Goal: Information Seeking & Learning: Learn about a topic

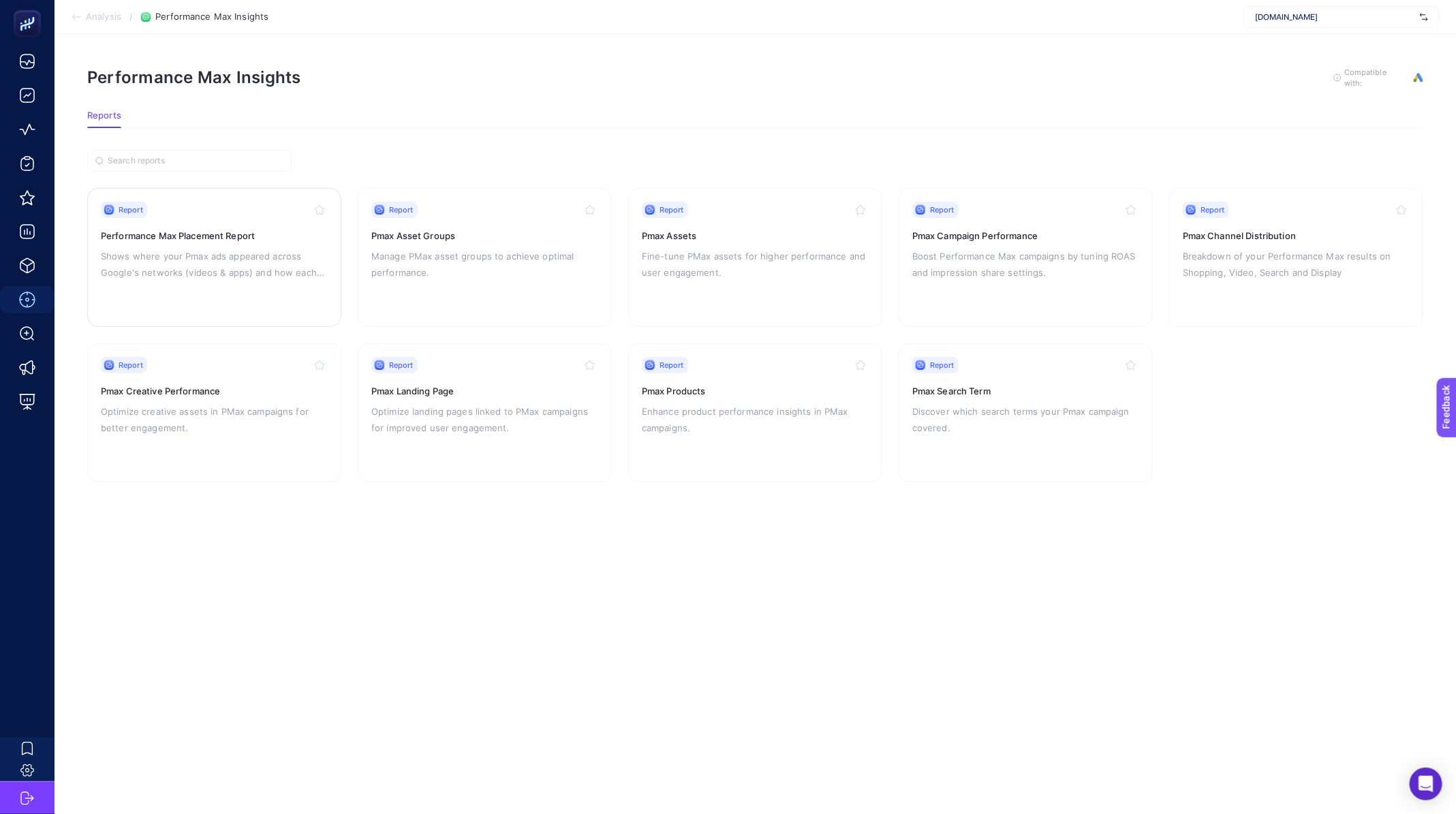
click at [259, 268] on p "Shows where your Pmax ads appeared across Google's networks (videos & apps) and…" at bounding box center [214, 264] width 227 height 32
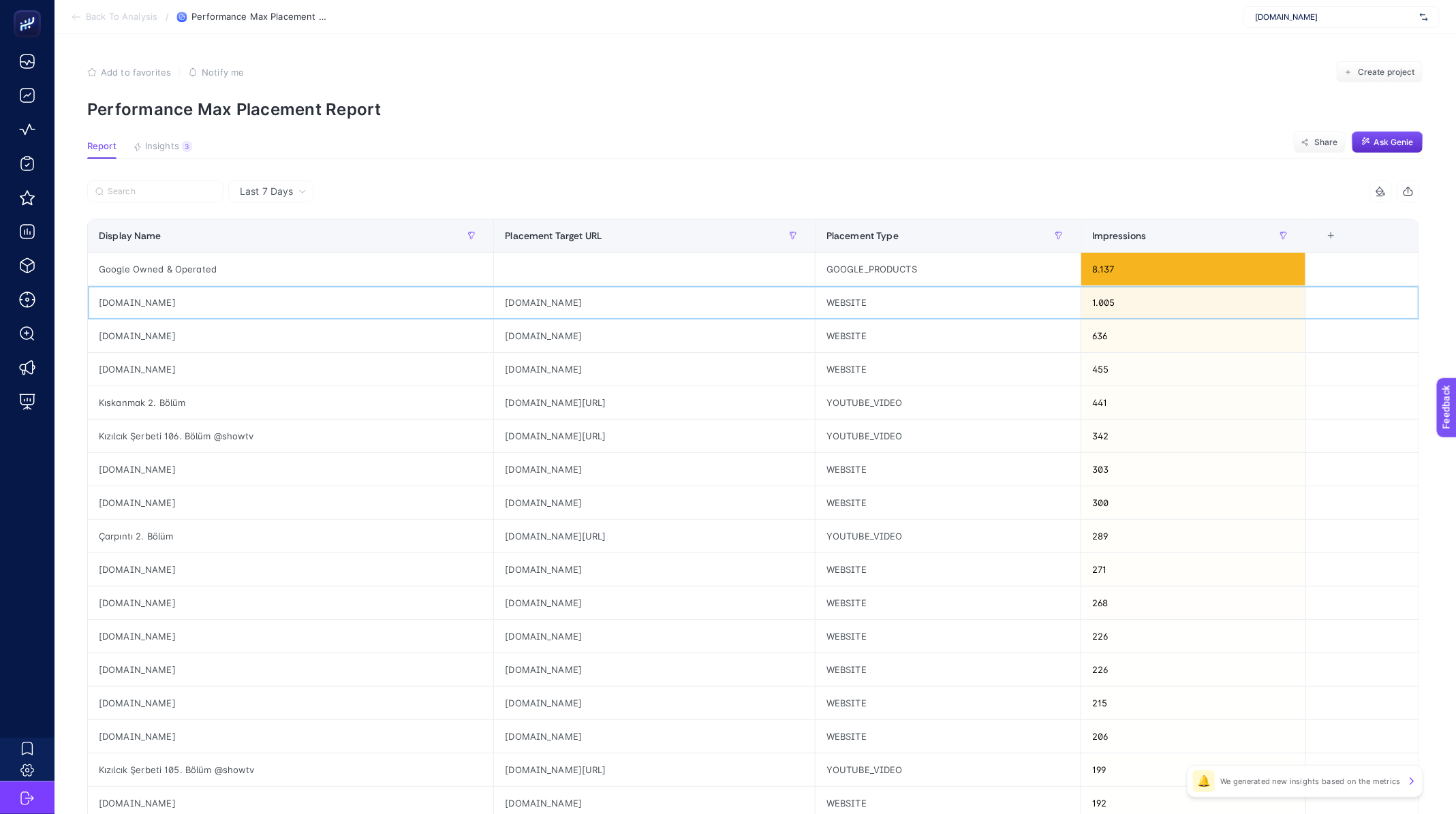
click at [102, 300] on div "eksisozluk.com" at bounding box center [290, 302] width 405 height 32
click at [130, 337] on div "haberler.com" at bounding box center [290, 336] width 405 height 32
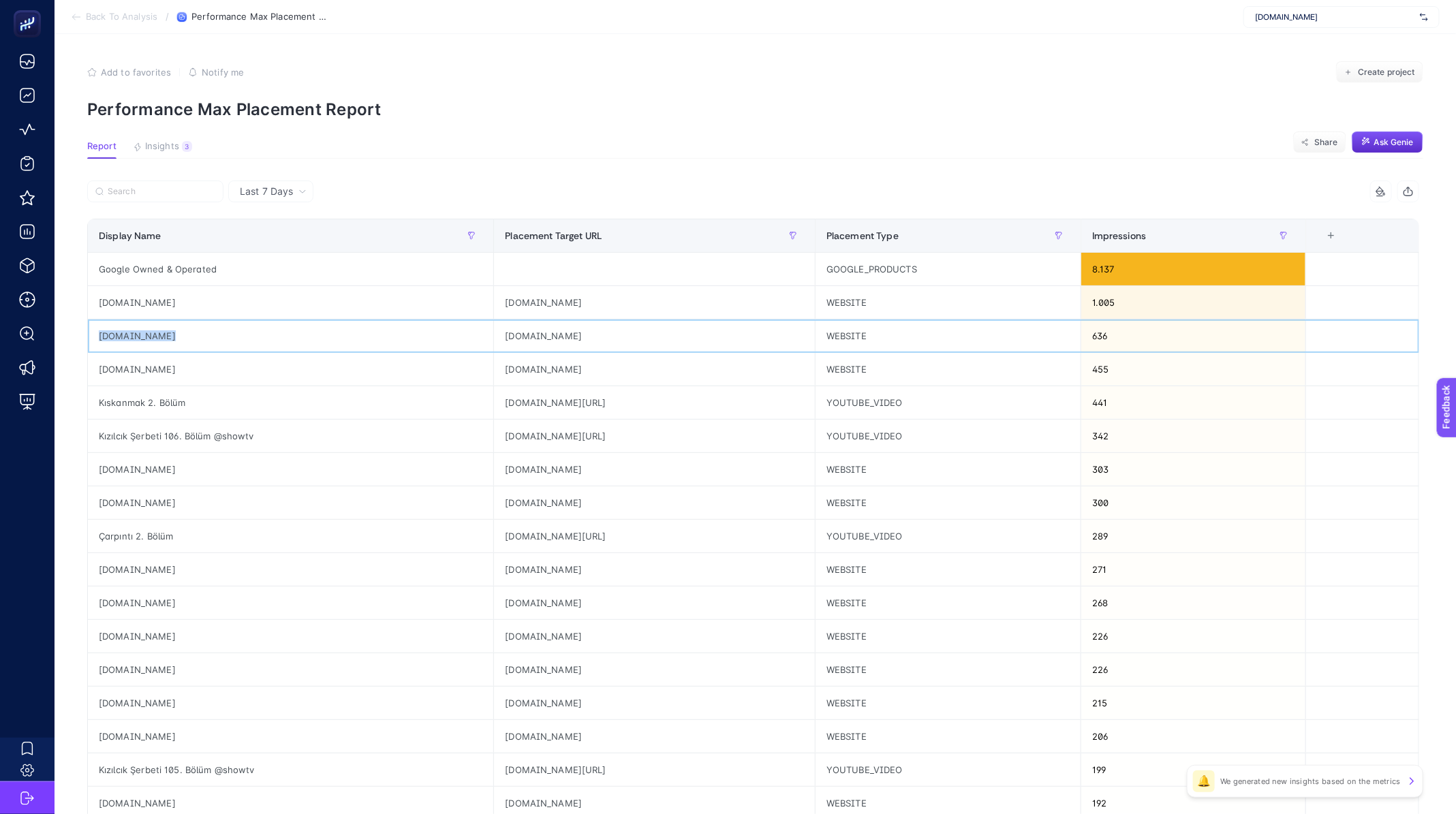
click at [130, 337] on div "haberler.com" at bounding box center [290, 336] width 405 height 32
click at [200, 417] on div "Kıskanmak 2. Bölüm" at bounding box center [290, 402] width 405 height 32
click at [94, 10] on section "Back To Analysis / Performance Max Placement Report www.he-qa.com" at bounding box center [755, 17] width 1401 height 34
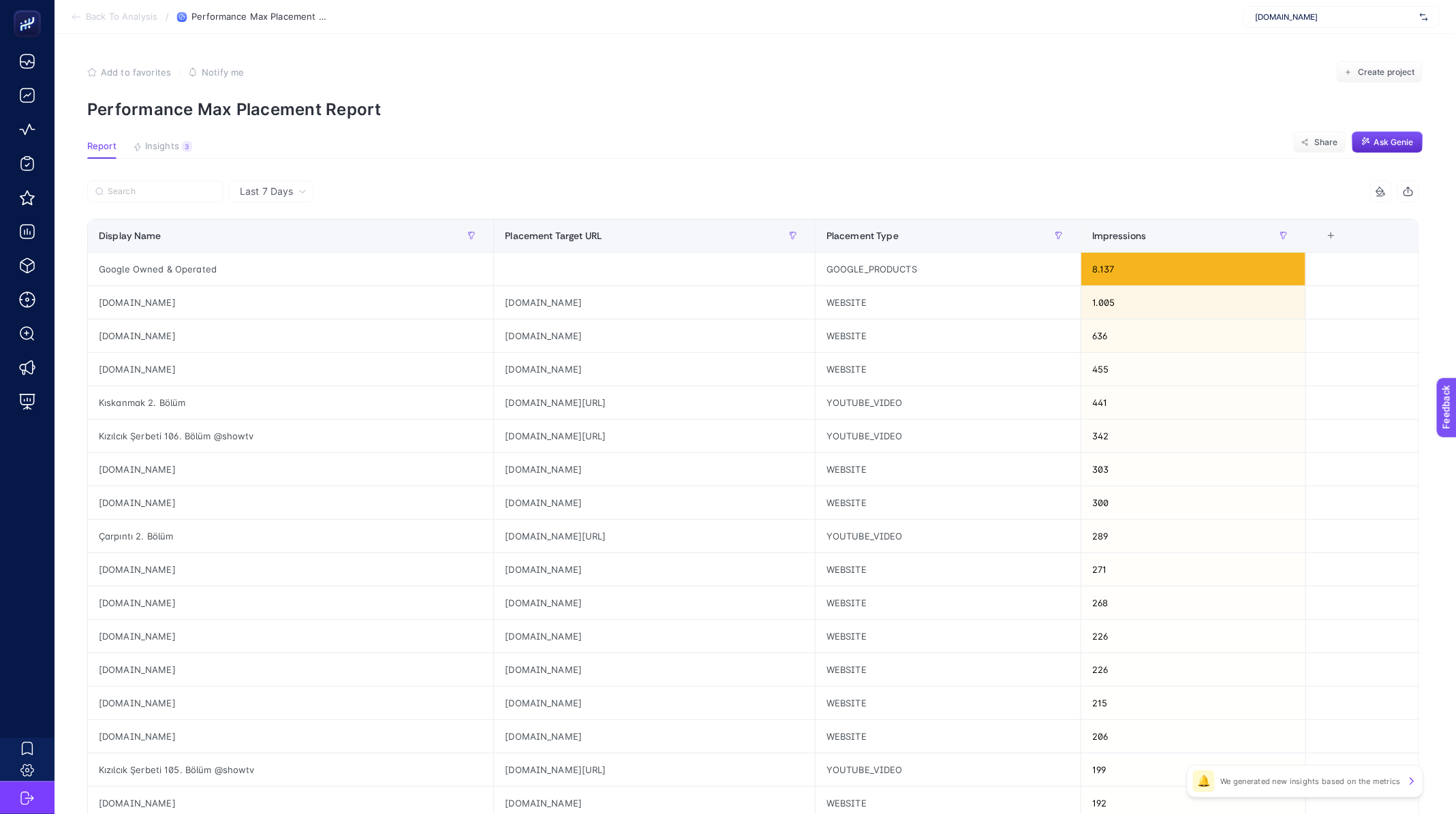
click at [78, 13] on icon at bounding box center [76, 17] width 11 height 11
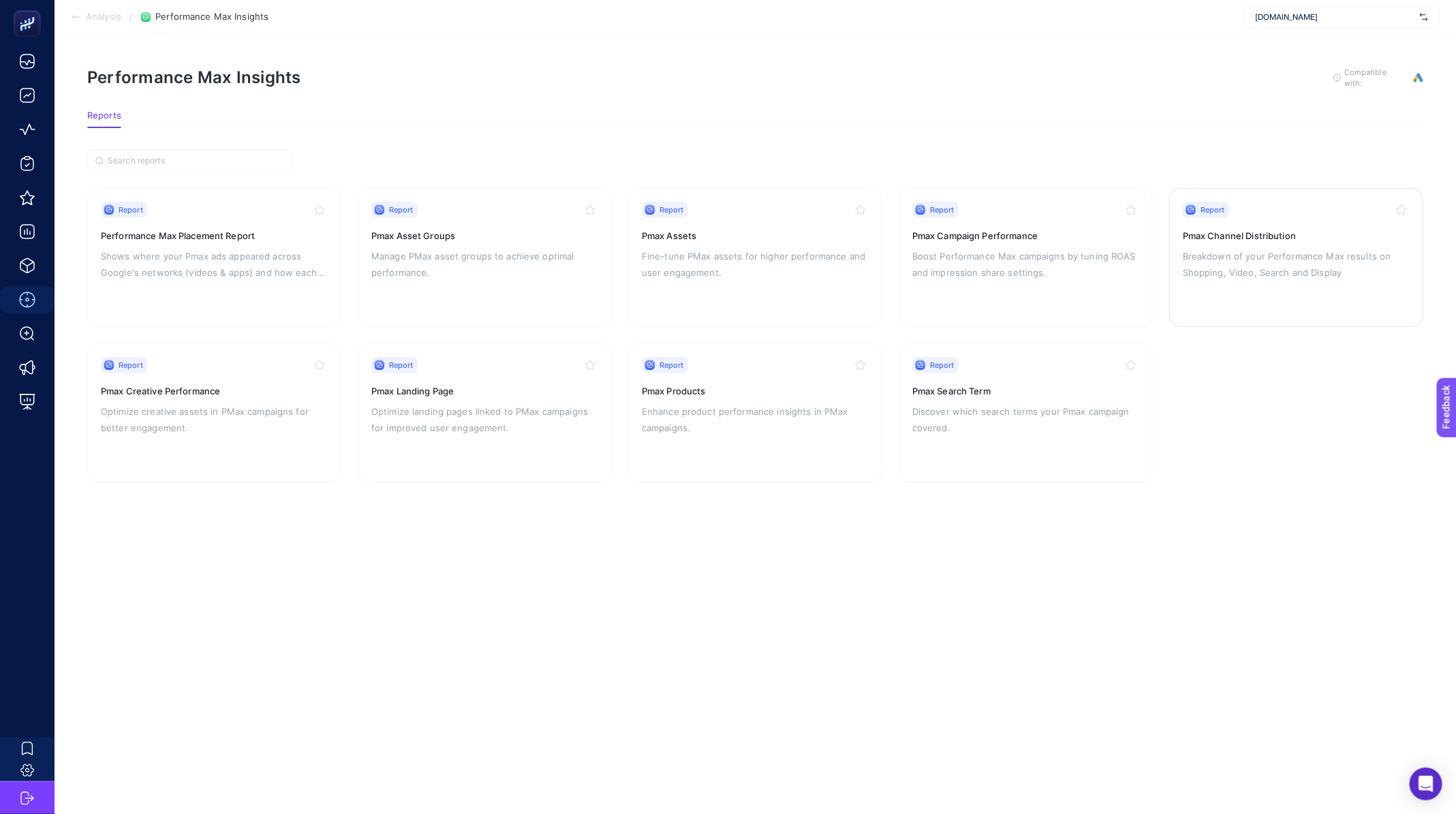
click at [1255, 243] on div "Report Pmax Channel Distribution Breakdown of your Performance Max results on S…" at bounding box center [1296, 258] width 227 height 112
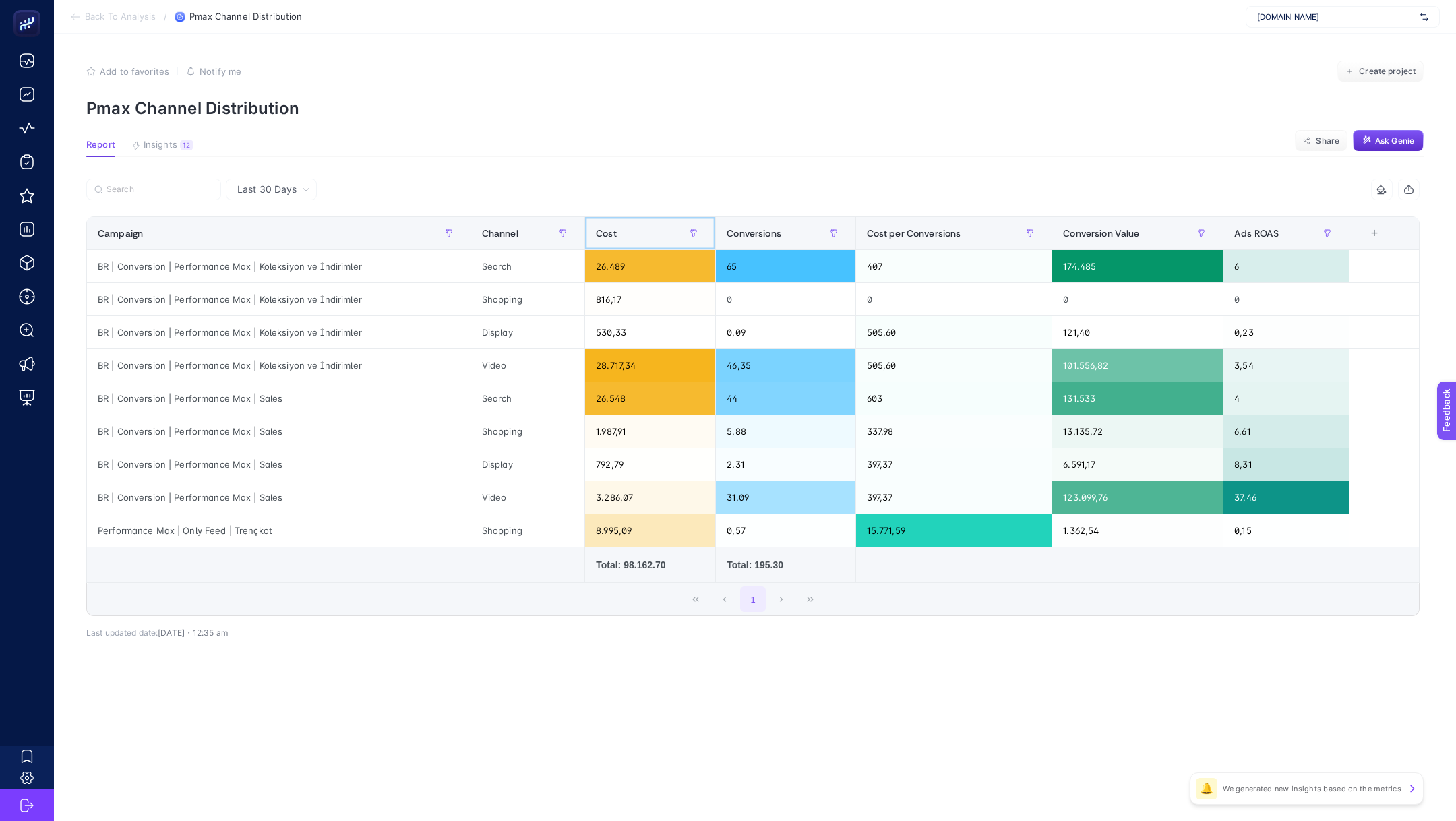
click at [631, 229] on div "Cost" at bounding box center [650, 233] width 109 height 22
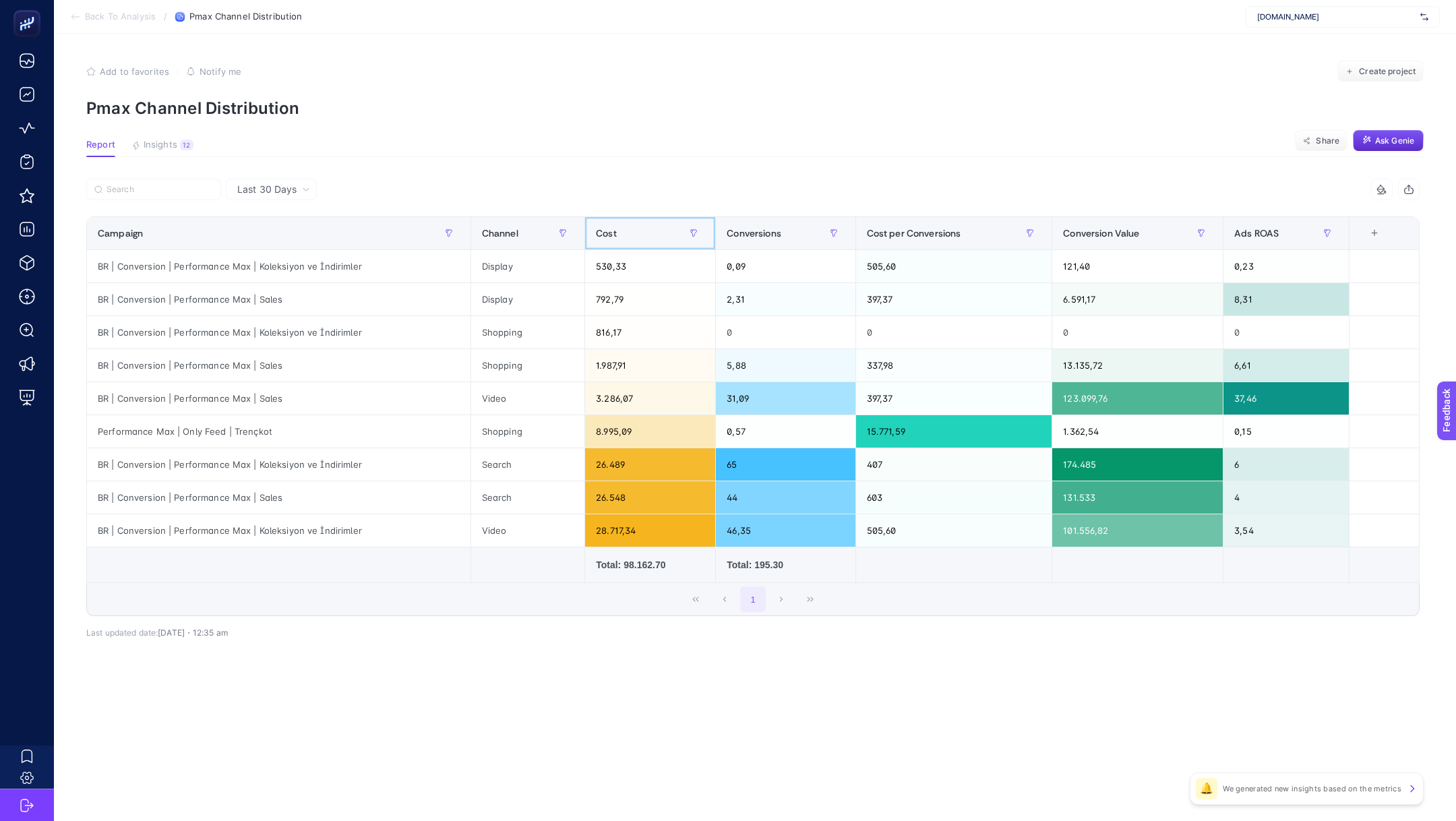
click at [631, 229] on div "Cost" at bounding box center [650, 233] width 109 height 22
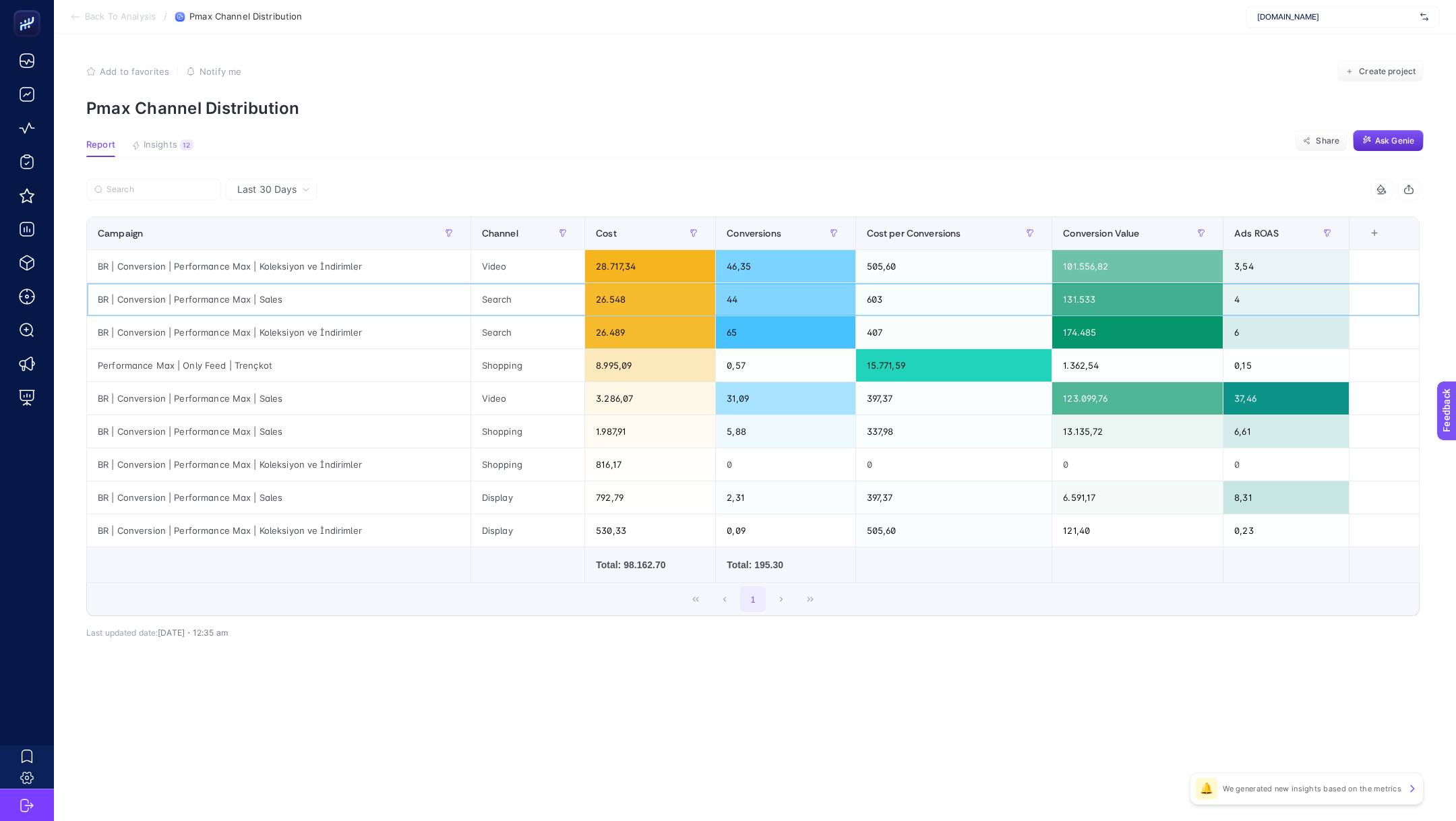
click at [619, 300] on div "26.548" at bounding box center [650, 299] width 130 height 32
click at [635, 260] on div "28.717,34" at bounding box center [650, 266] width 130 height 32
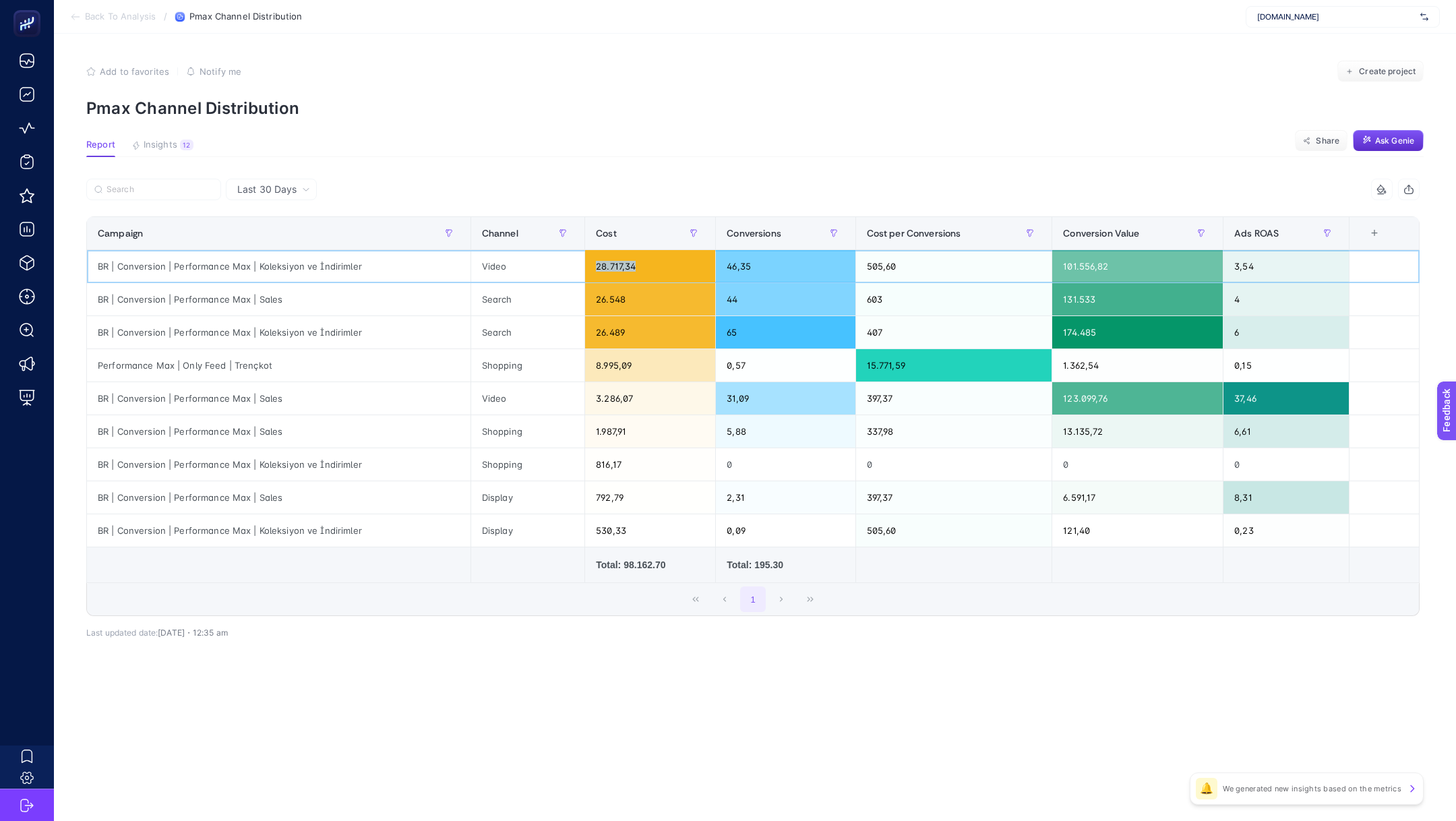
click at [635, 260] on div "28.717,34" at bounding box center [650, 266] width 130 height 32
click at [593, 334] on div "26.489" at bounding box center [650, 332] width 130 height 32
click at [615, 365] on div "8.995,09" at bounding box center [650, 365] width 130 height 32
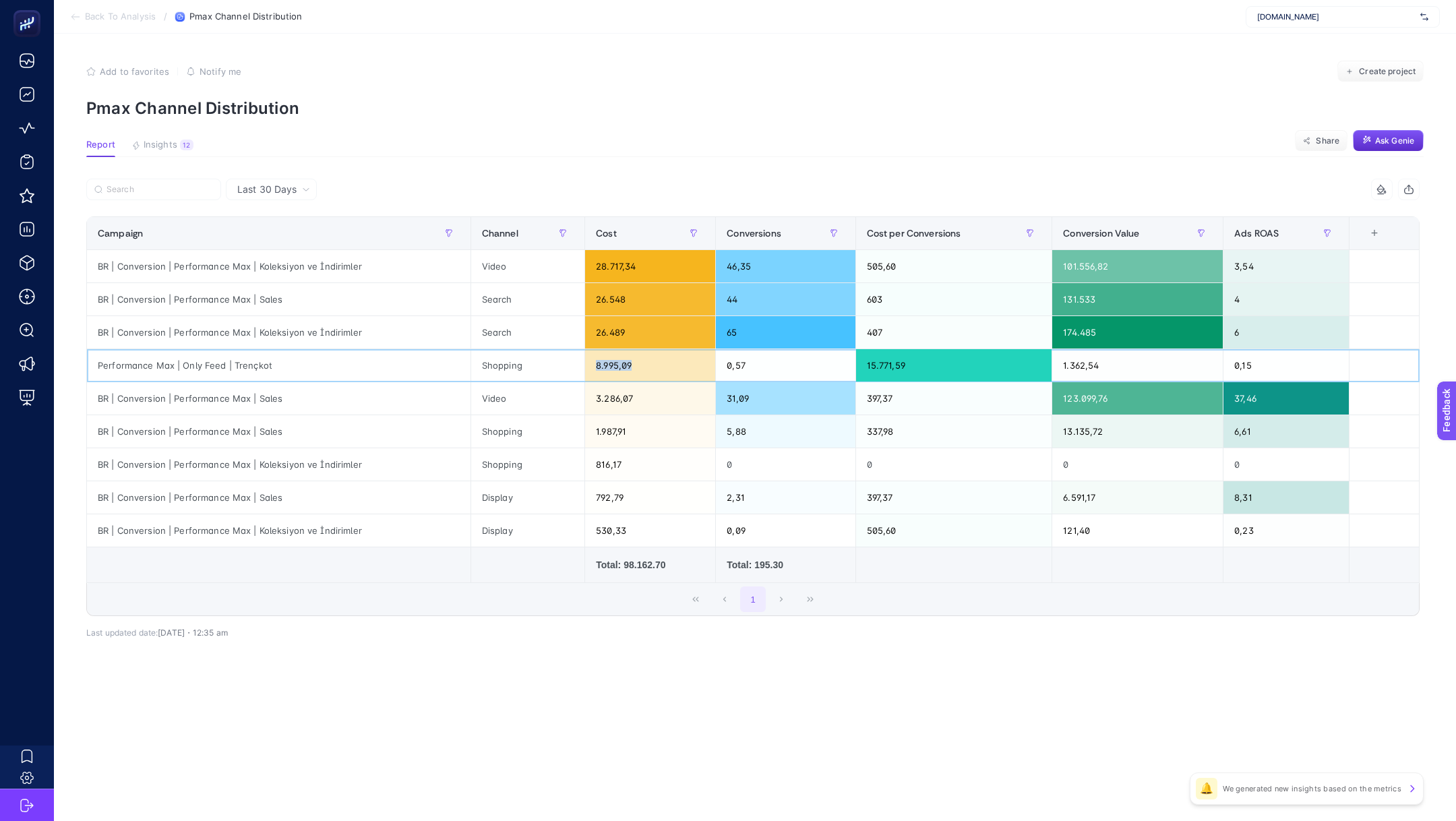
click at [615, 365] on div "8.995,09" at bounding box center [650, 365] width 130 height 32
click at [888, 268] on div "505,60" at bounding box center [954, 266] width 196 height 32
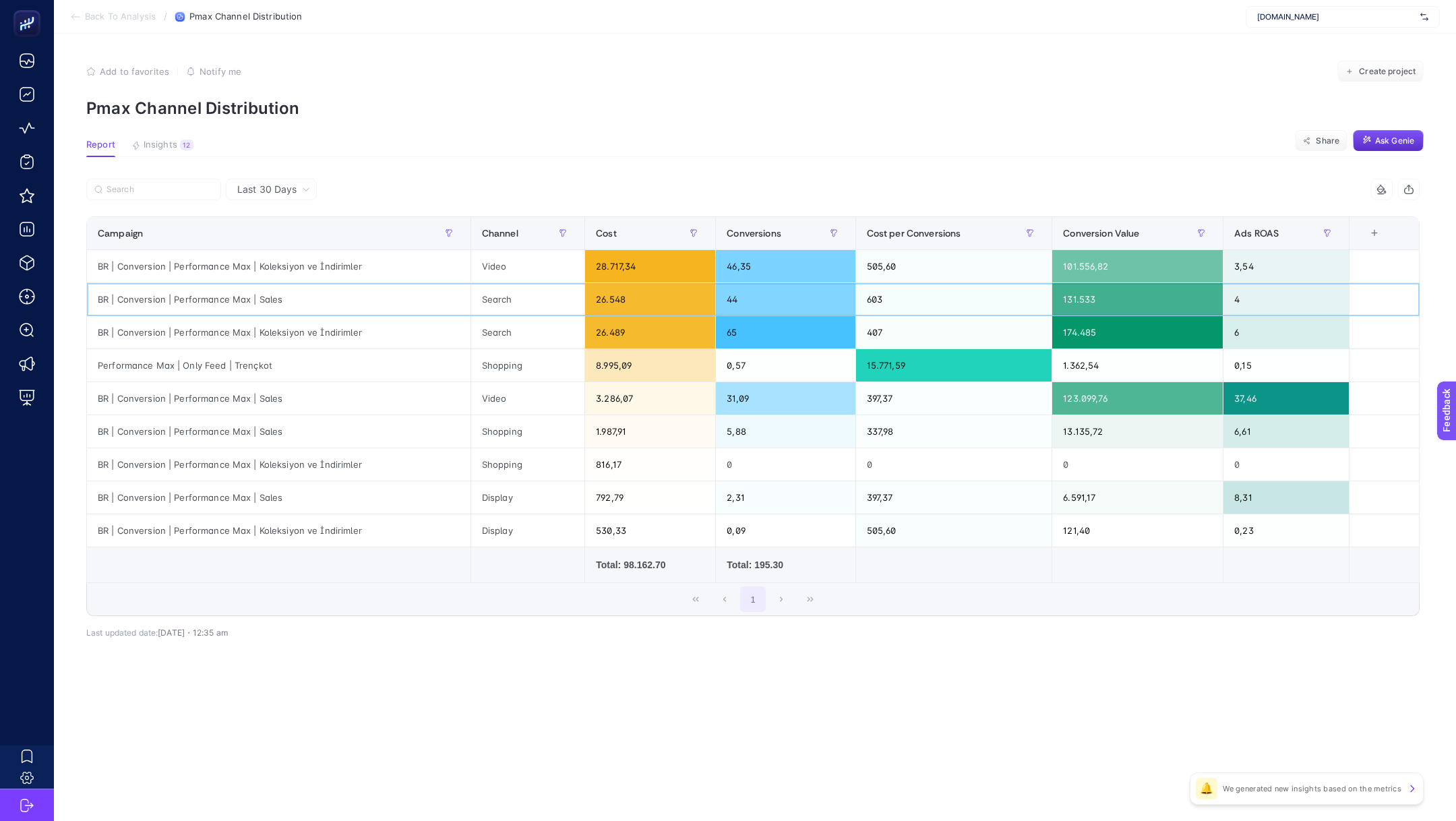
click at [279, 297] on div "BR | Conversion | Performance Max | Sales" at bounding box center [279, 299] width 384 height 32
click at [1081, 268] on div "101.556,82" at bounding box center [1137, 266] width 171 height 32
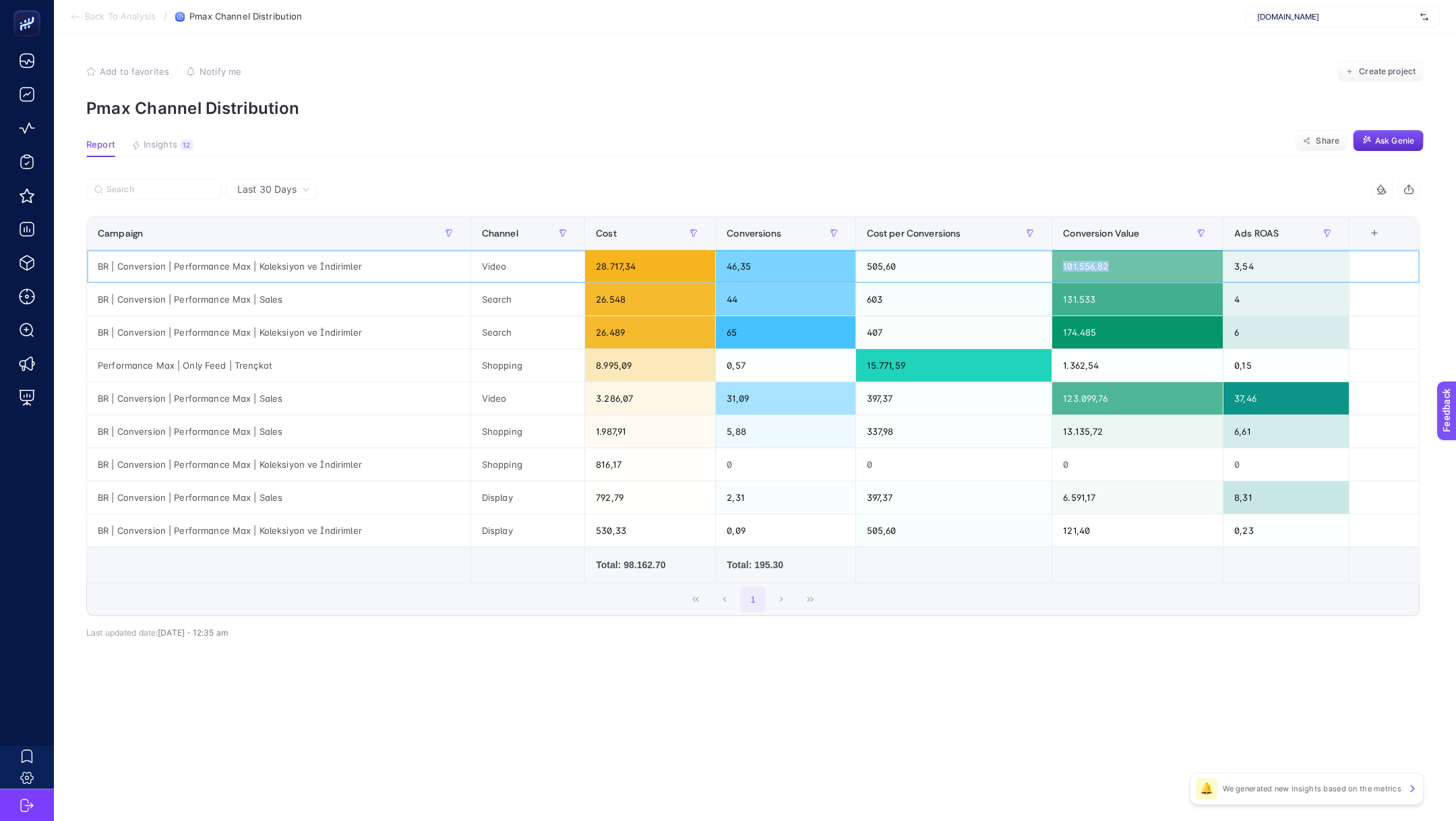
click at [1081, 268] on div "101.556,82" at bounding box center [1137, 266] width 171 height 32
click at [1093, 284] on div "131.533" at bounding box center [1137, 299] width 171 height 32
click at [1258, 343] on div "6" at bounding box center [1286, 332] width 125 height 32
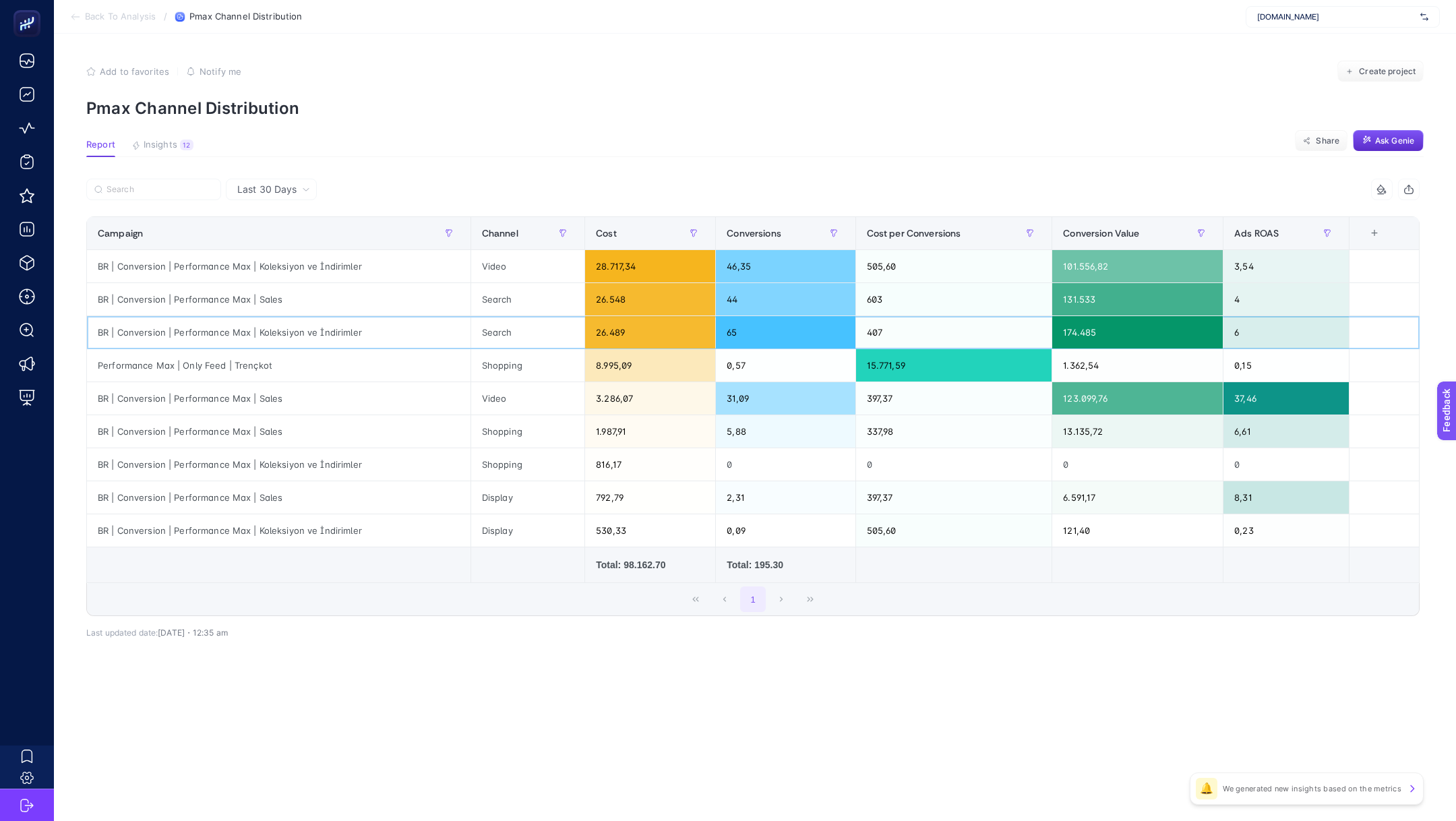
click at [1258, 343] on div "6" at bounding box center [1286, 332] width 125 height 32
drag, startPoint x: 100, startPoint y: 369, endPoint x: 1263, endPoint y: 365, distance: 1163.0
click at [1263, 365] on tr "Performance Max | Only Feed | Trençkot Shopping 8.995,09 0,57 15.771,59 1.362,5…" at bounding box center [753, 365] width 1333 height 33
click at [1263, 364] on div "0,15" at bounding box center [1286, 365] width 125 height 32
click at [1090, 363] on div "1.362,54" at bounding box center [1137, 365] width 171 height 32
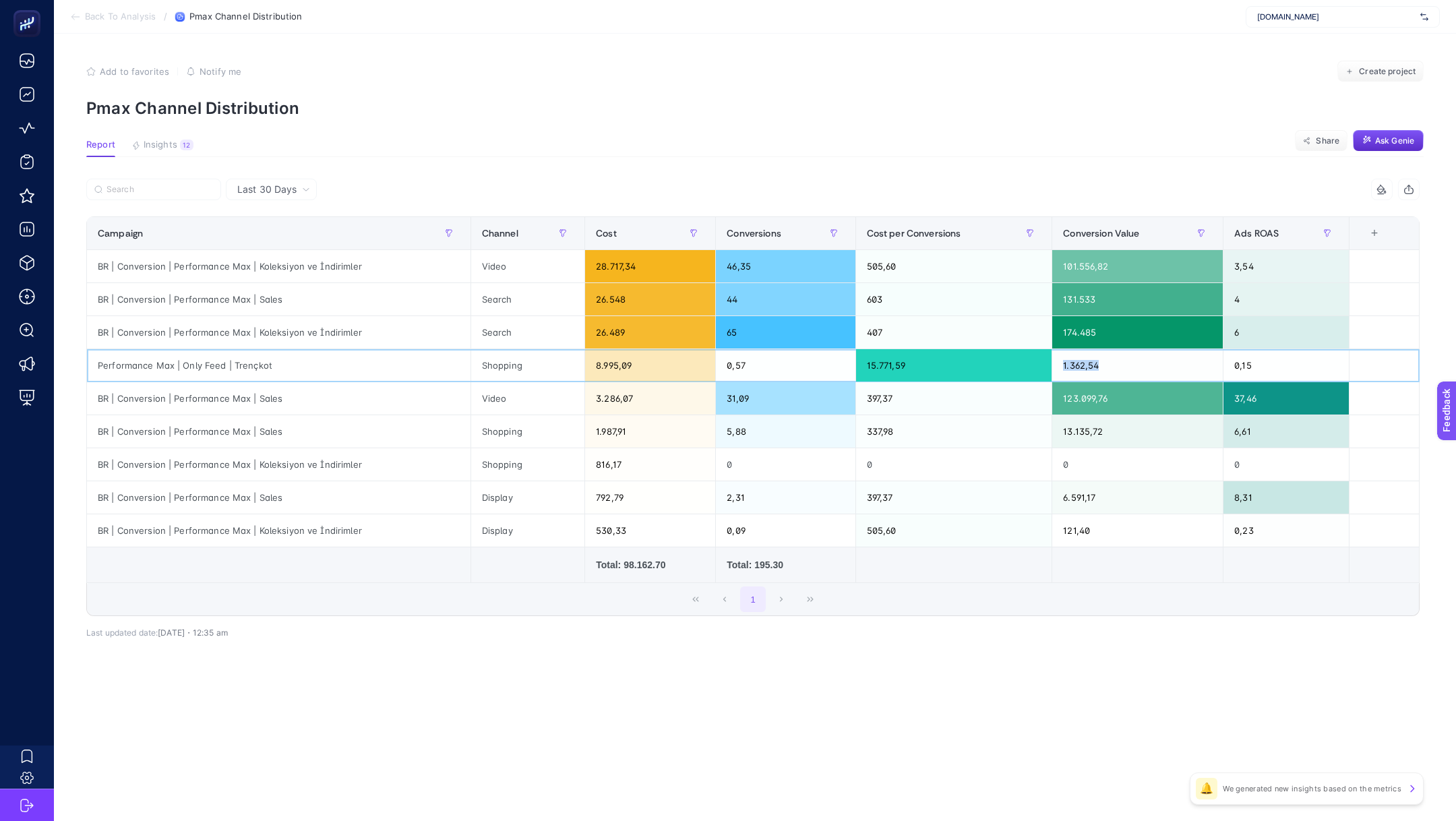
click at [1090, 363] on div "1.362,54" at bounding box center [1137, 365] width 171 height 32
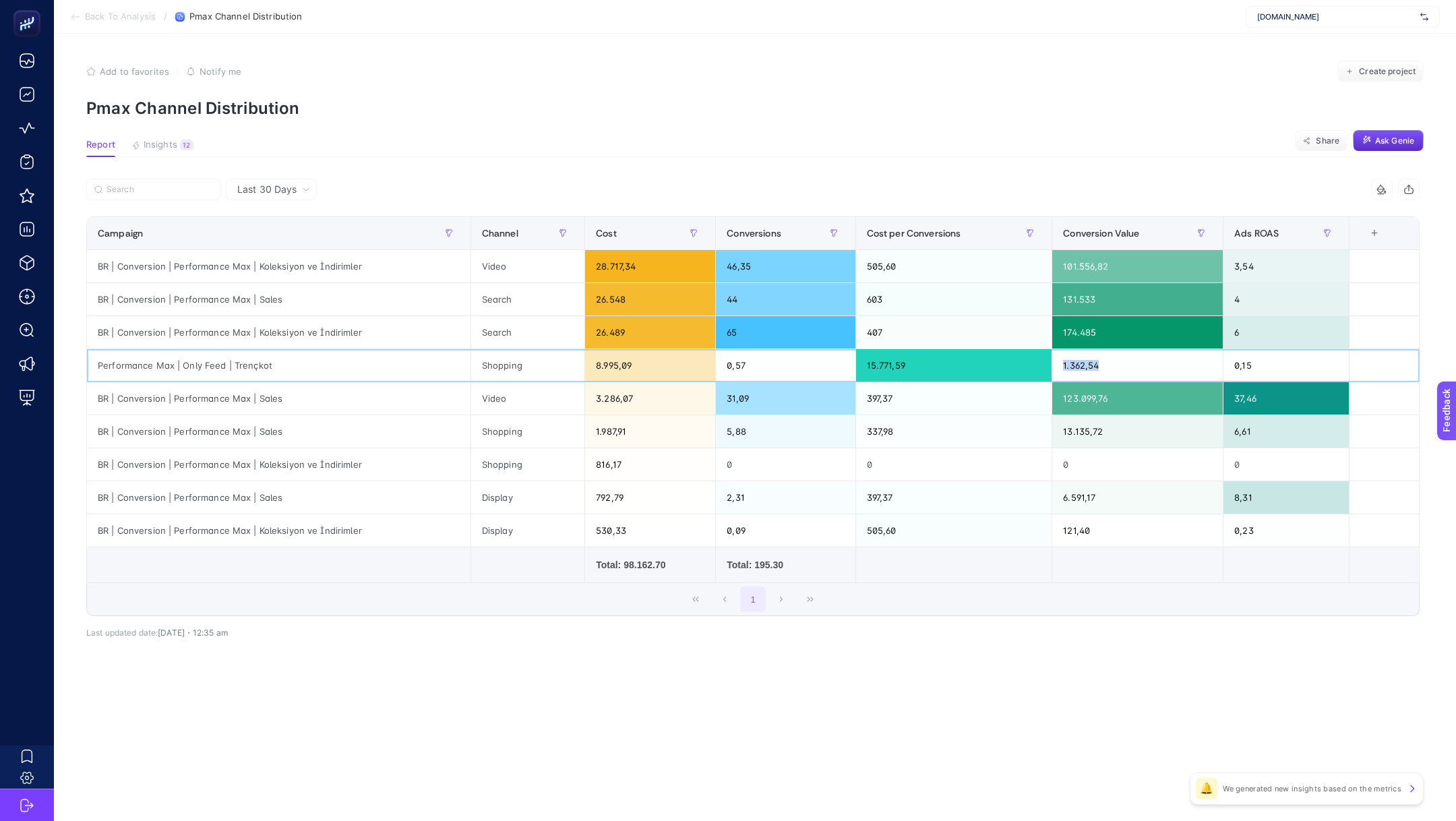
click at [1090, 363] on div "1.362,54" at bounding box center [1137, 365] width 171 height 32
click at [1240, 364] on div "0,15" at bounding box center [1286, 365] width 125 height 32
drag, startPoint x: 93, startPoint y: 359, endPoint x: 1261, endPoint y: 367, distance: 1168.0
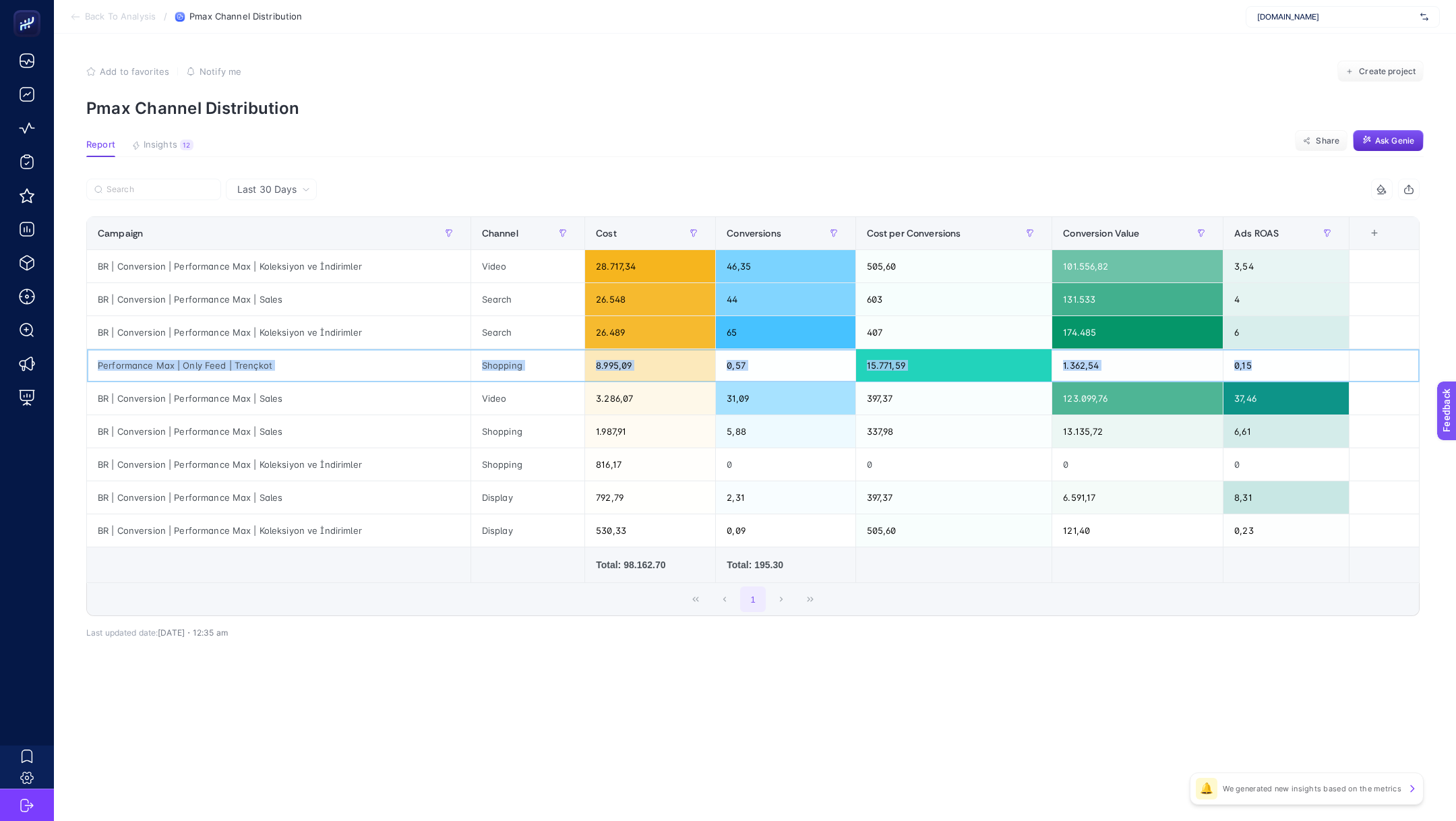
click at [1261, 367] on tr "Performance Max | Only Feed | Trençkot Shopping 8.995,09 0,57 15.771,59 1.362,5…" at bounding box center [753, 365] width 1333 height 33
click at [553, 368] on div "Shopping" at bounding box center [527, 365] width 113 height 32
click at [553, 367] on div "Shopping" at bounding box center [527, 365] width 113 height 32
click at [257, 367] on div "Performance Max | Only Feed | Trençkot" at bounding box center [279, 365] width 384 height 32
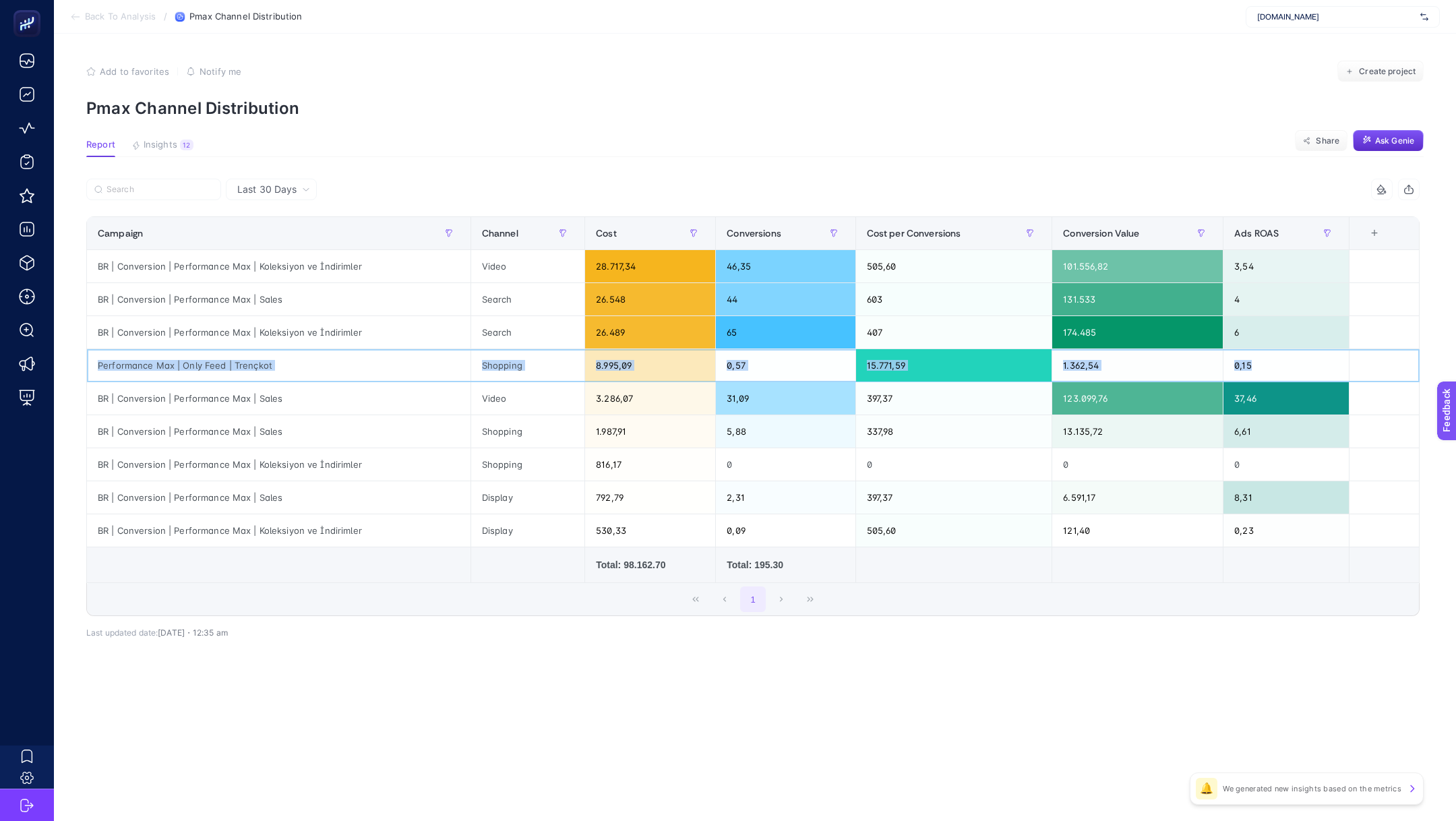
drag, startPoint x: 93, startPoint y: 369, endPoint x: 1301, endPoint y: 363, distance: 1208.0
click at [1301, 363] on tr "Performance Max | Only Feed | Trençkot Shopping 8.995,09 0,57 15.771,59 1.362,5…" at bounding box center [753, 365] width 1333 height 33
click at [211, 365] on div "Performance Max | Only Feed | Trençkot" at bounding box center [279, 365] width 384 height 32
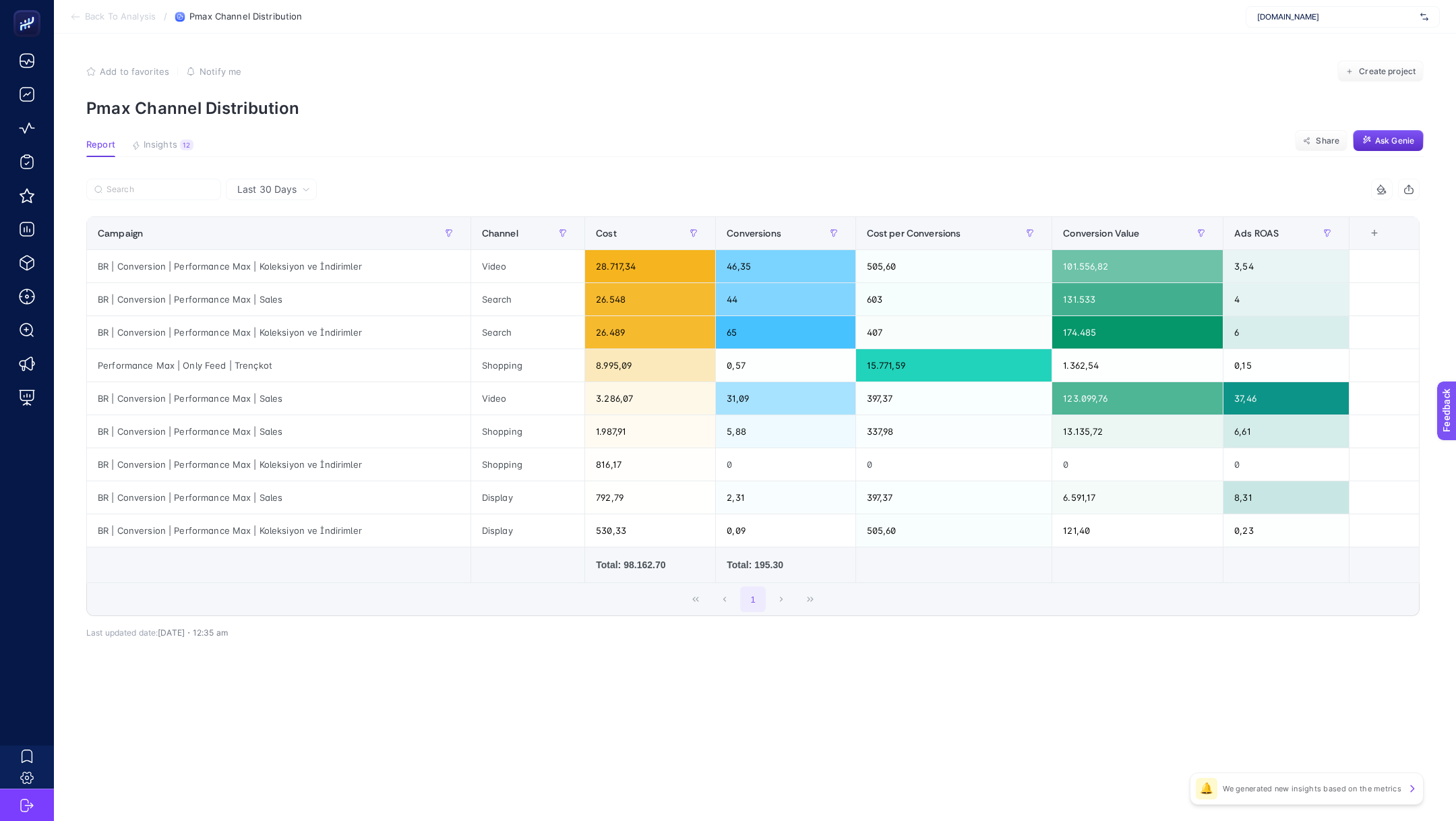
click at [302, 181] on div "Last 30 Days" at bounding box center [271, 190] width 91 height 22
click at [291, 234] on li "Last 7 Days" at bounding box center [271, 241] width 83 height 24
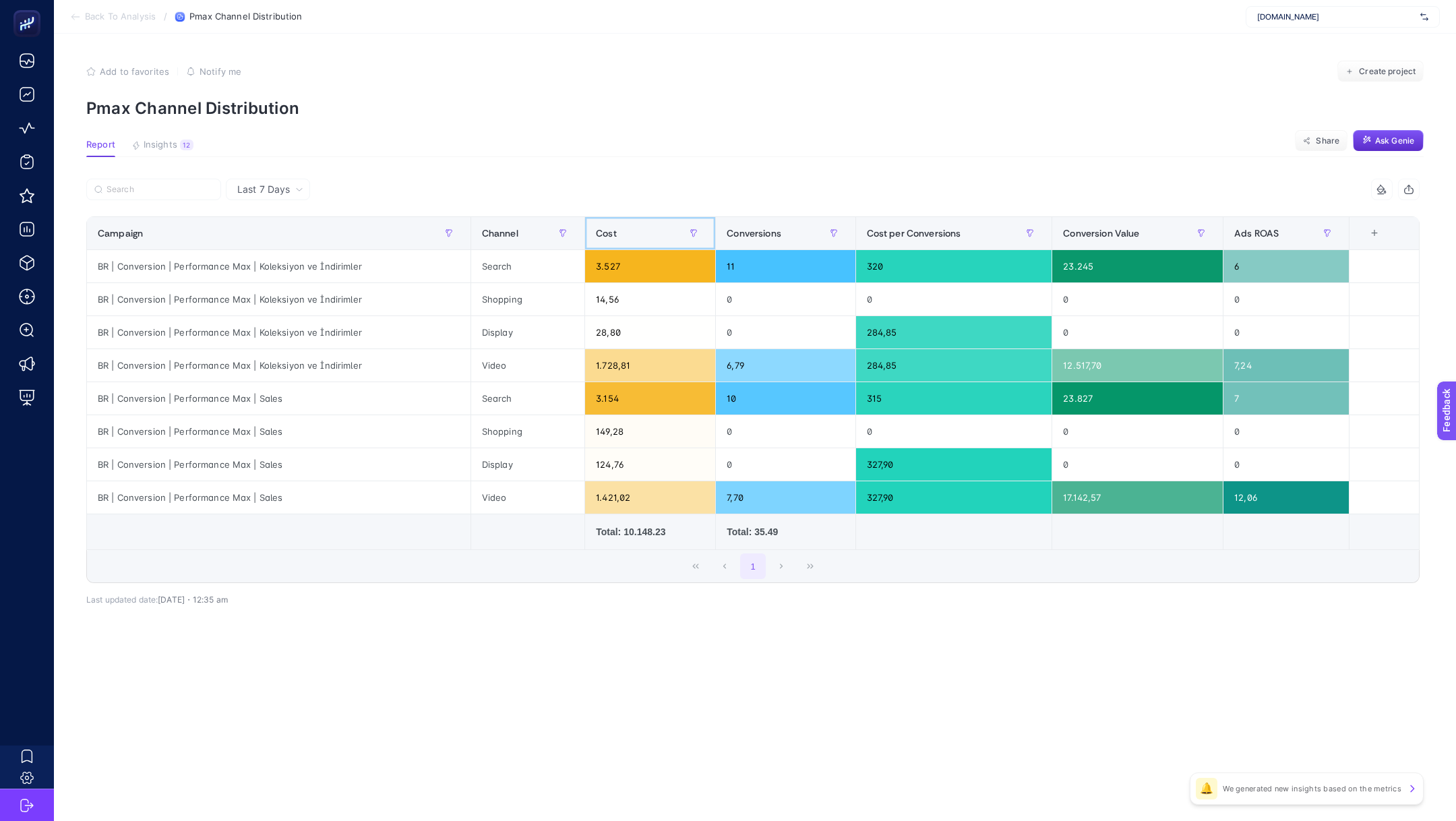
click at [618, 230] on div "Cost" at bounding box center [650, 233] width 109 height 22
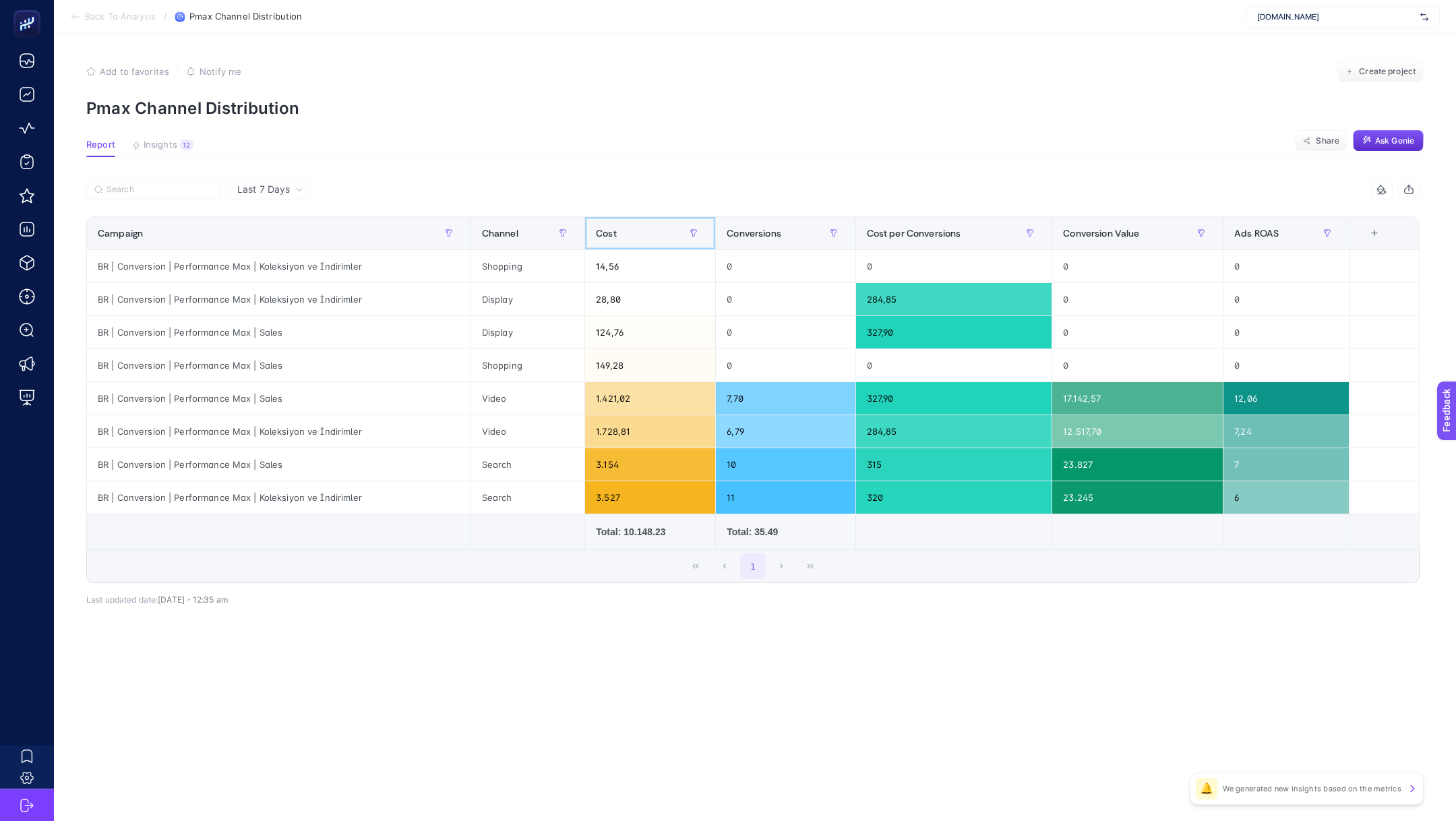
click at [618, 230] on div "Cost" at bounding box center [650, 233] width 109 height 22
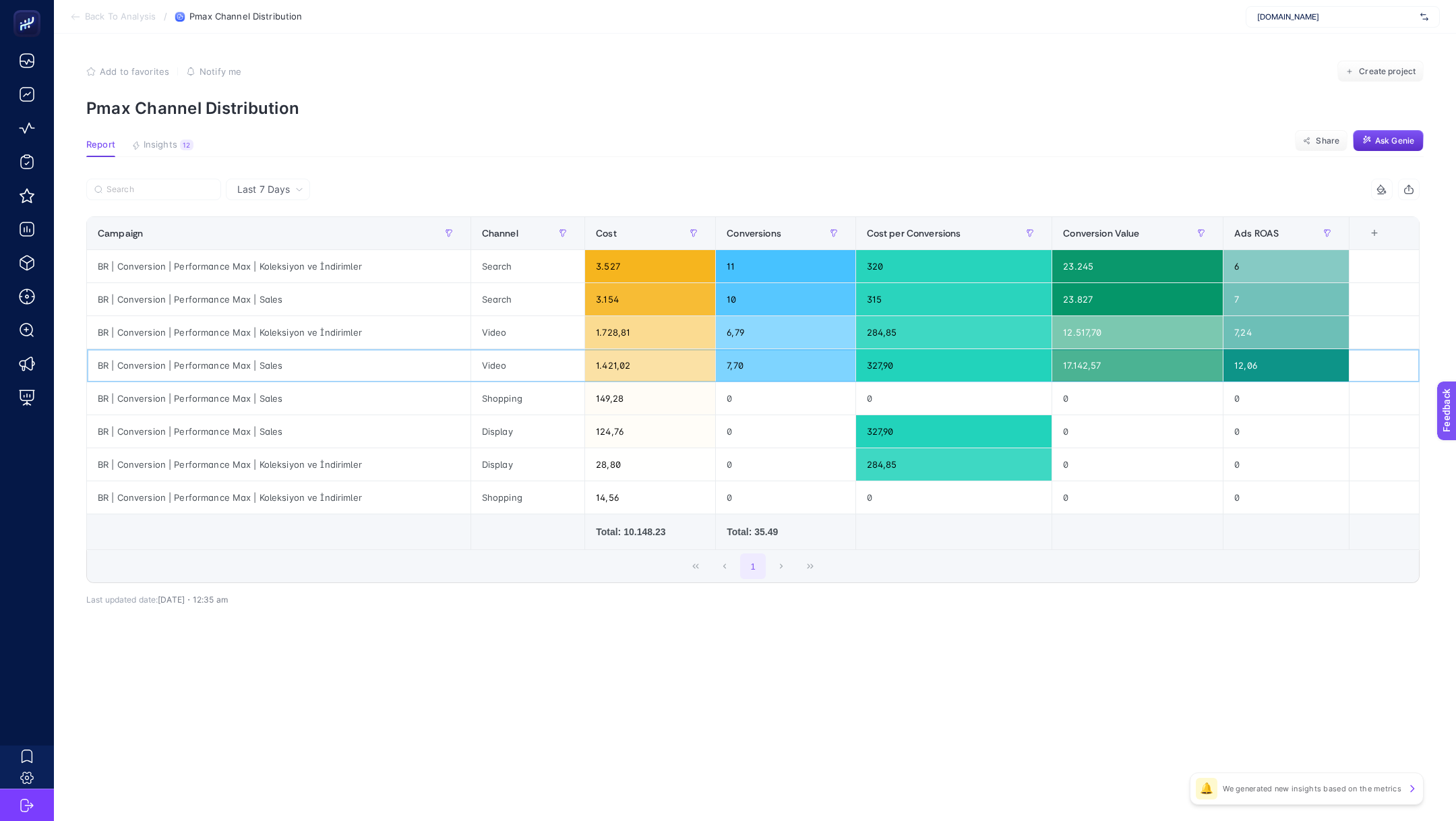
click at [630, 372] on div "1.421,02" at bounding box center [650, 365] width 130 height 32
click at [626, 367] on div "1.421,02" at bounding box center [650, 365] width 130 height 32
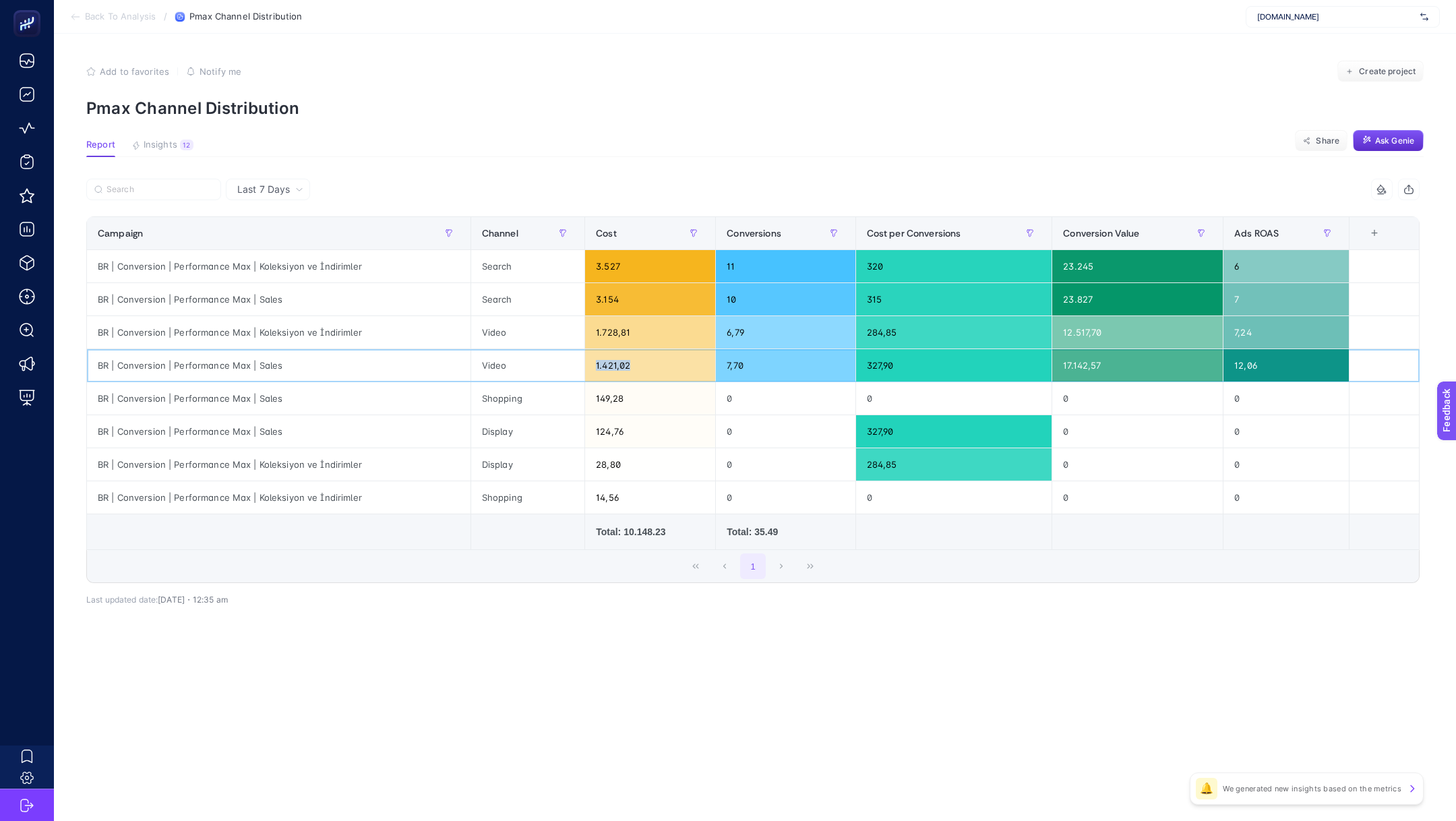
click at [626, 367] on div "1.421,02" at bounding box center [650, 365] width 130 height 32
click at [604, 397] on div "149,28" at bounding box center [650, 398] width 130 height 32
click at [881, 701] on article "Add to favorites false Notify me Create project Pmax Channel Distribution Repor…" at bounding box center [755, 427] width 1402 height 787
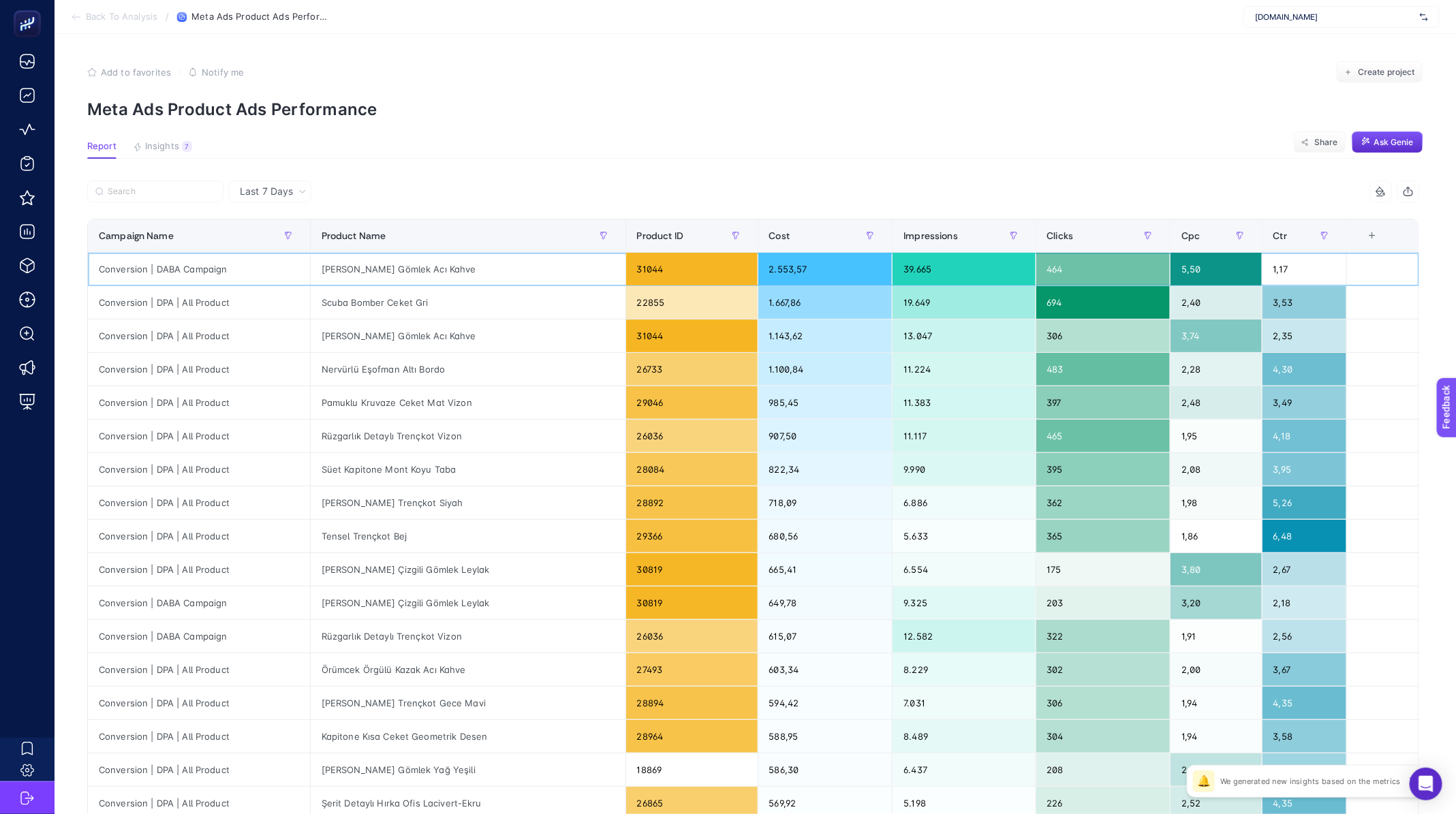
click at [428, 273] on div "[PERSON_NAME] Gömlek Acı Kahve" at bounding box center [468, 269] width 315 height 32
click at [433, 266] on div "[PERSON_NAME] Gömlek Acı Kahve" at bounding box center [468, 269] width 315 height 32
click at [398, 297] on div "Scuba Bomber Ceket Gri" at bounding box center [468, 302] width 315 height 32
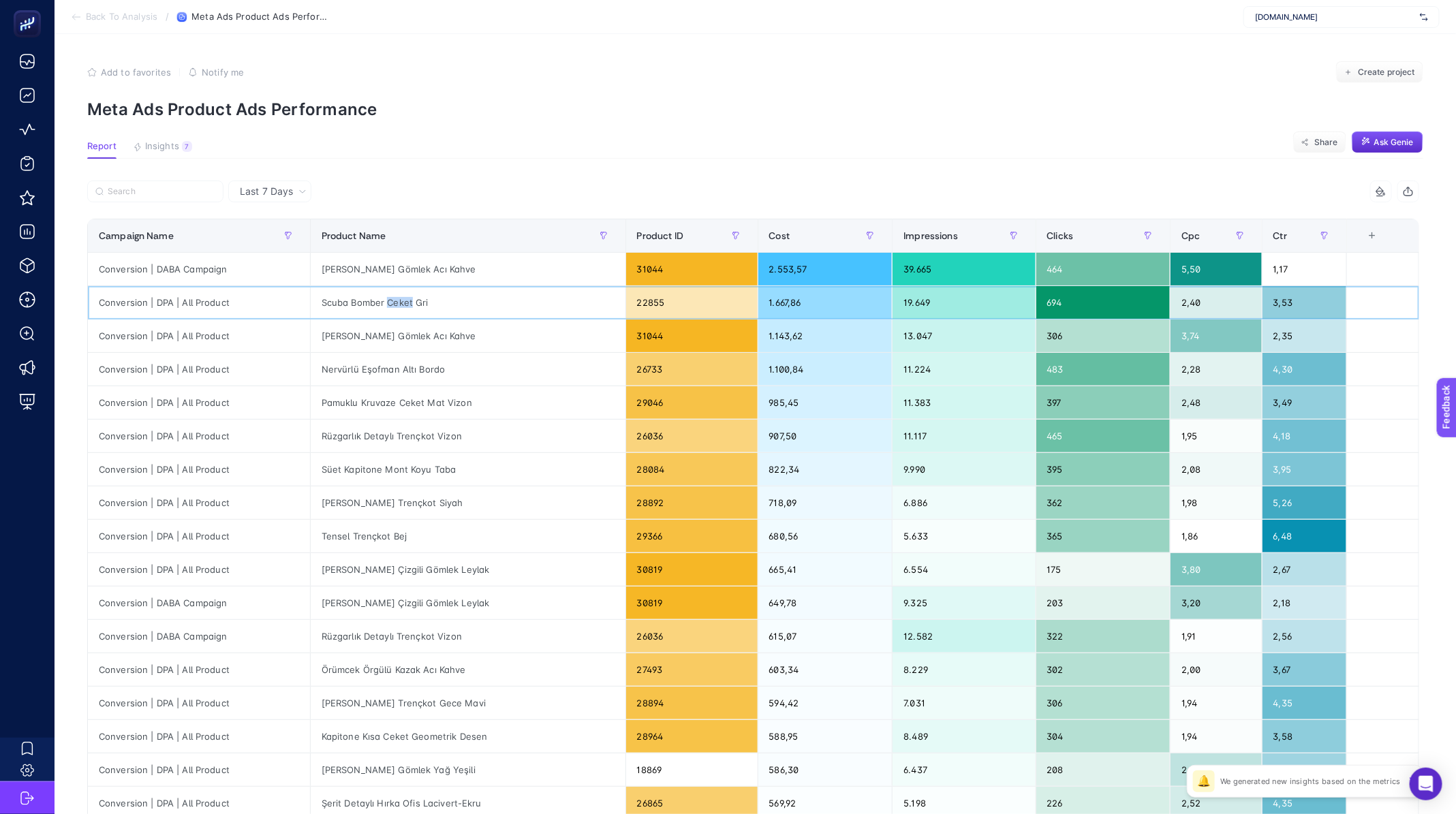
click at [398, 297] on div "Scuba Bomber Ceket Gri" at bounding box center [468, 302] width 315 height 32
click at [400, 338] on div "[PERSON_NAME] Gömlek Acı Kahve" at bounding box center [468, 336] width 315 height 32
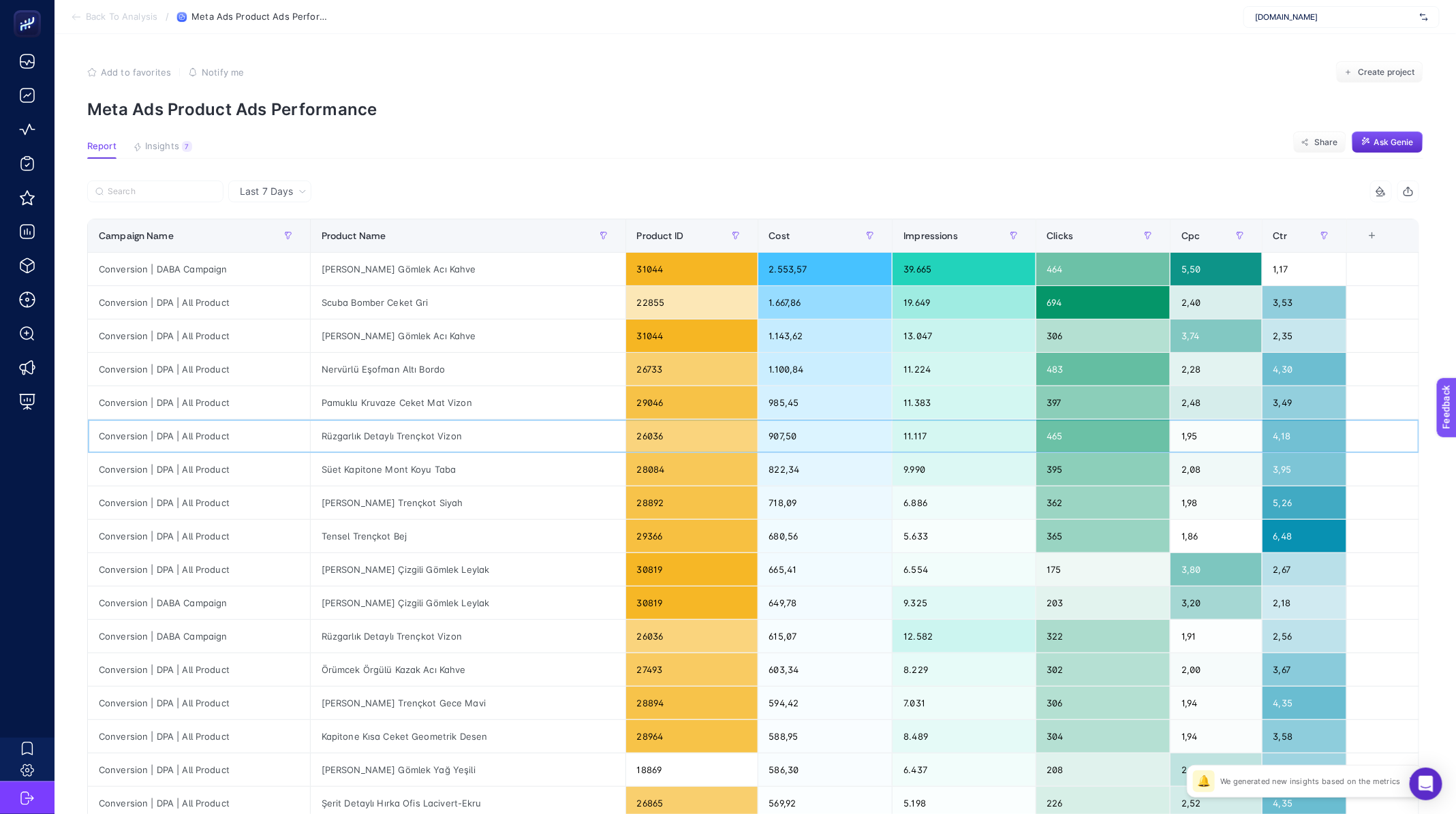
click at [419, 429] on div "Rüzgarlık Detaylı Trençkot Vizon" at bounding box center [468, 436] width 315 height 32
click at [410, 439] on div "Rüzgarlık Detaylı Trençkot Vizon" at bounding box center [468, 436] width 315 height 32
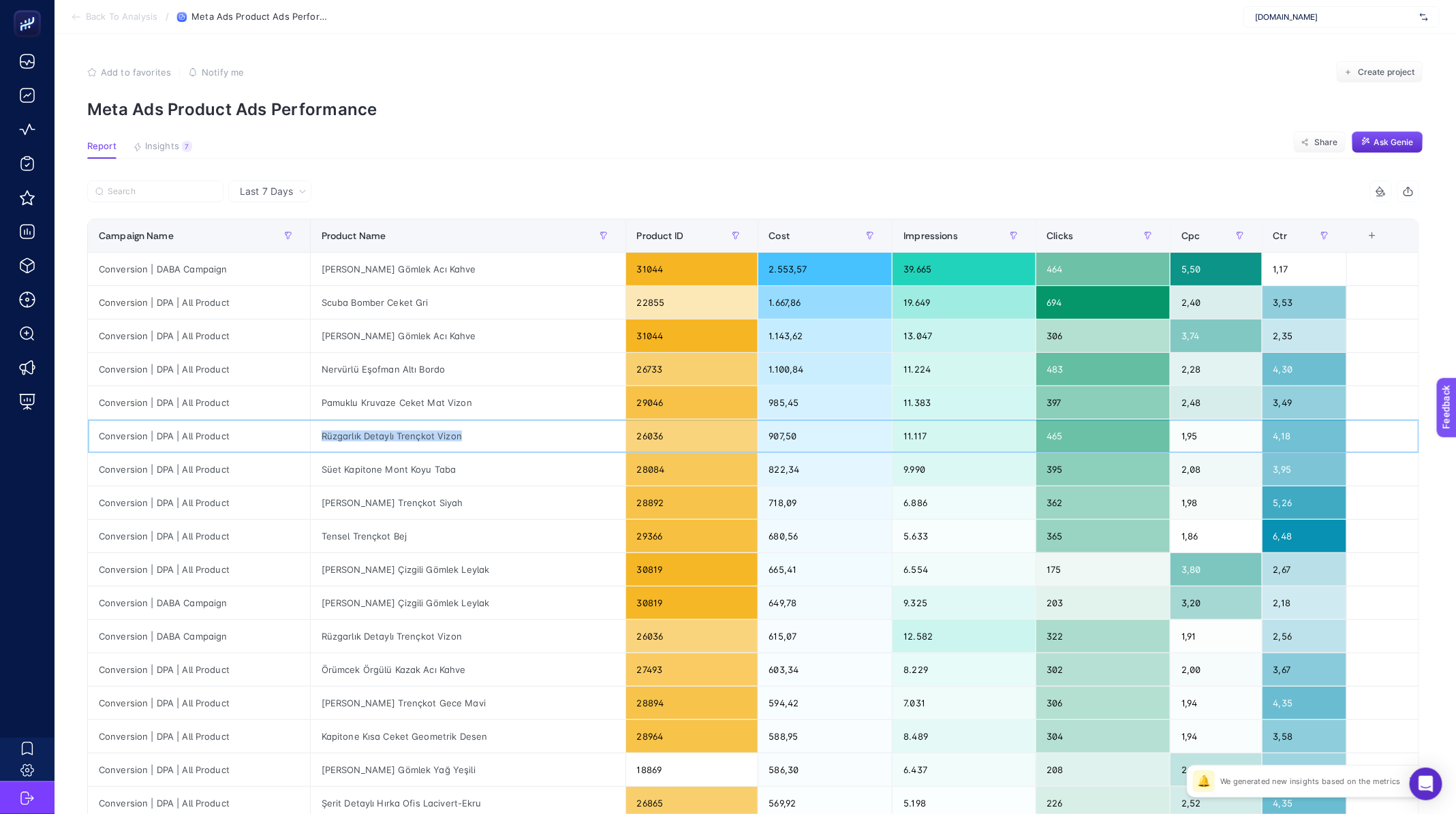
click at [410, 439] on div "Rüzgarlık Detaylı Trençkot Vizon" at bounding box center [468, 436] width 315 height 32
click at [402, 468] on div "Süet Kapitone Mont Koyu Taba" at bounding box center [468, 469] width 315 height 32
click at [420, 494] on div "[PERSON_NAME] Trençkot Siyah" at bounding box center [468, 502] width 315 height 32
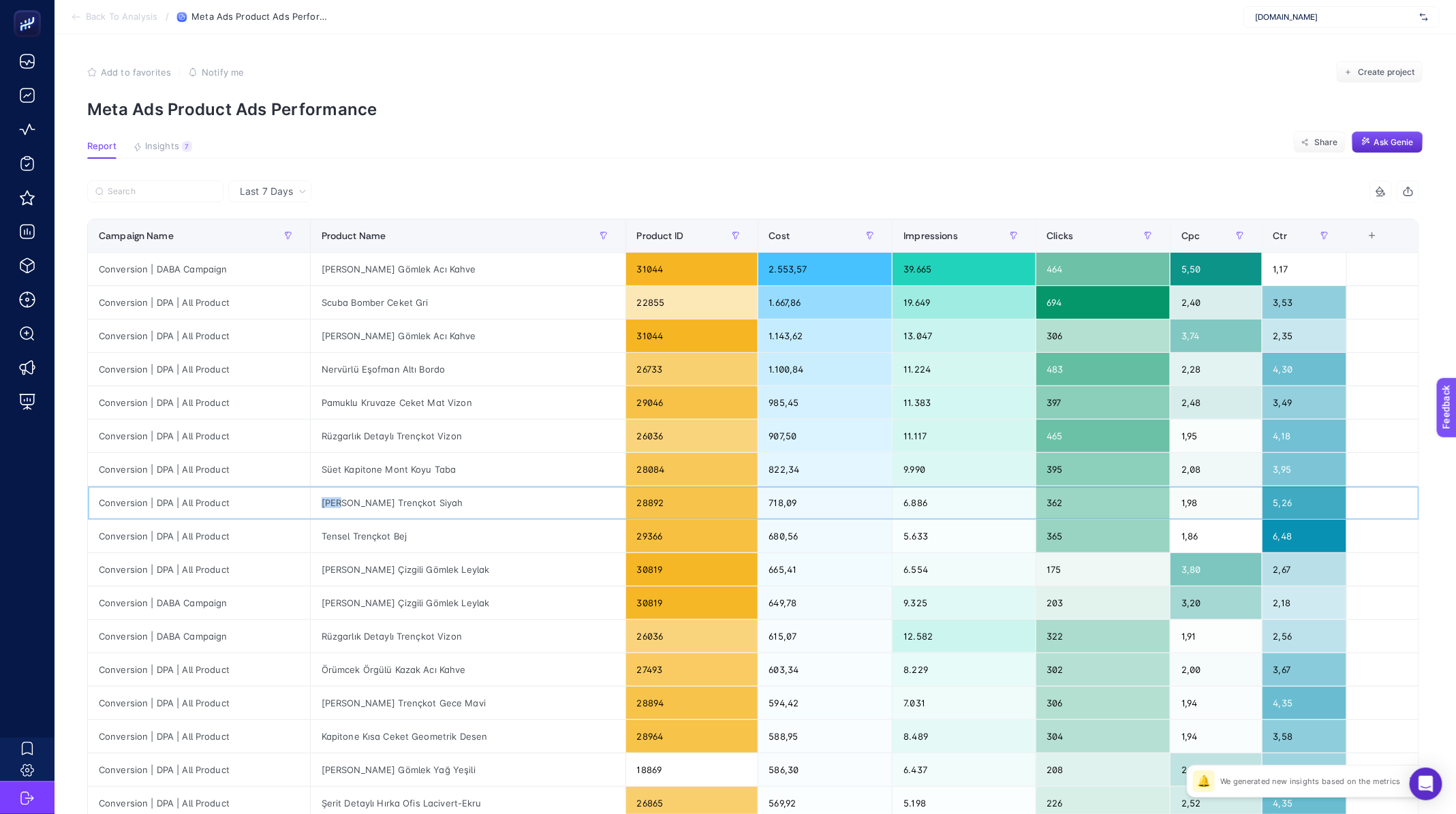
click at [420, 494] on div "[PERSON_NAME] Trençkot Siyah" at bounding box center [468, 502] width 315 height 32
click at [438, 474] on div "Süet Kapitone Mont Koyu Taba" at bounding box center [468, 469] width 315 height 32
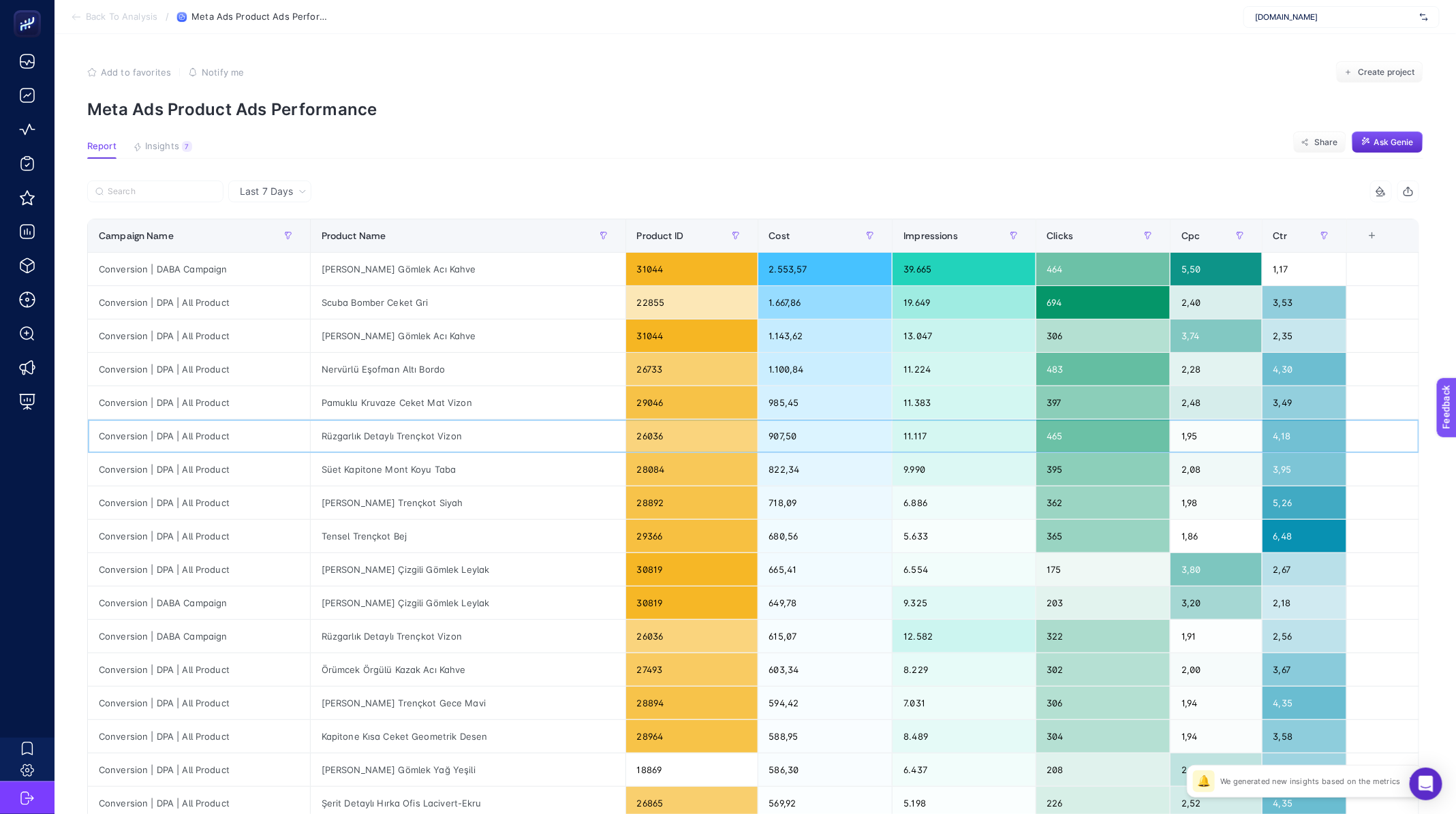
click at [375, 429] on div "Rüzgarlık Detaylı Trençkot Vizon" at bounding box center [468, 436] width 315 height 32
click at [388, 399] on div "Pamuklu Kruvaze Ceket Mat Vizon" at bounding box center [468, 402] width 315 height 32
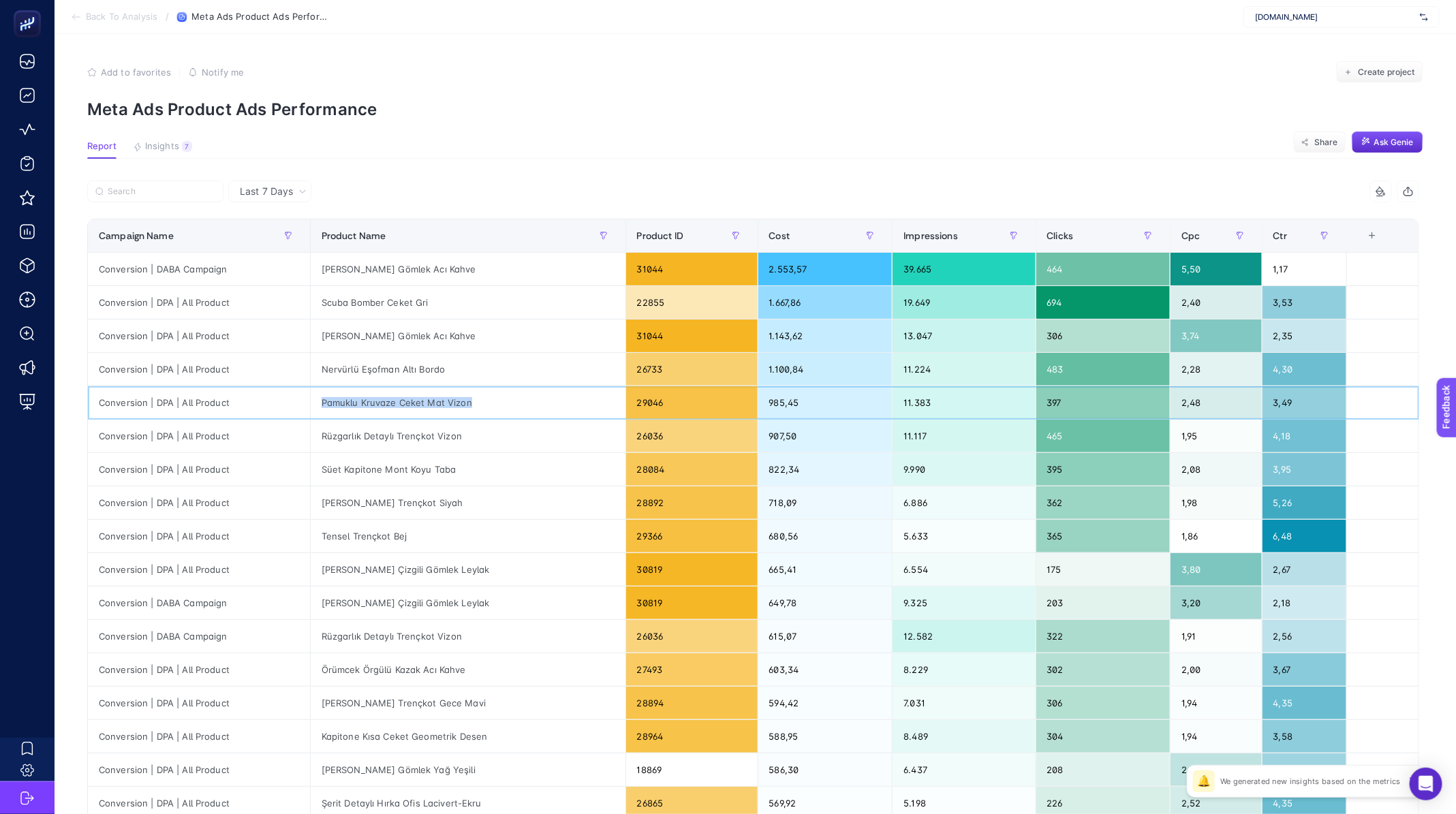
click at [388, 399] on div "Pamuklu Kruvaze Ceket Mat Vizon" at bounding box center [468, 402] width 315 height 32
click at [385, 353] on div "Nervürlü Eşofman Altı Bordo" at bounding box center [468, 369] width 315 height 32
click at [391, 330] on div "[PERSON_NAME] Gömlek Acı Kahve" at bounding box center [468, 336] width 315 height 32
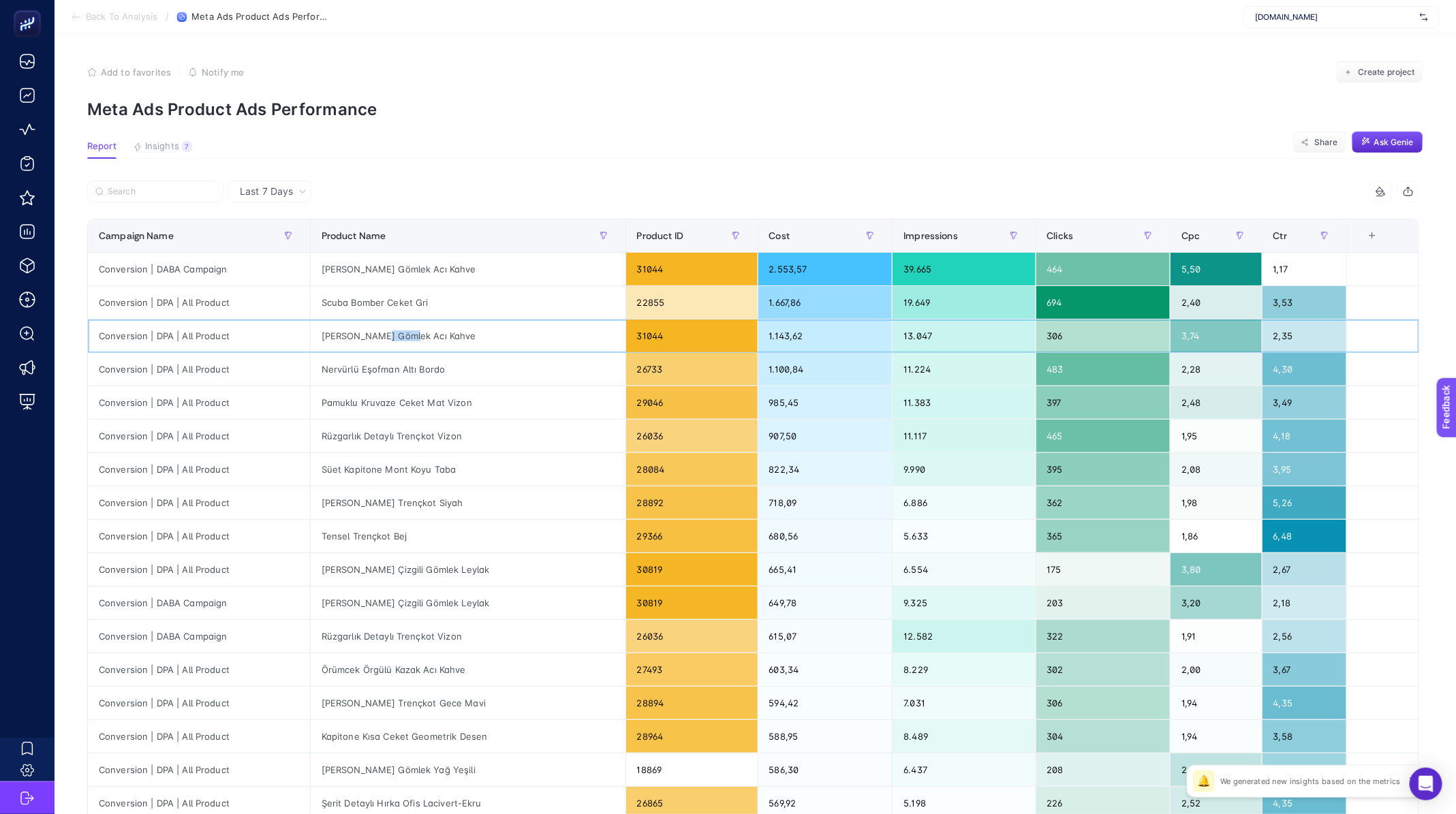
click at [391, 330] on div "[PERSON_NAME] Gömlek Acı Kahve" at bounding box center [468, 336] width 315 height 32
click at [391, 297] on div "Scuba Bomber Ceket Gri" at bounding box center [468, 302] width 315 height 32
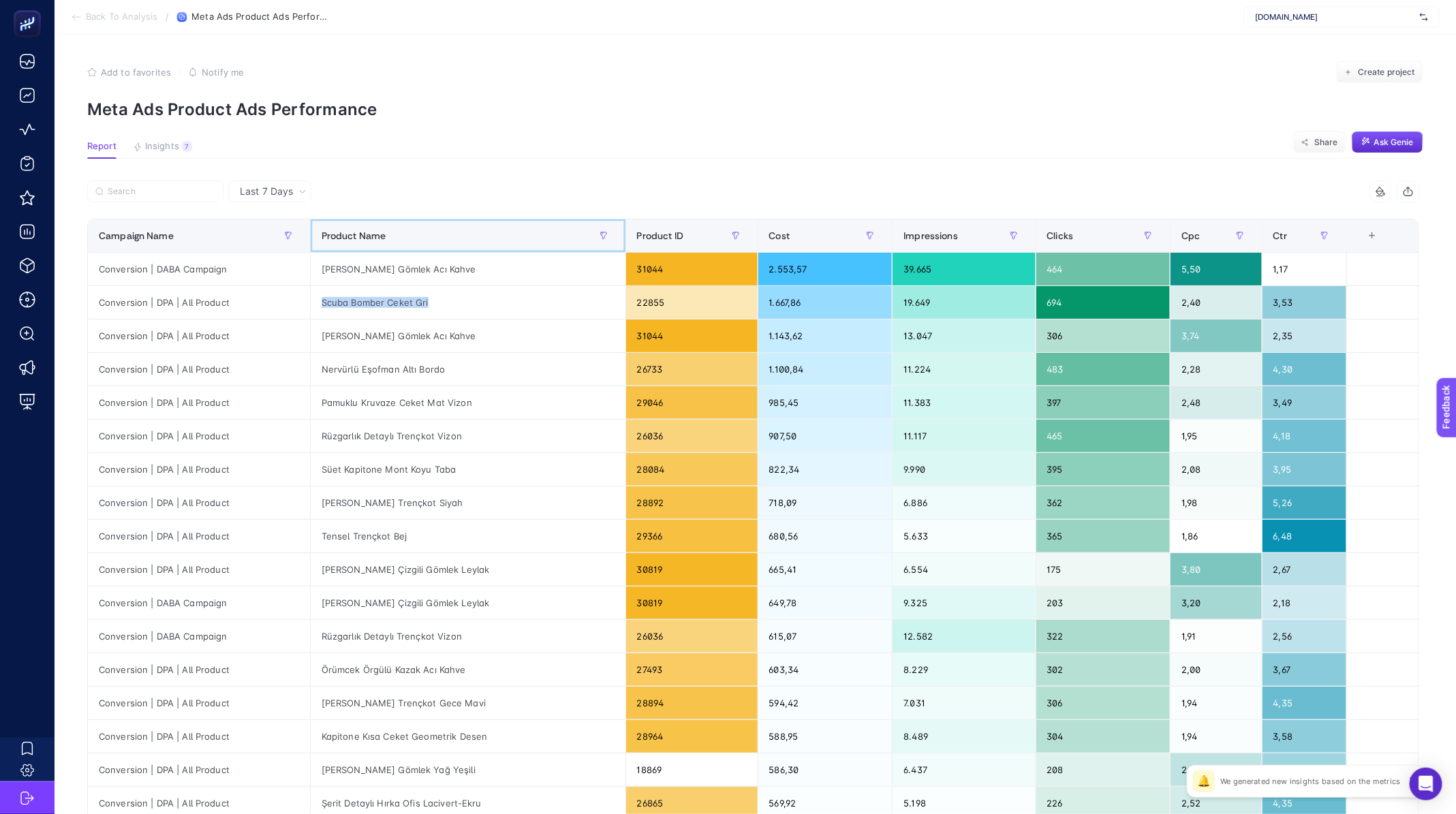
click at [420, 248] on th "Product Name" at bounding box center [468, 236] width 315 height 33
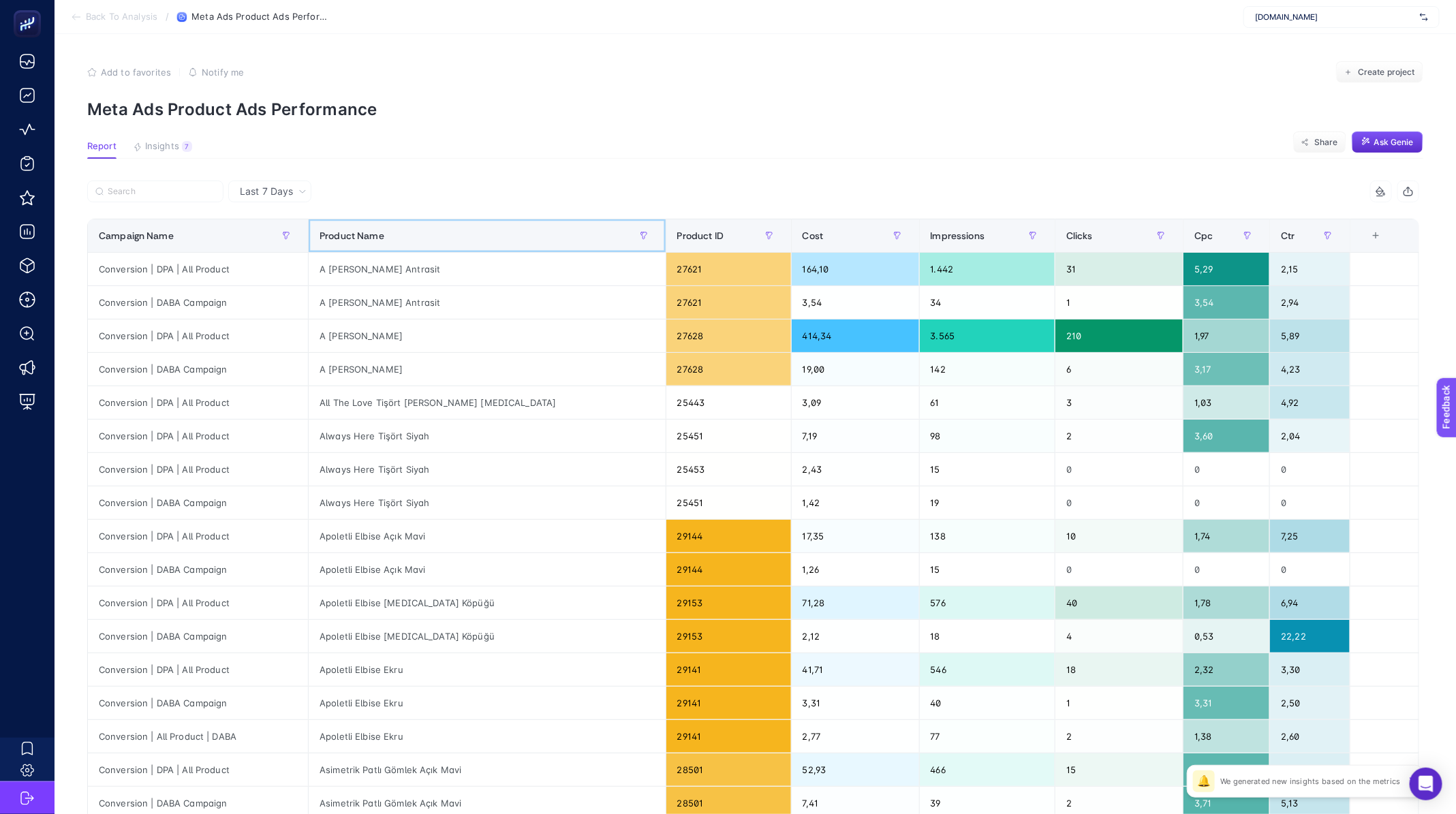
click at [430, 239] on div "Product Name" at bounding box center [487, 236] width 335 height 22
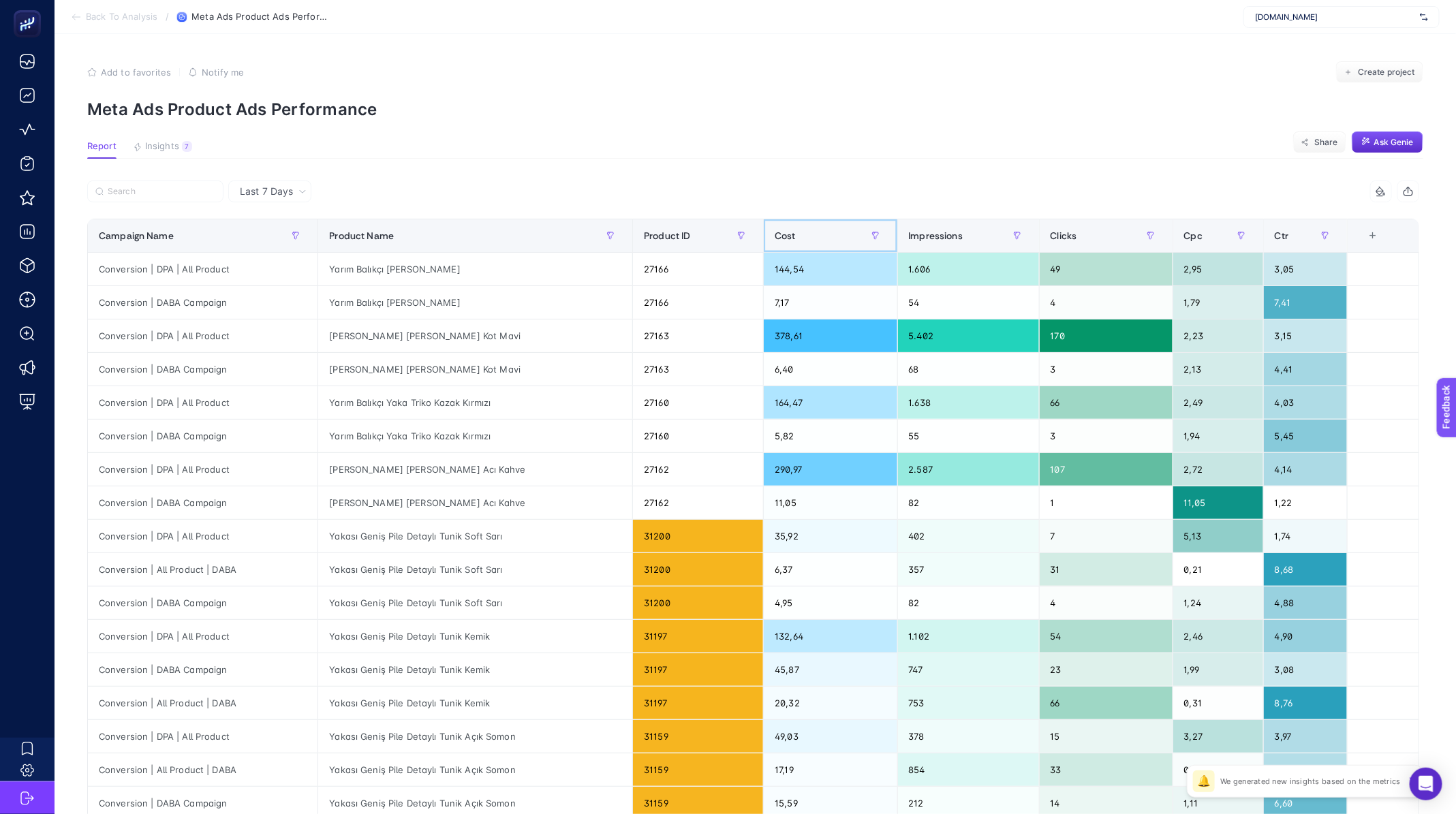
click at [808, 236] on div "Cost" at bounding box center [830, 236] width 111 height 22
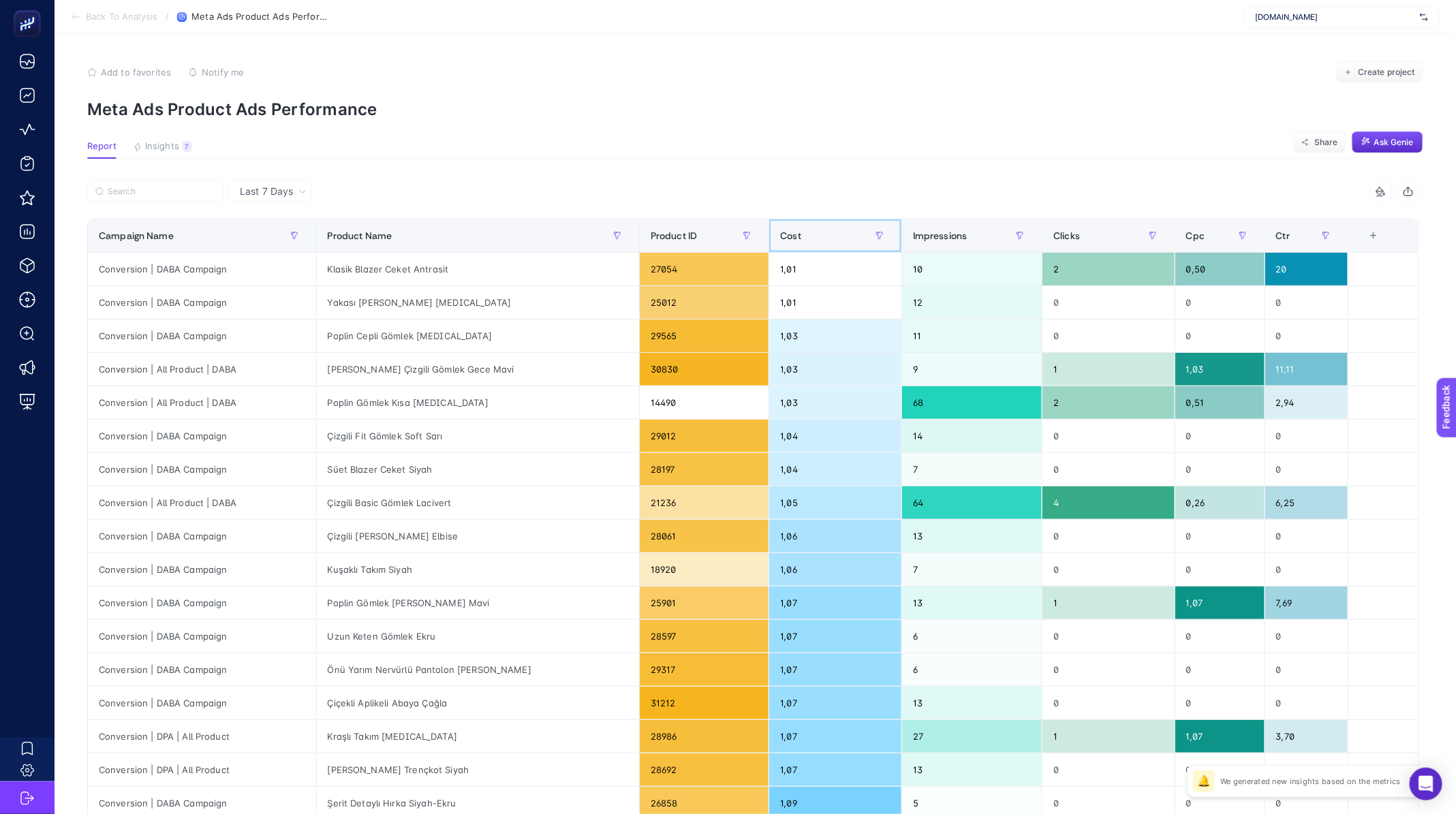
click at [801, 233] on div "Cost" at bounding box center [836, 236] width 111 height 22
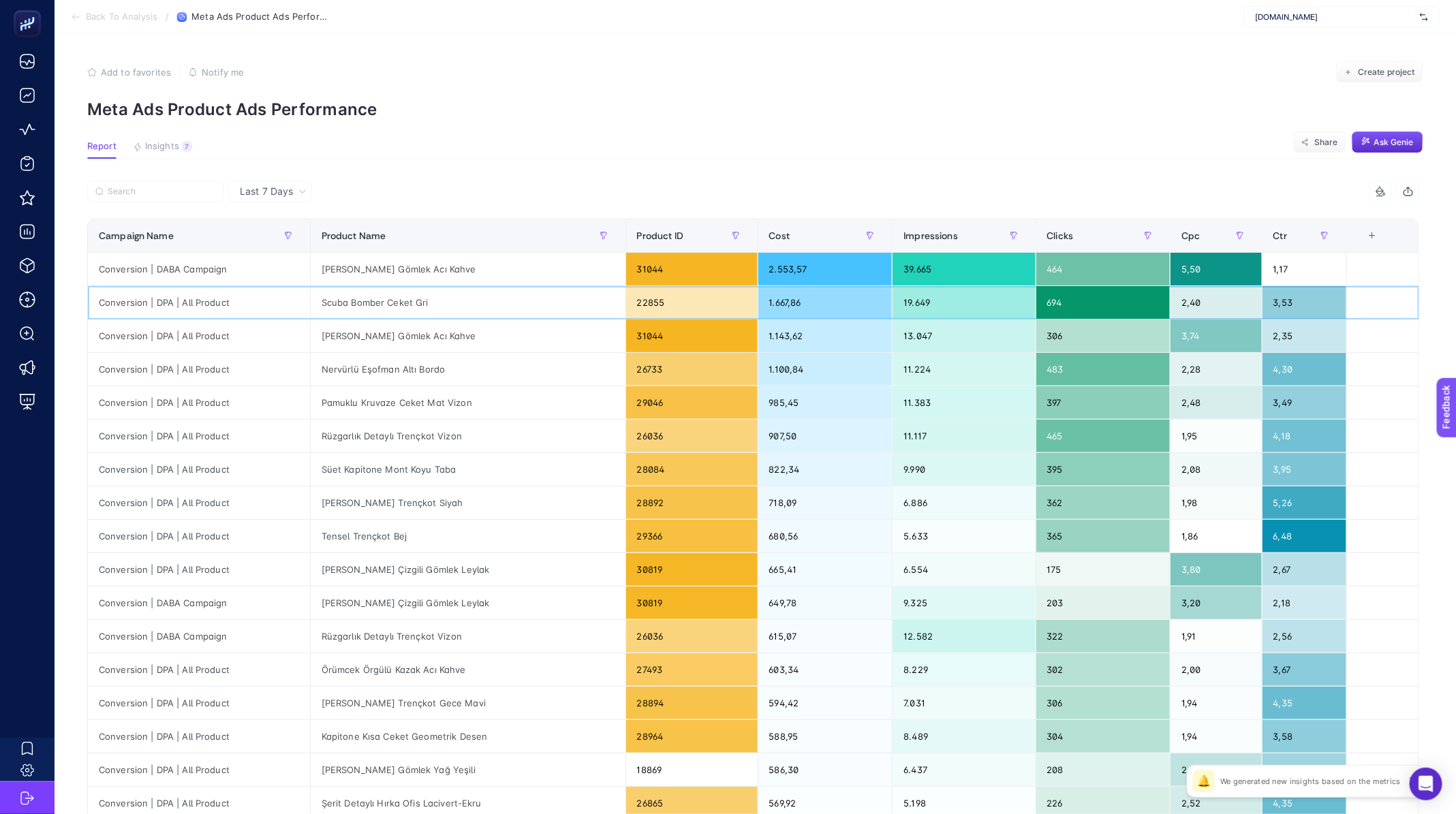
click at [767, 301] on div "1.667,86" at bounding box center [825, 302] width 134 height 32
click at [163, 185] on label at bounding box center [155, 192] width 136 height 22
click at [163, 186] on input "Search" at bounding box center [161, 192] width 108 height 10
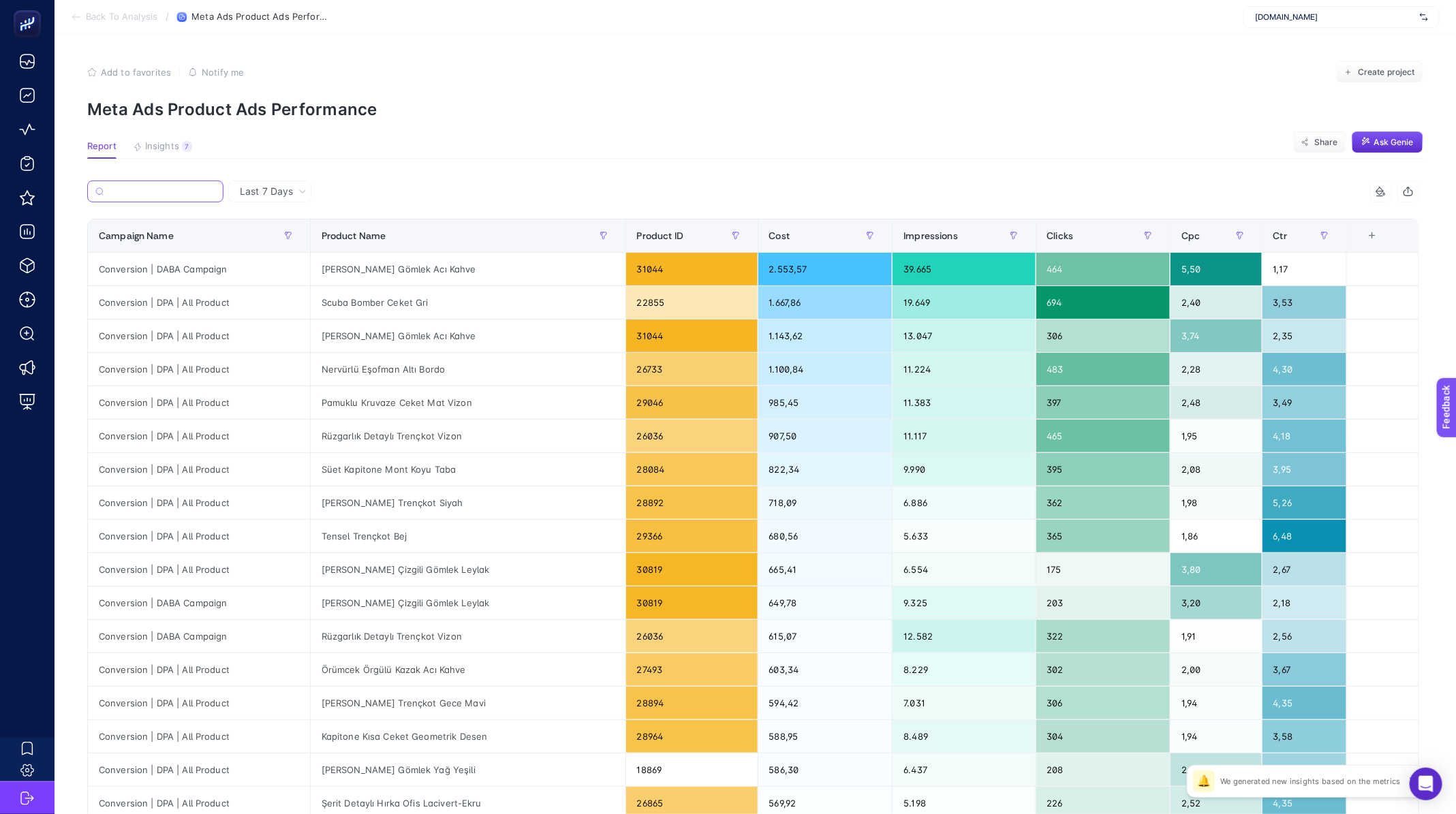
paste input "Uzun Klasik Trençkot Acı Kahve"
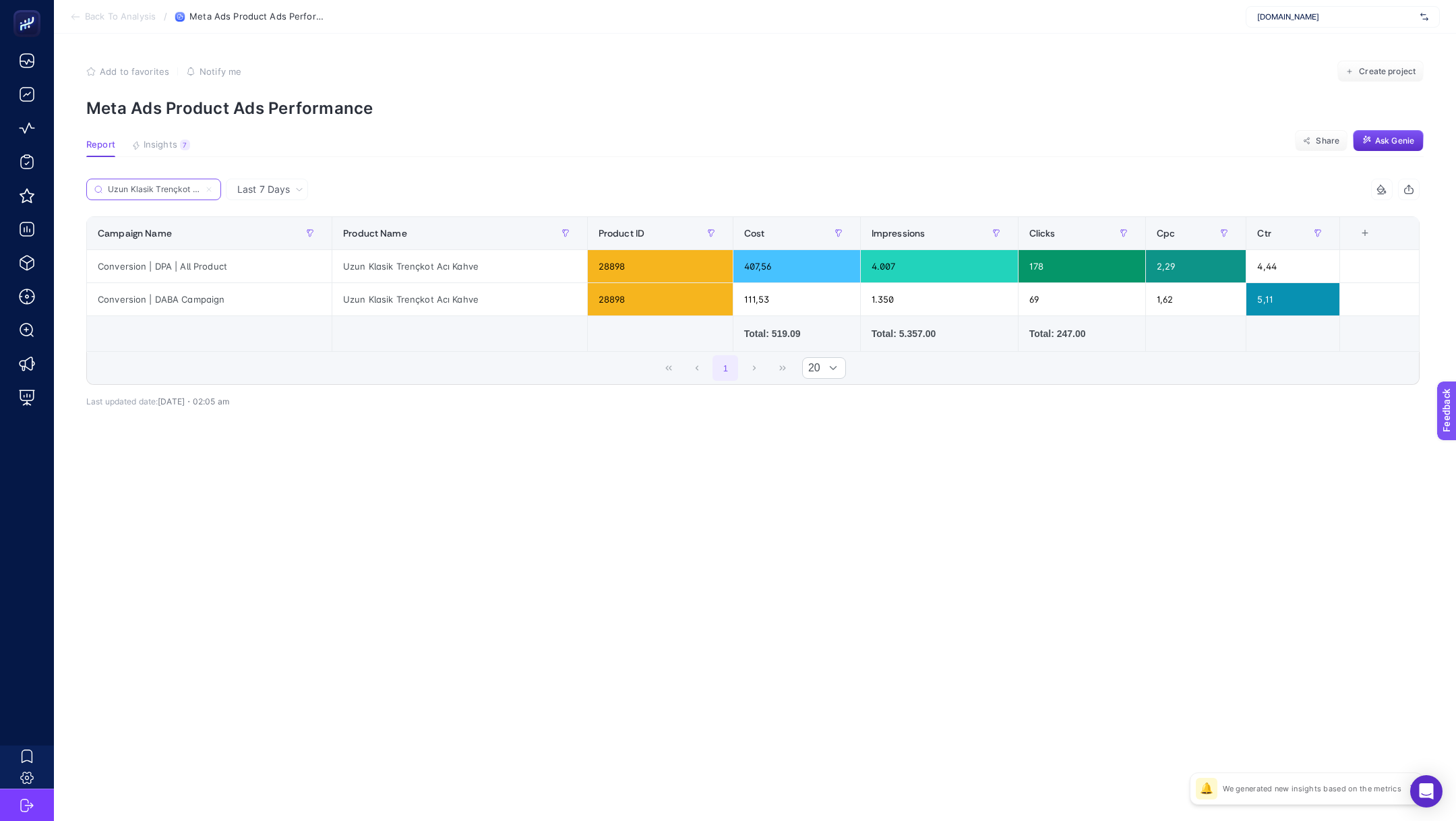
scroll to position [0, 31]
type input "Uzun Klasik Trençkot Acı Kahve"
click at [160, 183] on label "Uzun Klasik Trençkot Acı Kahve" at bounding box center [153, 190] width 135 height 22
click at [160, 184] on input "Uzun Klasik Trençkot Acı Kahve" at bounding box center [154, 190] width 92 height 10
click at [160, 183] on label "Uzun Klasik Trençkot Acı Kahve" at bounding box center [153, 190] width 135 height 22
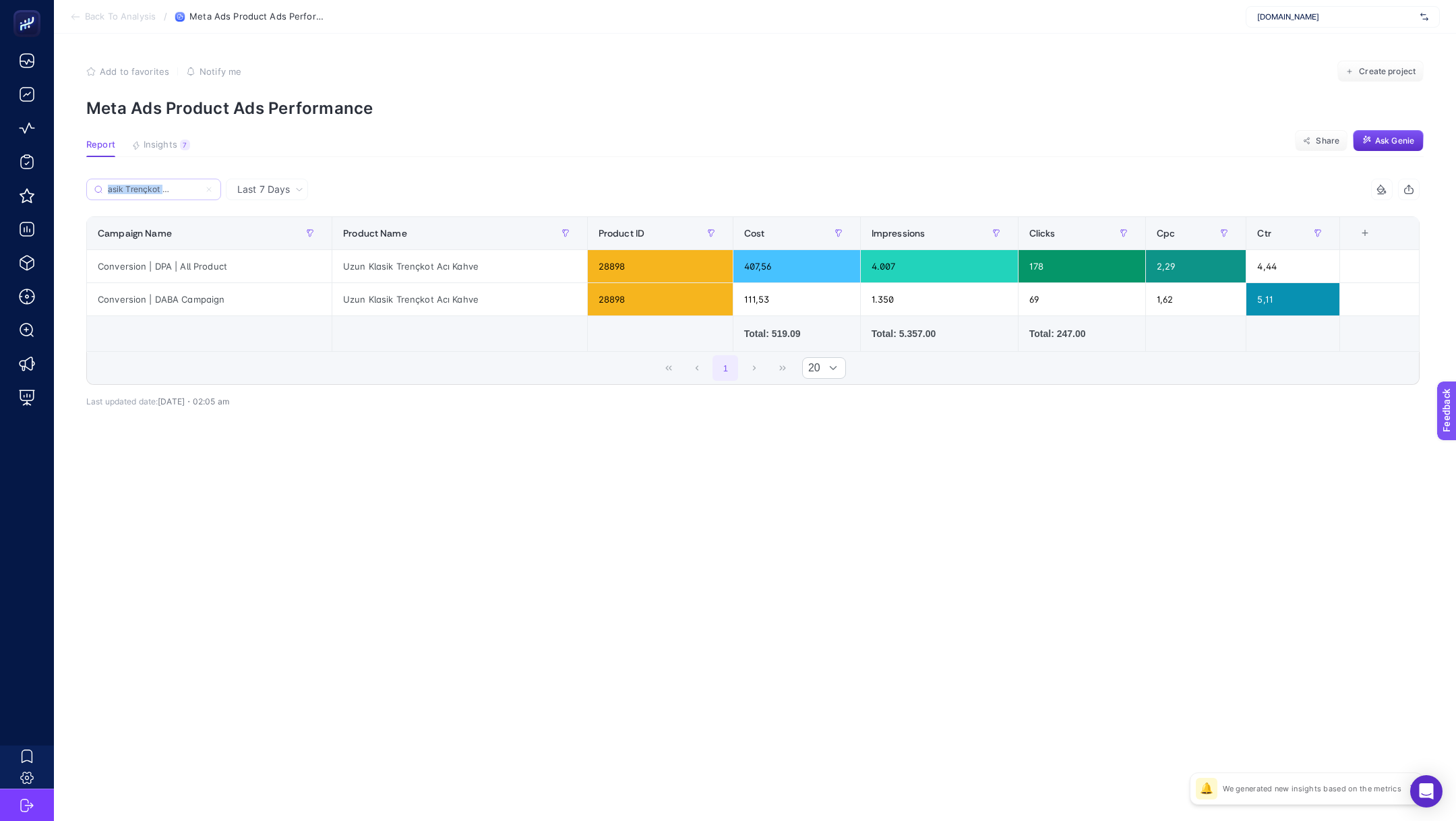
click at [160, 184] on input "Uzun Klasik Trençkot Acı Kahve" at bounding box center [154, 190] width 92 height 10
click at [160, 183] on label "Uzun Klasik Trençkot Acı Kahve" at bounding box center [153, 190] width 135 height 22
click at [160, 184] on input "Uzun Klasik Trençkot Acı Kahve" at bounding box center [154, 190] width 92 height 10
click at [160, 183] on label "Uzun Klasik Trençkot Acı Kahve" at bounding box center [153, 190] width 135 height 22
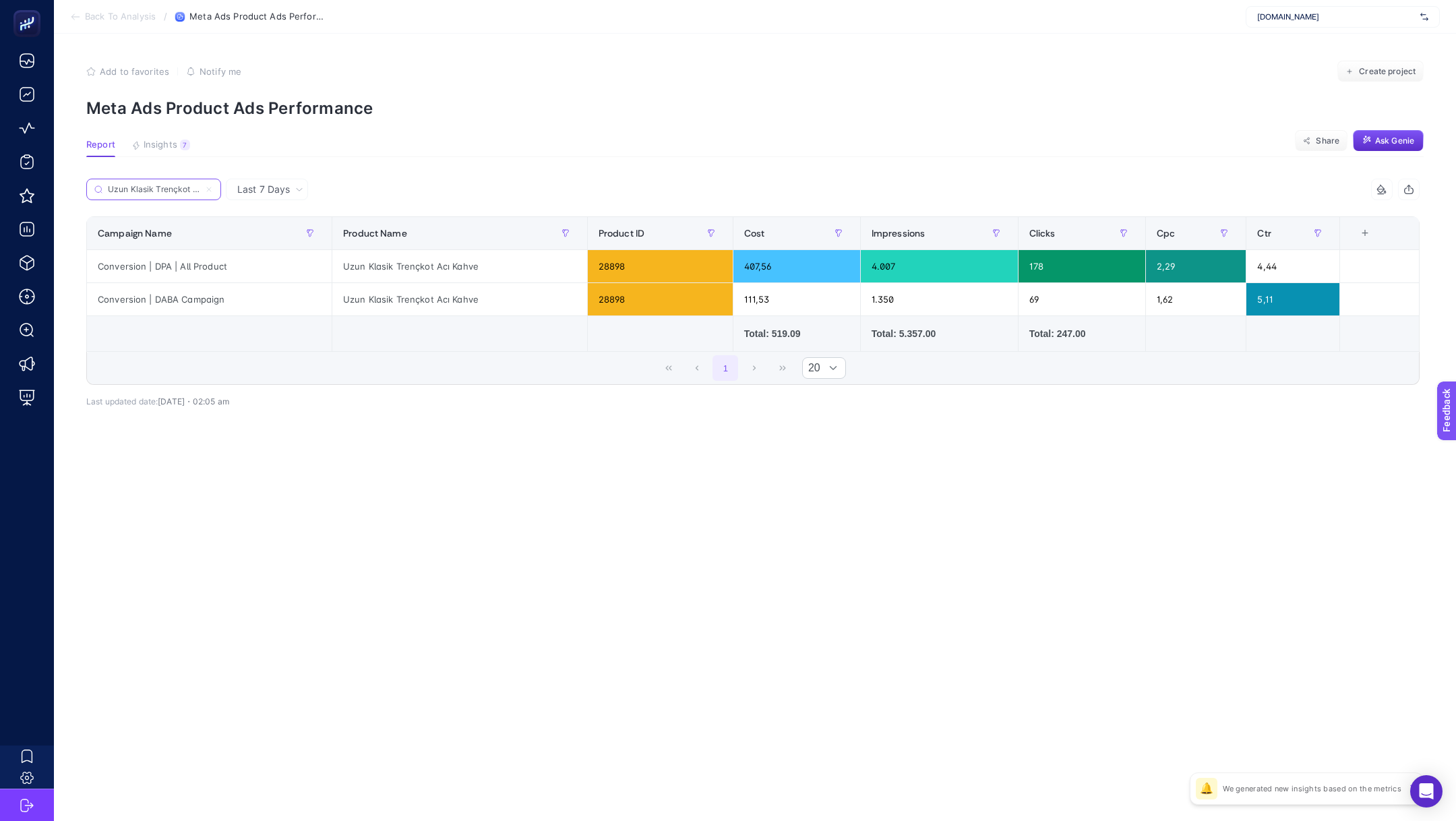
click at [160, 184] on input "Uzun Klasik Trençkot Acı Kahve" at bounding box center [154, 190] width 92 height 10
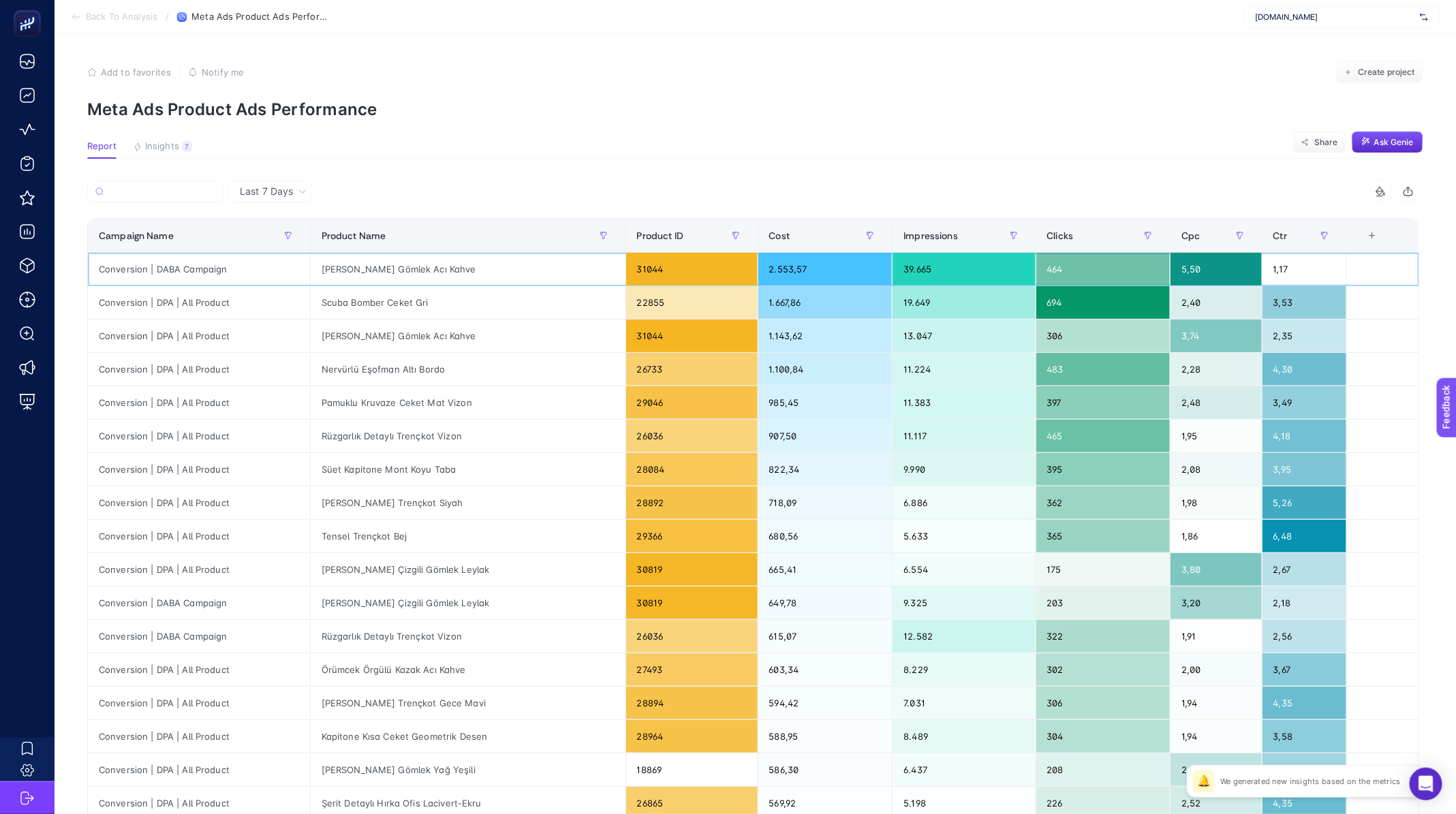
click at [399, 269] on div "[PERSON_NAME] Gömlek Acı Kahve" at bounding box center [468, 269] width 315 height 32
copy tr "[PERSON_NAME] Gömlek Acı Kahve"
click at [413, 303] on div "Scuba Bomber Ceket Gri" at bounding box center [468, 302] width 315 height 32
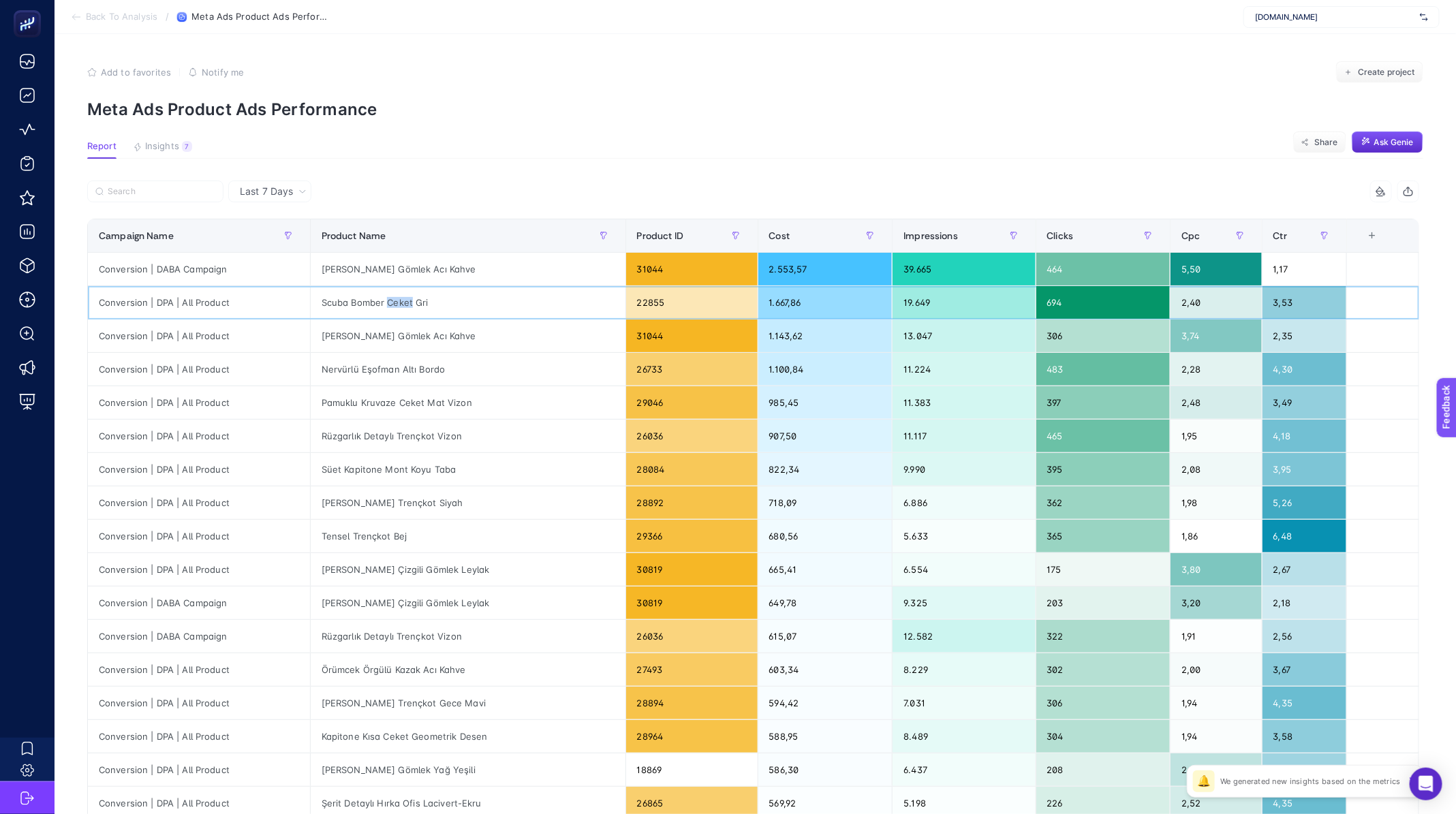
click at [413, 303] on div "Scuba Bomber Ceket Gri" at bounding box center [468, 302] width 315 height 32
copy tr "Scuba Bomber Ceket Gri"
click at [626, 303] on div "22855" at bounding box center [692, 302] width 131 height 32
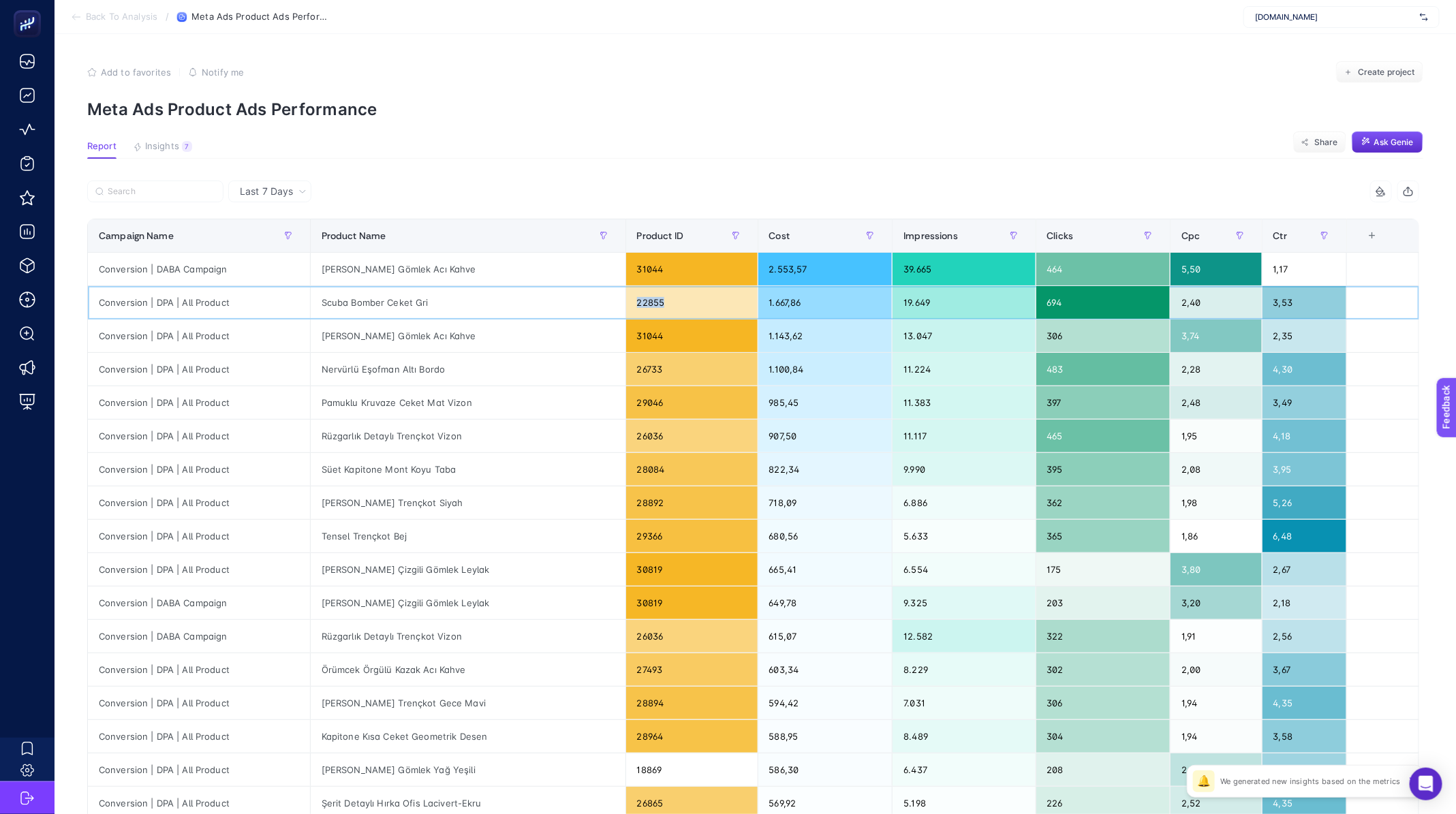
click at [626, 303] on div "22855" at bounding box center [692, 302] width 131 height 32
click at [760, 299] on div "1.667,86" at bounding box center [825, 302] width 134 height 32
click at [764, 304] on div "1.667,86" at bounding box center [825, 302] width 134 height 32
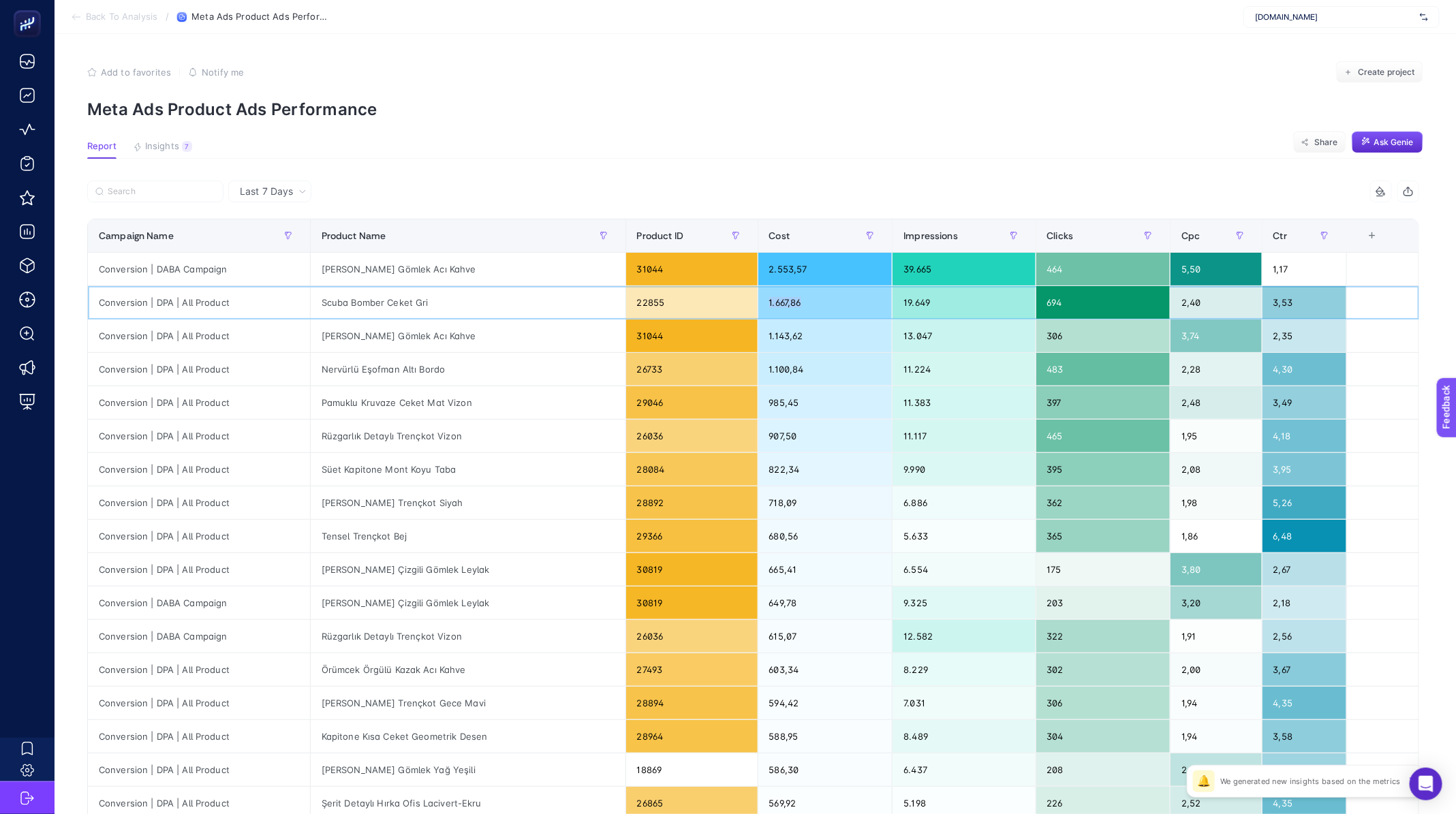
click at [764, 304] on div "1.667,86" at bounding box center [825, 302] width 134 height 32
click at [420, 331] on div "[PERSON_NAME] Gömlek Acı Kahve" at bounding box center [468, 336] width 315 height 32
copy tr "[PERSON_NAME] Gömlek Acı Kahve"
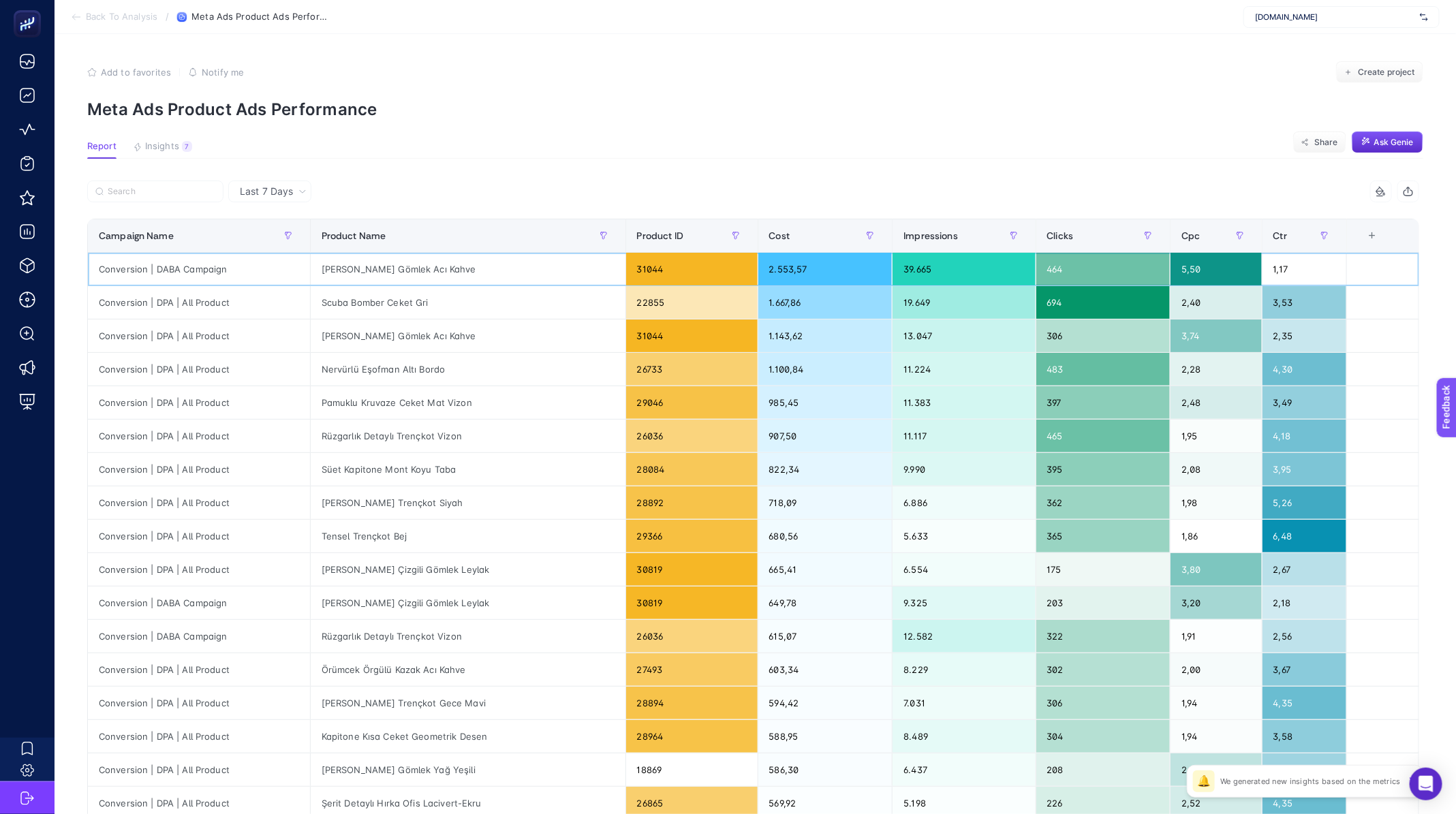
click at [396, 267] on div "[PERSON_NAME] Gömlek Acı Kahve" at bounding box center [468, 269] width 315 height 32
copy tr "[PERSON_NAME] Gömlek Acı Kahve"
click at [158, 196] on label at bounding box center [155, 192] width 136 height 22
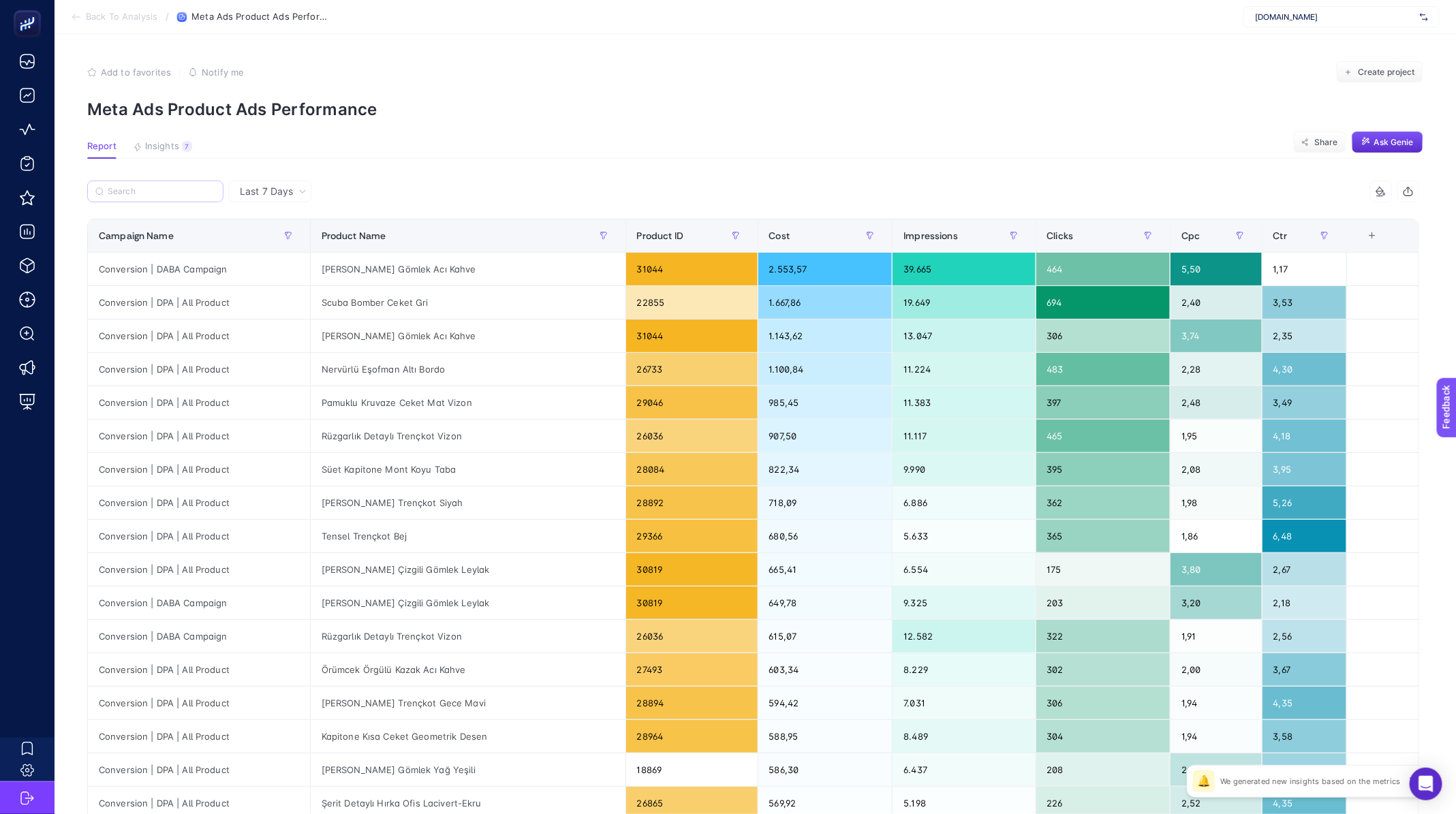
click at [158, 196] on input "Search" at bounding box center [161, 192] width 108 height 10
paste input "[PERSON_NAME] Gömlek Acı Kahve"
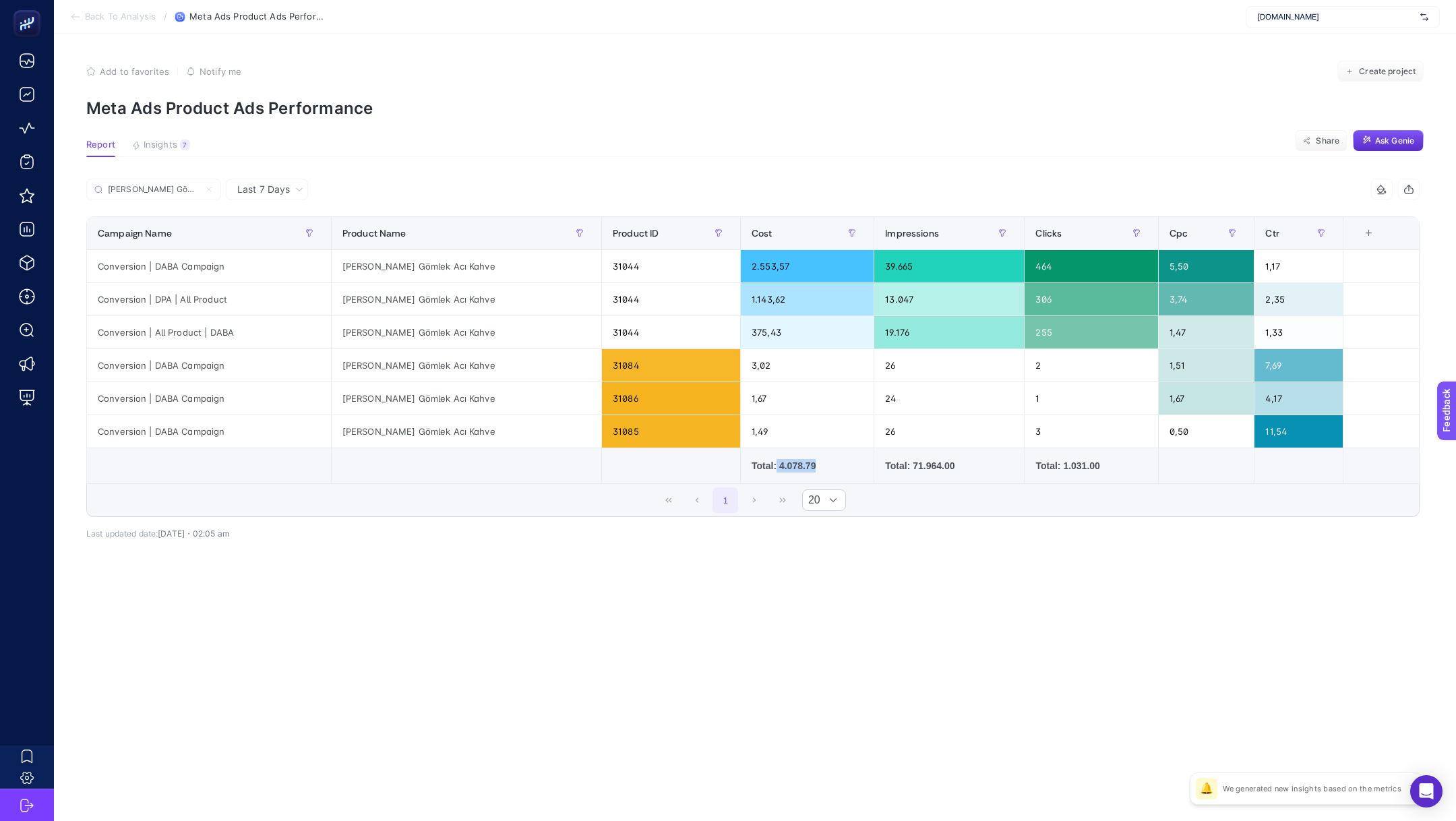
drag, startPoint x: 753, startPoint y: 464, endPoint x: 811, endPoint y: 464, distance: 58.0
click at [811, 464] on div "Total: 4.078.79" at bounding box center [807, 466] width 112 height 13
click at [132, 187] on input "[PERSON_NAME] Gömlek Acı Kahve" at bounding box center [160, 190] width 106 height 10
click at [132, 187] on input "[PERSON_NAME] Gömlek Acı Kahve" at bounding box center [154, 190] width 92 height 10
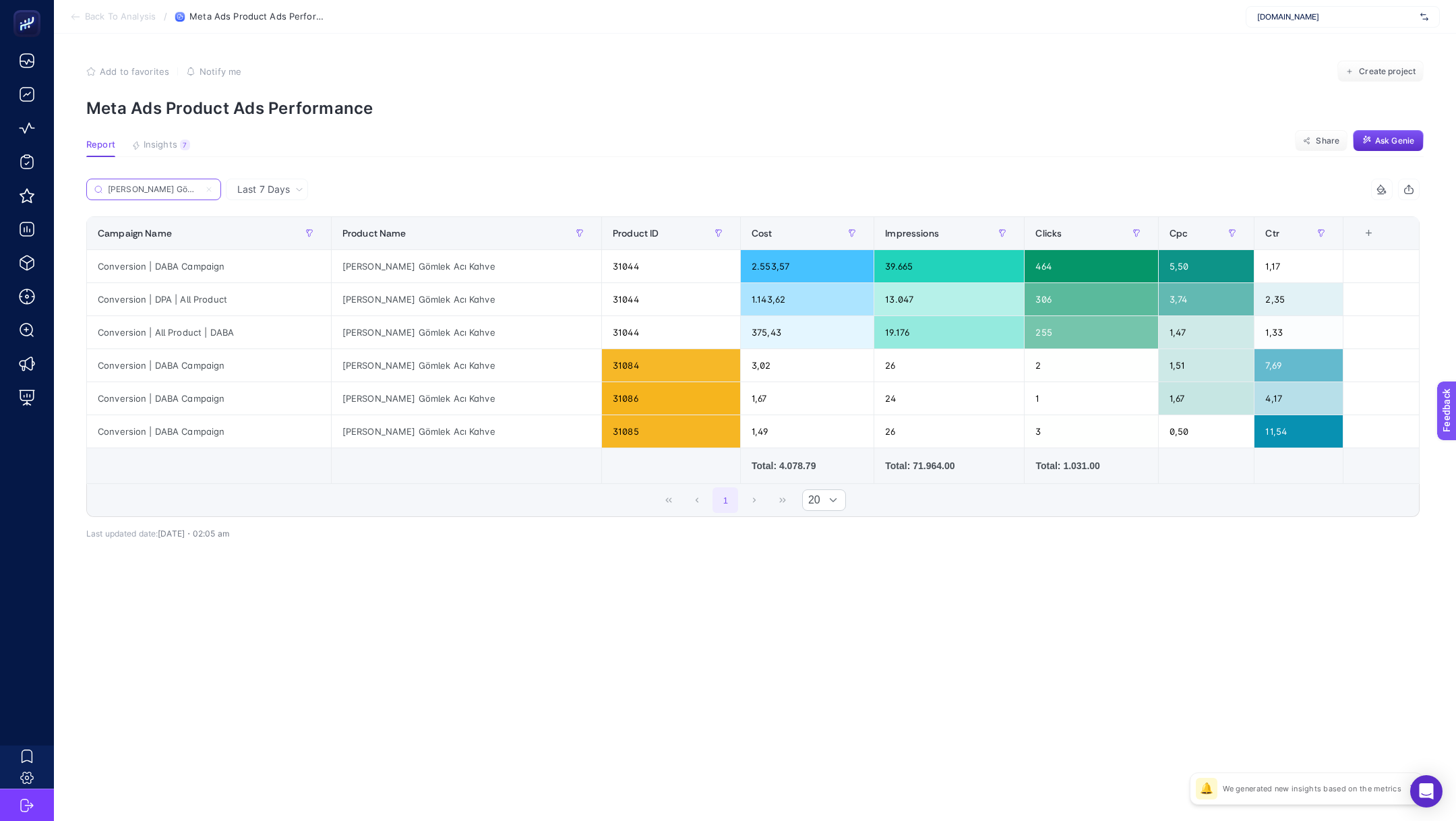
click at [148, 189] on input "[PERSON_NAME] Gömlek Acı Kahve" at bounding box center [154, 190] width 92 height 10
paste input "[MEDICAL_DATA][PERSON_NAME] Yüzme Takımı Siyah"
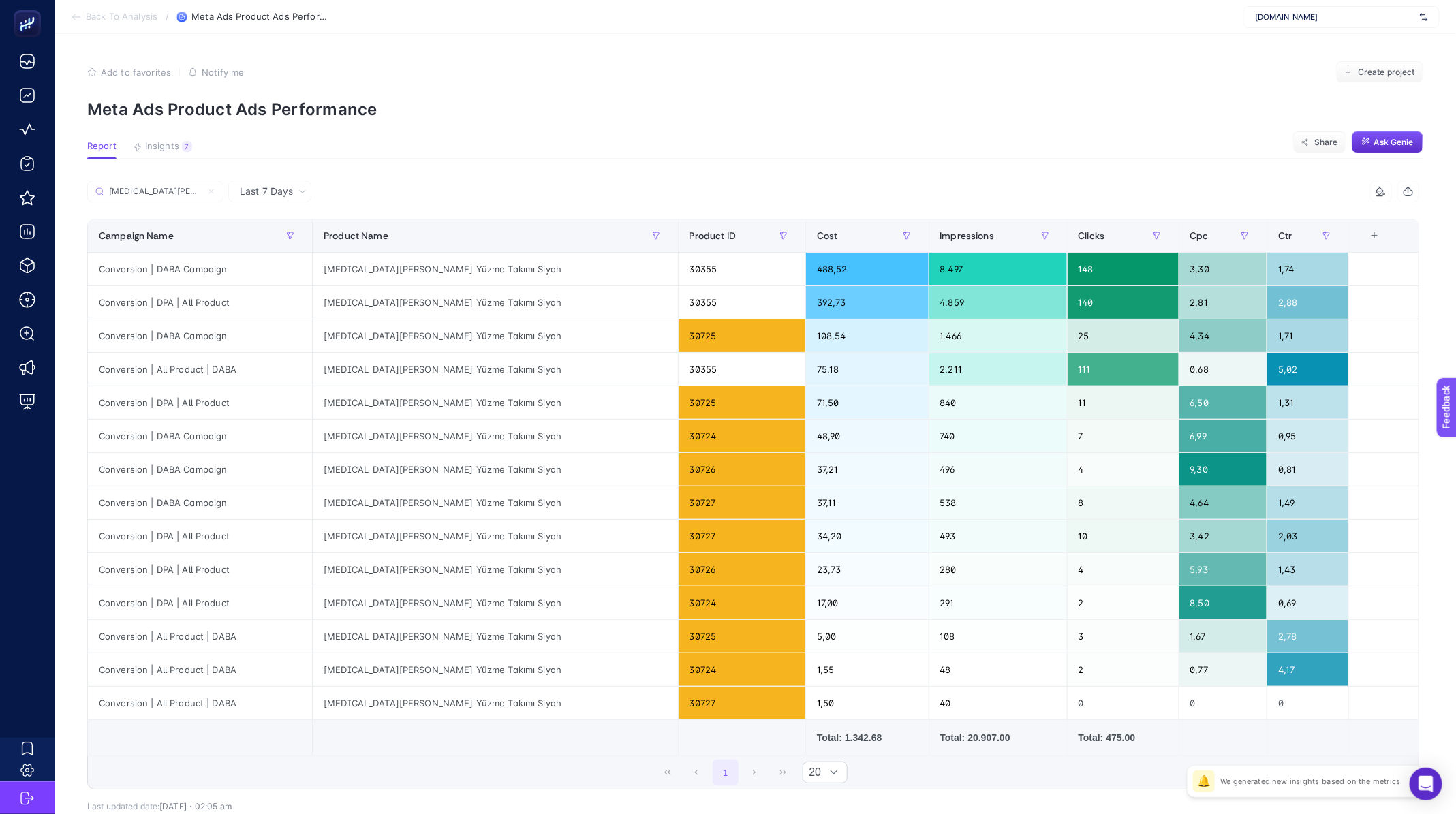
click at [817, 738] on div "Total: 1.342.68" at bounding box center [867, 737] width 100 height 13
click at [817, 736] on div "Total: 1.342.68" at bounding box center [867, 737] width 100 height 13
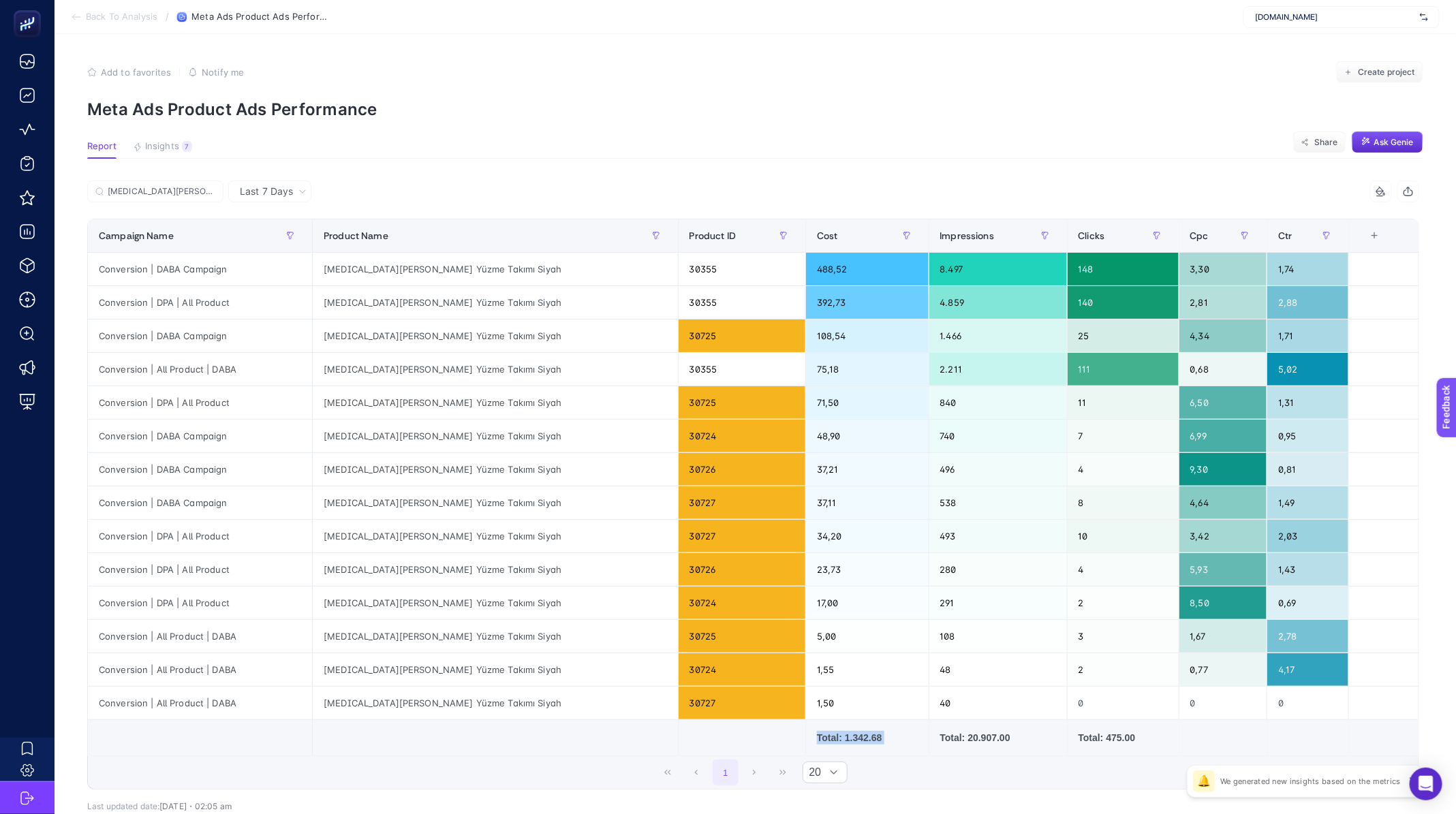
click at [817, 736] on div "Total: 1.342.68" at bounding box center [867, 737] width 100 height 13
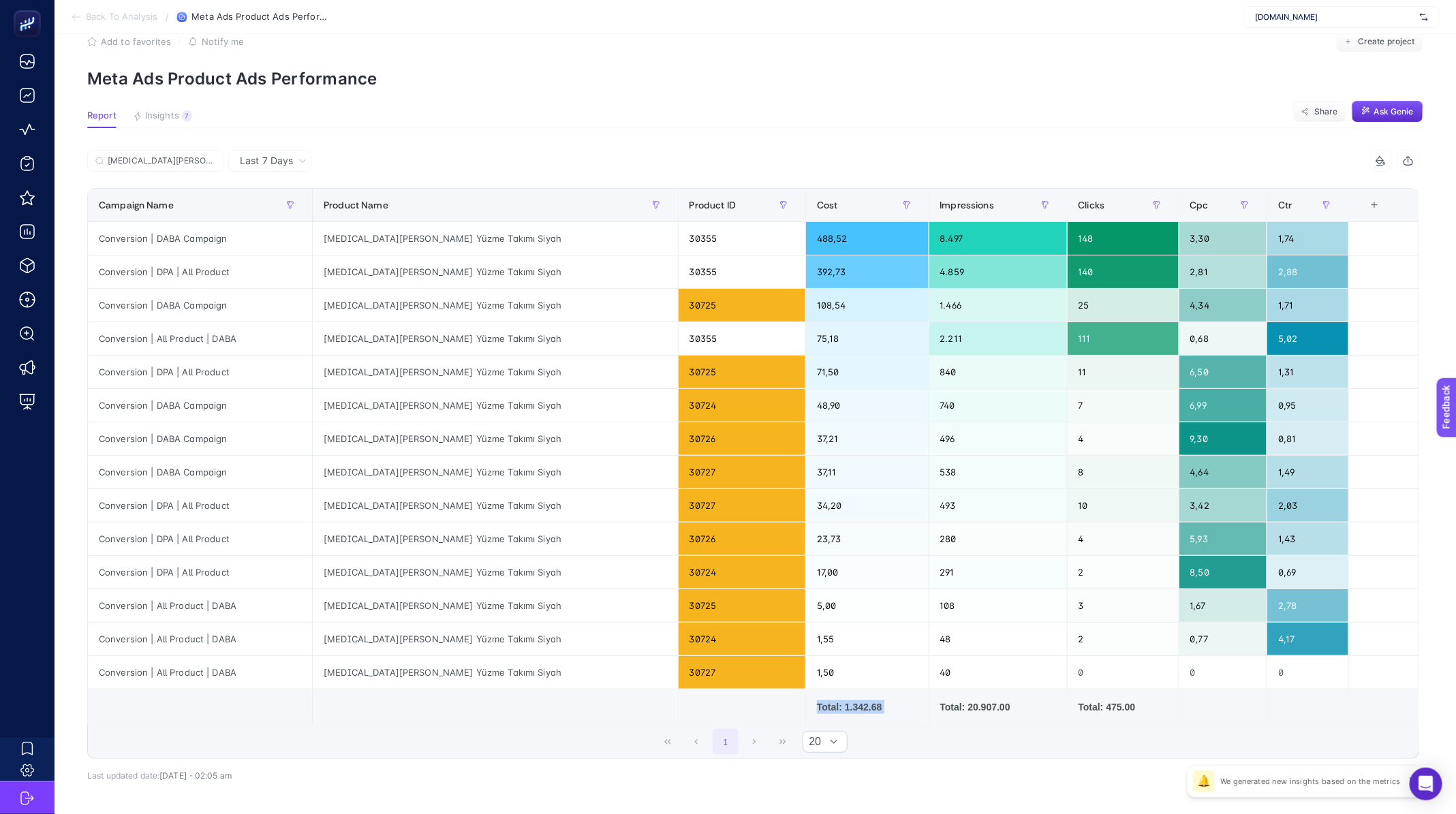
scroll to position [75, 0]
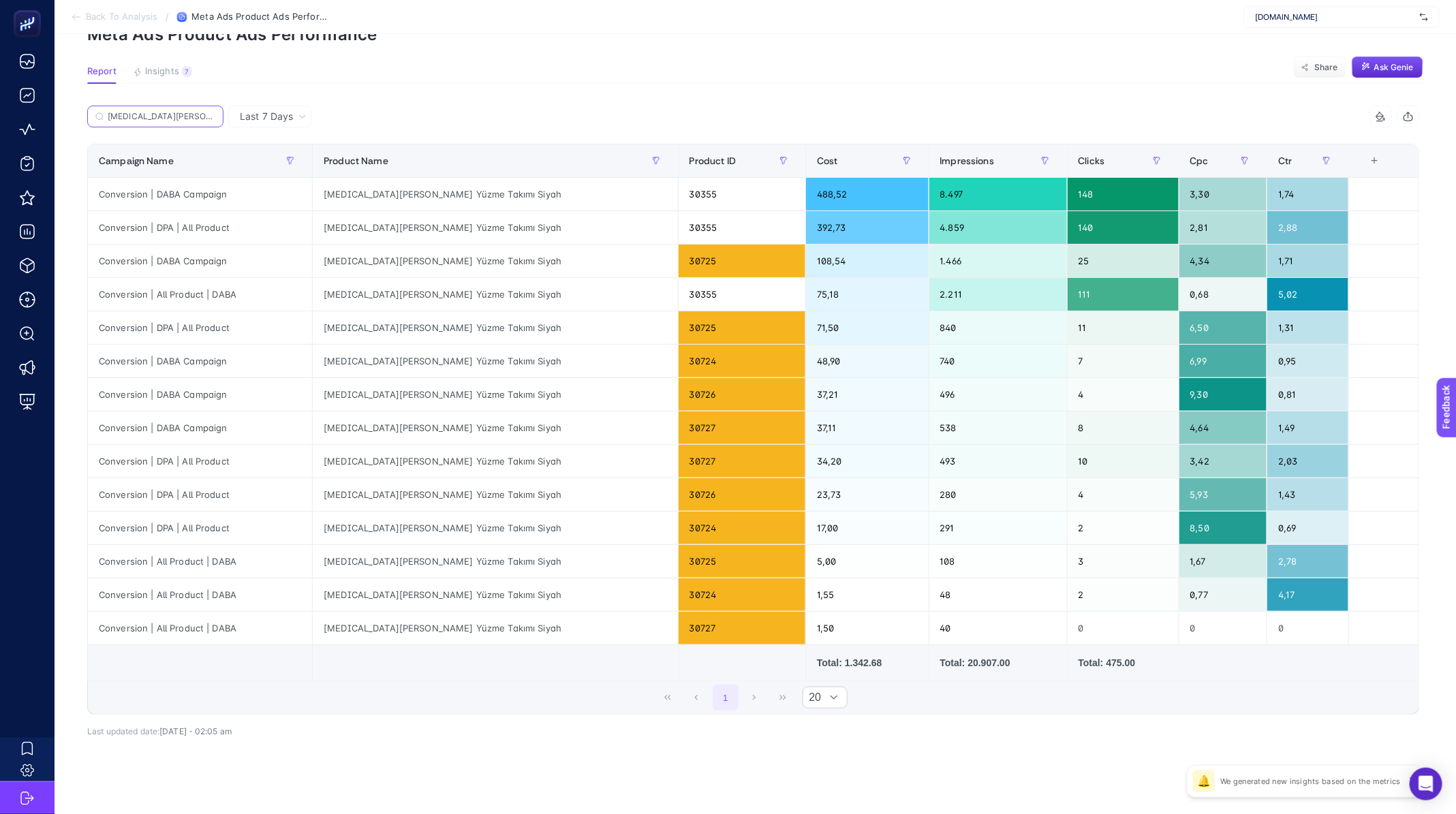
click at [180, 117] on input "[MEDICAL_DATA][PERSON_NAME] Yüzme Takımı Siyah" at bounding box center [161, 117] width 108 height 10
paste input "A [PERSON_NAME]"
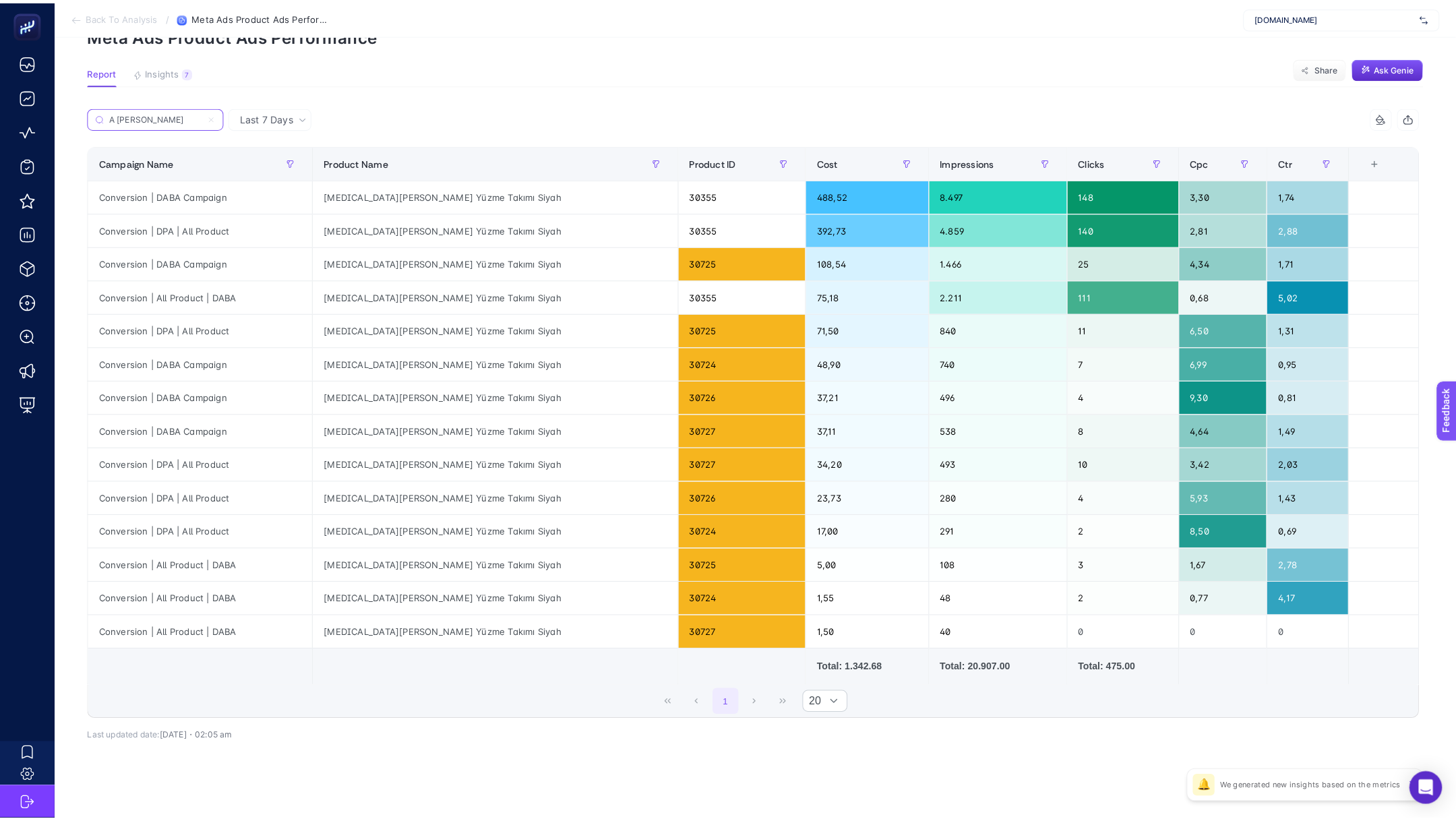
scroll to position [0, 0]
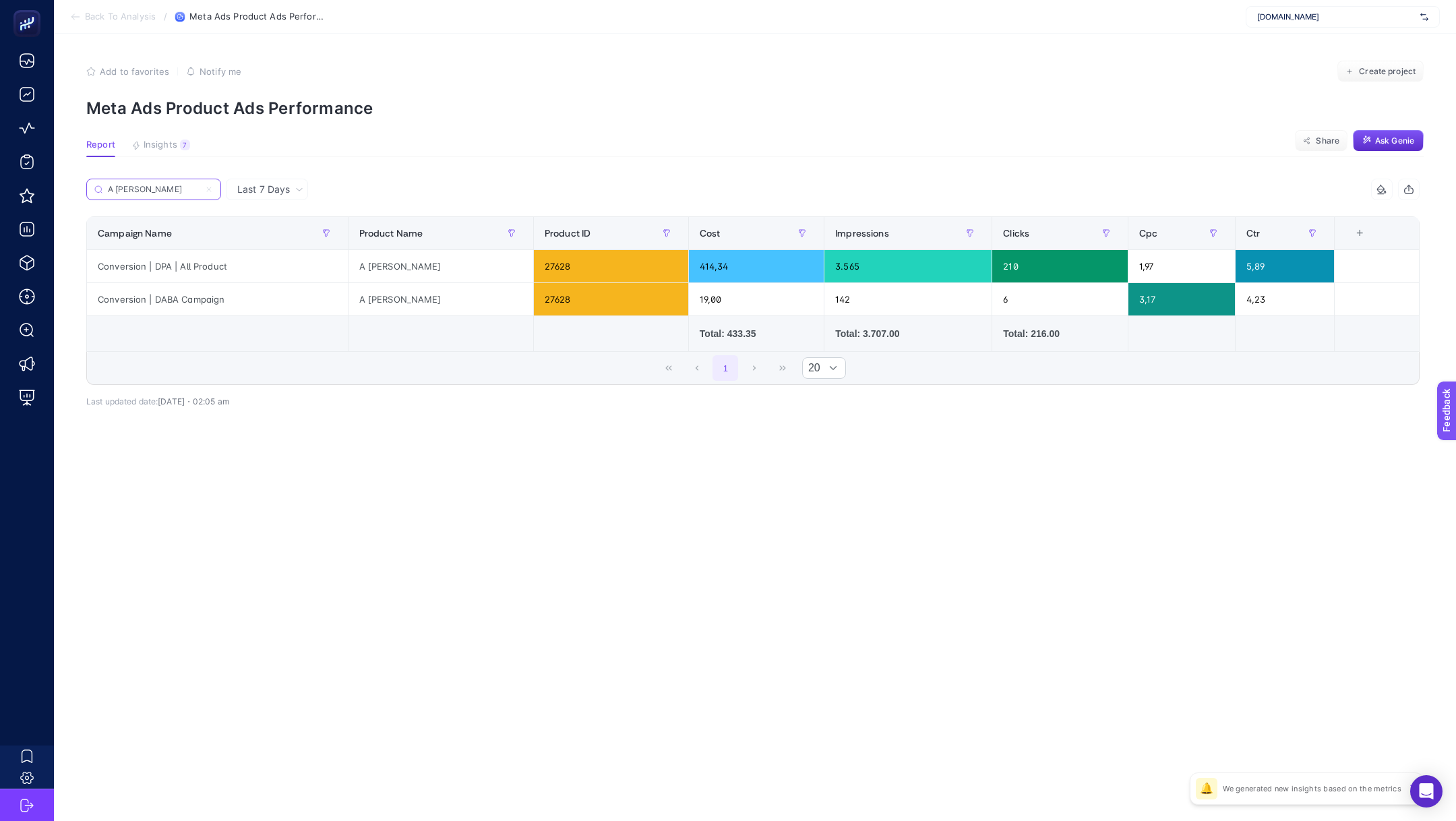
click at [155, 185] on input "A [PERSON_NAME]" at bounding box center [154, 190] width 92 height 10
paste input "[PERSON_NAME] Trençkot Gece Mavi"
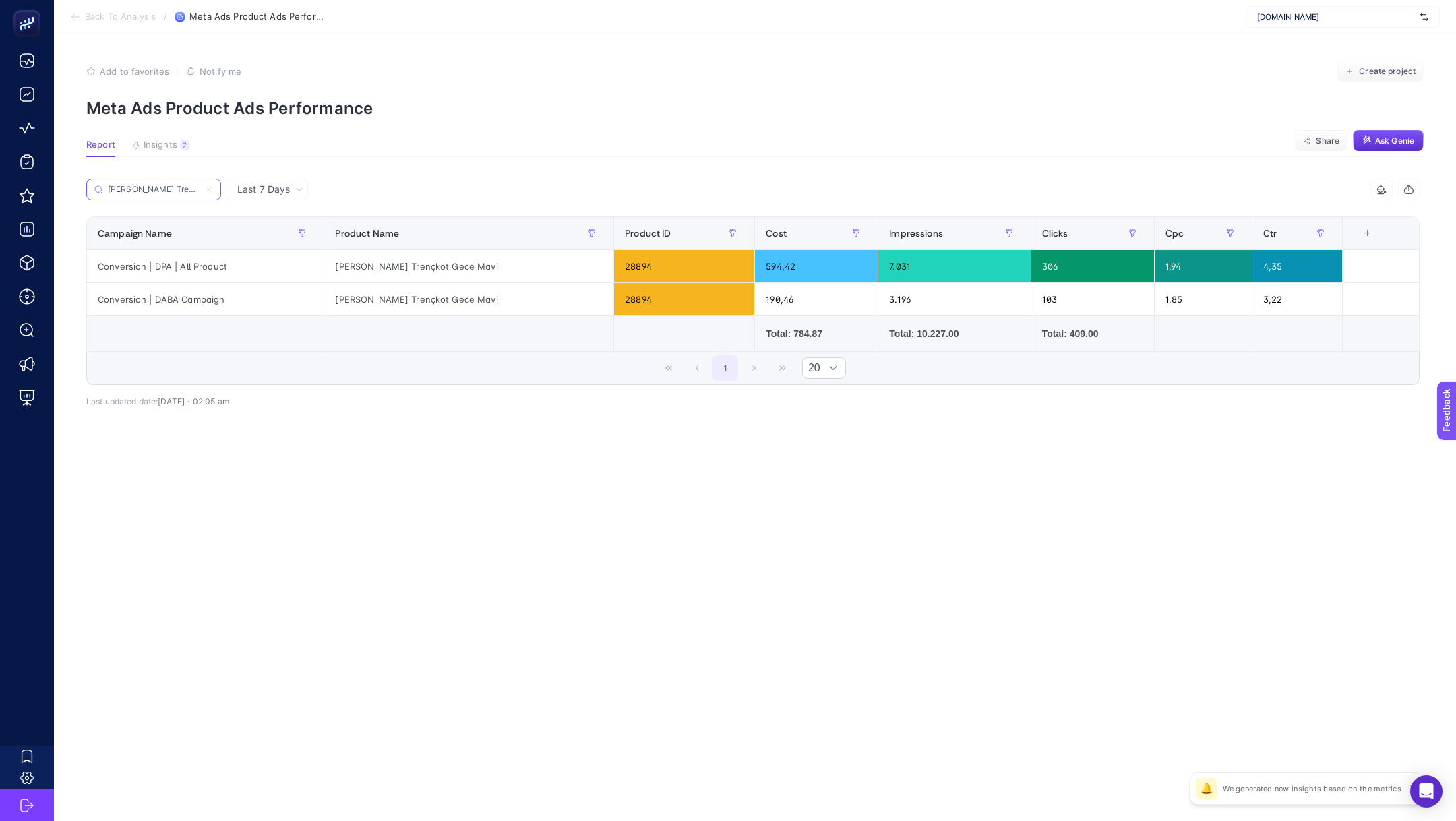
click at [161, 190] on input "[PERSON_NAME] Trençkot Gece Mavi" at bounding box center [154, 190] width 92 height 10
paste input "Keten Uzun Pileli Elbise Sedef"
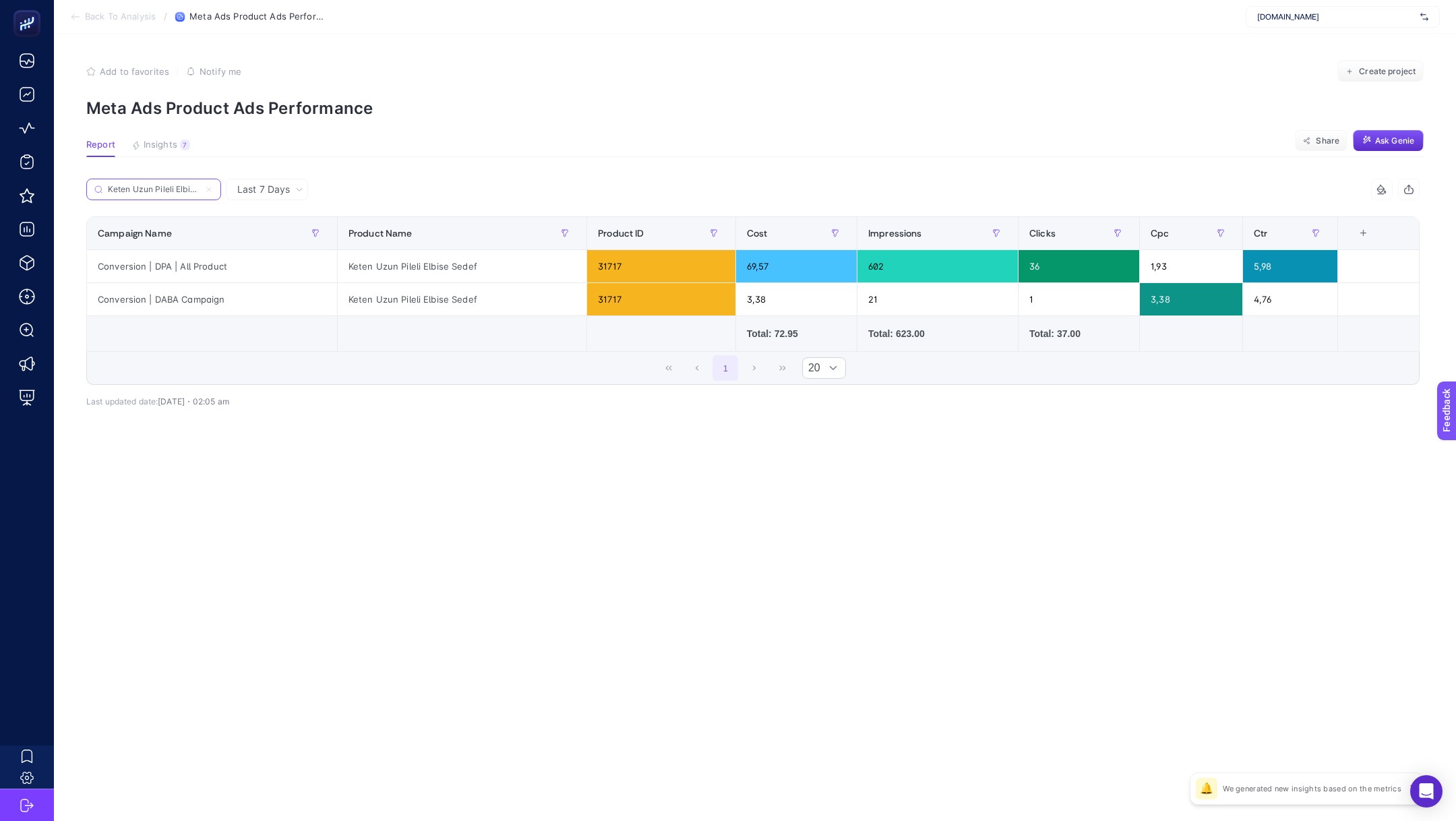
click at [181, 185] on input "Keten Uzun Pileli Elbise Sedef" at bounding box center [154, 190] width 92 height 10
paste input "Uzun Klasik Trençkot Vizon"
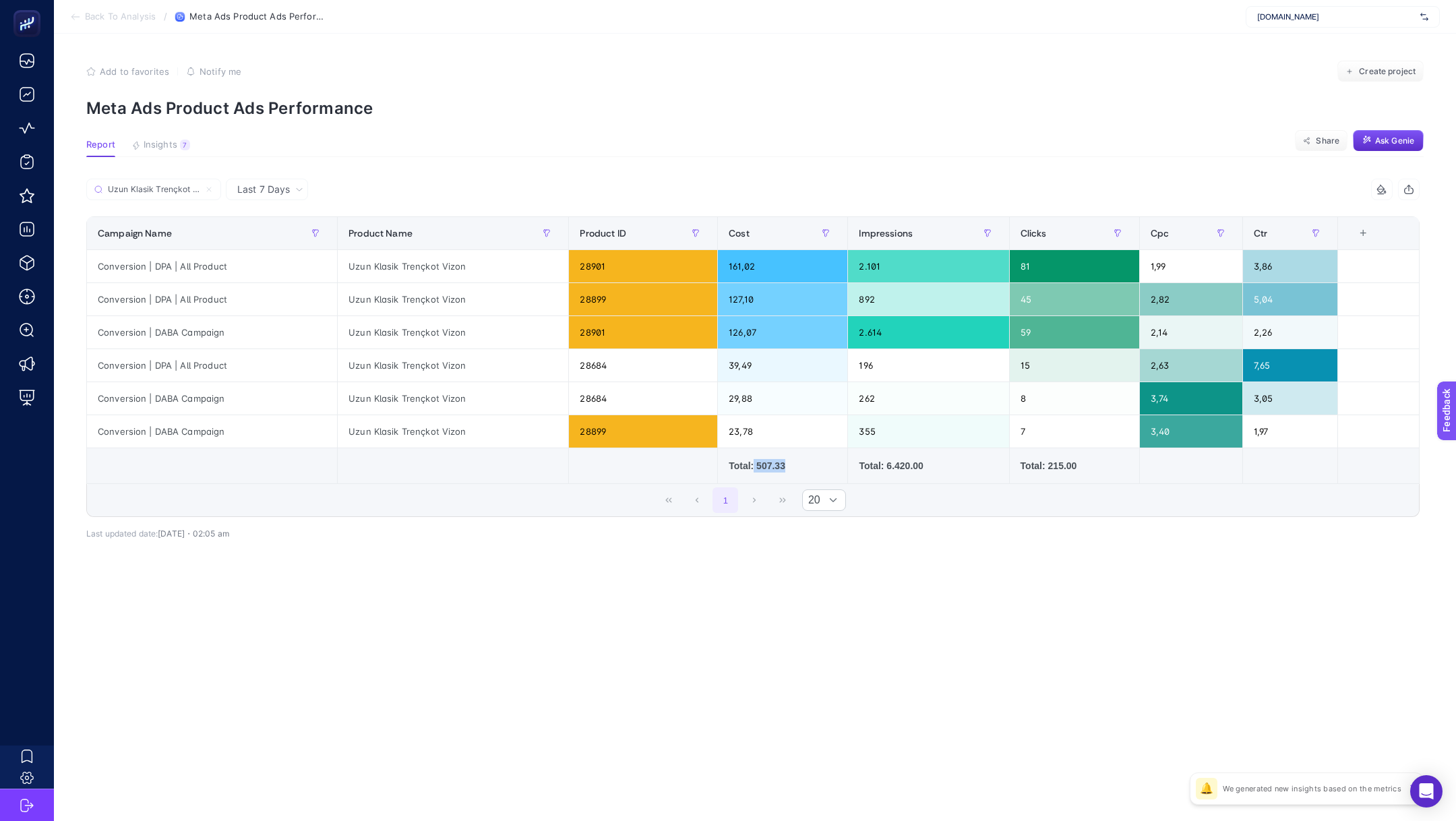
drag, startPoint x: 749, startPoint y: 467, endPoint x: 817, endPoint y: 465, distance: 68.0
click at [816, 465] on div "Total: 507.33" at bounding box center [782, 466] width 108 height 13
click at [165, 193] on input "Uzun Klasik Trençkot Vizon" at bounding box center [160, 190] width 106 height 10
paste input "Kolu Apoletli Klasik Trençkot Yağ Yeşili"
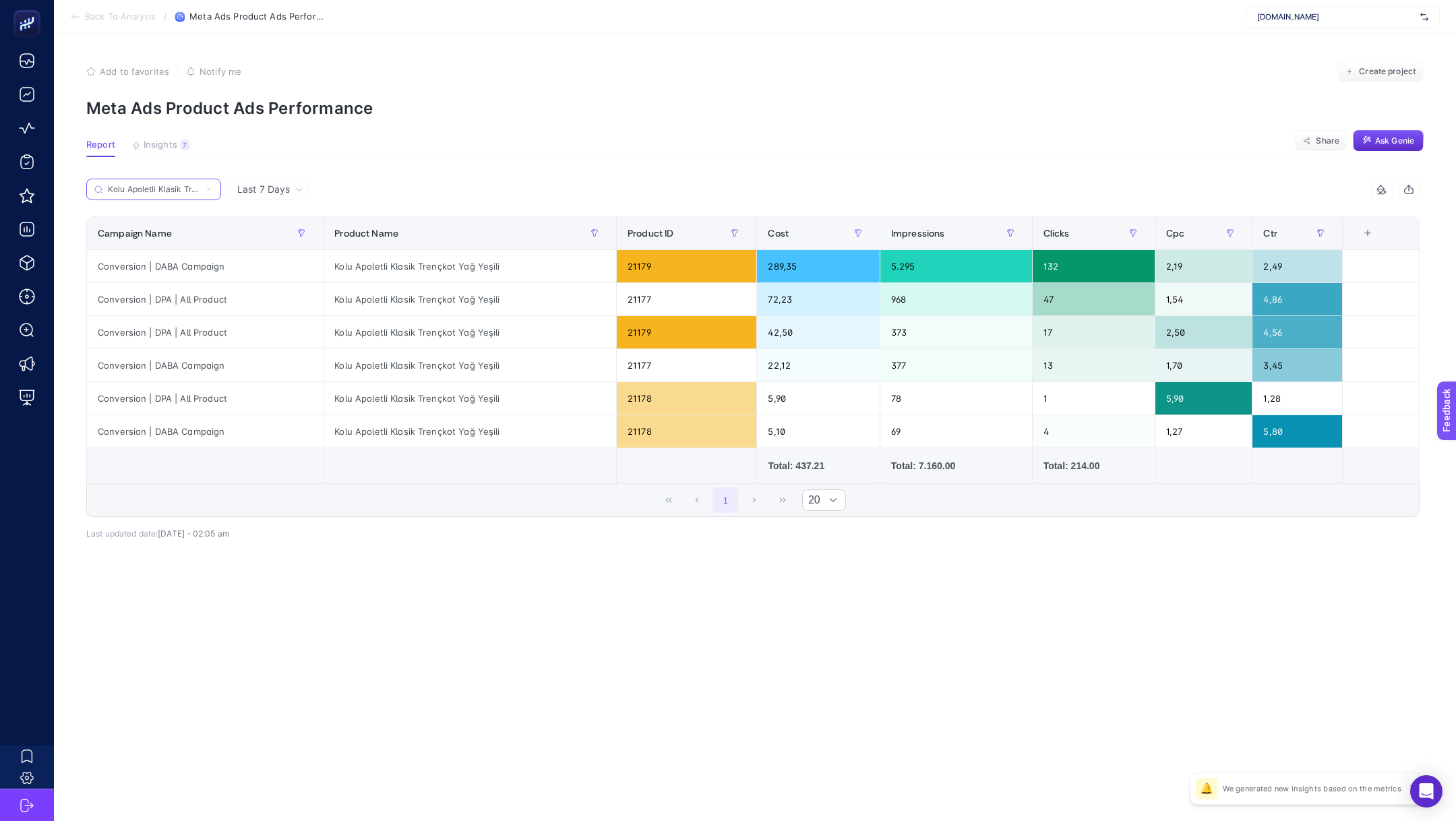
click at [154, 189] on input "Kolu Apoletli Klasik Trençkot Yağ Yeşili" at bounding box center [154, 190] width 92 height 10
paste input "Uzun Kruvaze Kaban Antrasit"
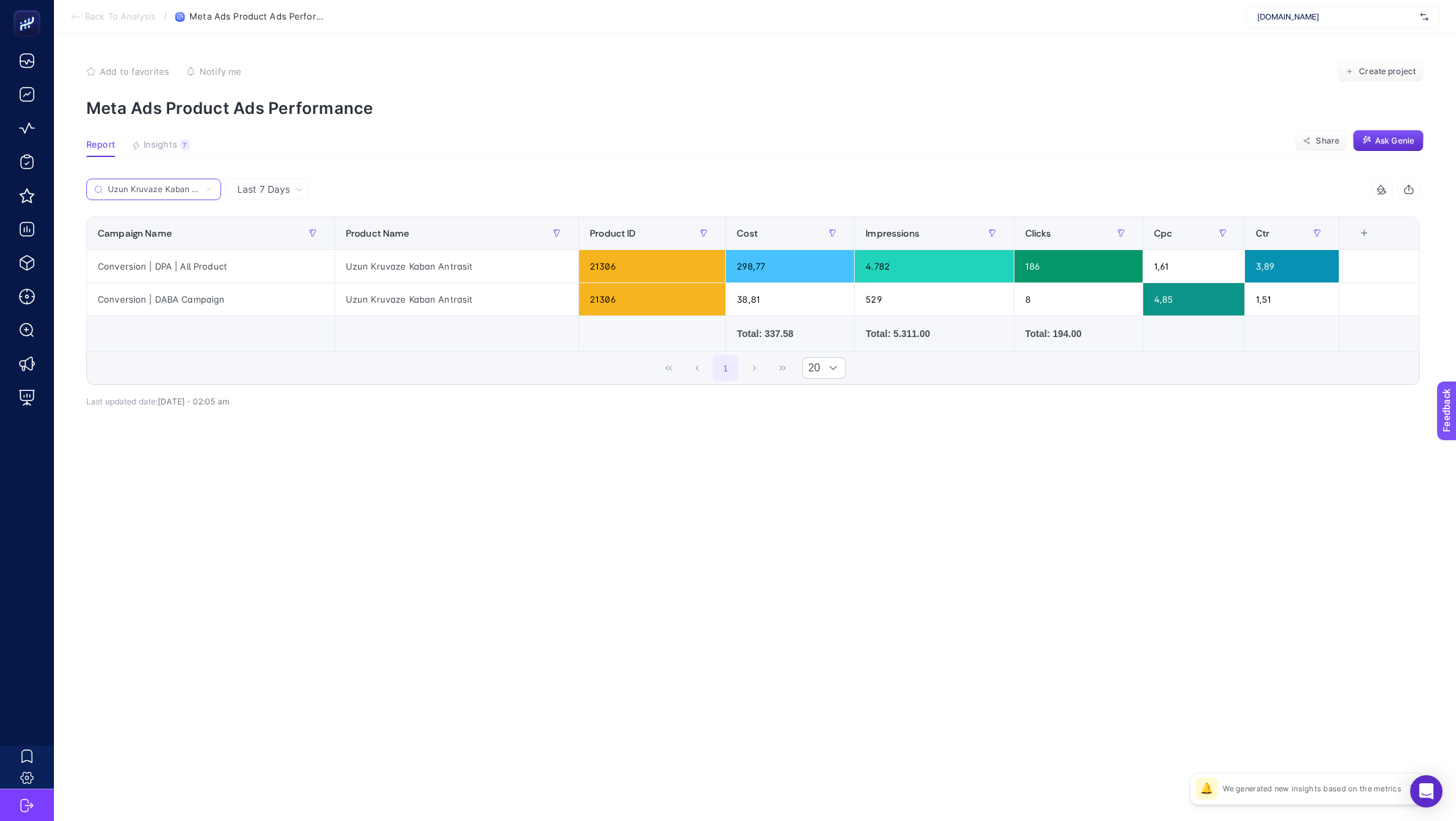
click at [166, 187] on input "Uzun Kruvaze Kaban Antrasit" at bounding box center [154, 190] width 92 height 10
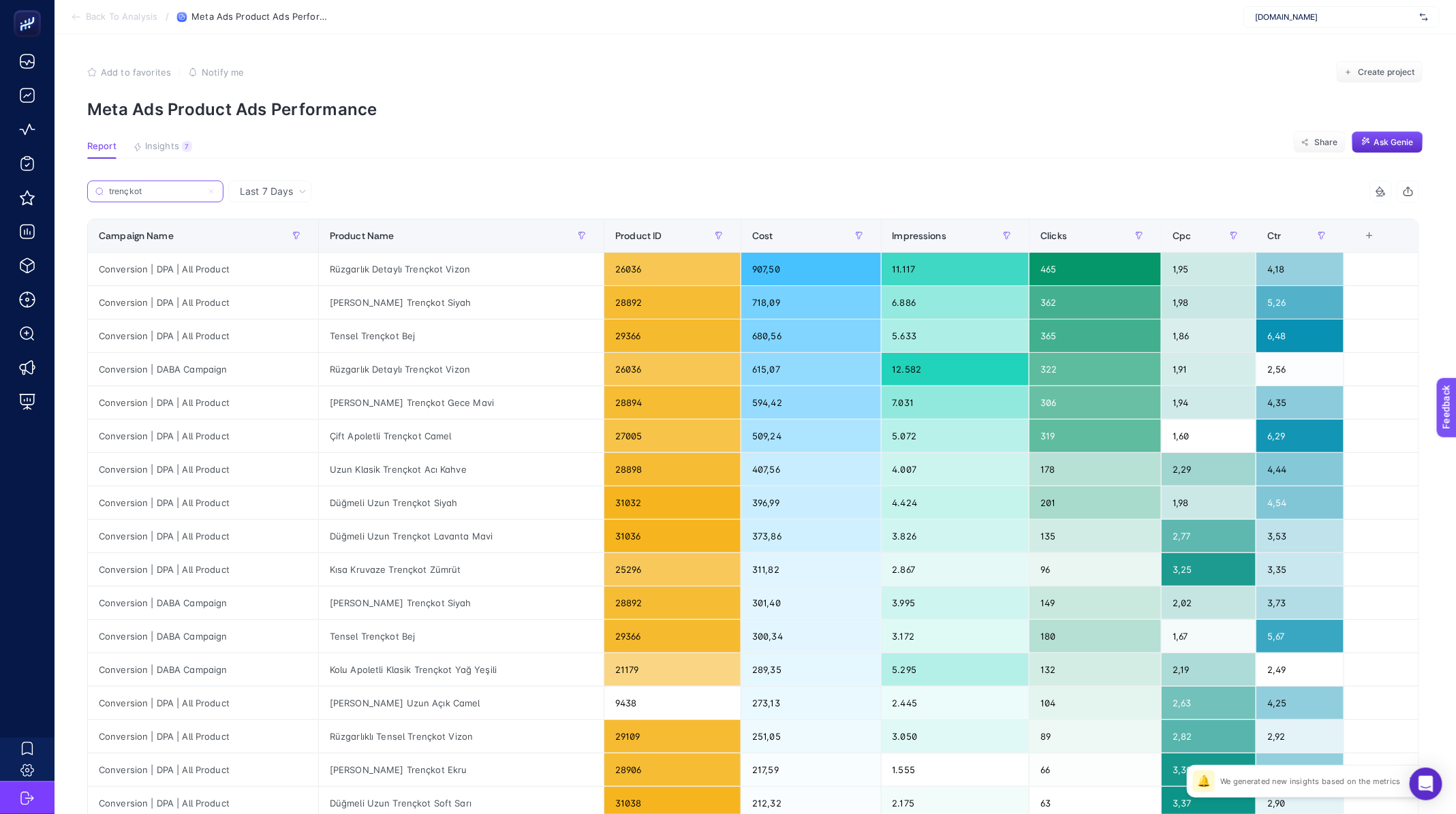
click at [149, 190] on input "trençkot" at bounding box center [155, 192] width 93 height 10
paste input "Güpürlü Keten Etekli Takım Açık Adaçayı"
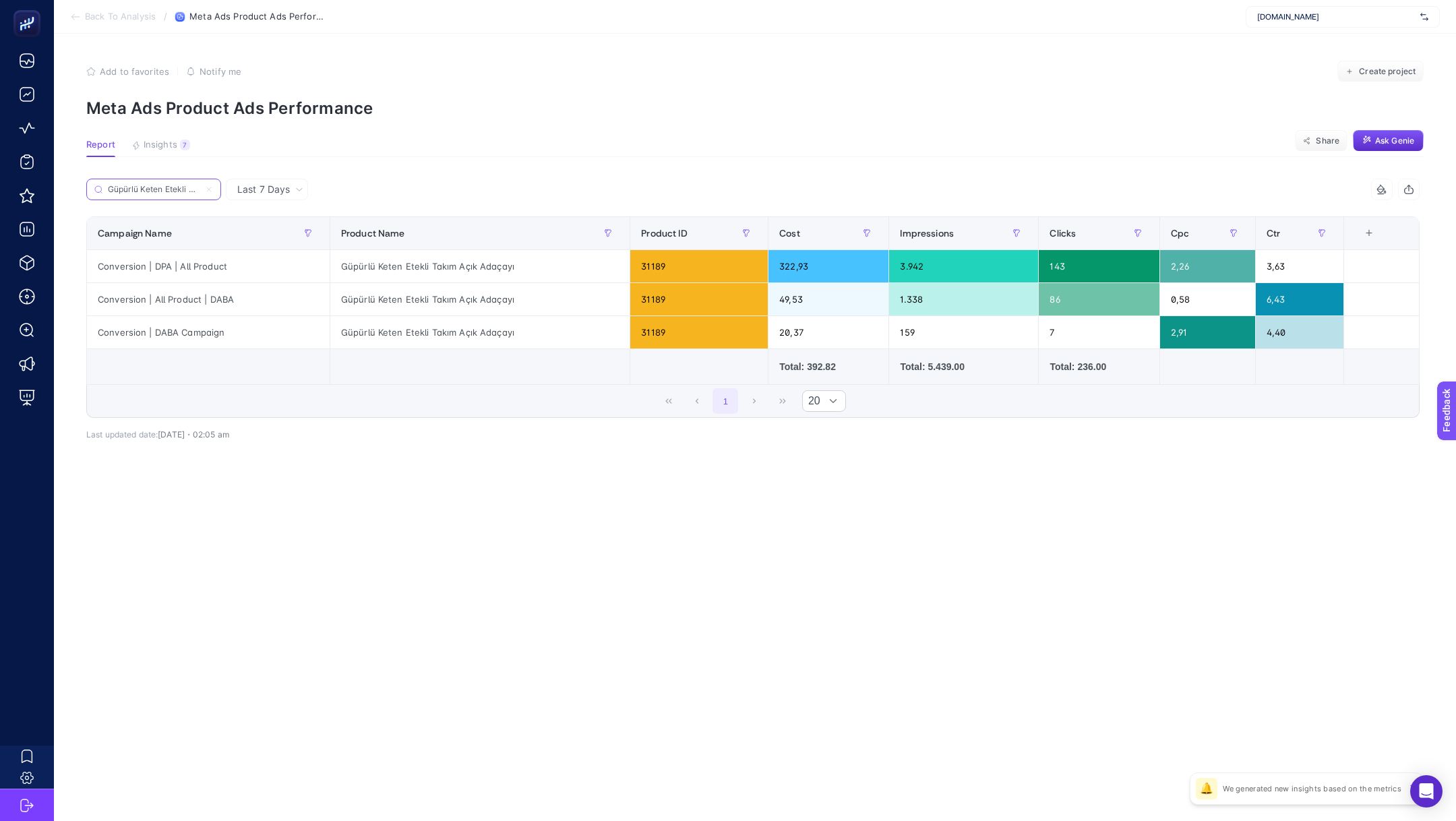
click at [168, 184] on input "Güpürlü Keten Etekli Takım Açık Adaçayı" at bounding box center [154, 190] width 92 height 10
paste input "Tensel Trençkot Sıcak Kahve"
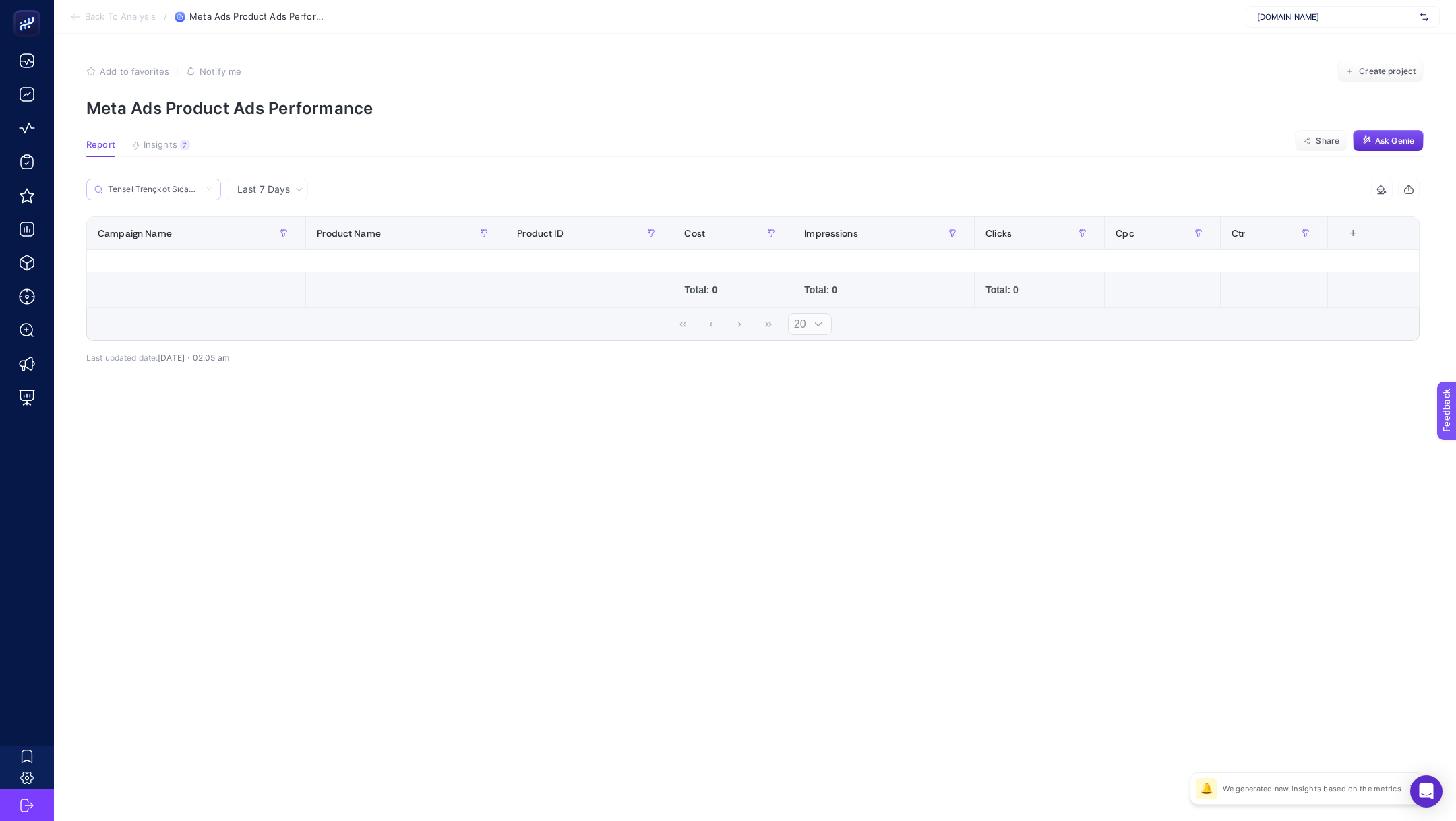
click at [174, 183] on label "Tensel Trençkot Sıcak Kahve" at bounding box center [153, 190] width 135 height 22
click at [174, 184] on input "Tensel Trençkot Sıcak Kahve" at bounding box center [154, 190] width 92 height 10
paste input "Scuba Bomber Ceket Gri"
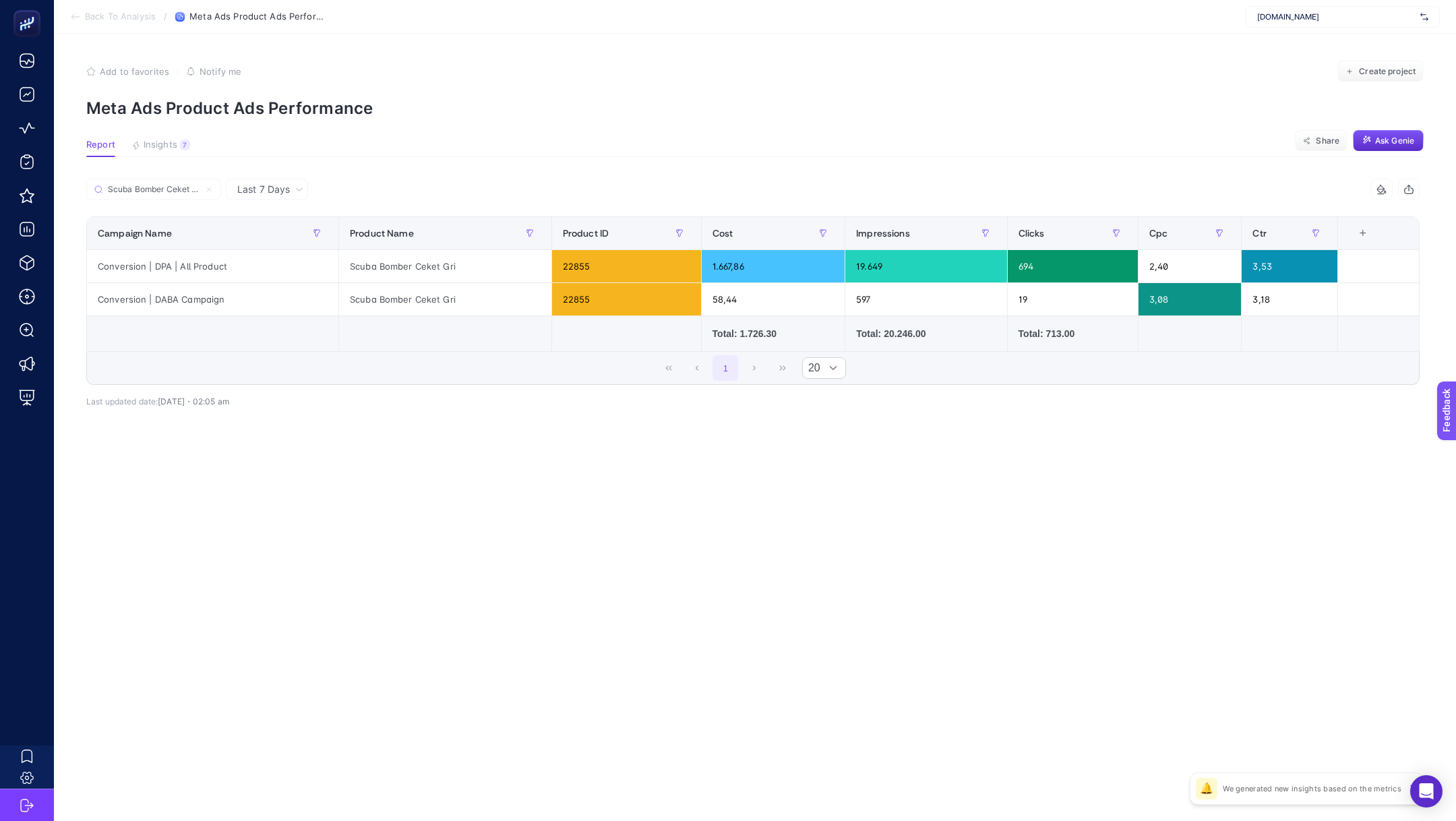
drag, startPoint x: 749, startPoint y: 340, endPoint x: 830, endPoint y: 341, distance: 81.0
click at [830, 341] on td "Total: 1.726.30" at bounding box center [774, 334] width 144 height 36
click at [166, 187] on input "Scuba Bomber Ceket Gri" at bounding box center [160, 190] width 106 height 10
paste input "Geniş Manşetli Yüzme Takımı Mav"
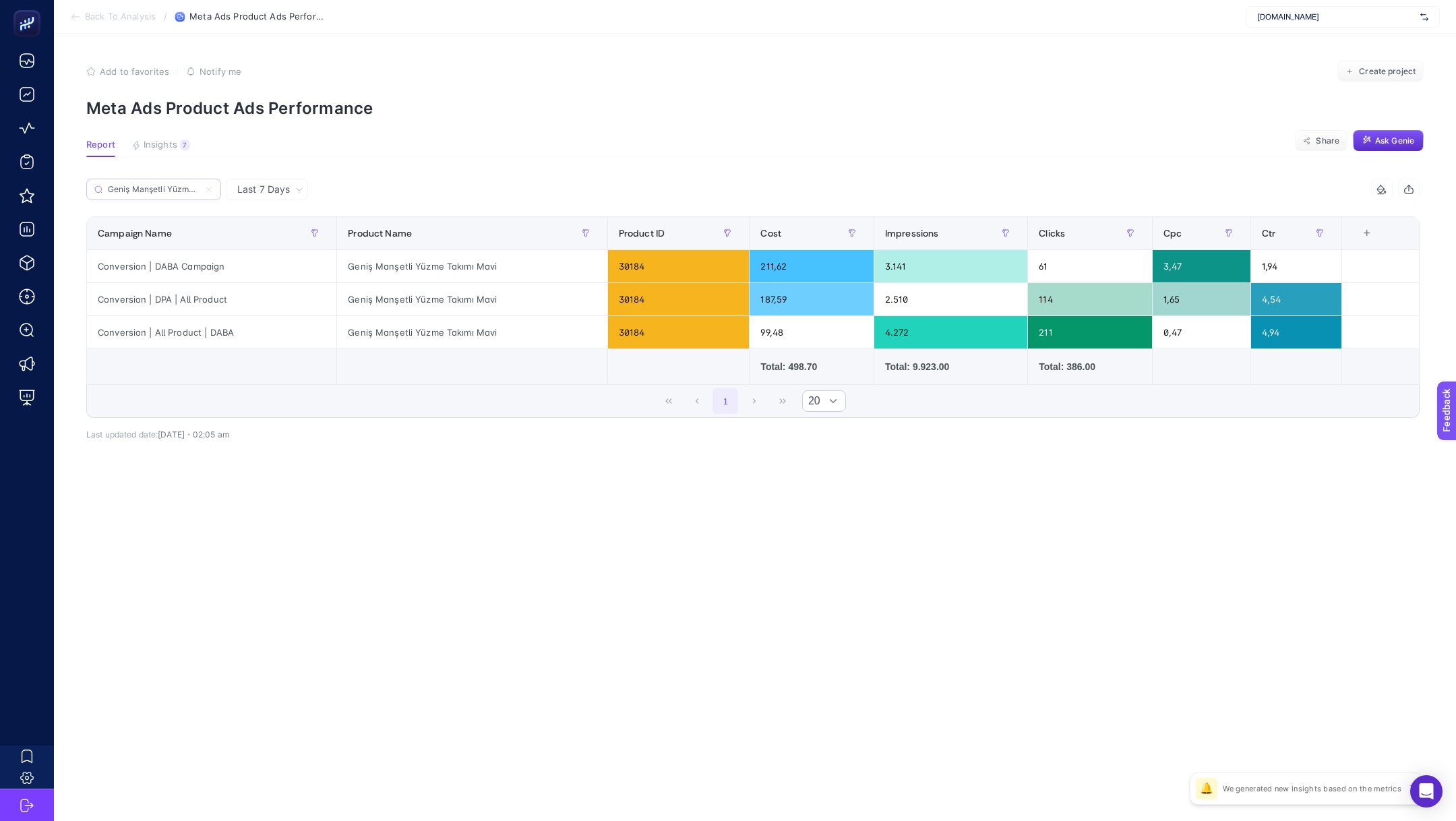
click at [158, 181] on label "Geniş Manşetli Yüzme Takımı Mavi" at bounding box center [153, 190] width 135 height 22
click at [158, 184] on input "Geniş Manşetli Yüzme Takımı Mavi" at bounding box center [154, 190] width 92 height 10
paste input "Uzun Kruvaze Kaban Ekru"
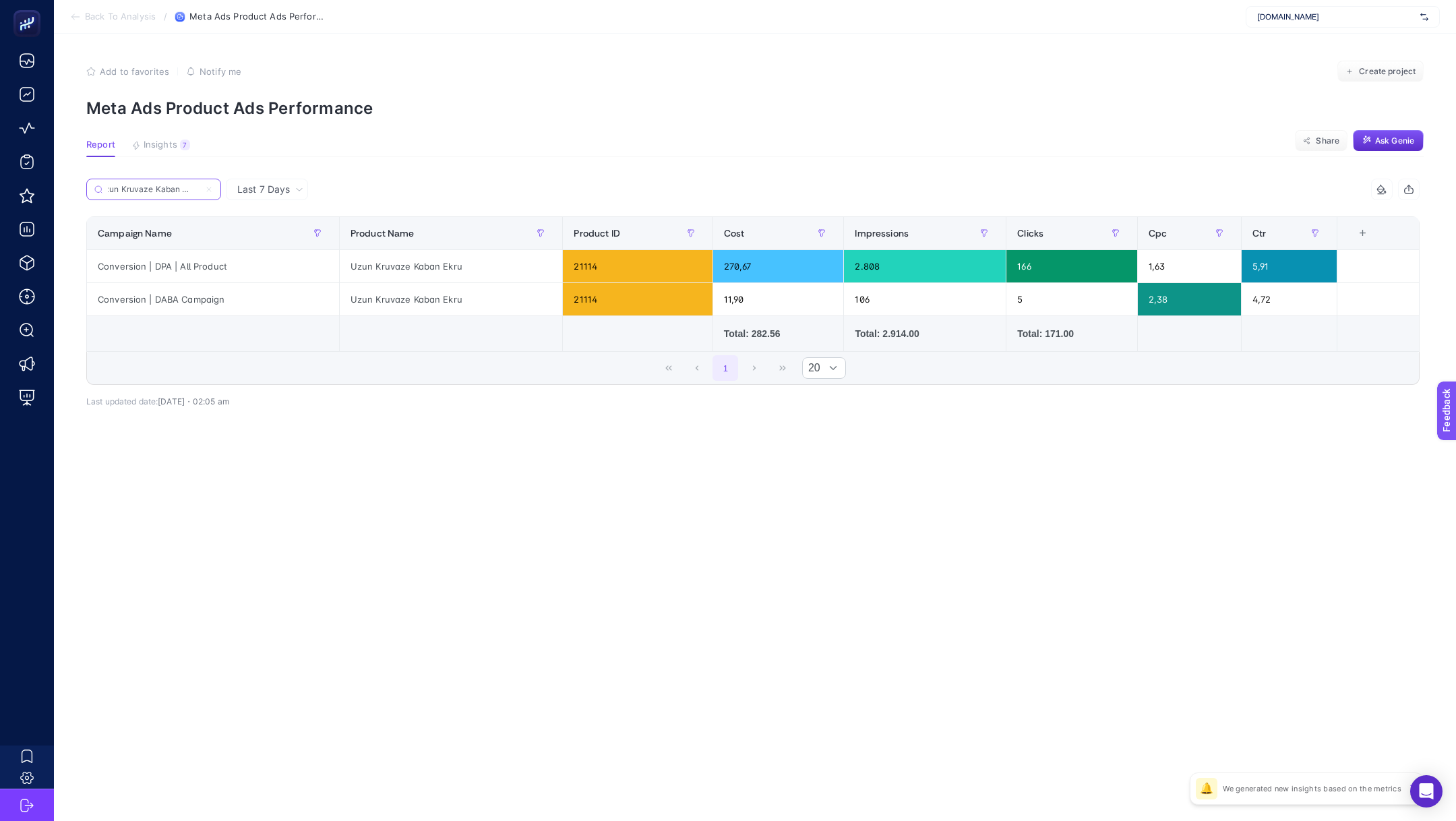
scroll to position [0, 8]
type input "Uzun Kruvaze Kaban Ekru"
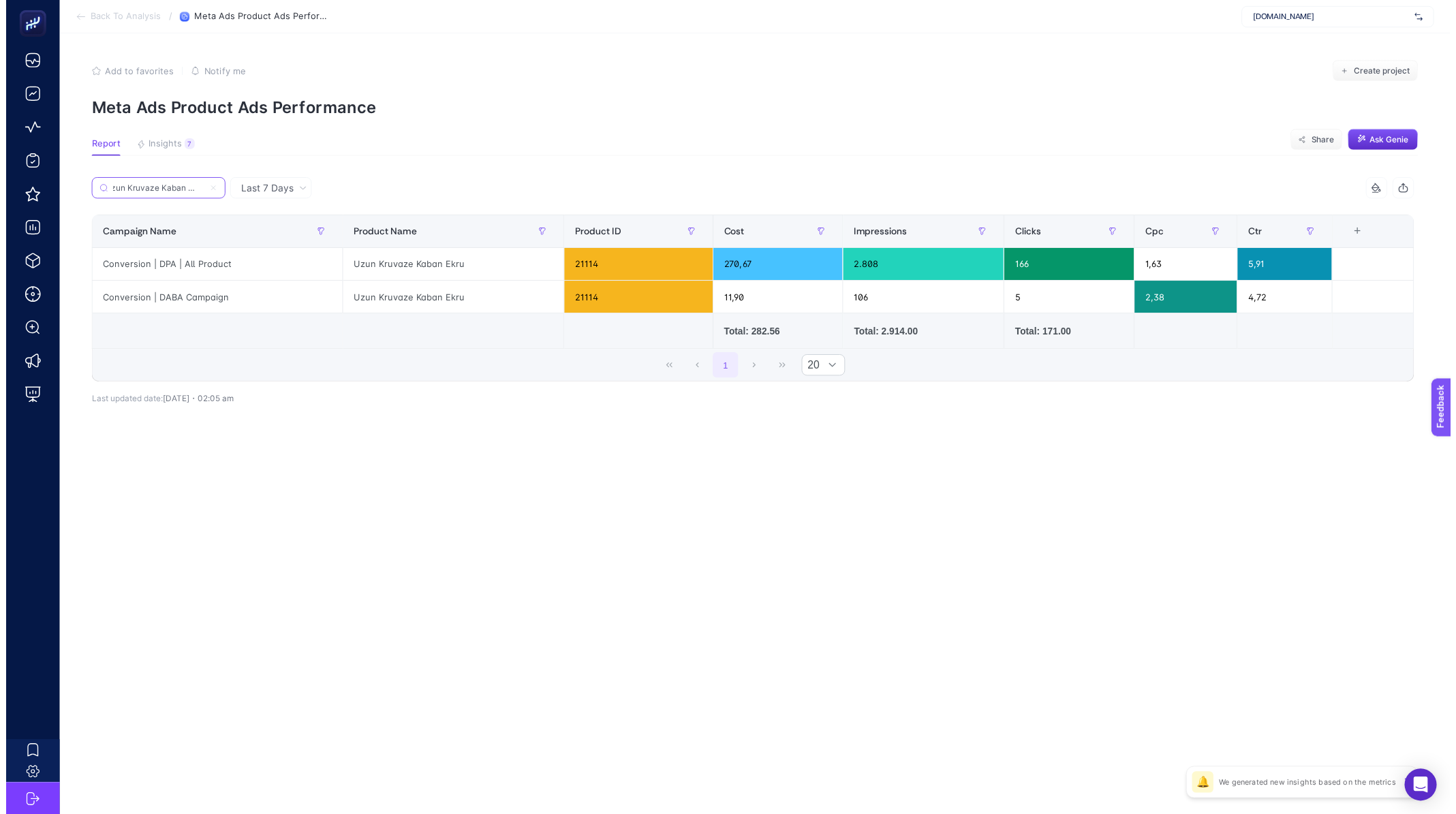
scroll to position [0, 0]
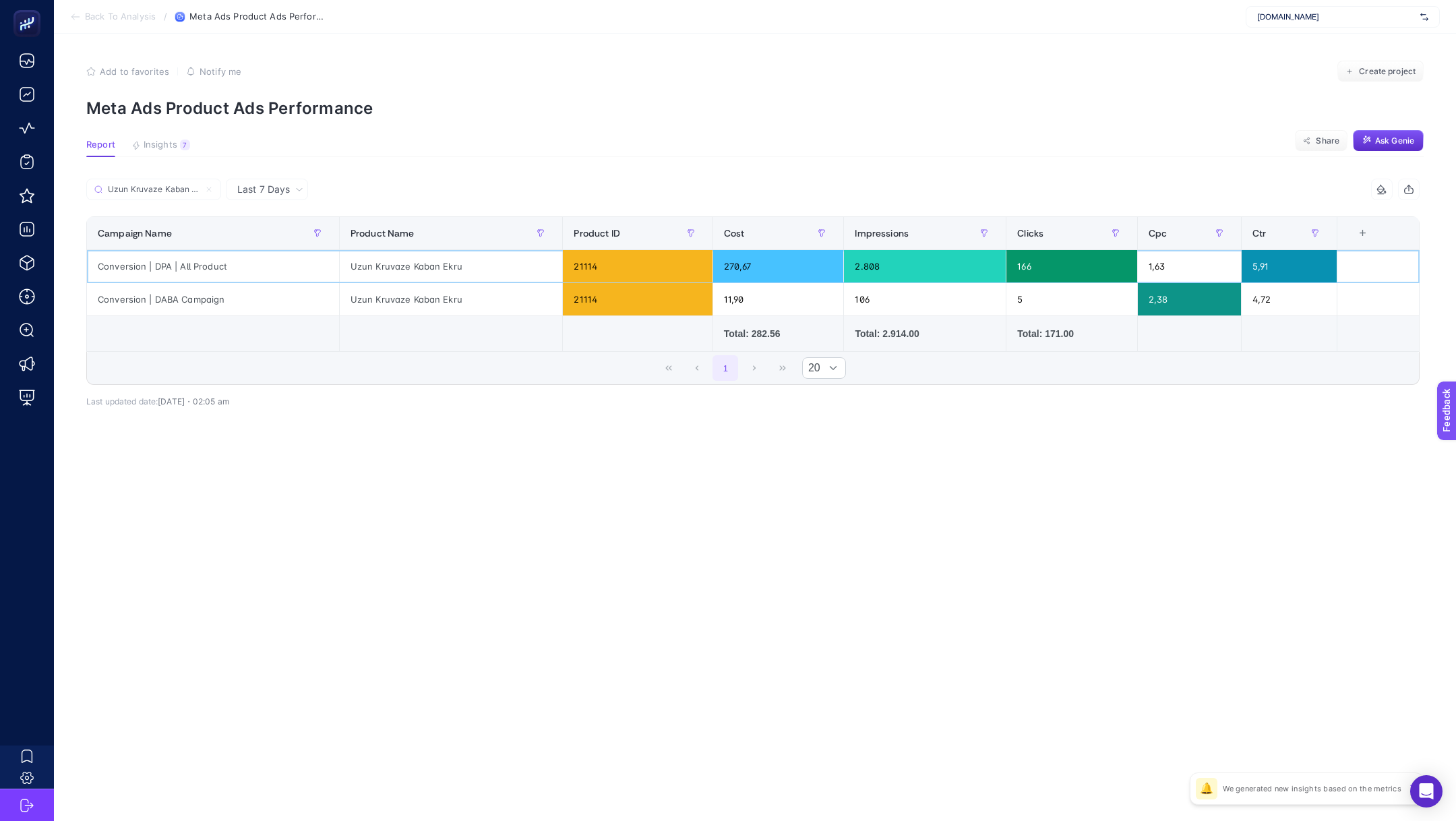
click at [576, 274] on div "21114" at bounding box center [637, 266] width 149 height 32
click at [578, 271] on div "21114" at bounding box center [637, 266] width 149 height 32
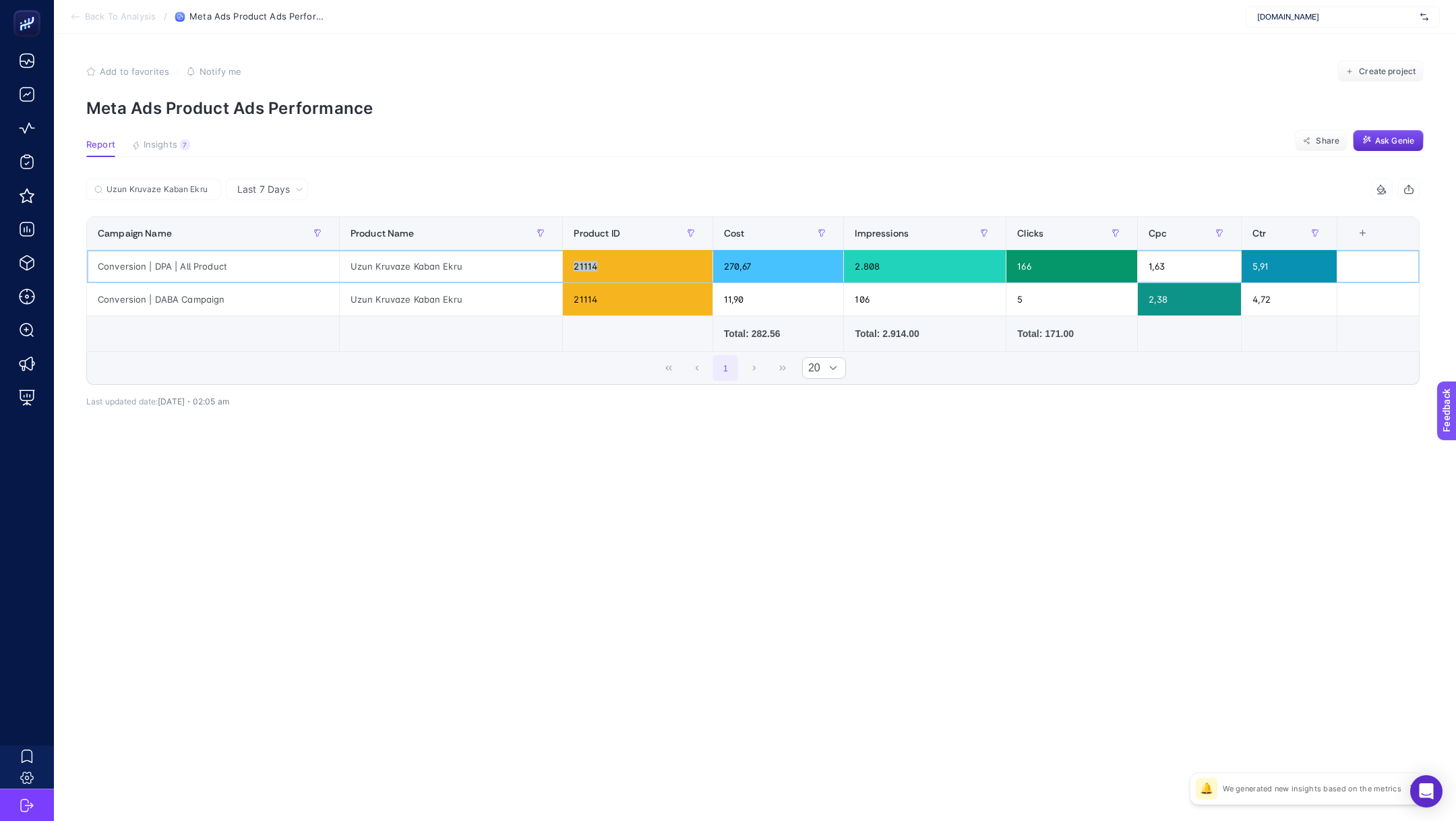
click at [578, 271] on div "21114" at bounding box center [637, 266] width 149 height 32
click at [467, 257] on div "Uzun Kruvaze Kaban Ekru" at bounding box center [451, 266] width 223 height 32
click at [362, 299] on div "Uzun Kruvaze Kaban Ekru" at bounding box center [451, 299] width 223 height 32
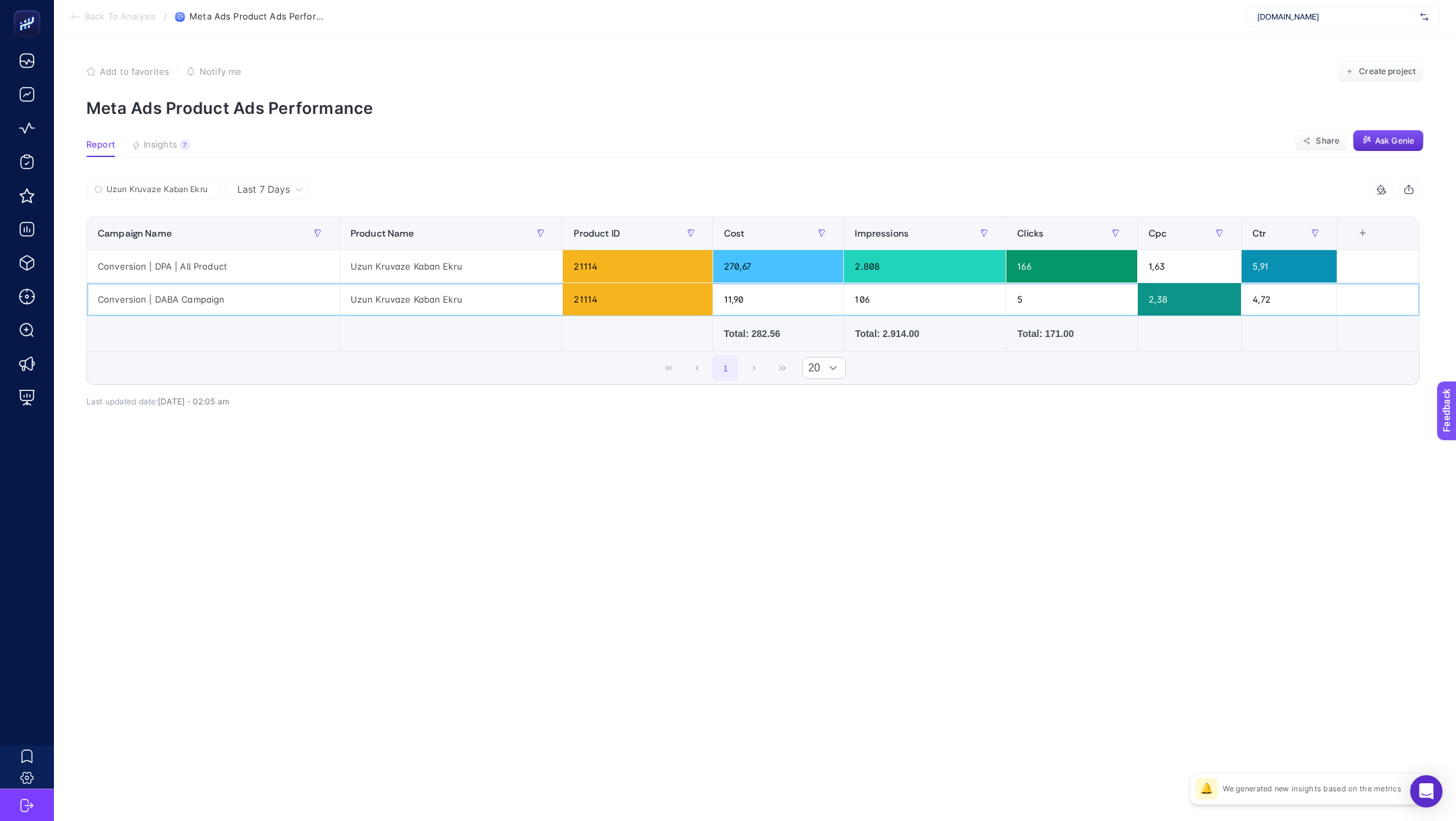
click at [362, 299] on div "Uzun Kruvaze Kaban Ekru" at bounding box center [451, 299] width 223 height 32
click at [383, 274] on div "Uzun Kruvaze Kaban Ekru" at bounding box center [451, 266] width 223 height 32
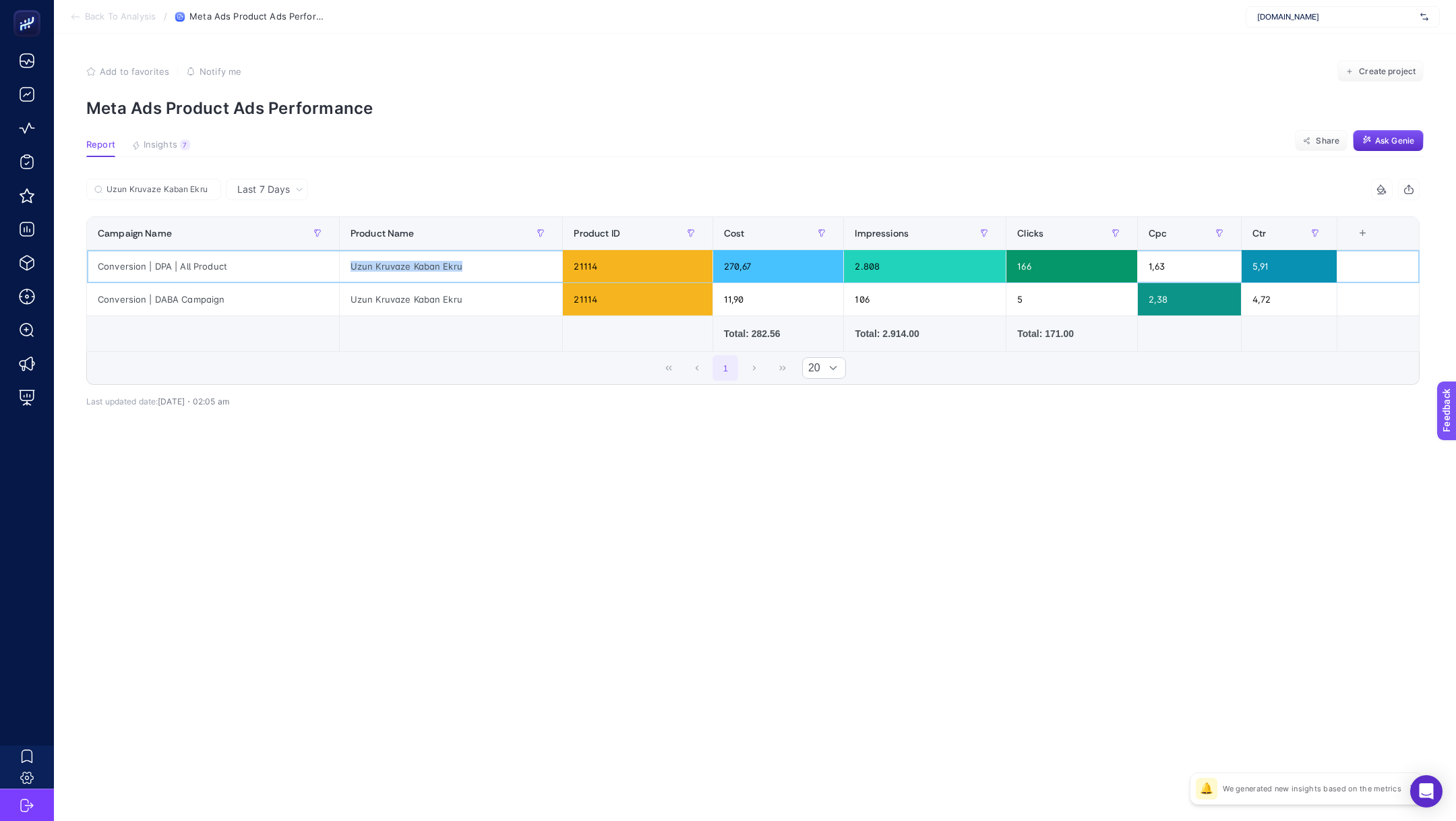
click at [383, 274] on div "Uzun Kruvaze Kaban Ekru" at bounding box center [451, 266] width 223 height 32
click at [410, 309] on div "Uzun Kruvaze Kaban Ekru" at bounding box center [451, 299] width 223 height 32
click at [411, 308] on div "Uzun Kruvaze Kaban Ekru" at bounding box center [451, 299] width 223 height 32
click at [415, 301] on div "Uzun Kruvaze Kaban Ekru" at bounding box center [451, 299] width 223 height 32
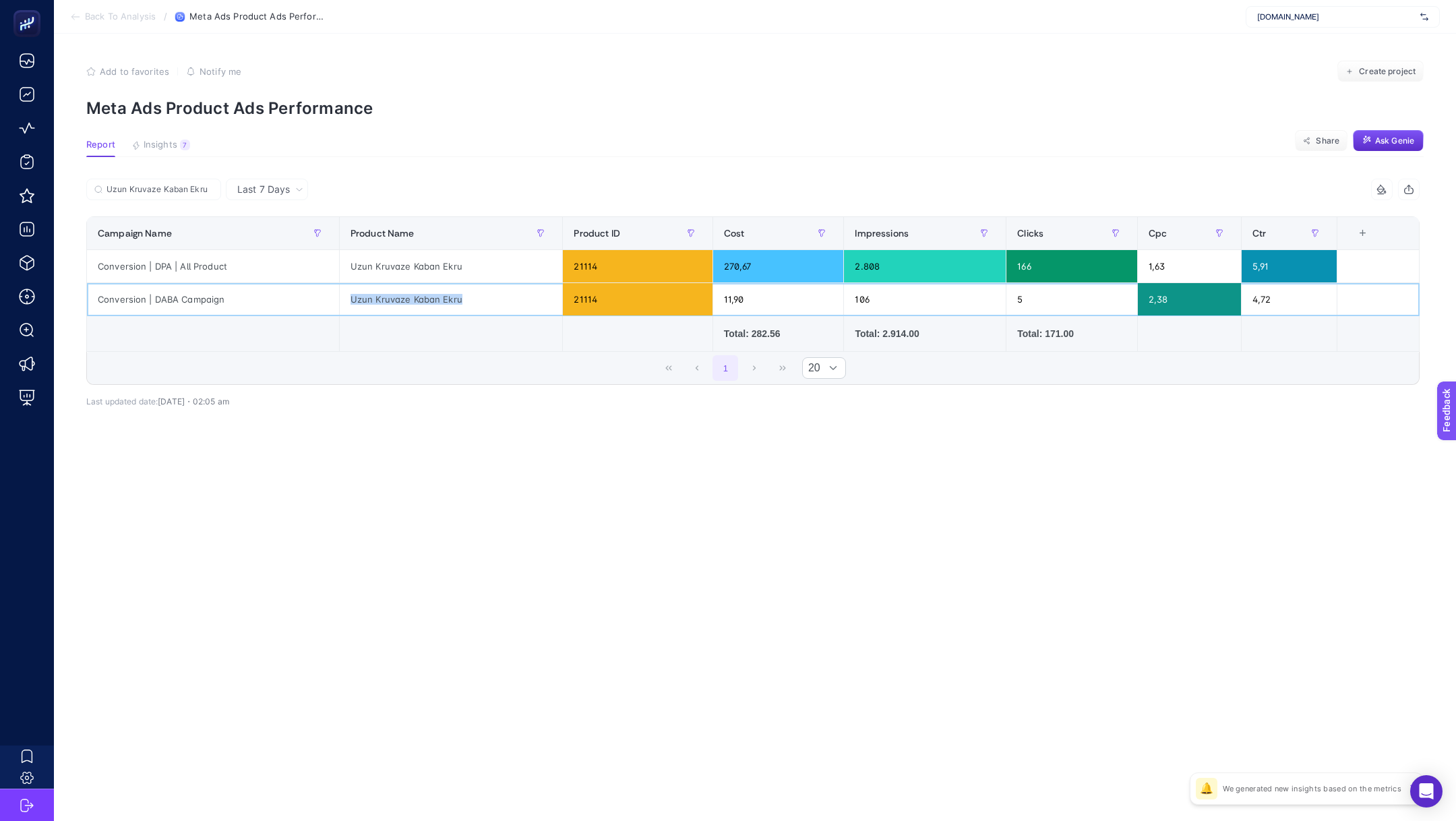
click at [415, 301] on div "Uzun Kruvaze Kaban Ekru" at bounding box center [451, 299] width 223 height 32
click at [443, 250] on div "Uzun Kruvaze Kaban Ekru" at bounding box center [451, 266] width 223 height 32
click at [434, 271] on div "Uzun Kruvaze Kaban Ekru" at bounding box center [451, 266] width 223 height 32
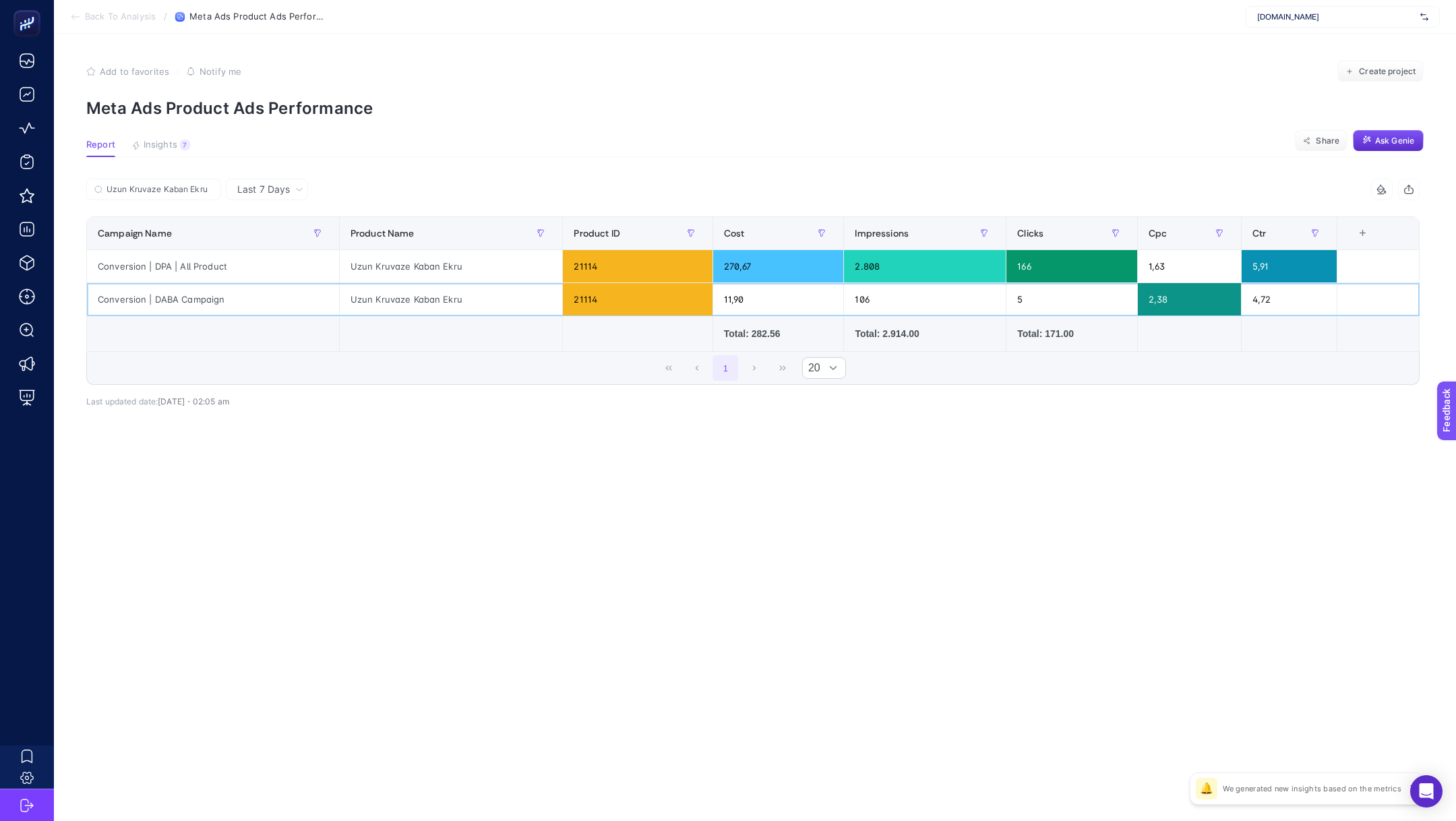
click at [416, 295] on div "Uzun Kruvaze Kaban Ekru" at bounding box center [451, 299] width 223 height 32
click at [397, 259] on div "Uzun Kruvaze Kaban Ekru" at bounding box center [451, 266] width 223 height 32
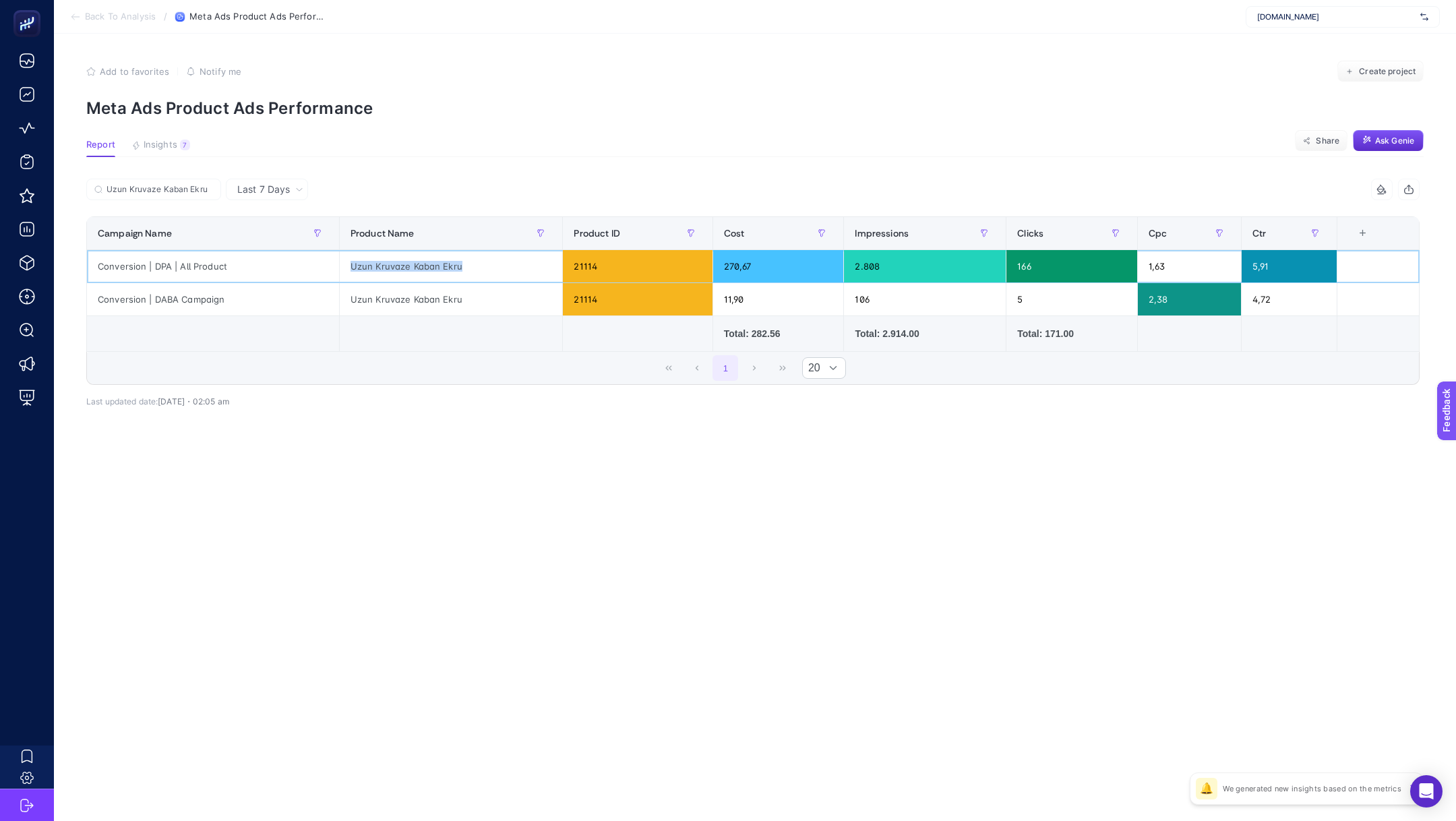
click at [397, 259] on div "Uzun Kruvaze Kaban Ekru" at bounding box center [451, 266] width 223 height 32
click at [120, 20] on span "Back To Analysis" at bounding box center [120, 17] width 71 height 11
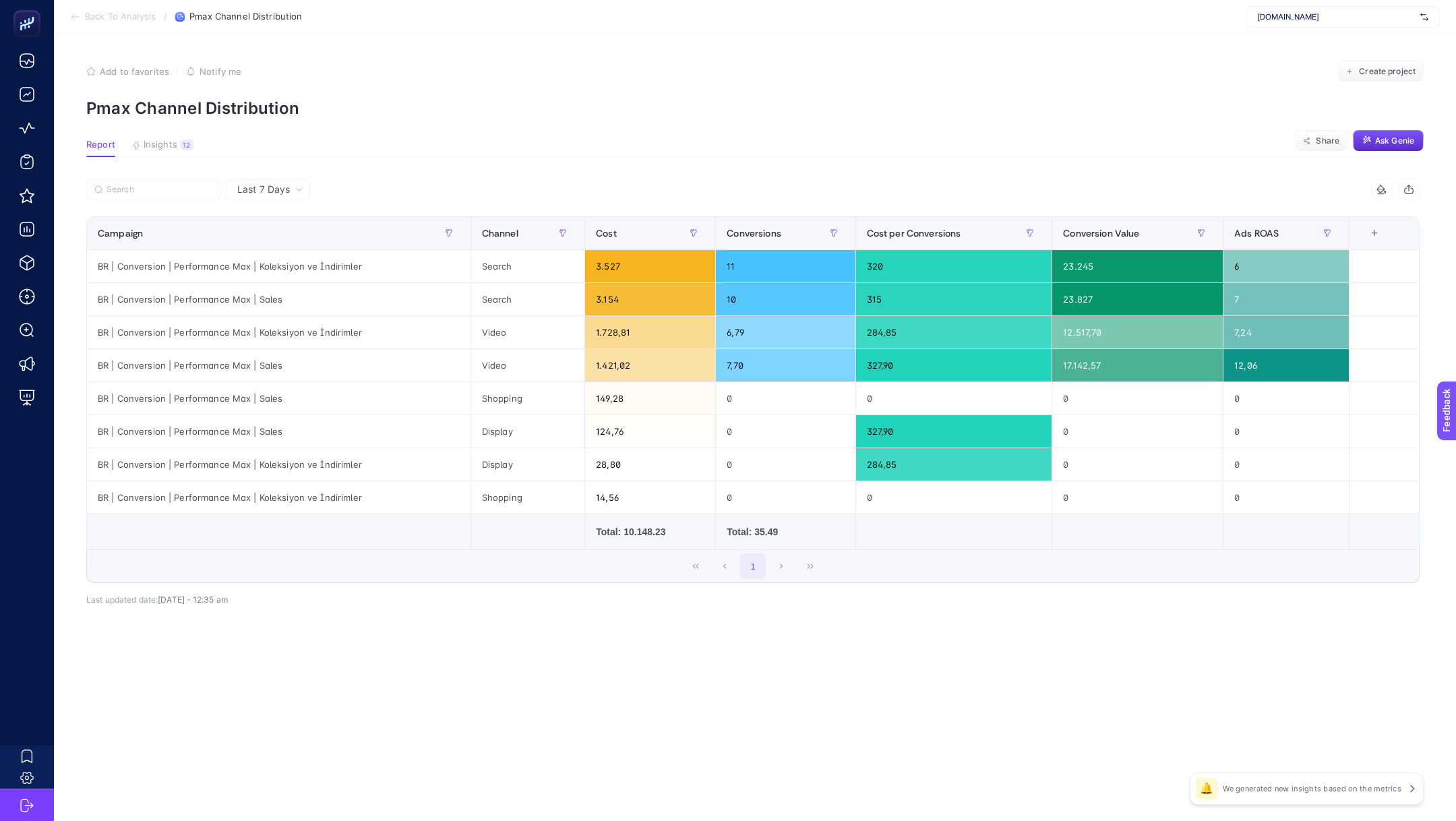
click at [126, 17] on span "Back To Analysis" at bounding box center [120, 17] width 71 height 11
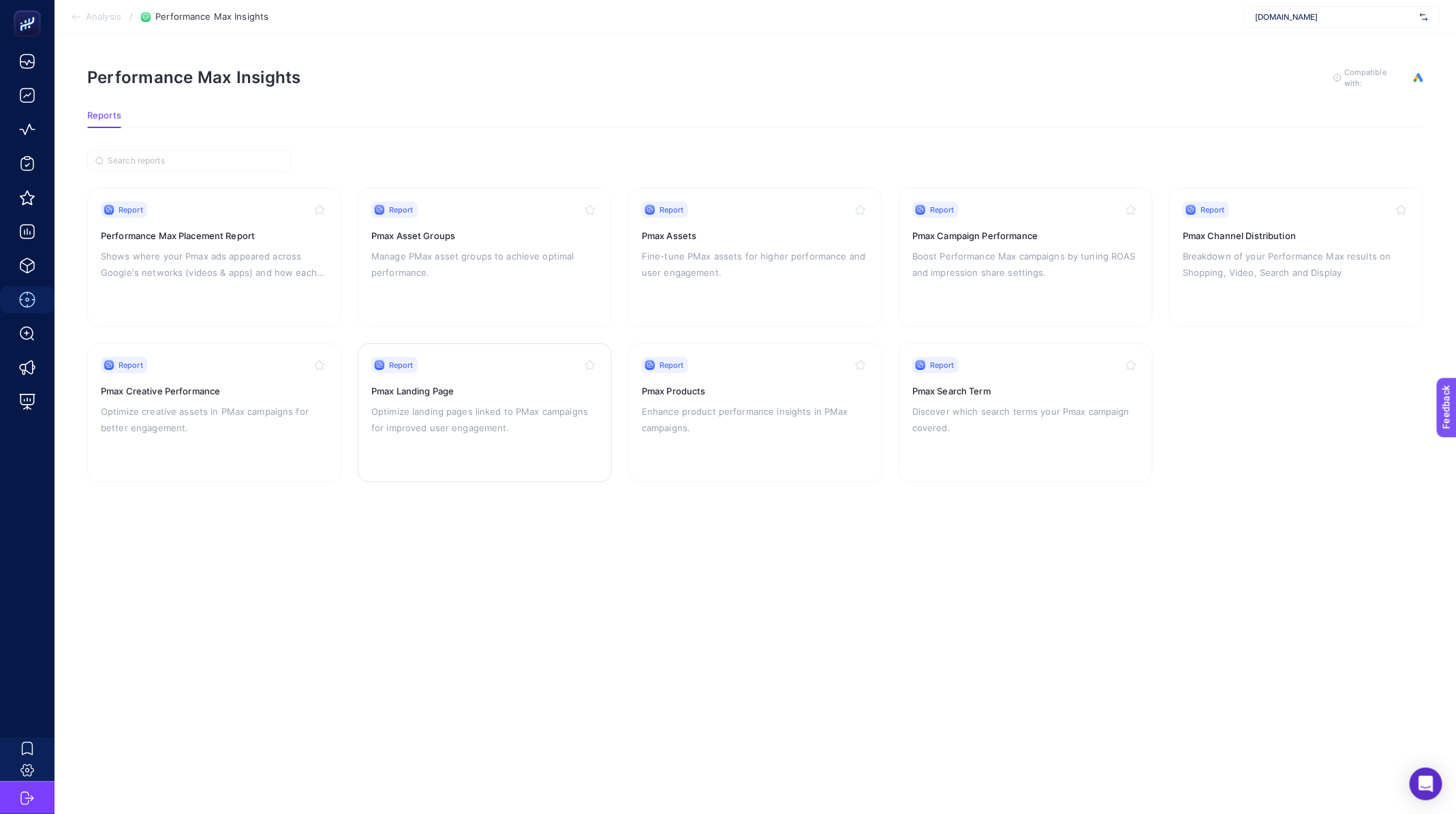
click at [496, 419] on p "Optimize landing pages linked to PMax campaigns for improved user engagement." at bounding box center [485, 419] width 227 height 32
click at [1009, 428] on p "Discover which search terms your Pmax campaign covered." at bounding box center [1026, 419] width 227 height 32
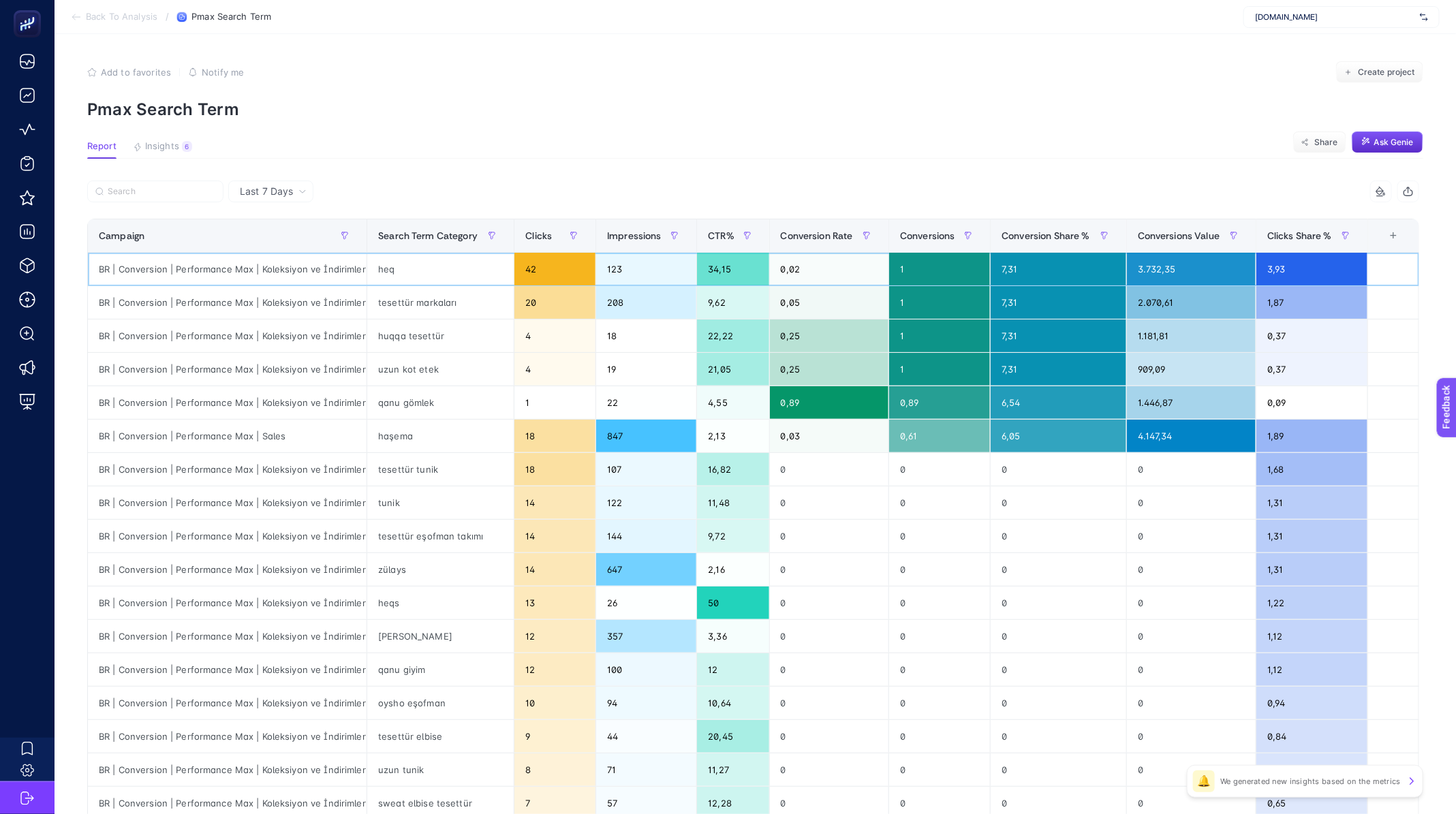
click at [393, 270] on div "heq" at bounding box center [440, 269] width 147 height 32
click at [412, 337] on div "huqqa tesettür" at bounding box center [440, 336] width 147 height 32
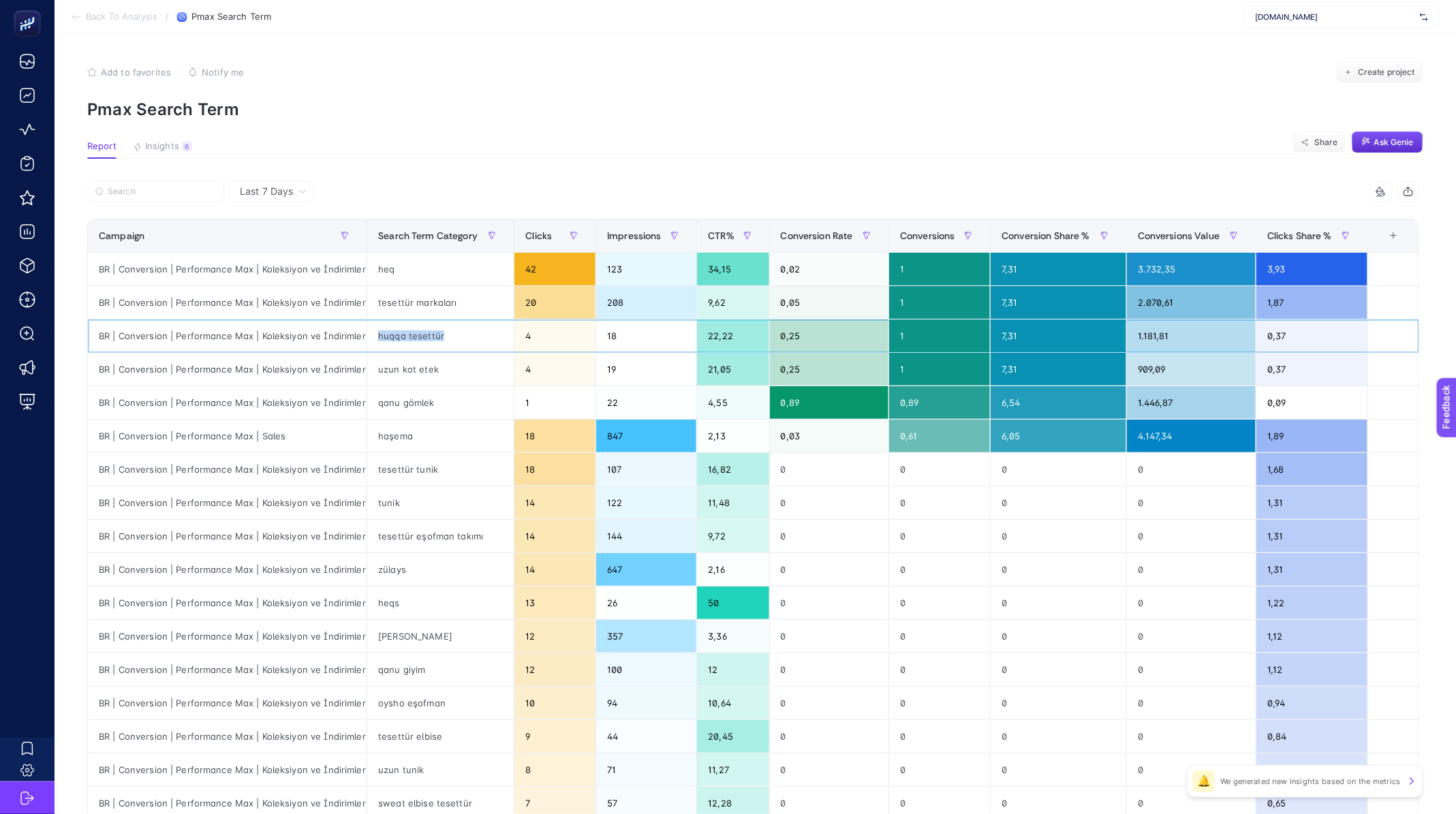
click at [412, 337] on div "huqqa tesettür" at bounding box center [440, 336] width 147 height 32
click at [424, 441] on div "haşema" at bounding box center [440, 436] width 147 height 32
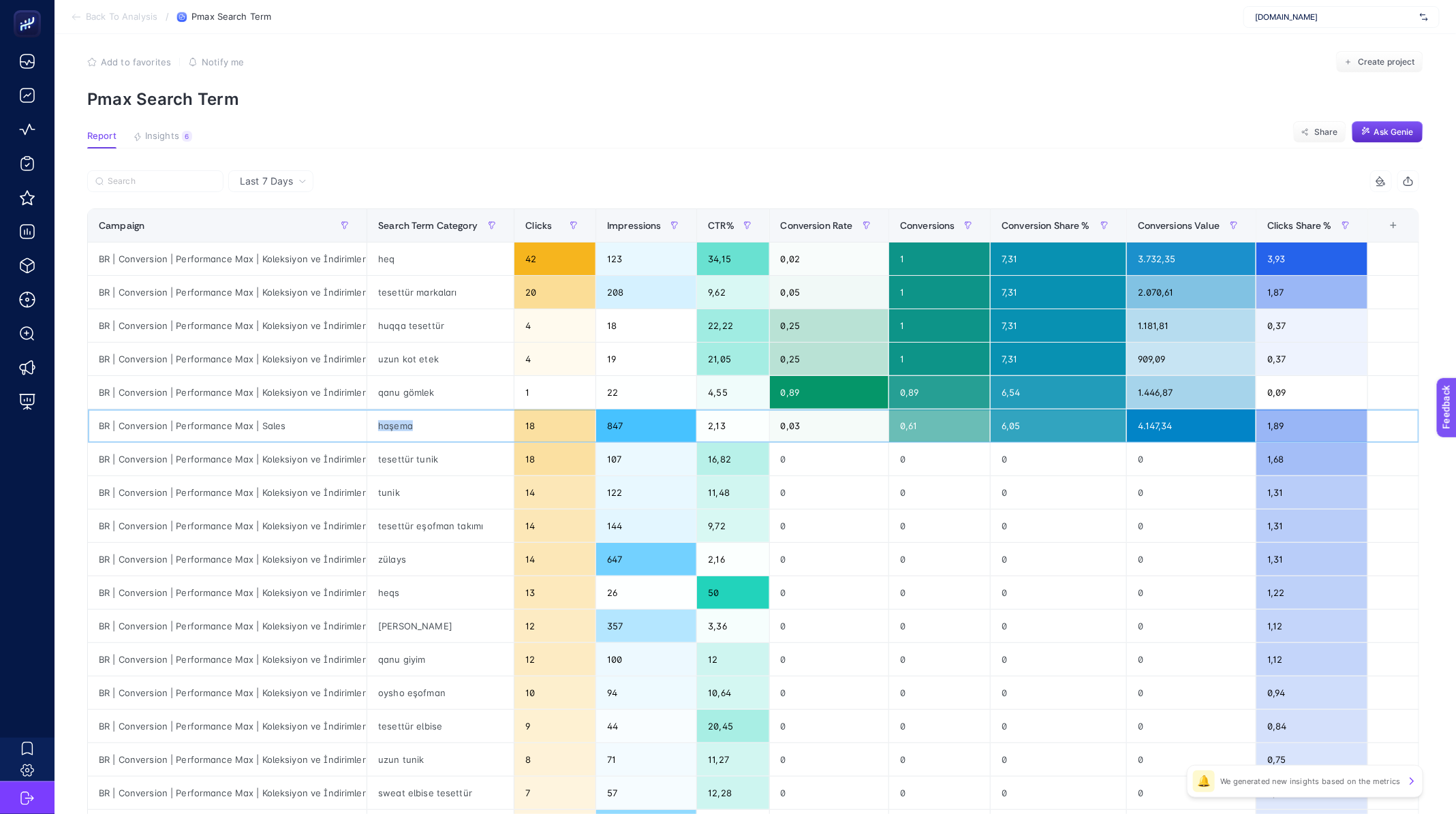
scroll to position [13, 0]
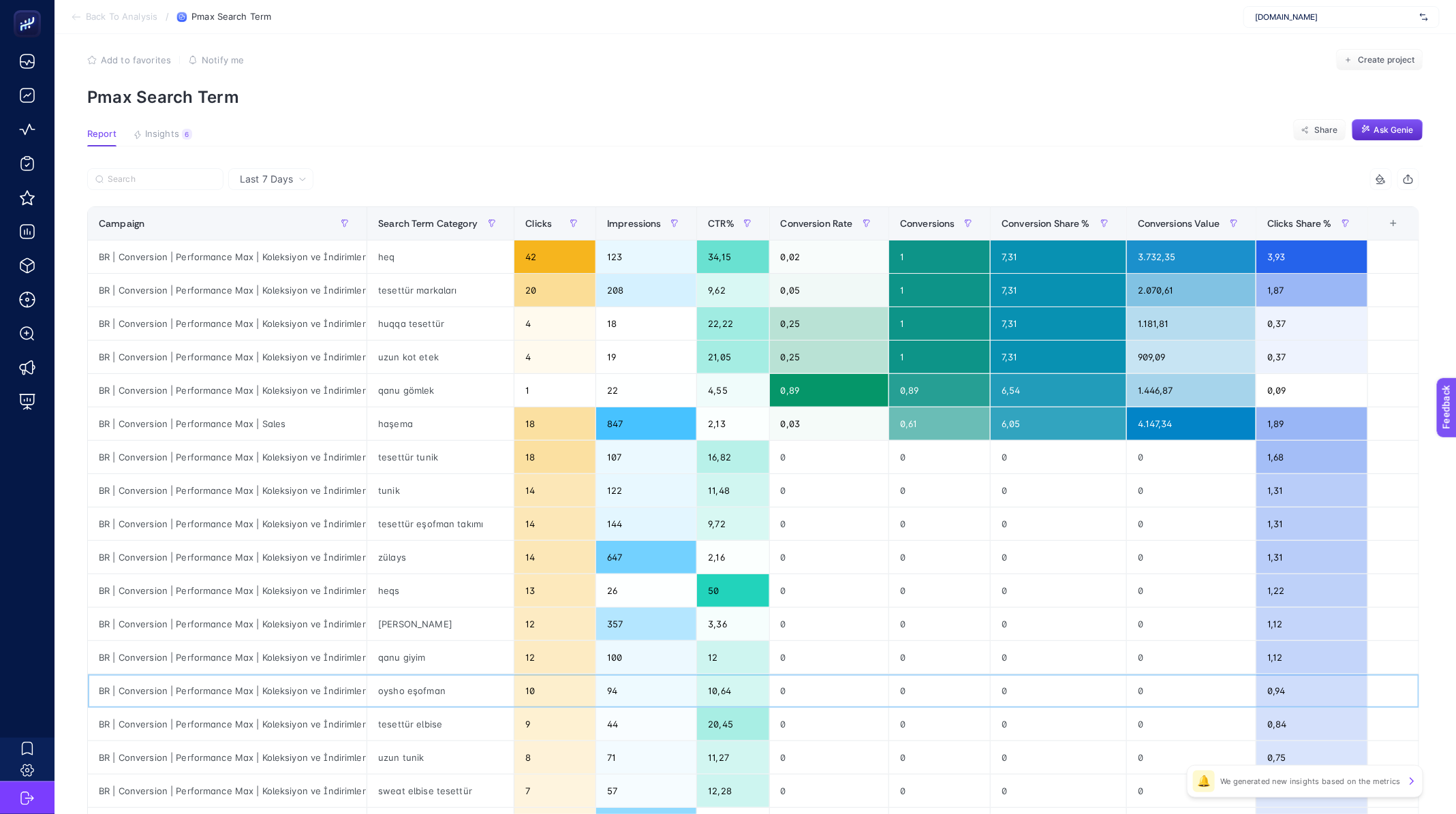
click at [415, 684] on div "oysho eşofman" at bounding box center [440, 690] width 147 height 32
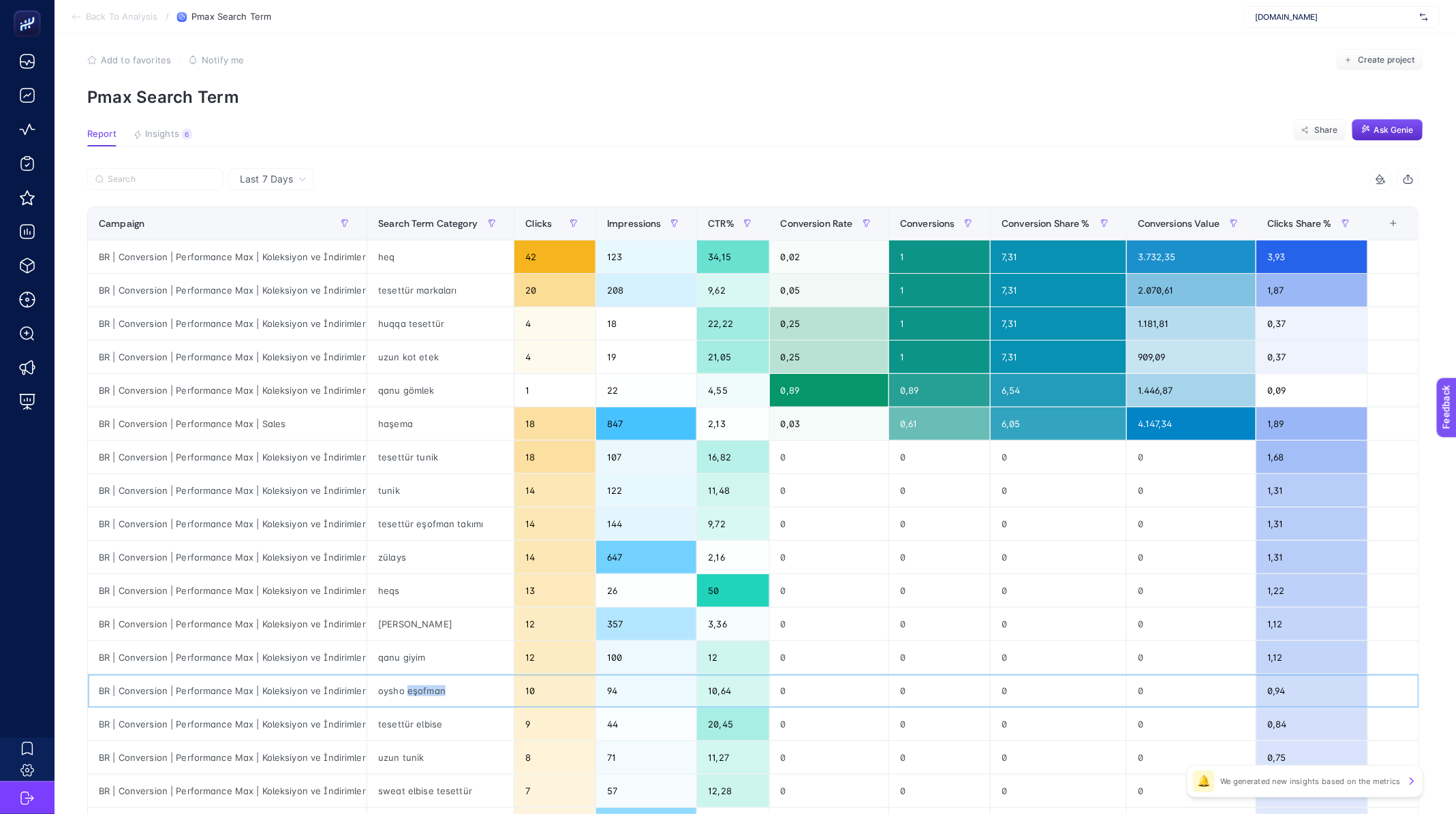
click at [415, 684] on div "oysho eşofman" at bounding box center [440, 690] width 147 height 32
click at [416, 710] on div "tesettür elbise" at bounding box center [440, 724] width 147 height 32
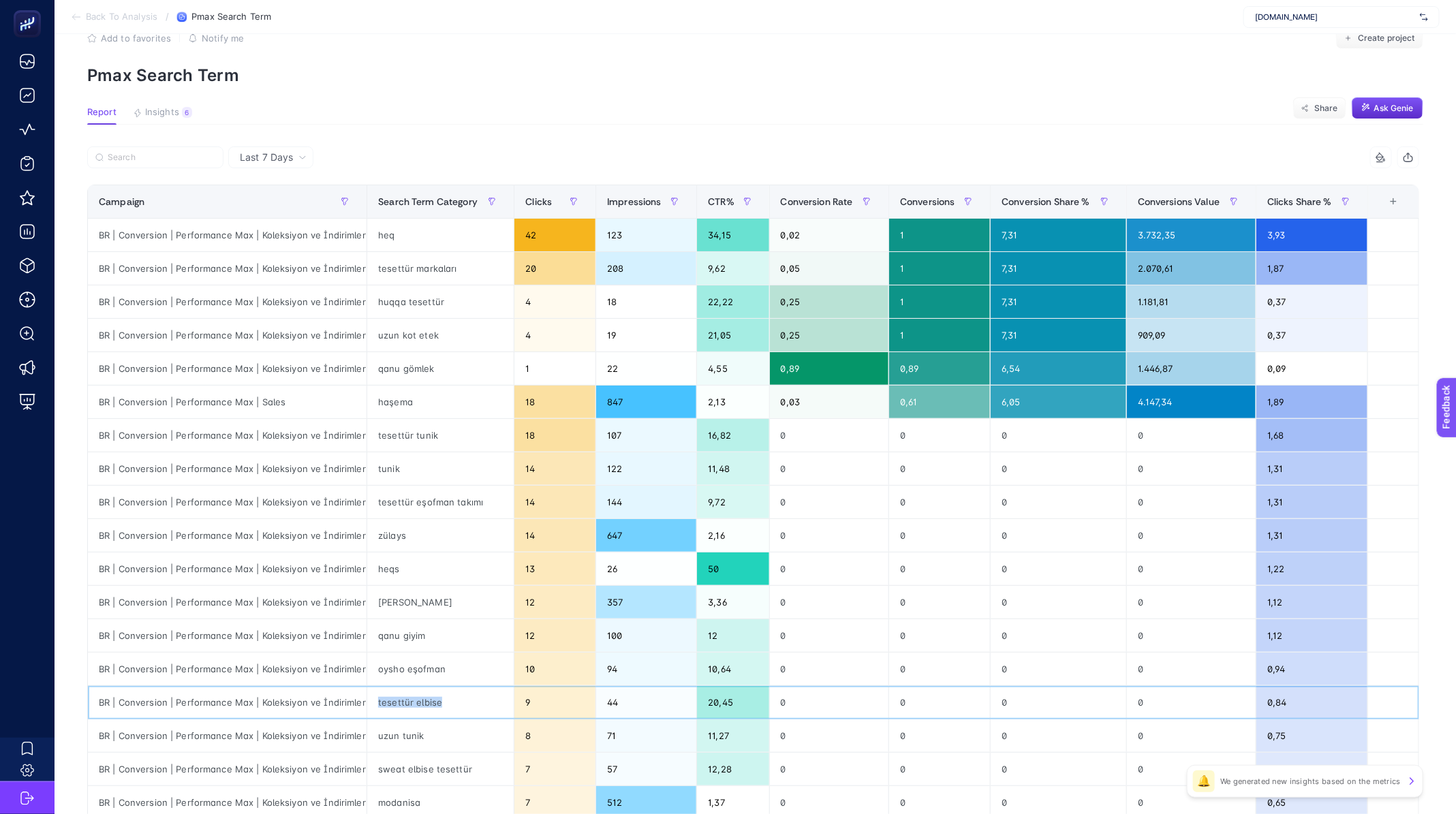
scroll to position [0, 0]
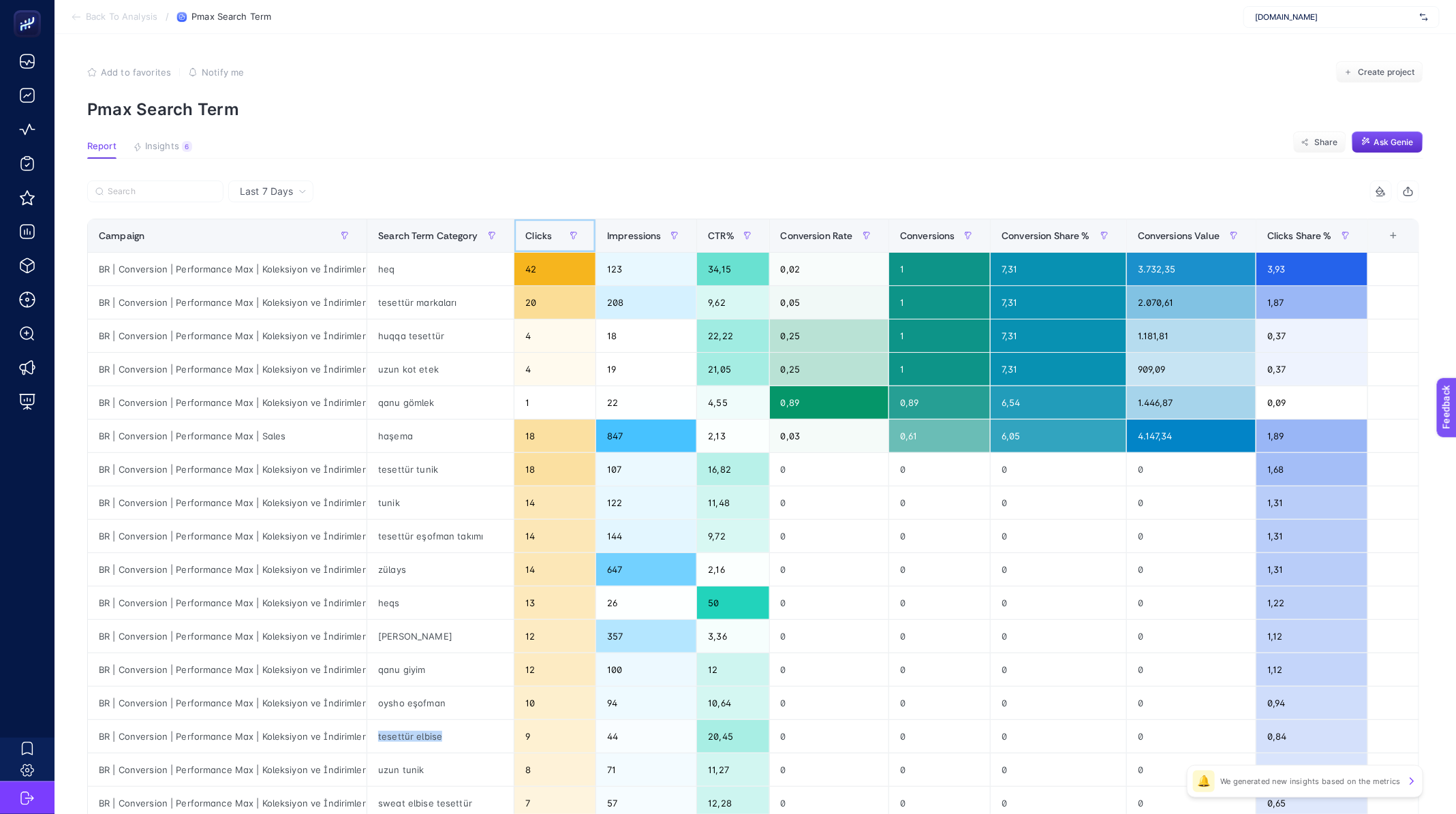
click at [542, 233] on span "Clicks" at bounding box center [539, 236] width 27 height 11
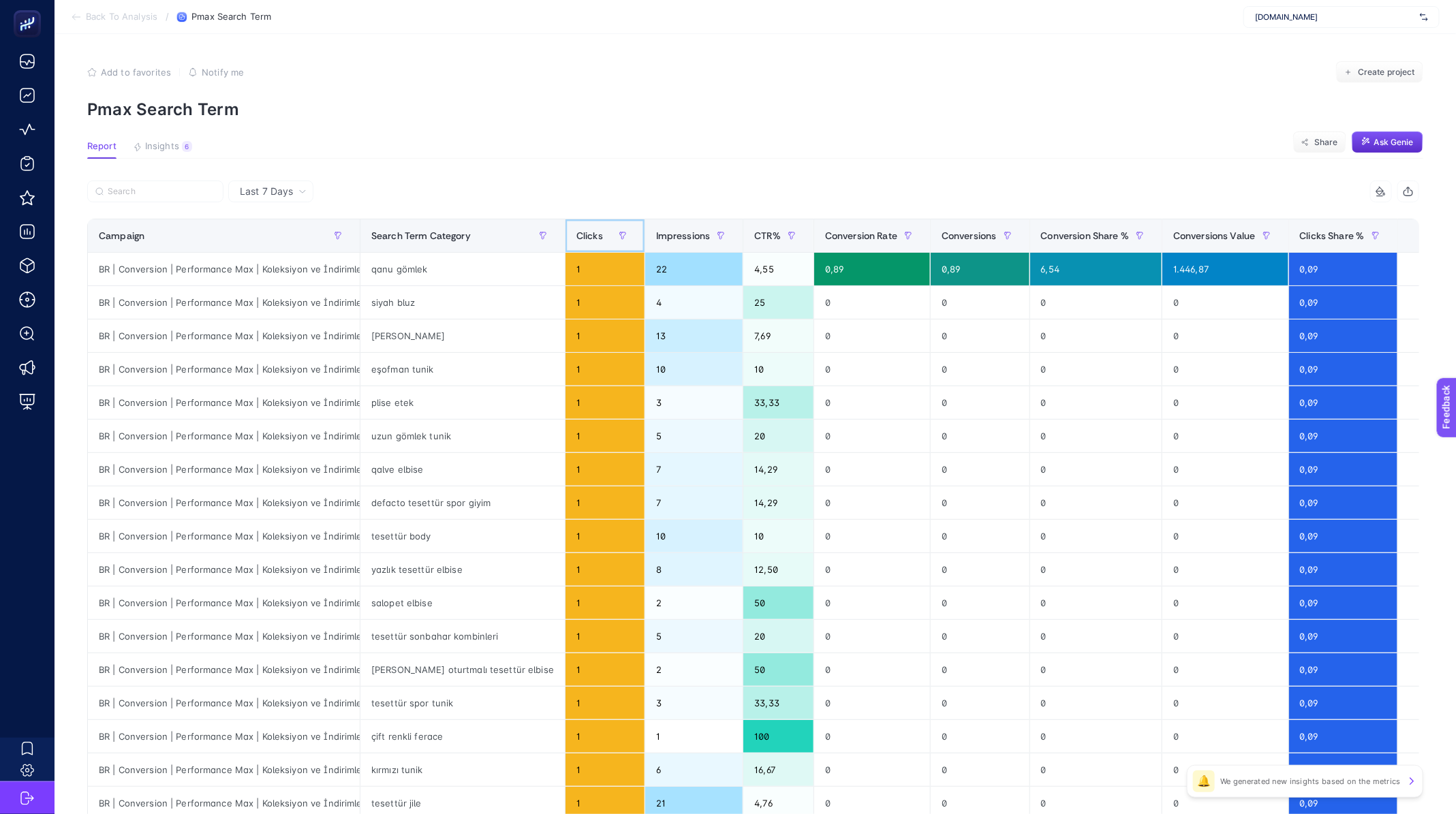
click at [576, 233] on span "Clicks" at bounding box center [589, 236] width 27 height 11
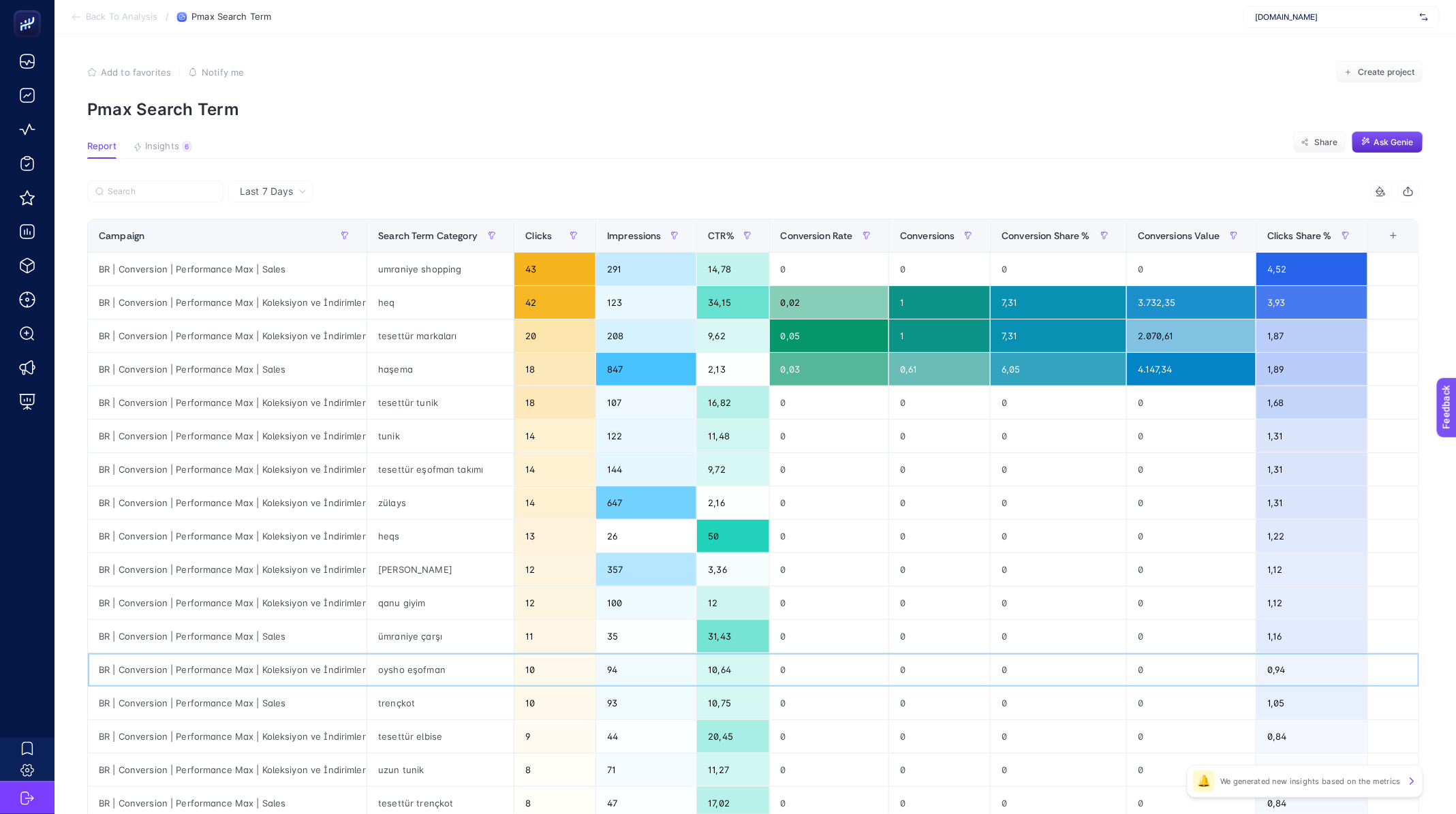
click at [419, 668] on div "oysho eşofman" at bounding box center [440, 670] width 147 height 32
drag, startPoint x: 96, startPoint y: 667, endPoint x: 1330, endPoint y: 674, distance: 1234.0
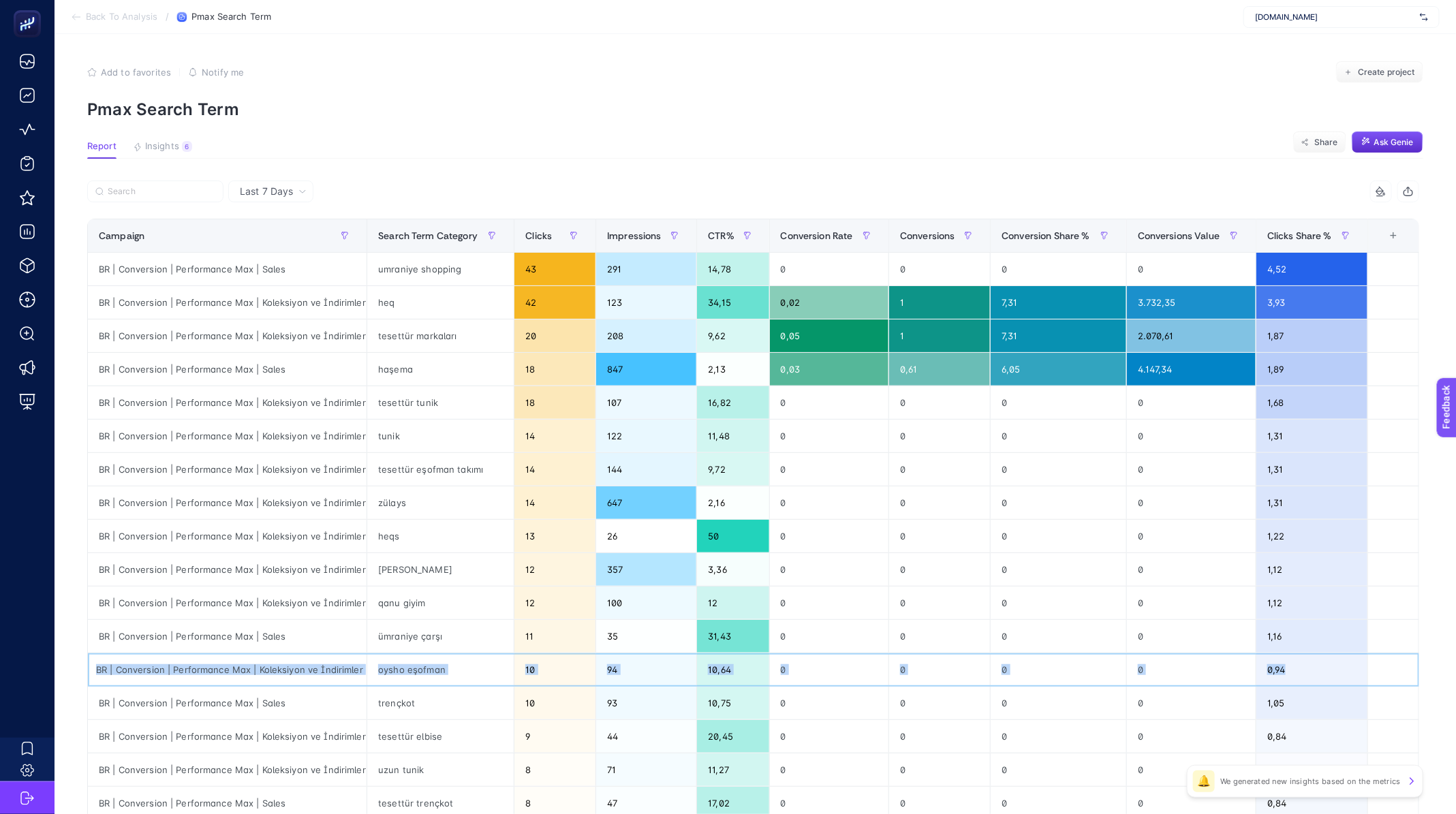
click at [1330, 674] on tr "BR | Conversion | Performance Max | Koleksiyon ve İndirimler oysho eşofman 10 9…" at bounding box center [753, 670] width 1331 height 33
click at [1330, 674] on div "0,94" at bounding box center [1312, 670] width 111 height 32
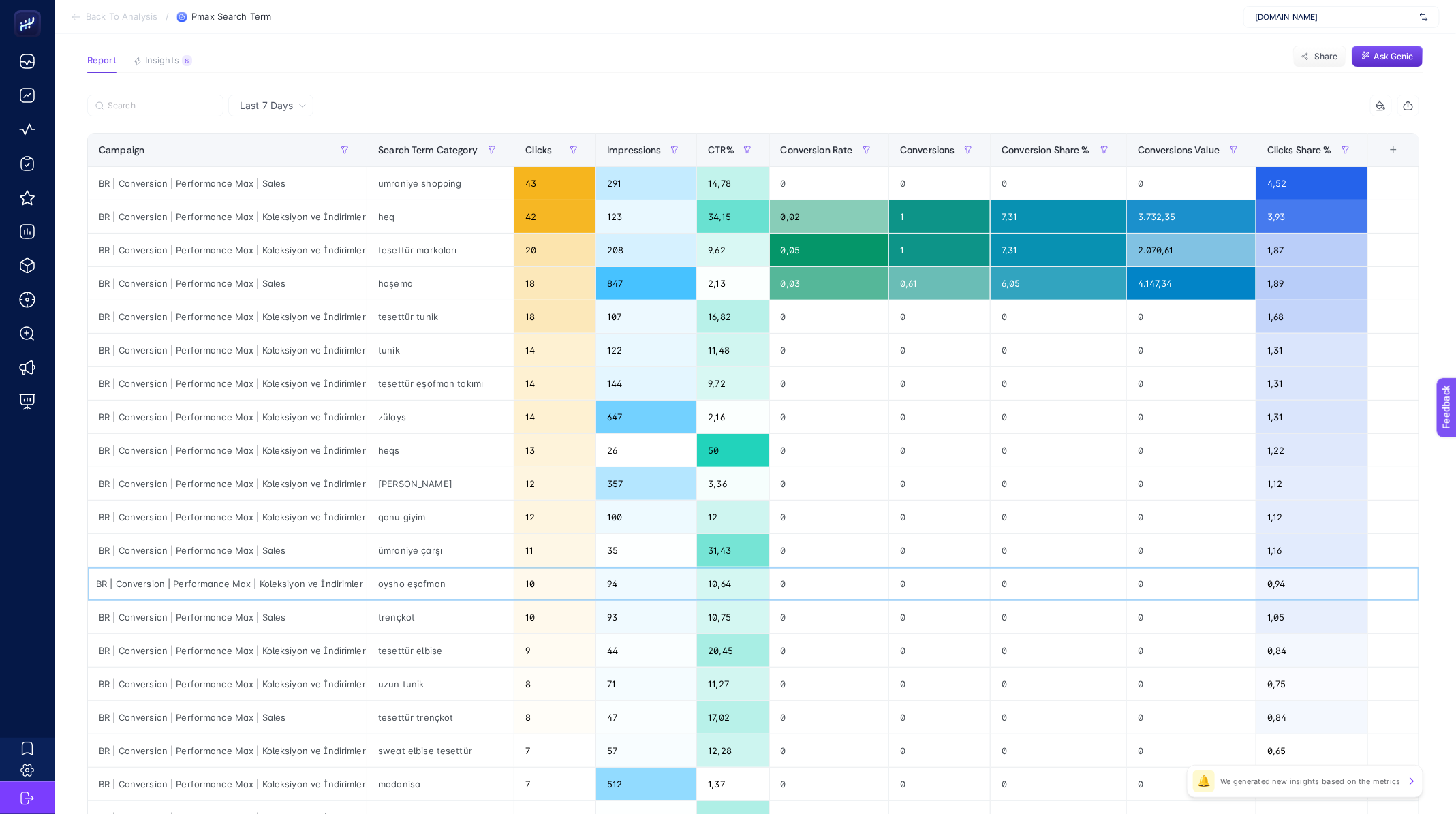
scroll to position [0, 0]
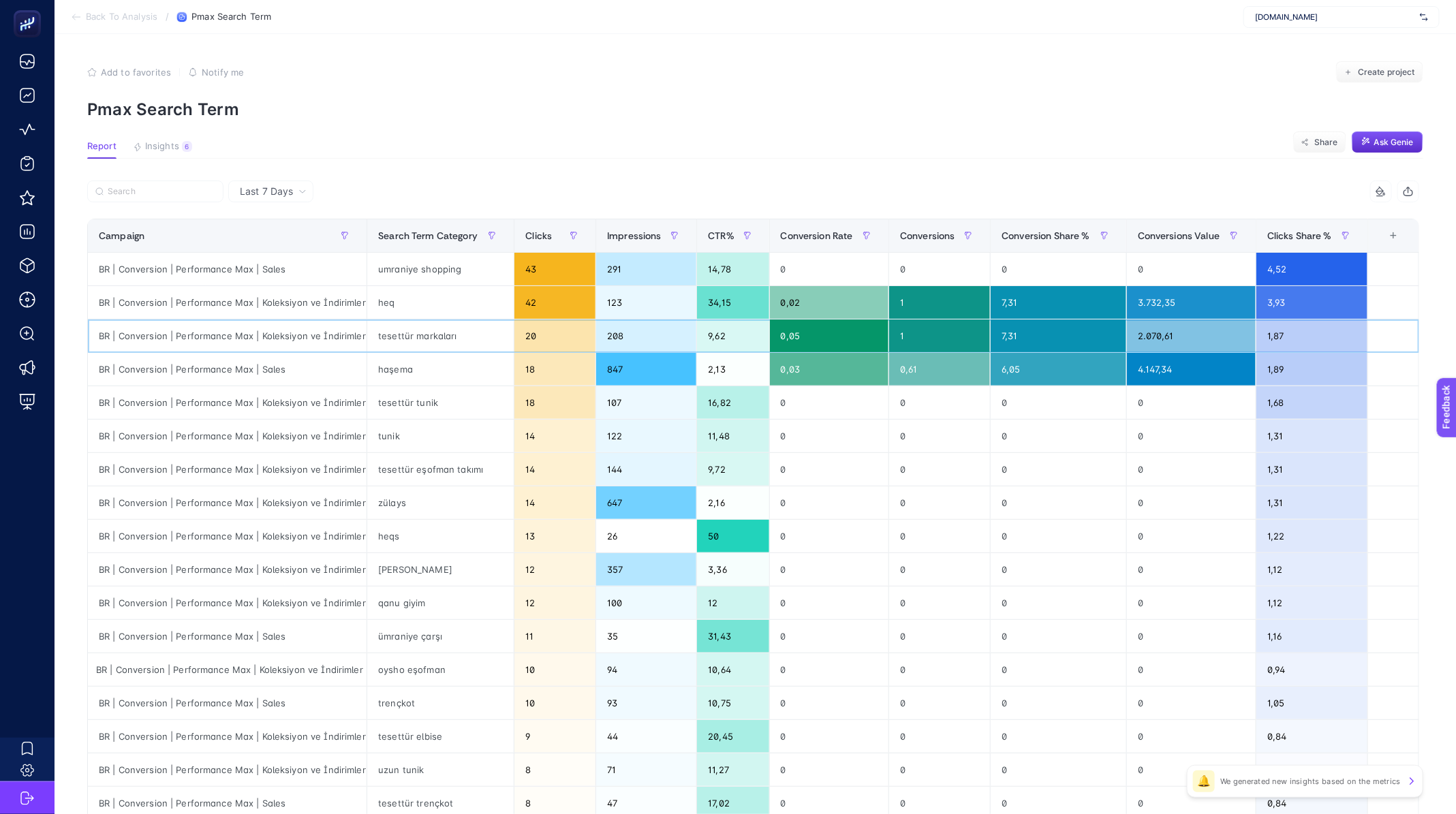
click at [407, 333] on div "tesettür markaları" at bounding box center [440, 336] width 147 height 32
click at [394, 348] on div "tesettür markaları" at bounding box center [440, 336] width 147 height 32
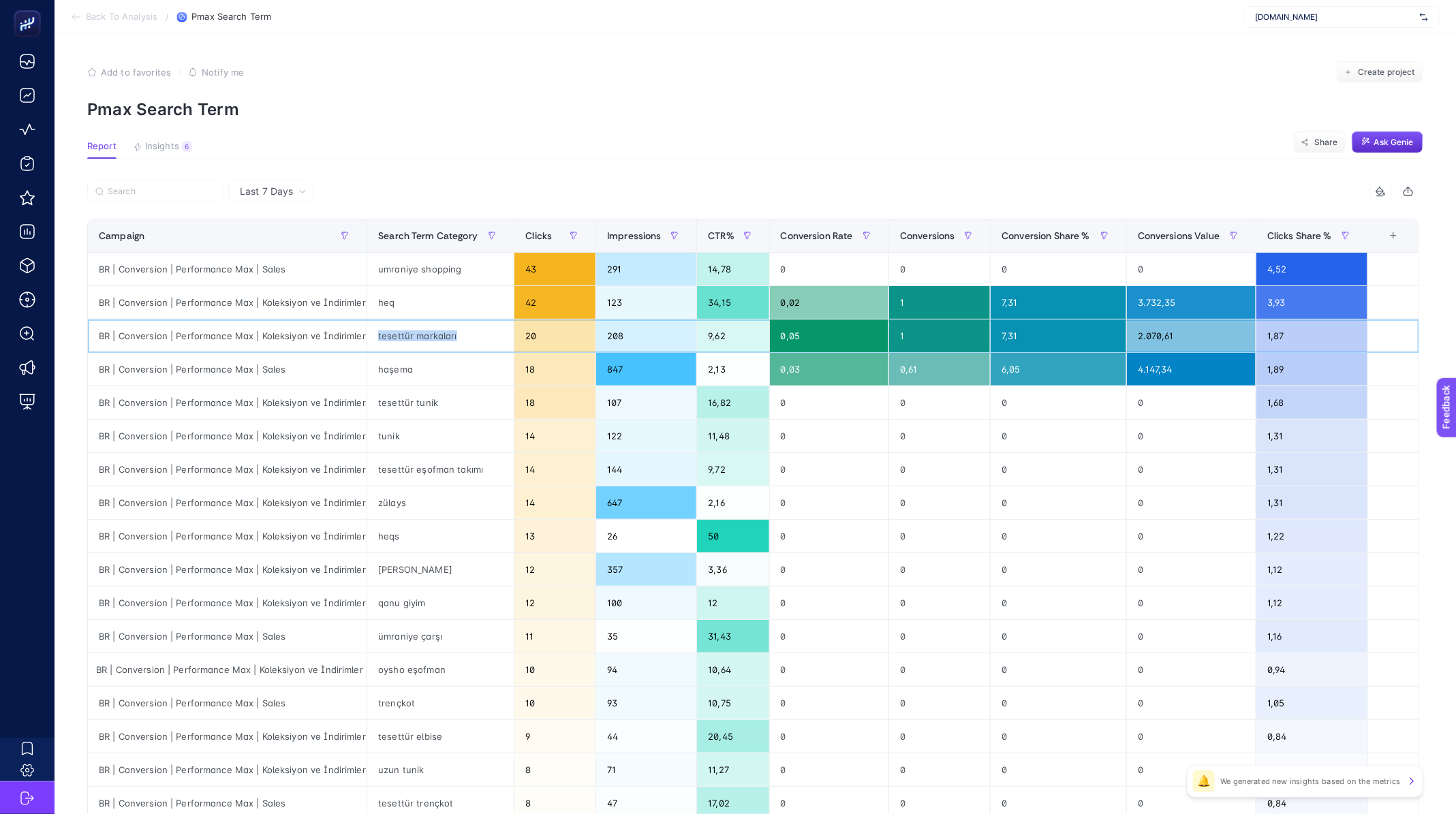
click at [394, 348] on div "tesettür markaları" at bounding box center [440, 336] width 147 height 32
click at [1406, 234] on div "+" at bounding box center [1393, 236] width 26 height 11
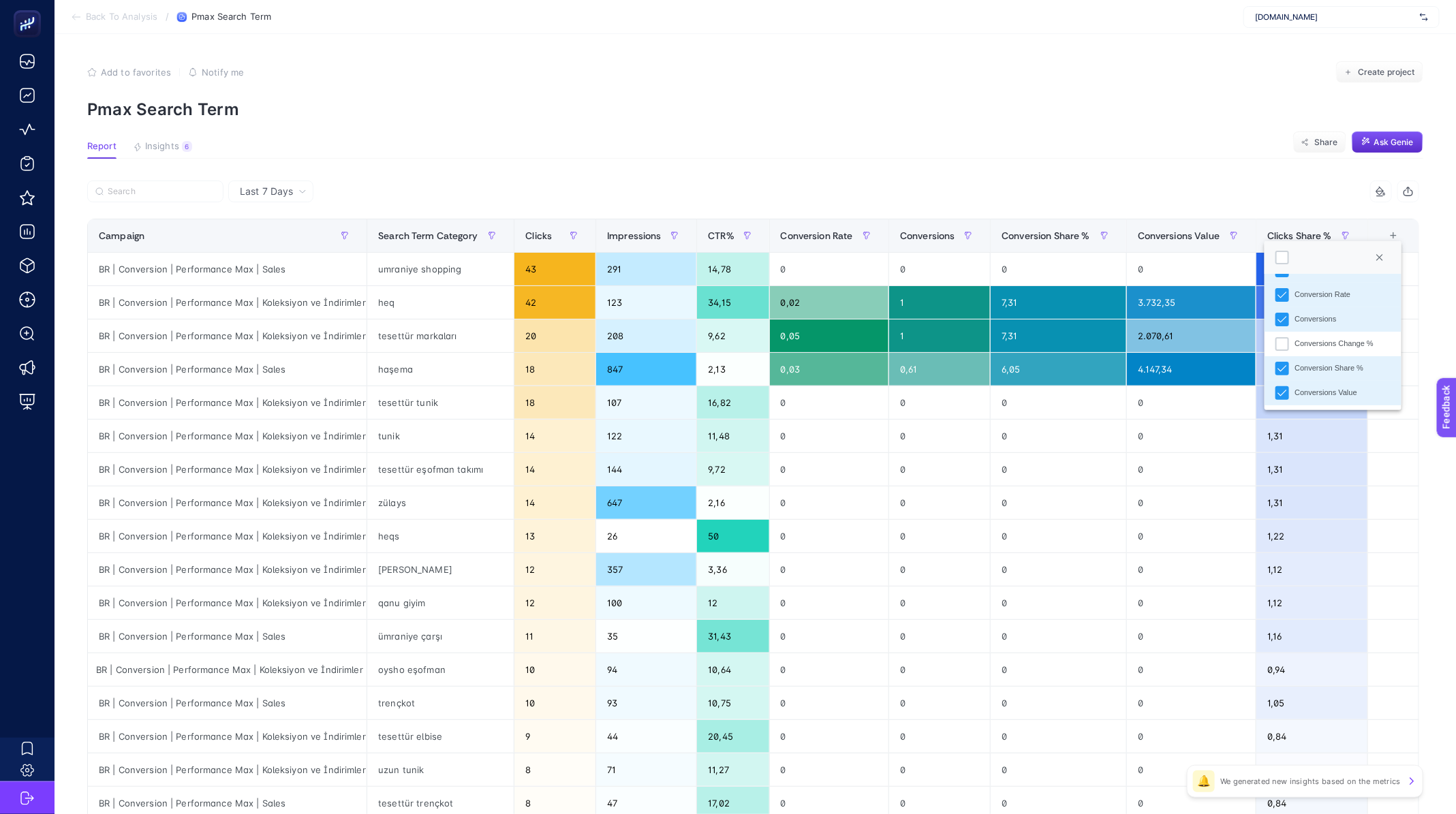
scroll to position [166, 0]
click at [1117, 187] on div "8 items selected" at bounding box center [1087, 192] width 666 height 22
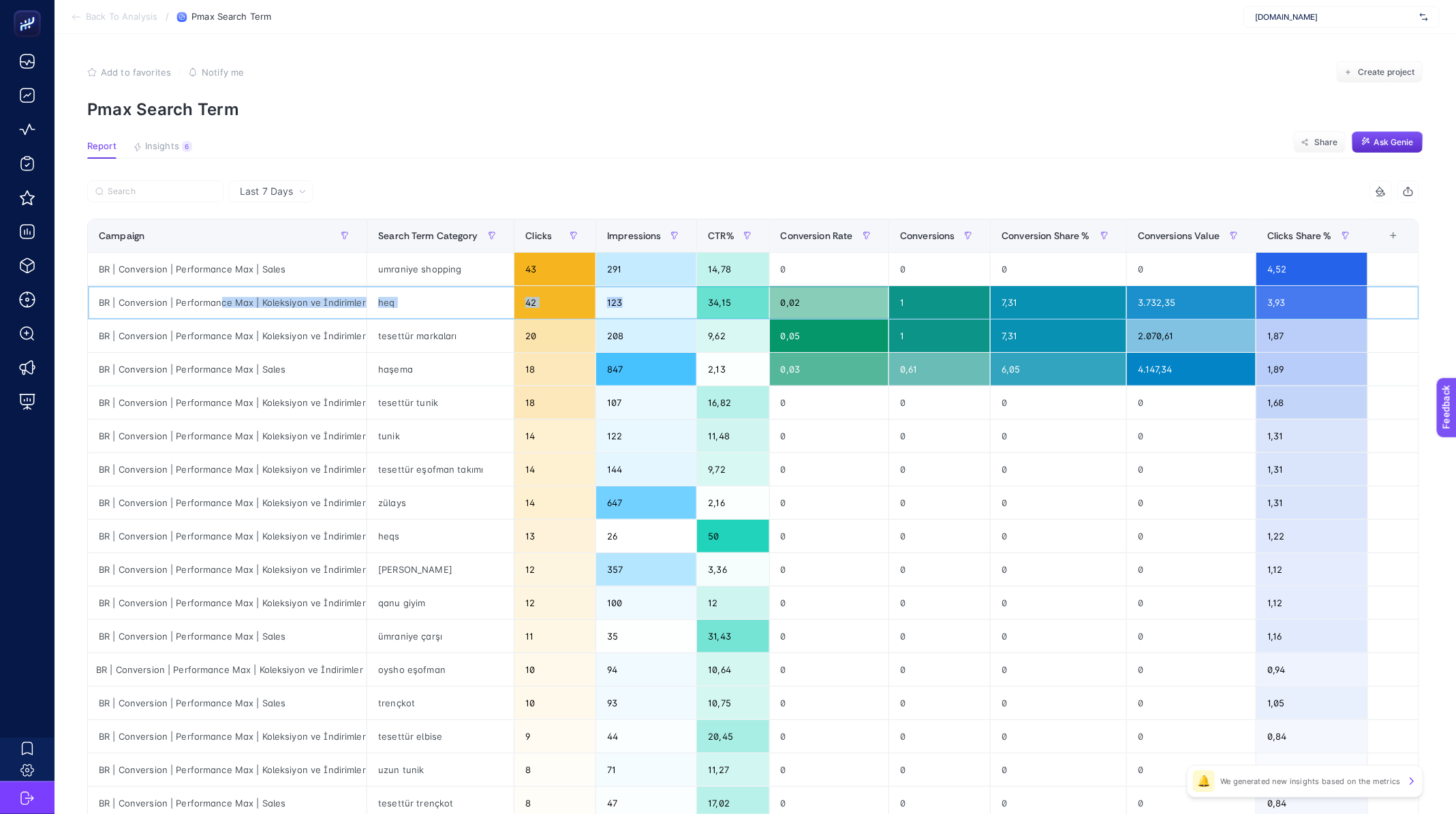
scroll to position [0, 3]
drag, startPoint x: 219, startPoint y: 302, endPoint x: 1224, endPoint y: 304, distance: 1005.0
click at [1224, 304] on tr "BR | Conversion | Performance Max | Koleksiyon ve İndirimler heq 42 123 34,15 0…" at bounding box center [753, 302] width 1331 height 33
click at [519, 288] on div "42" at bounding box center [555, 302] width 81 height 32
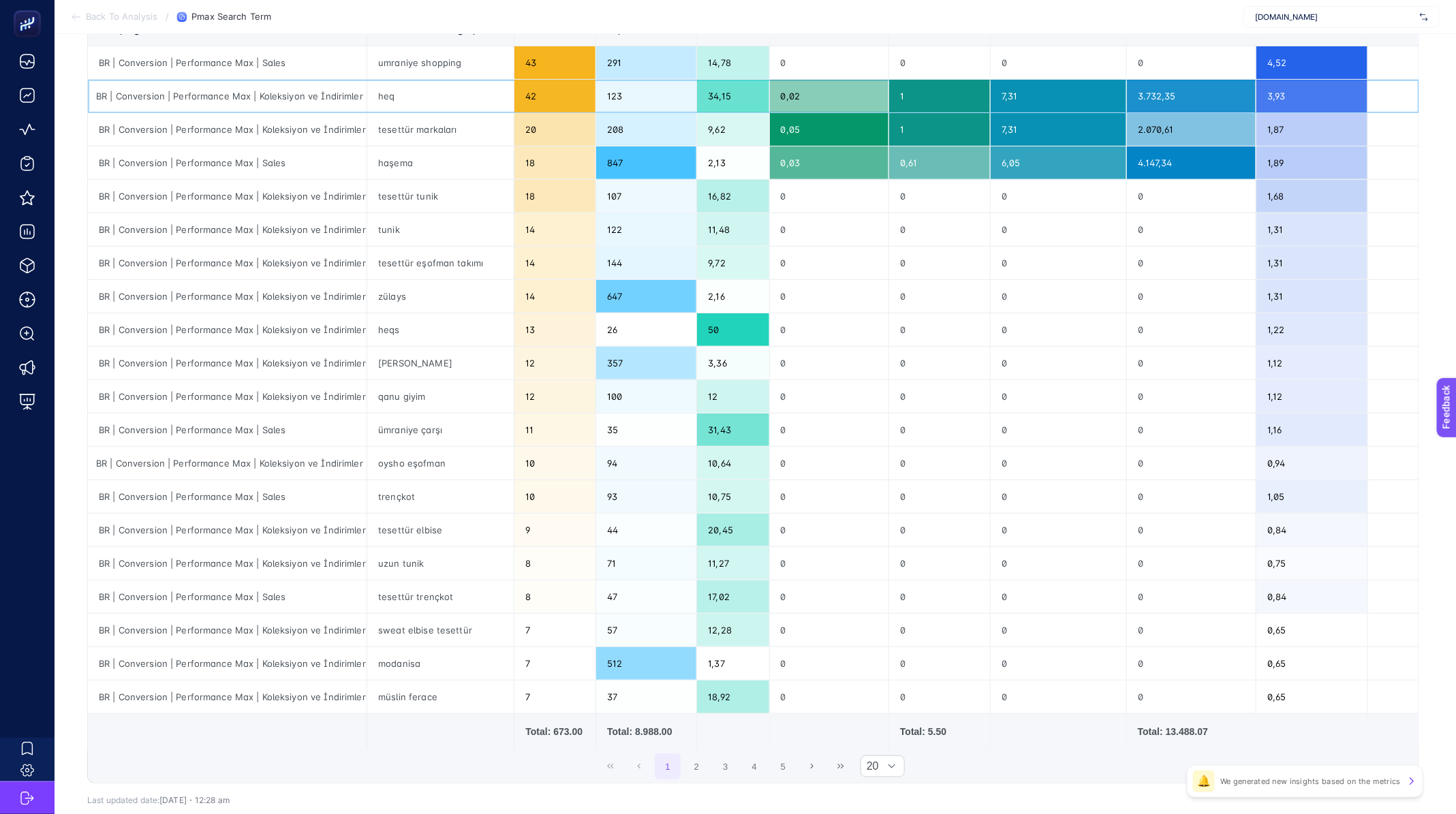
scroll to position [280, 0]
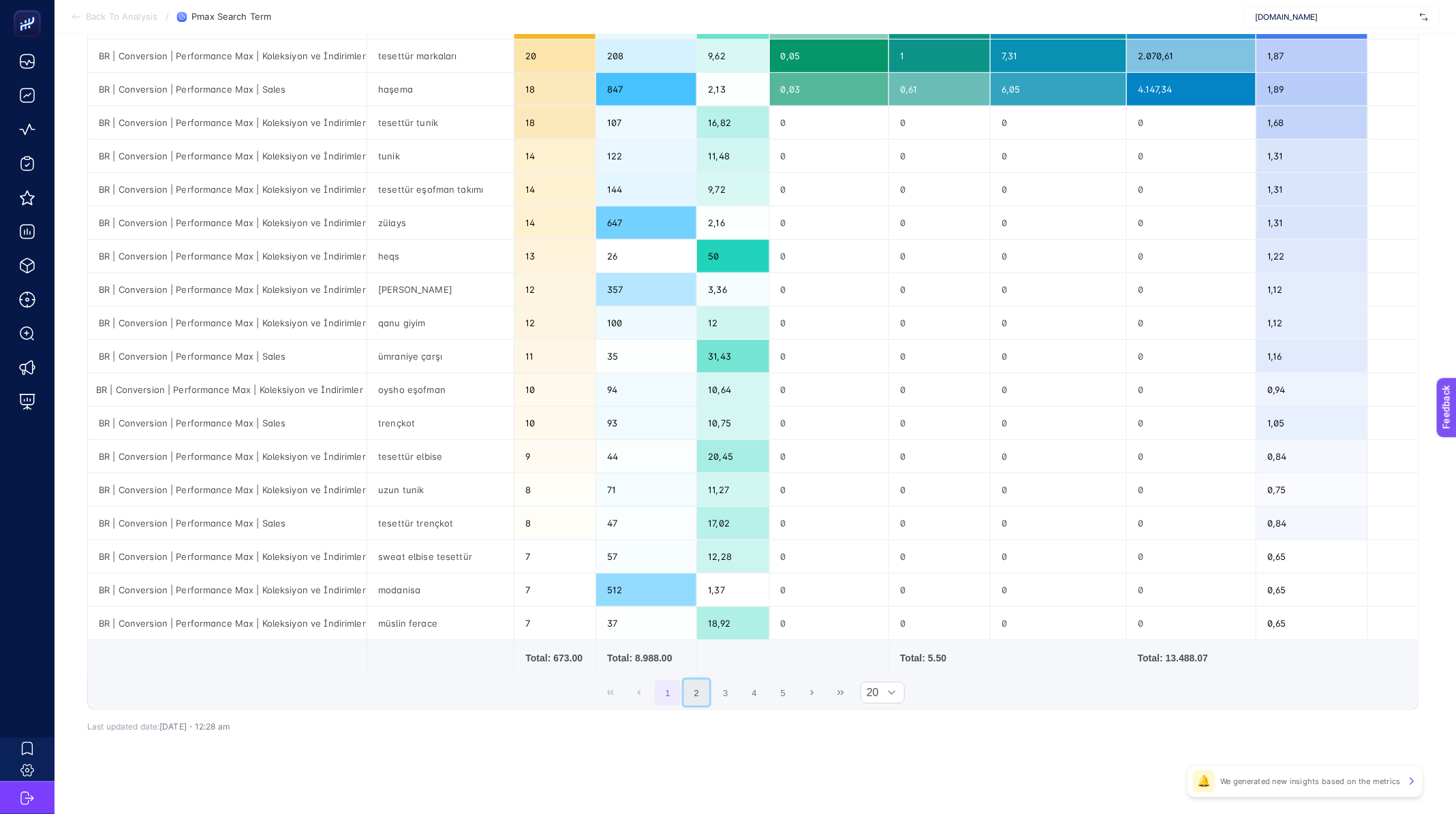
click at [699, 695] on button "2" at bounding box center [696, 692] width 26 height 26
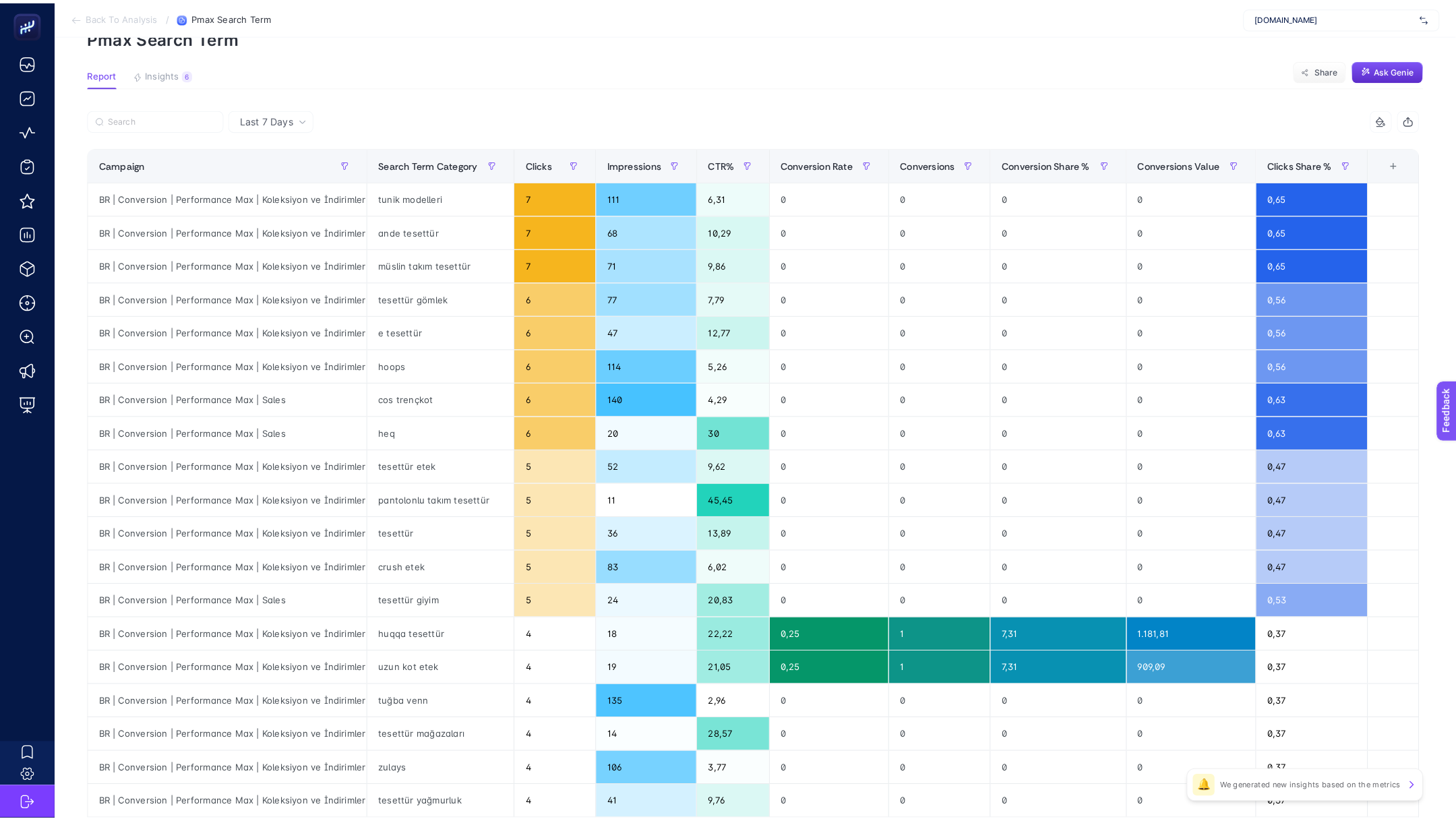
scroll to position [0, 0]
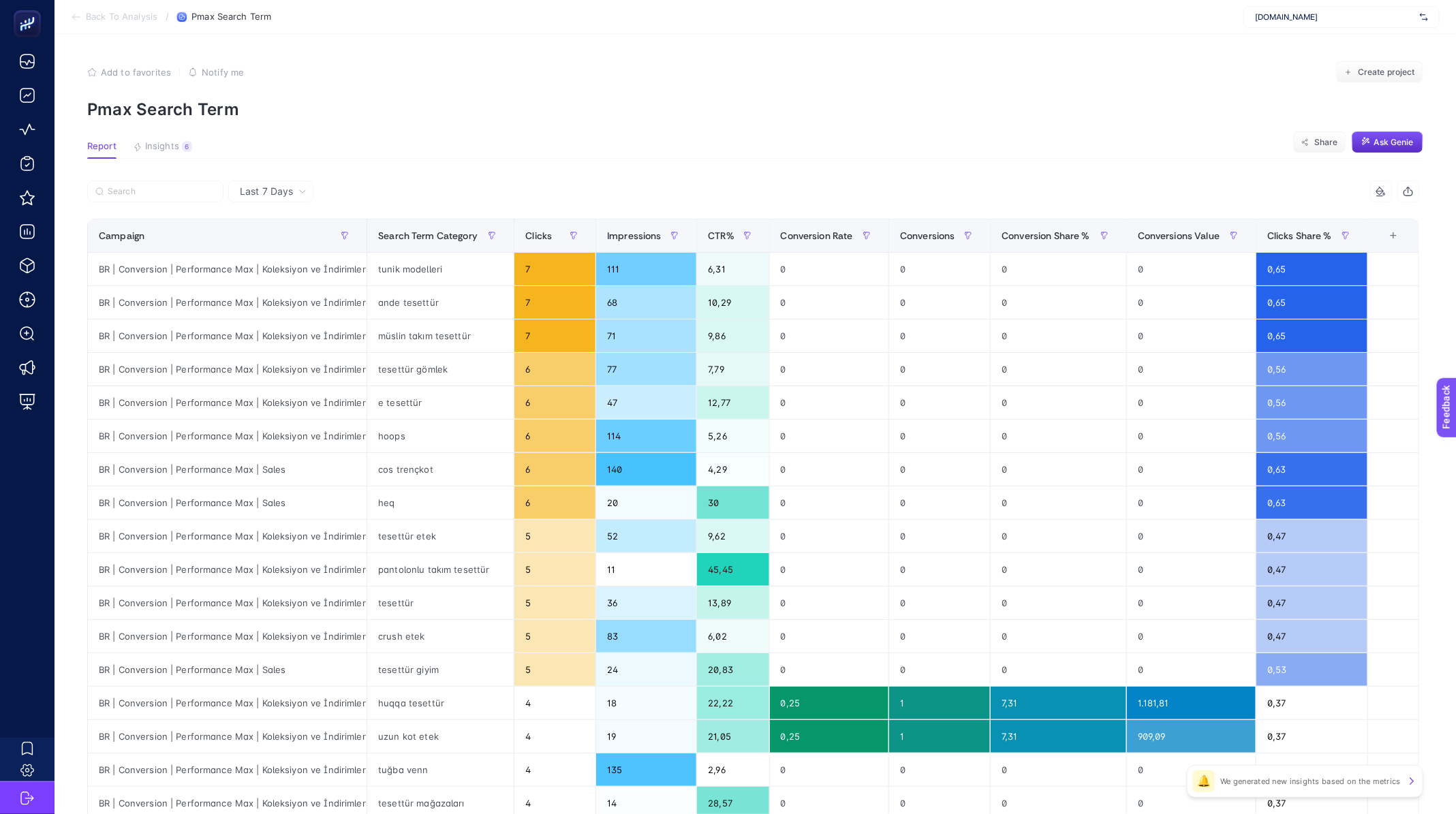
click at [276, 185] on span "Last 7 Days" at bounding box center [266, 192] width 53 height 13
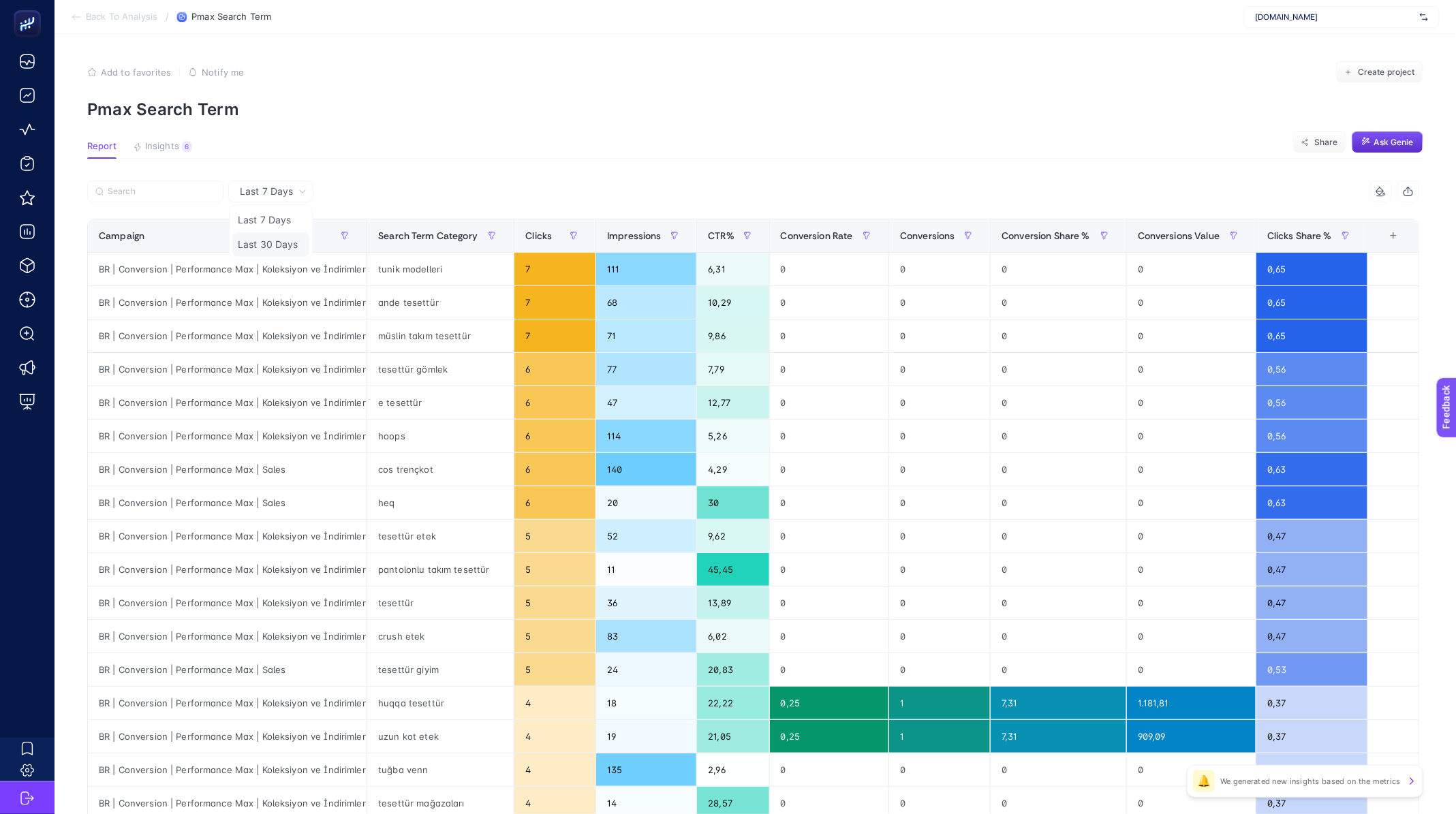
click at [284, 248] on li "Last 30 Days" at bounding box center [270, 244] width 77 height 24
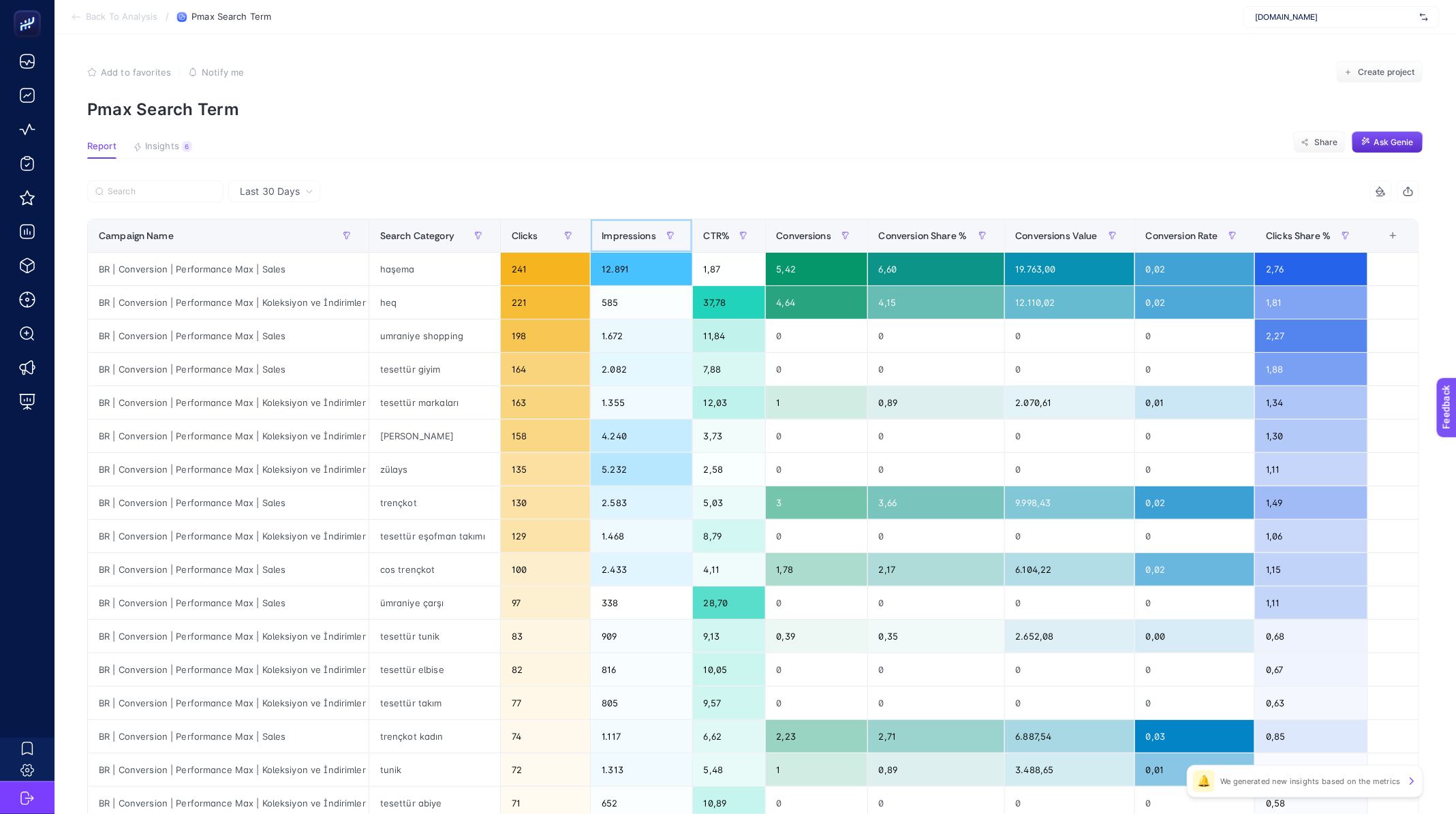
click at [625, 235] on span "Impressions" at bounding box center [629, 236] width 55 height 11
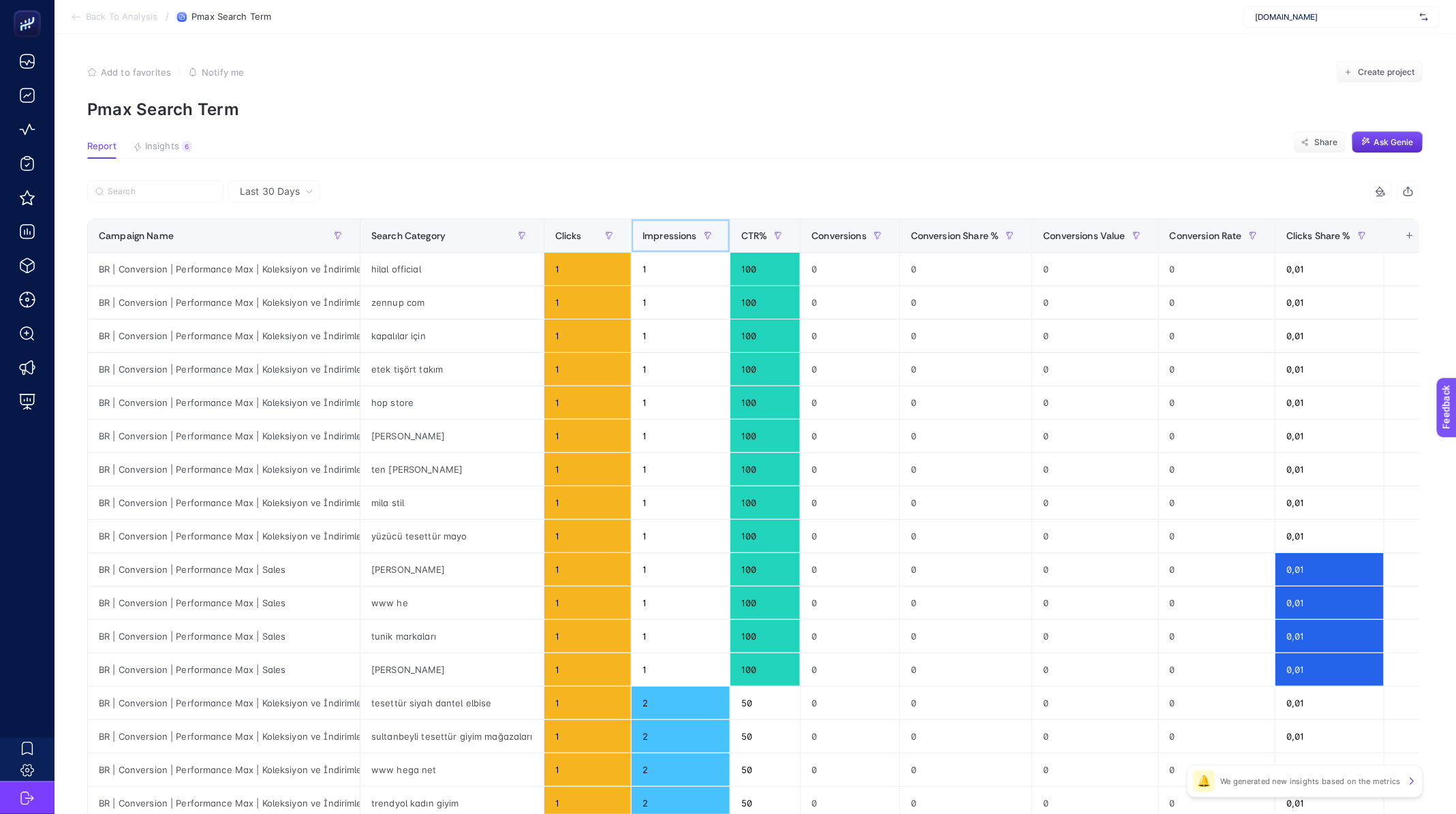
click at [649, 231] on span "Impressions" at bounding box center [670, 236] width 55 height 11
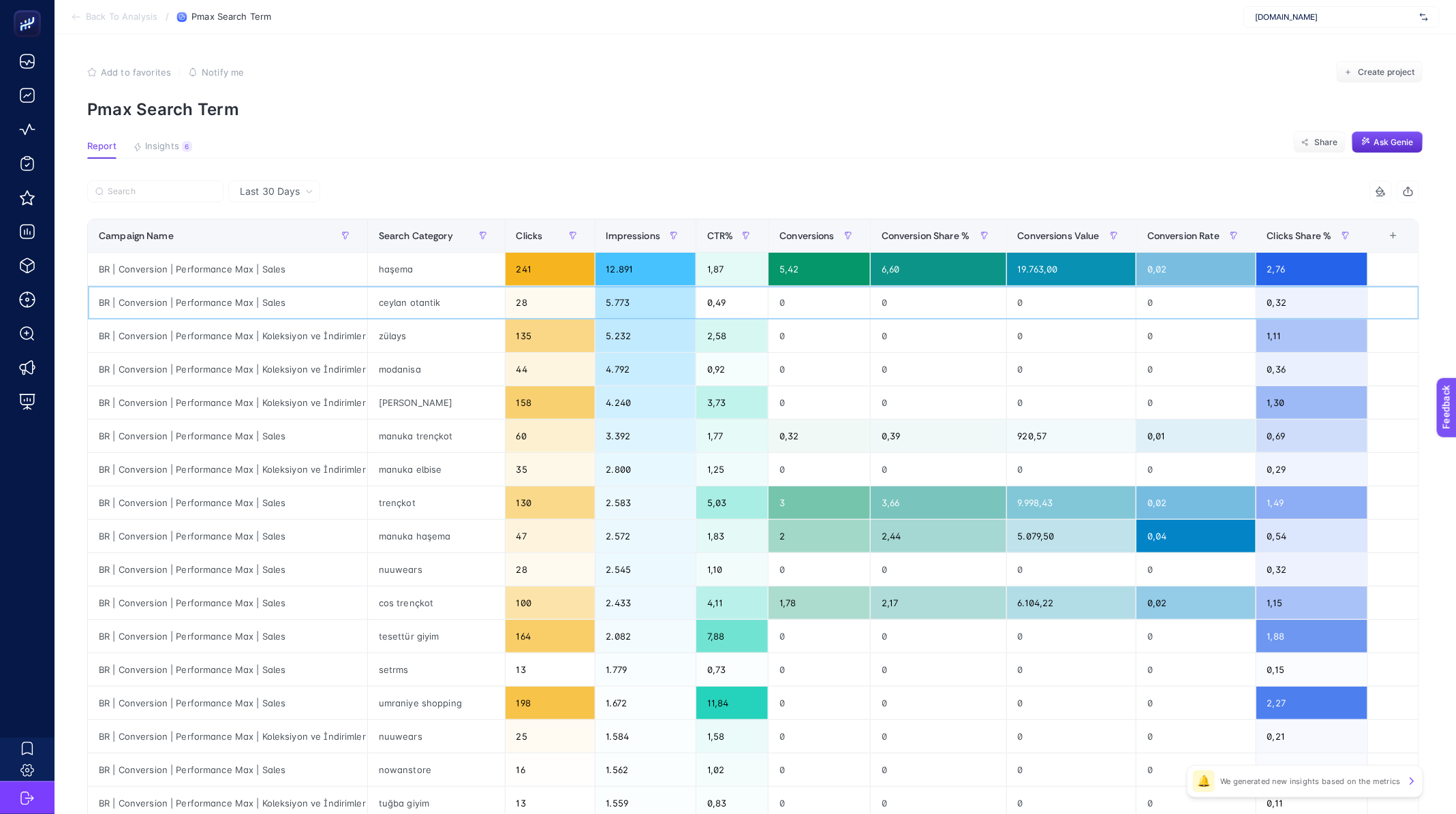
click at [622, 305] on div "5.773" at bounding box center [645, 302] width 100 height 32
click at [627, 303] on div "5.773" at bounding box center [645, 302] width 100 height 32
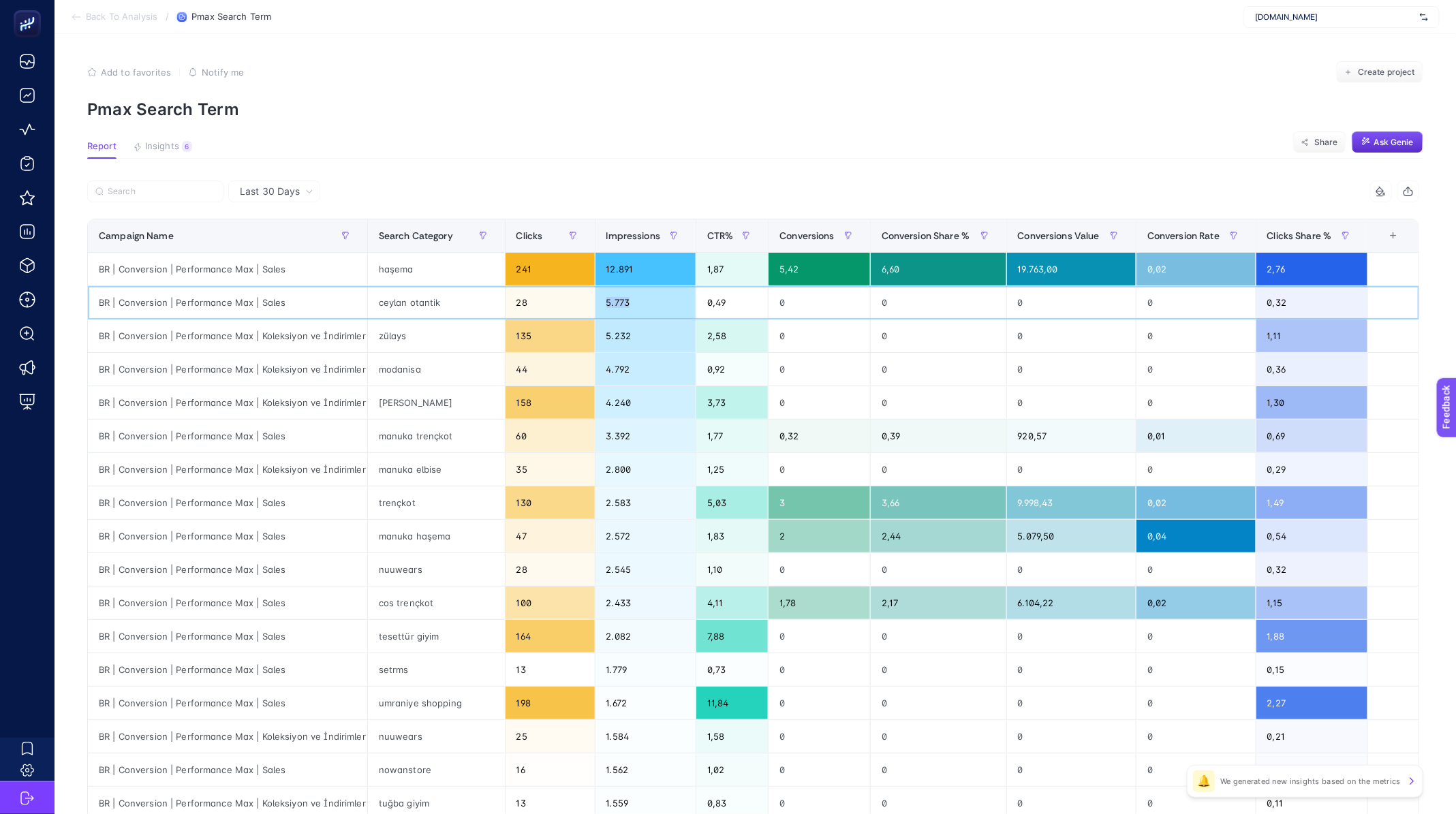
click at [627, 303] on div "5.773" at bounding box center [645, 302] width 100 height 32
click at [612, 303] on div "5.773" at bounding box center [645, 302] width 100 height 32
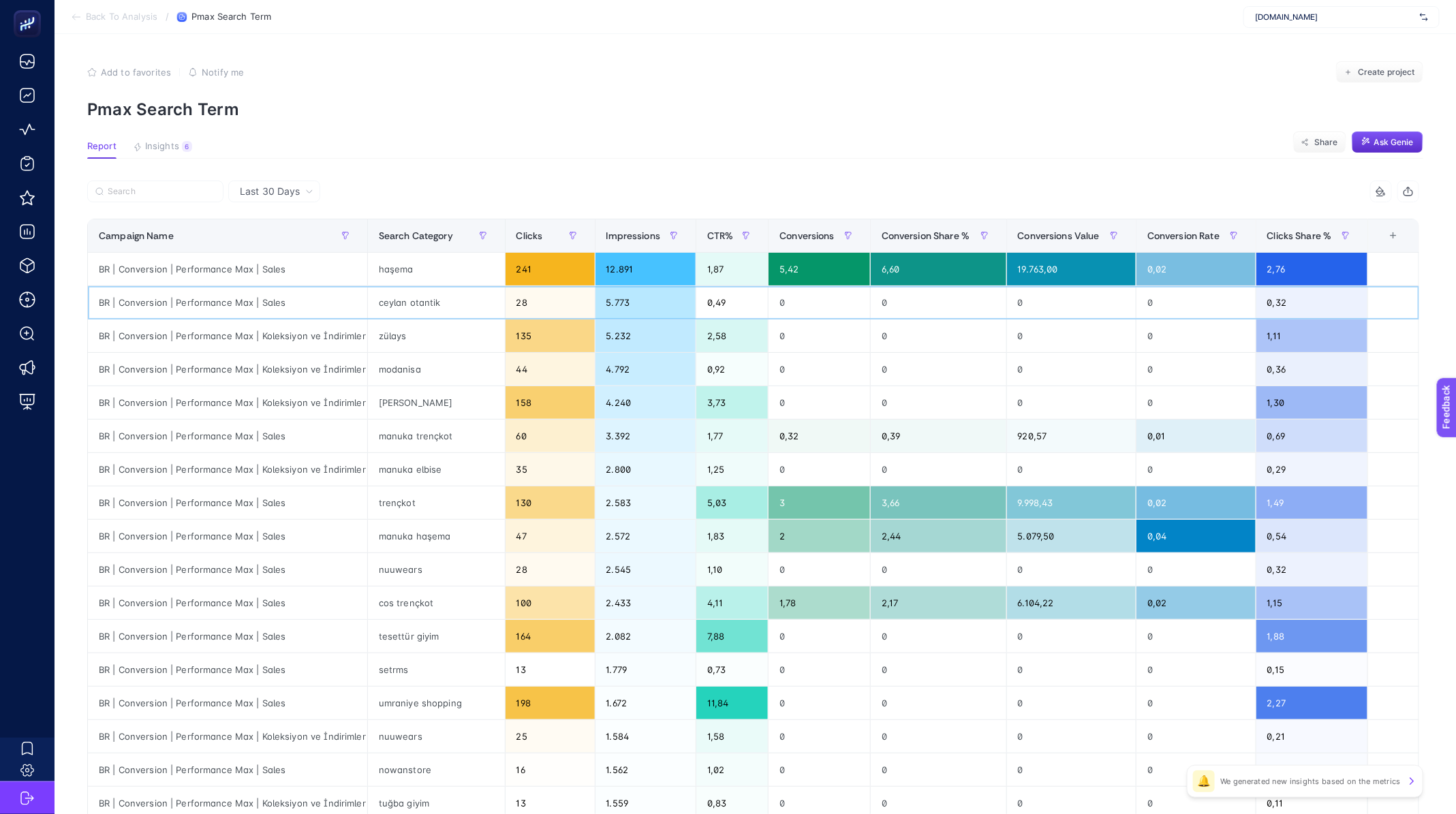
click at [518, 303] on div "28" at bounding box center [550, 302] width 89 height 32
click at [615, 302] on div "5.773" at bounding box center [645, 302] width 100 height 32
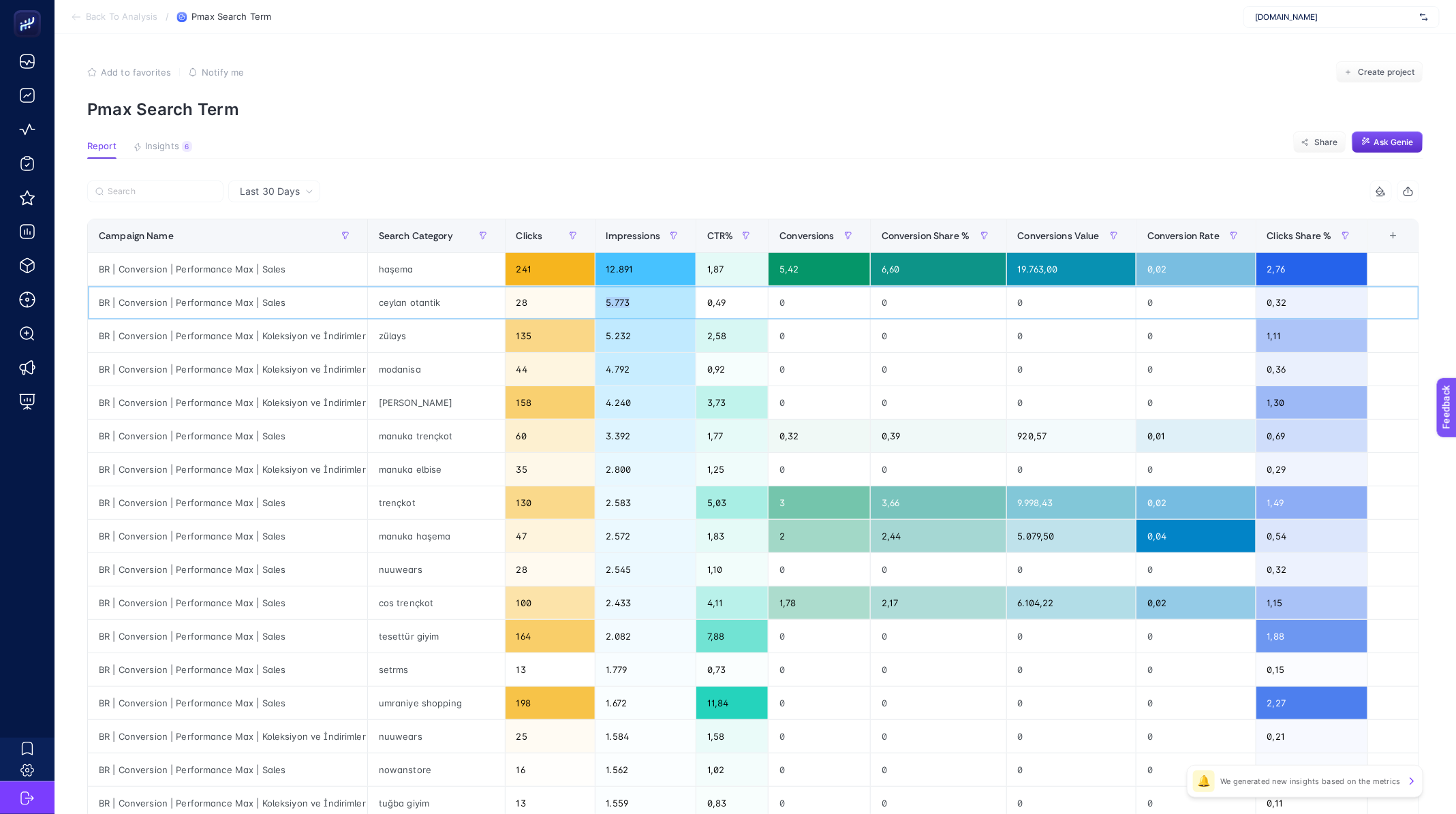
click at [615, 302] on div "5.773" at bounding box center [645, 302] width 100 height 32
click at [83, 295] on div "Last 30 Days 8 items selected Campaign Search Term Category Clicks Impressions …" at bounding box center [753, 625] width 1354 height 891
click at [102, 13] on span "Back To Analysis" at bounding box center [121, 17] width 71 height 11
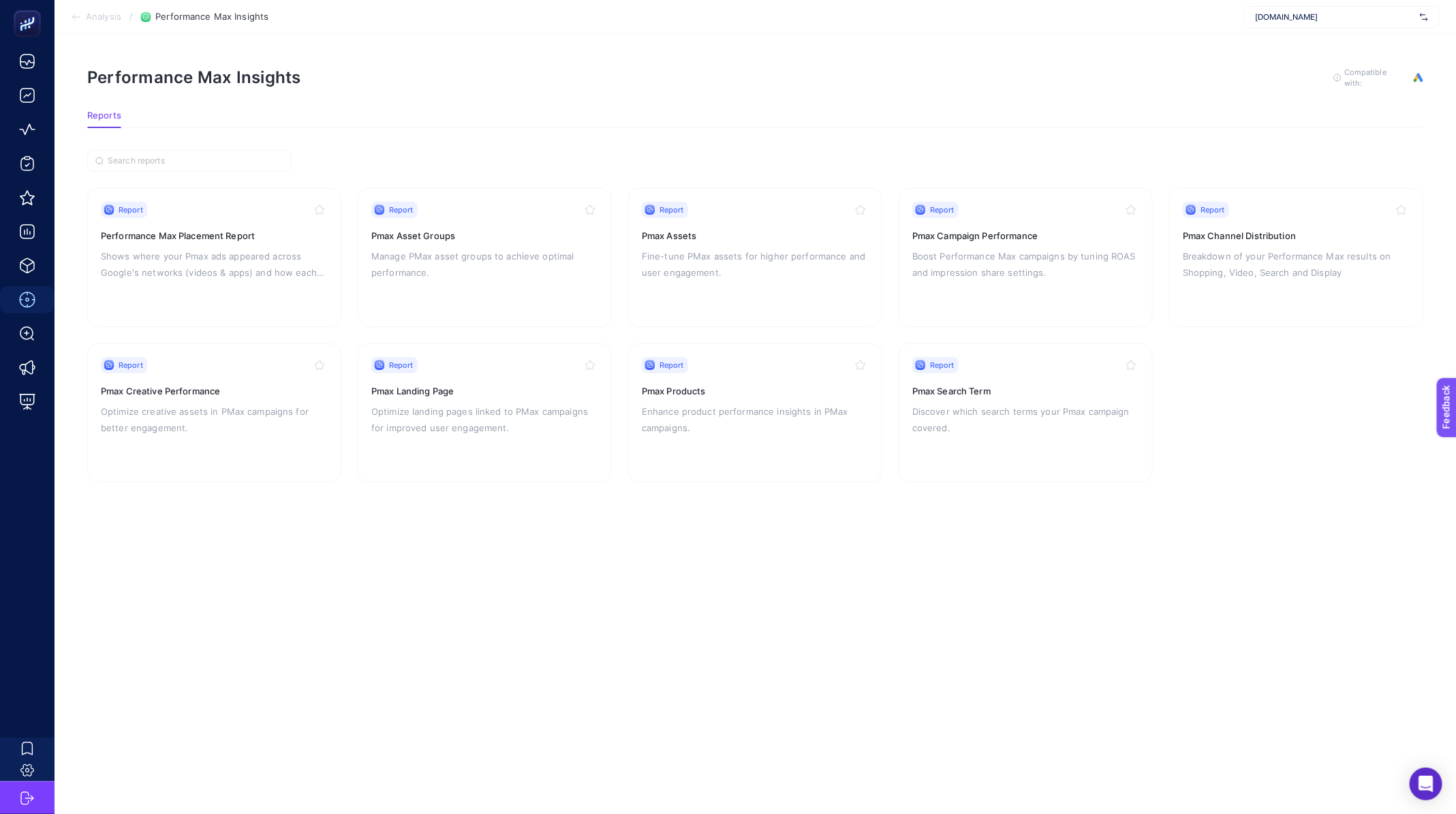
click at [105, 13] on span "Analysis" at bounding box center [103, 17] width 35 height 11
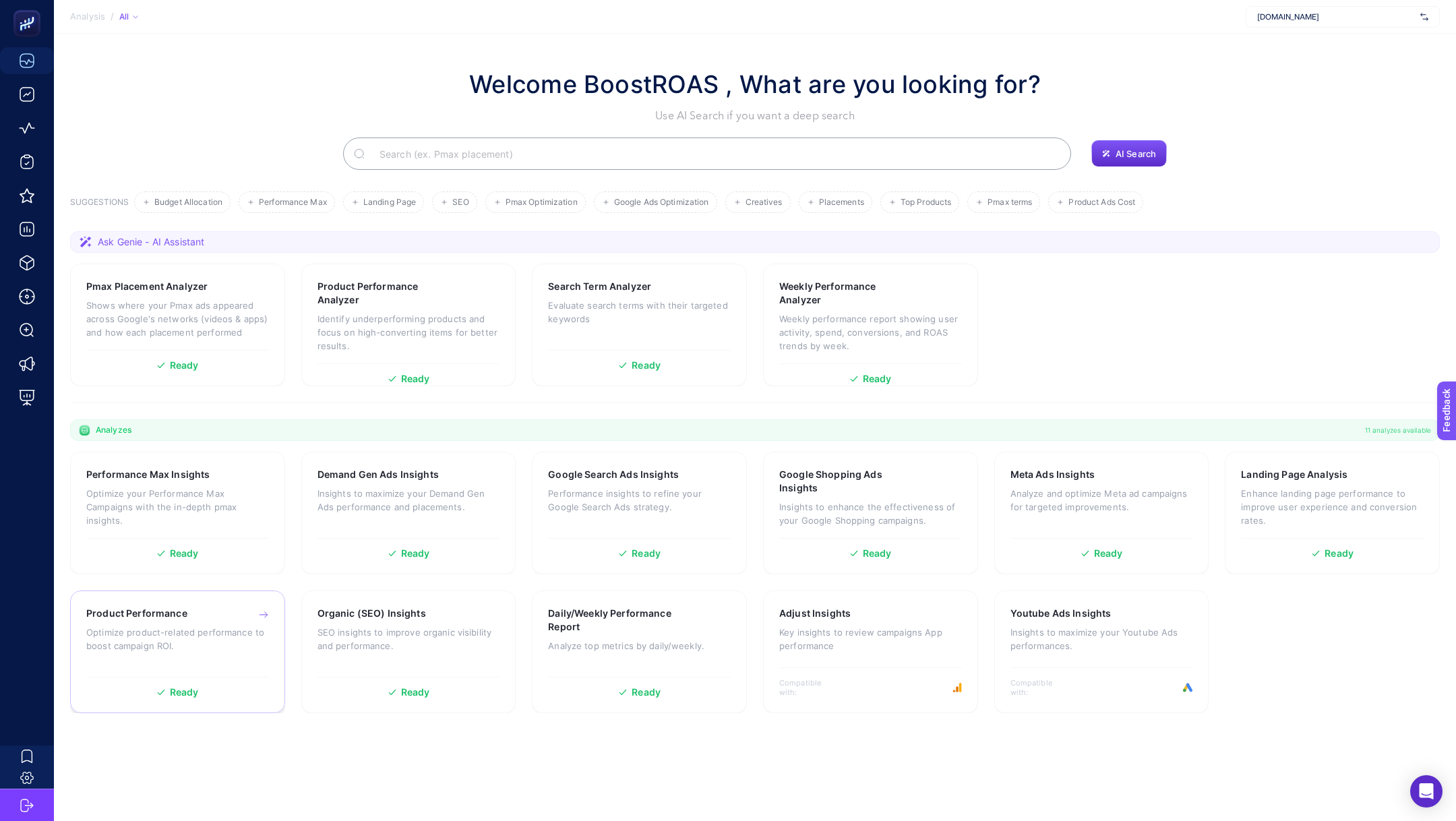
click at [221, 638] on p "Optimize product-related performance to boost campaign ROI." at bounding box center [177, 639] width 183 height 27
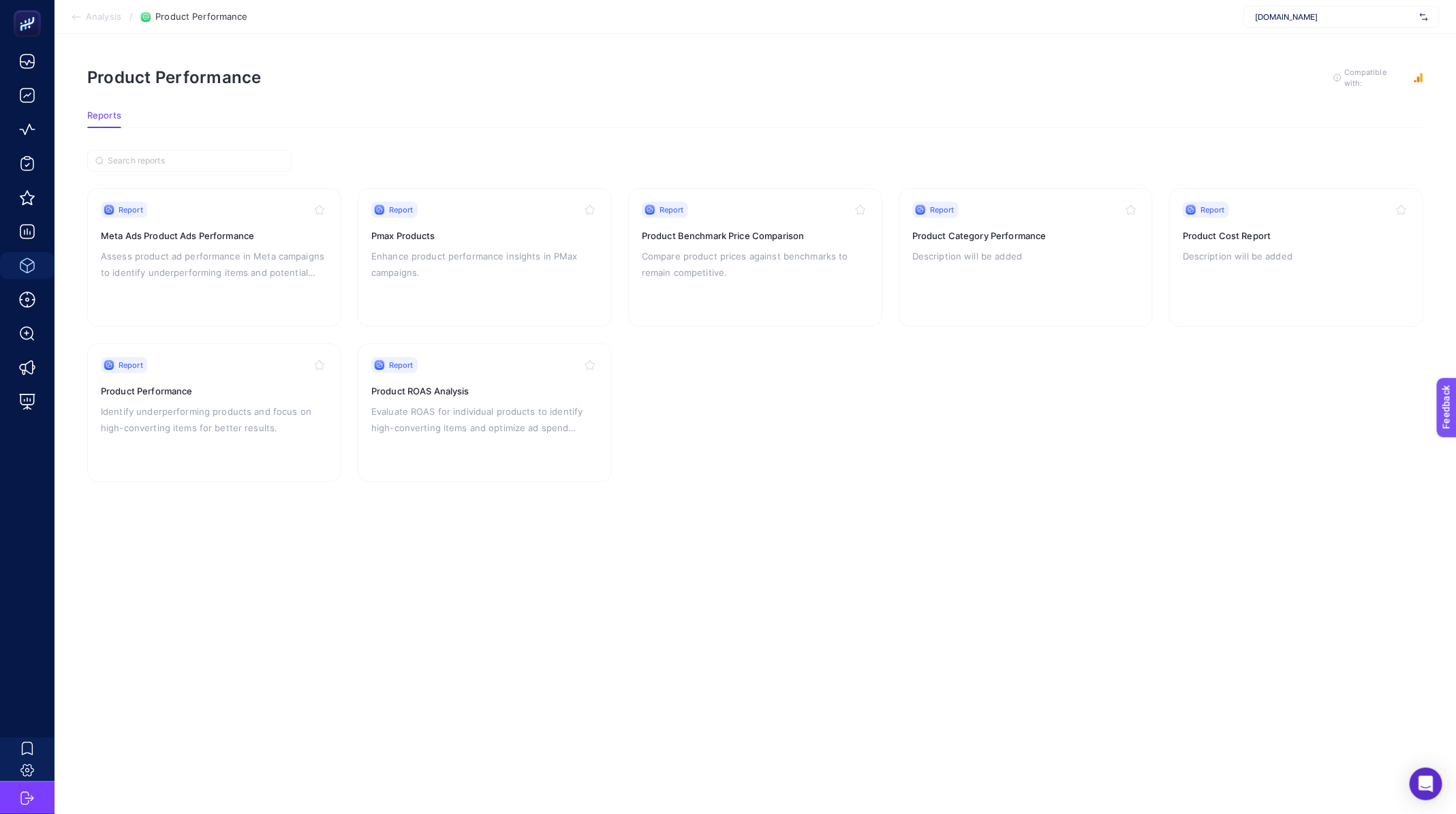
click at [101, 21] on span "Analysis" at bounding box center [103, 17] width 35 height 11
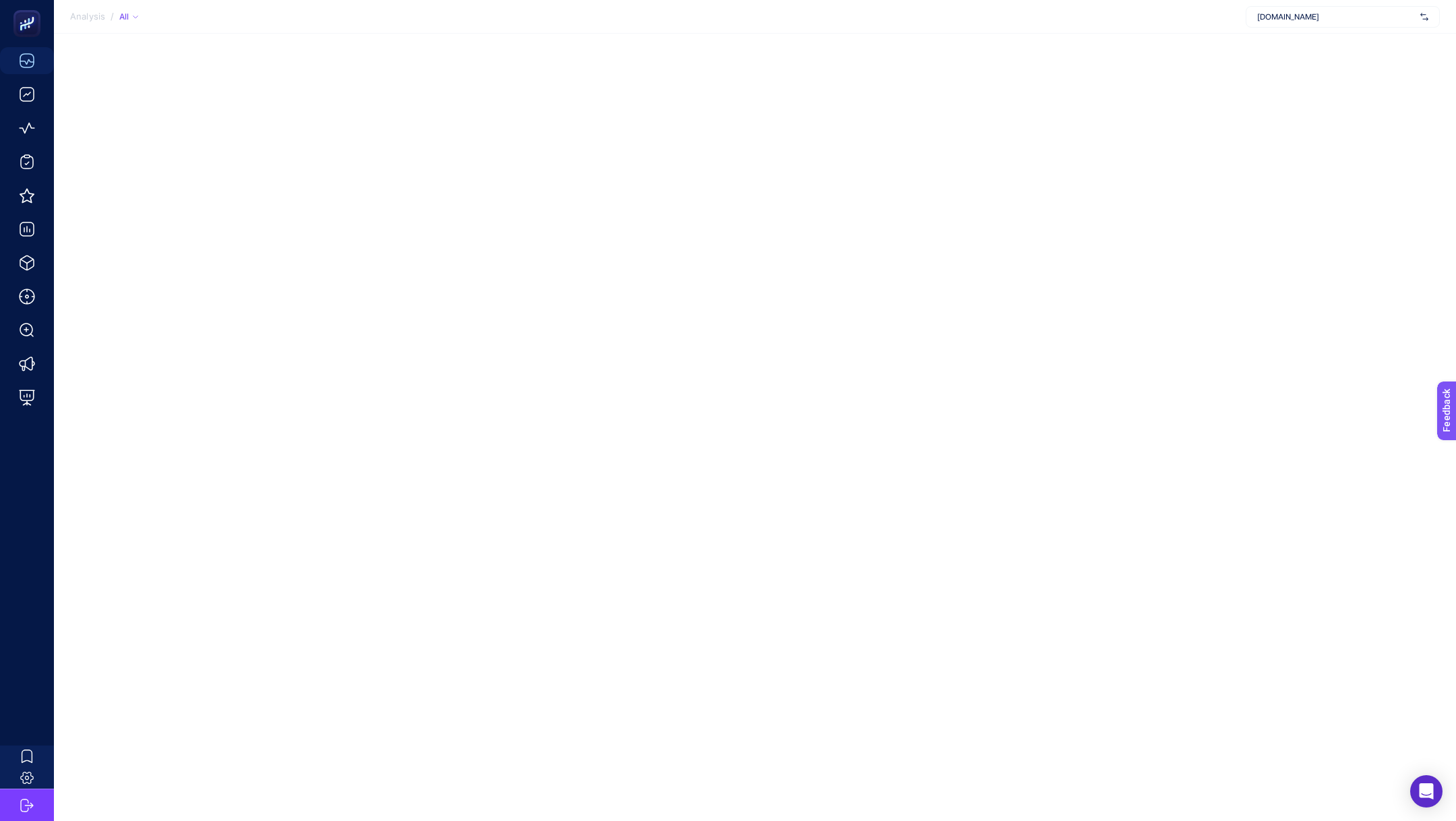
click at [101, 17] on span "Analysis" at bounding box center [87, 17] width 35 height 11
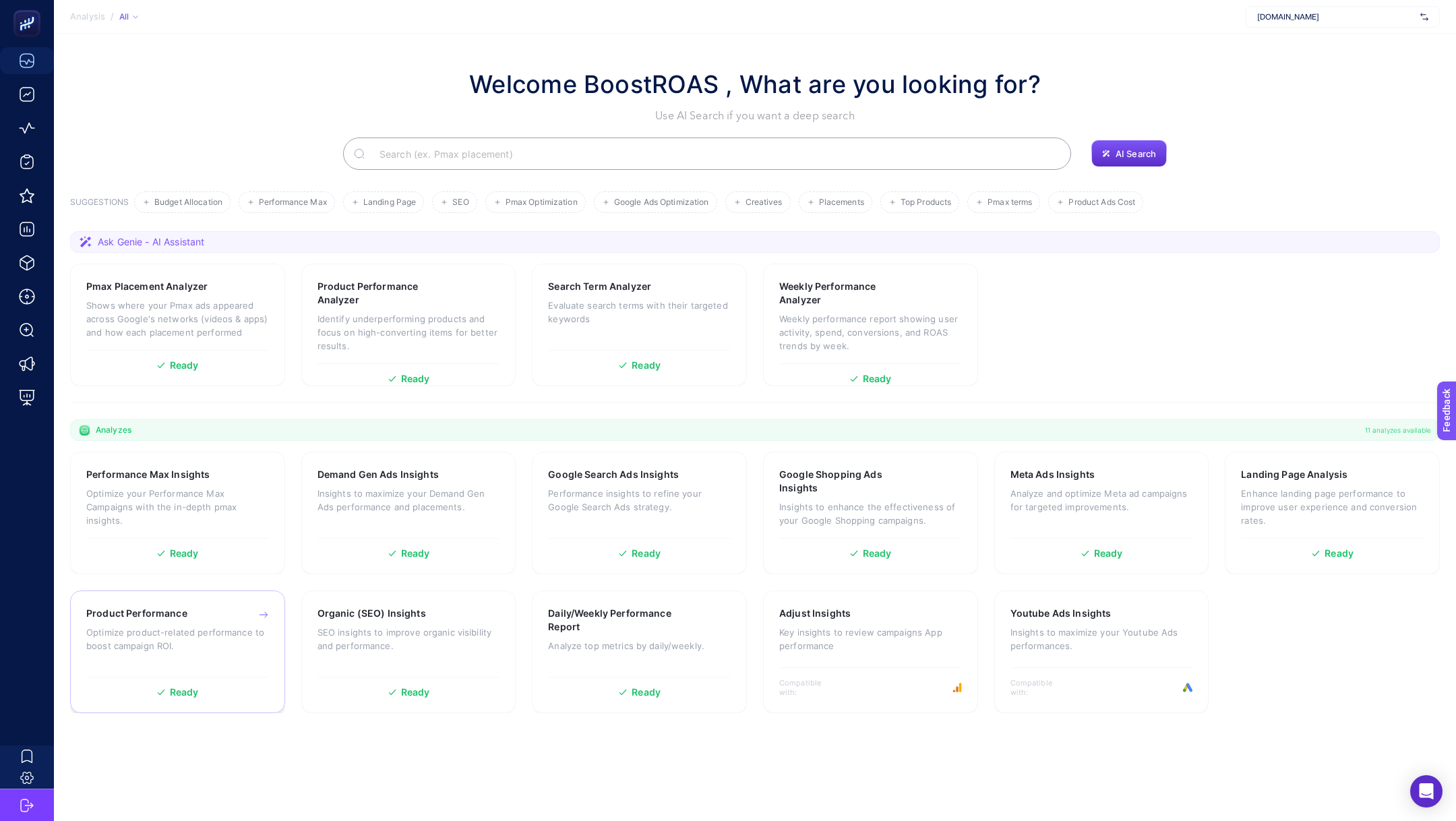
click at [147, 636] on p "Optimize product-related performance to boost campaign ROI." at bounding box center [177, 639] width 183 height 27
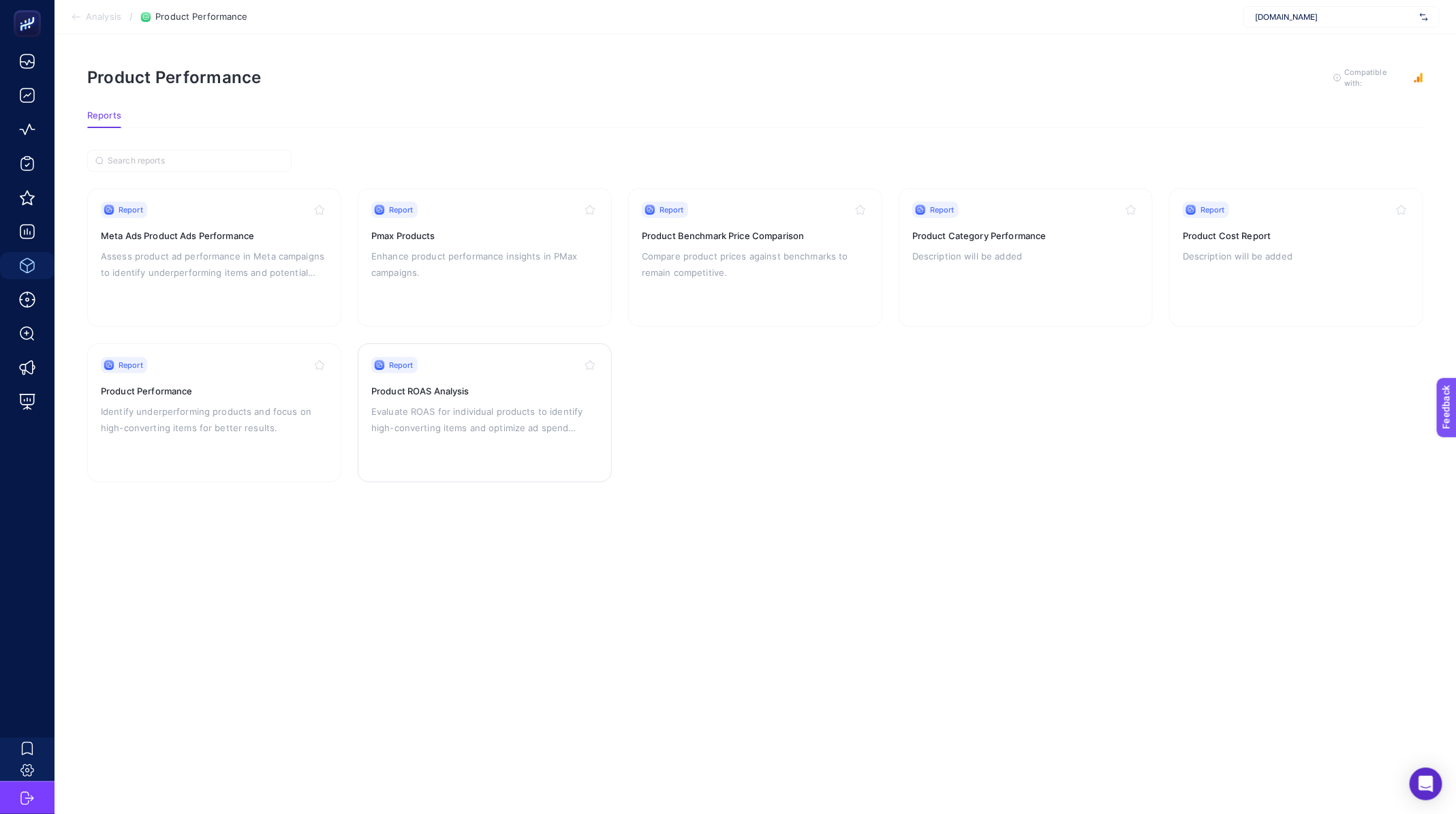
click at [449, 413] on p "Evaluate ROAS for individual products to identify high-converting items and opt…" at bounding box center [485, 419] width 227 height 32
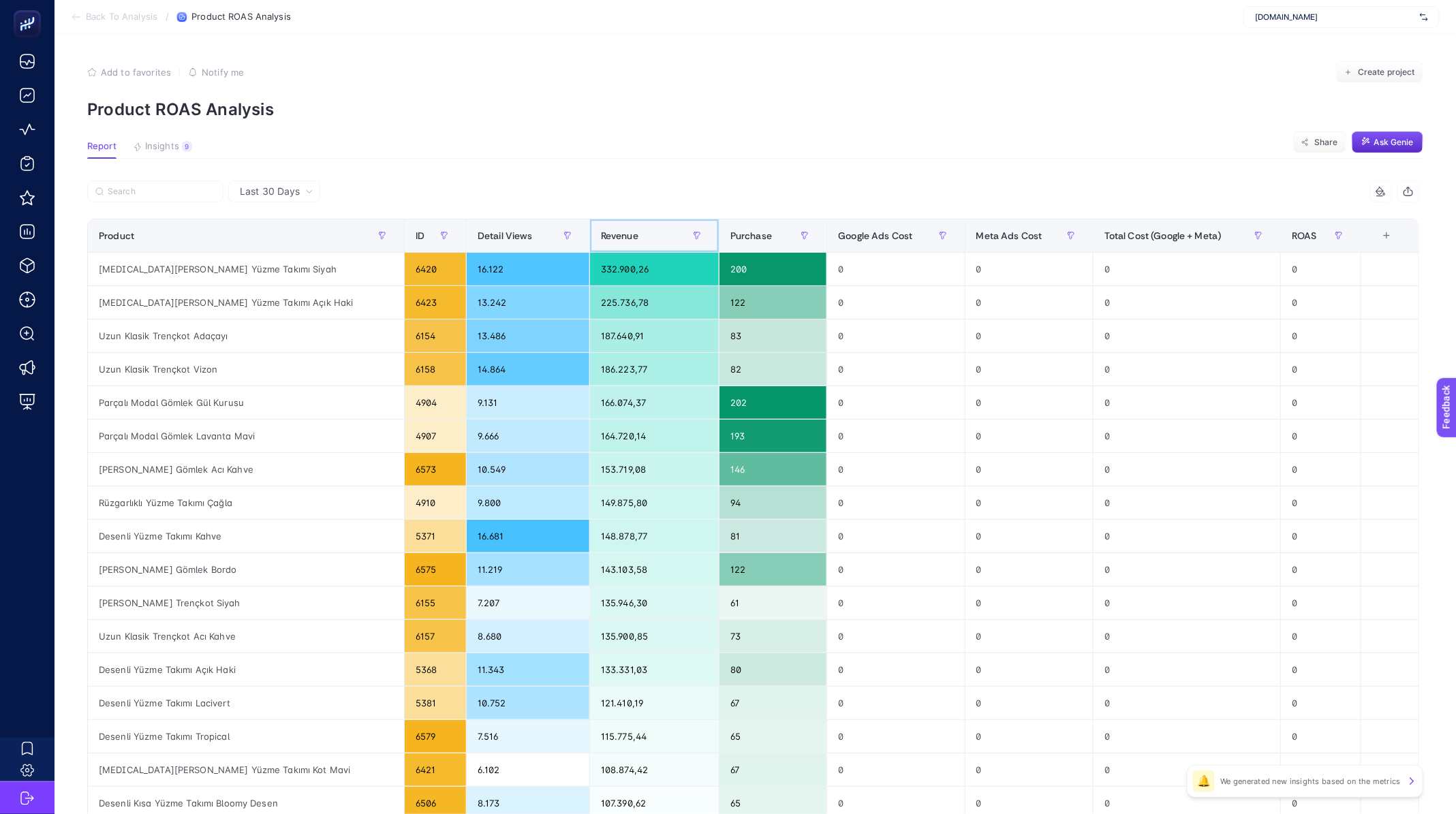
click at [601, 236] on div "Revenue" at bounding box center [654, 236] width 107 height 22
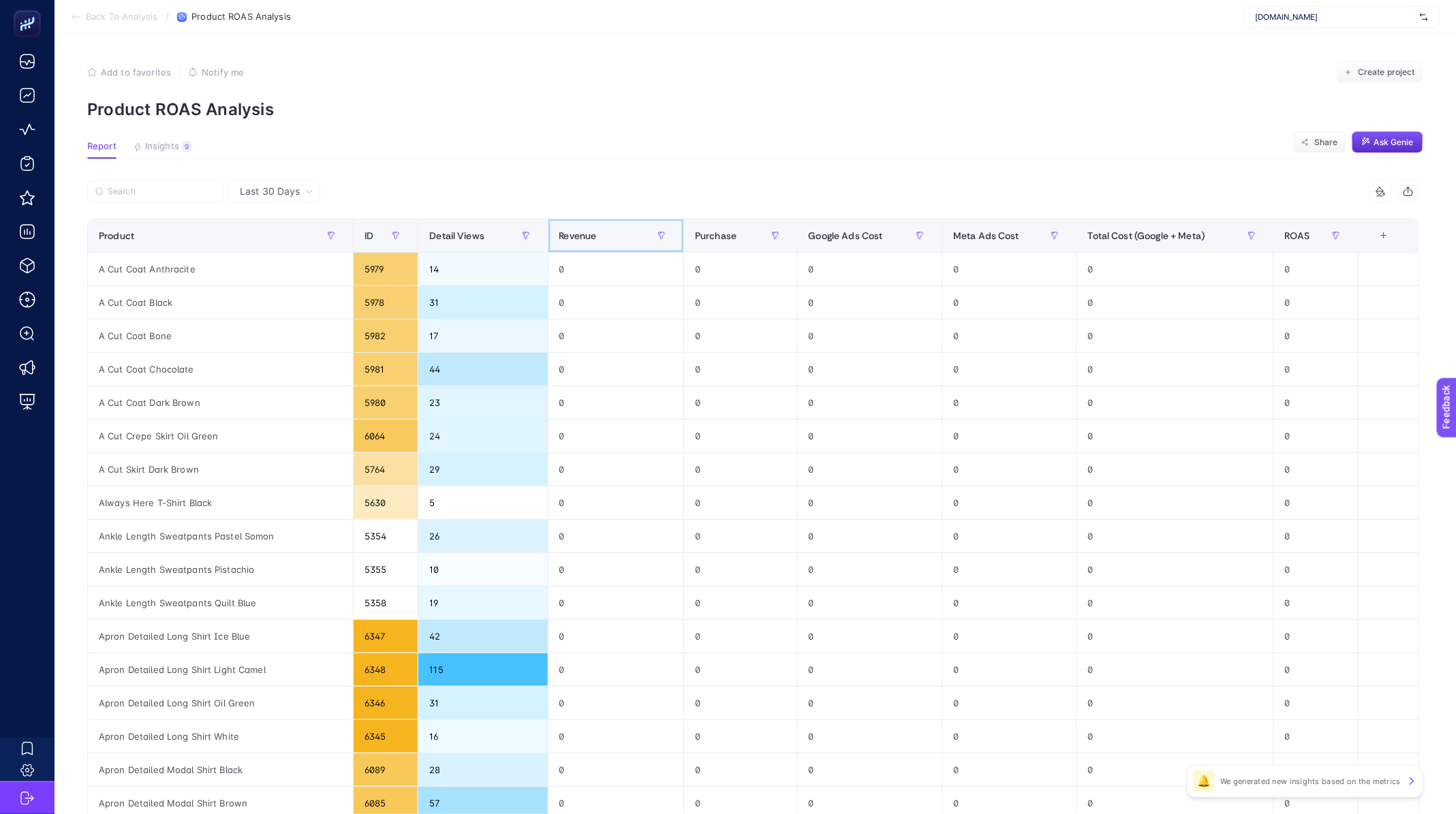
click at [589, 236] on div "Revenue" at bounding box center [616, 236] width 113 height 22
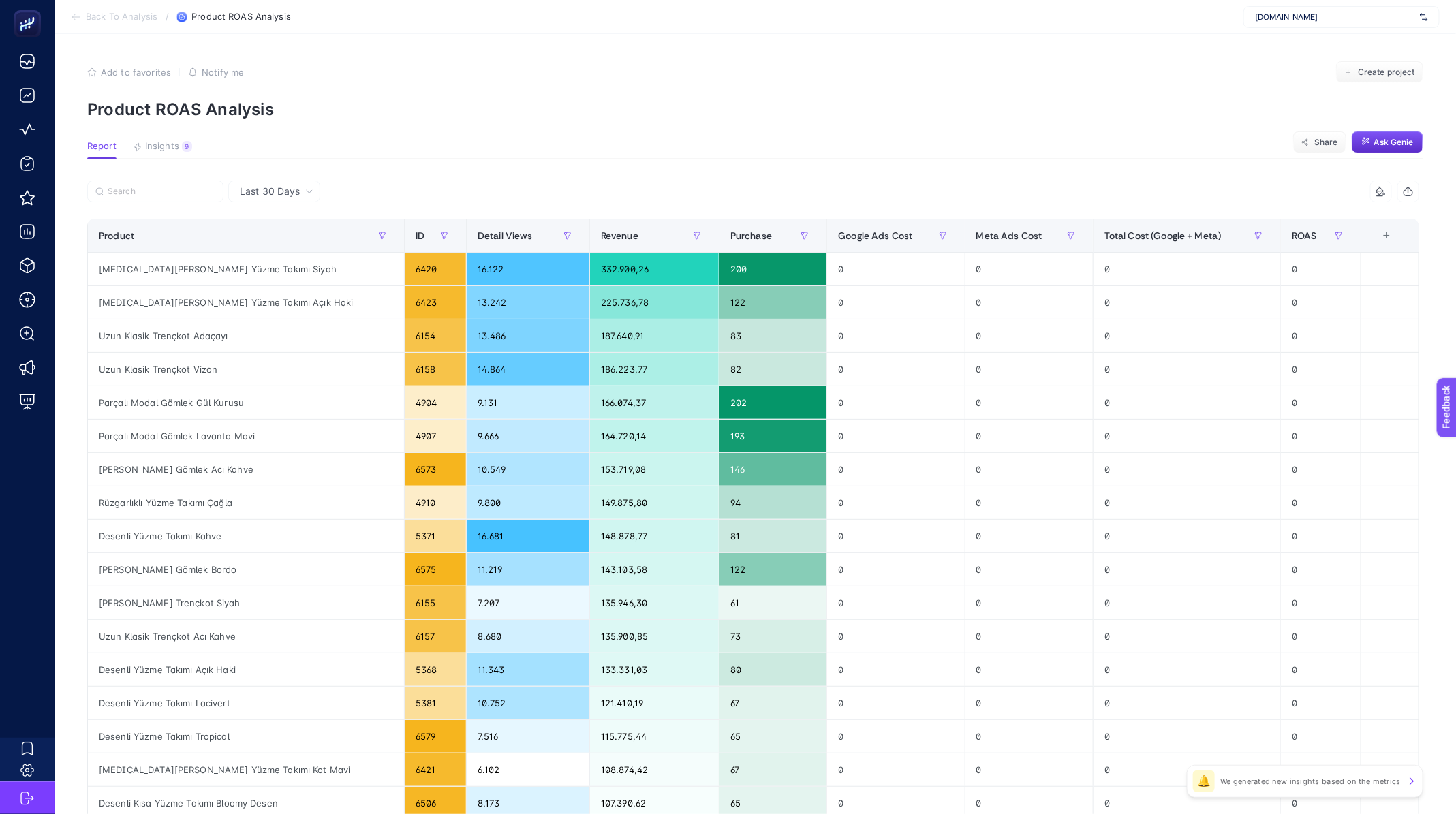
click at [286, 191] on span "Last 30 Days" at bounding box center [269, 192] width 60 height 13
click at [288, 233] on li "Last 7 Days" at bounding box center [274, 244] width 84 height 24
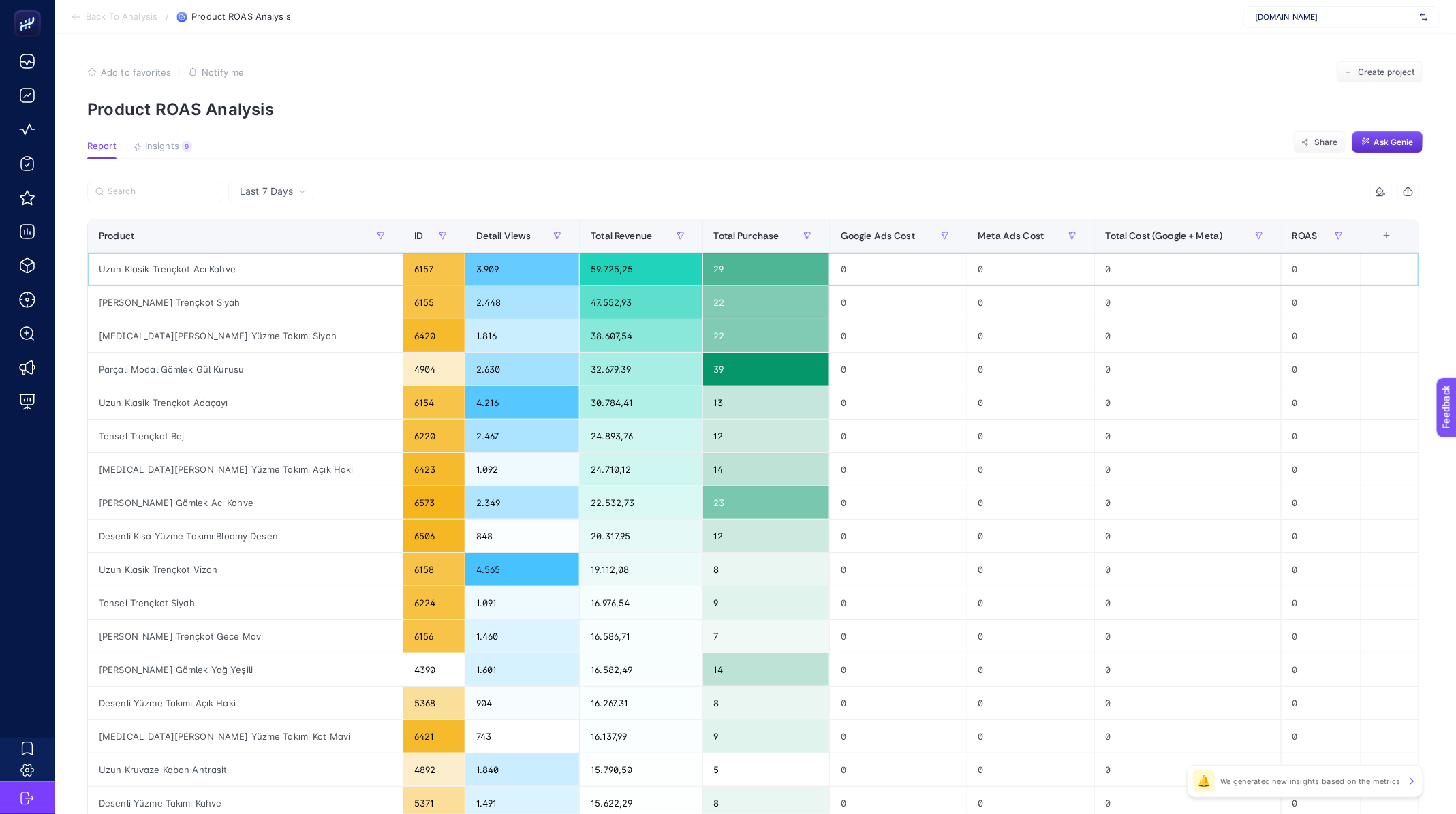
click at [209, 268] on div "Uzun Klasik Trençkot Acı Kahve" at bounding box center [245, 269] width 315 height 32
copy tr "Uzun Klasik Trençkot Acı Kahve"
click at [97, 10] on section "Back To Analysis / Product ROAS Analysis [DOMAIN_NAME]" at bounding box center [755, 17] width 1401 height 34
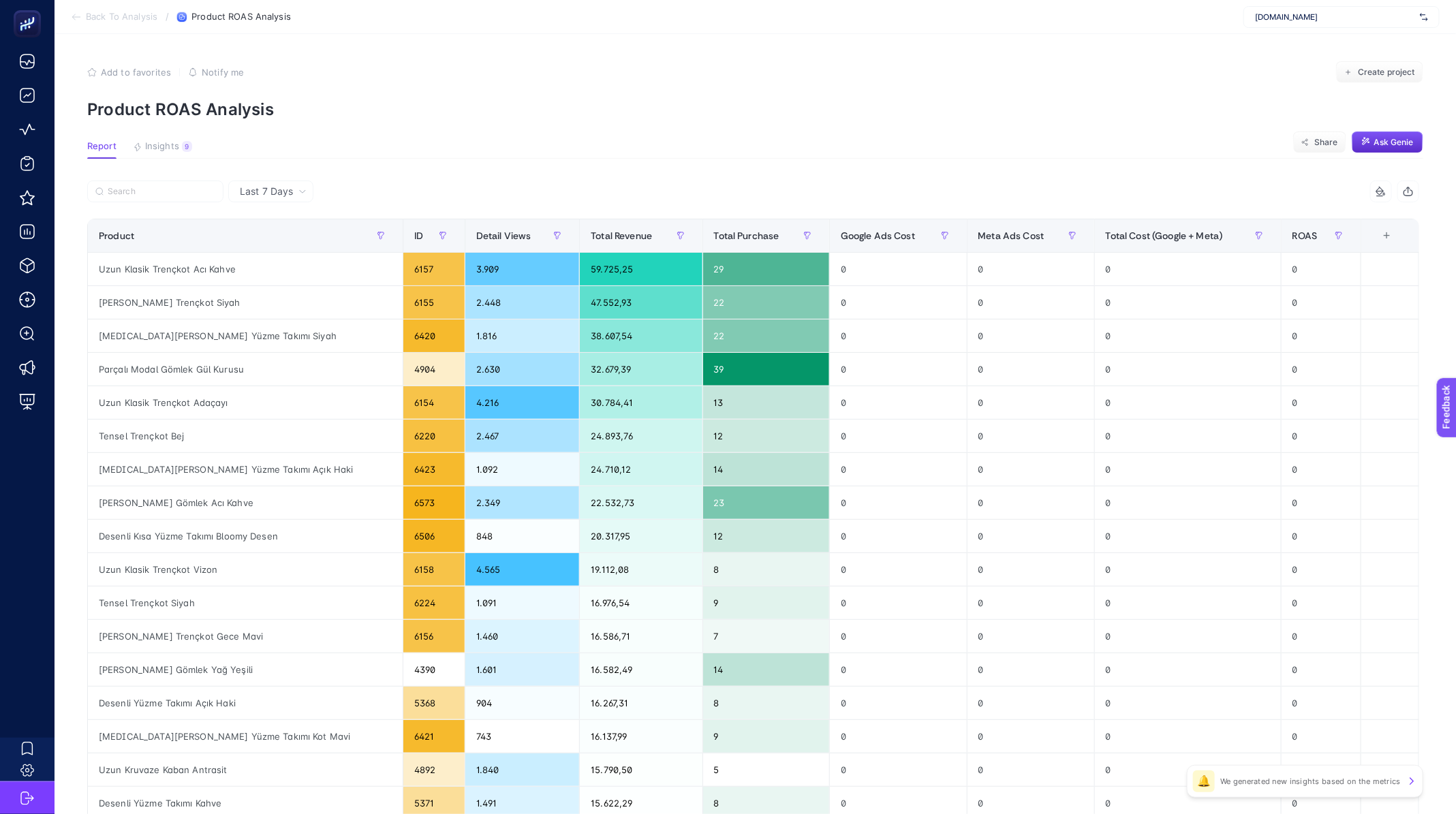
click at [106, 15] on span "Back To Analysis" at bounding box center [121, 17] width 71 height 11
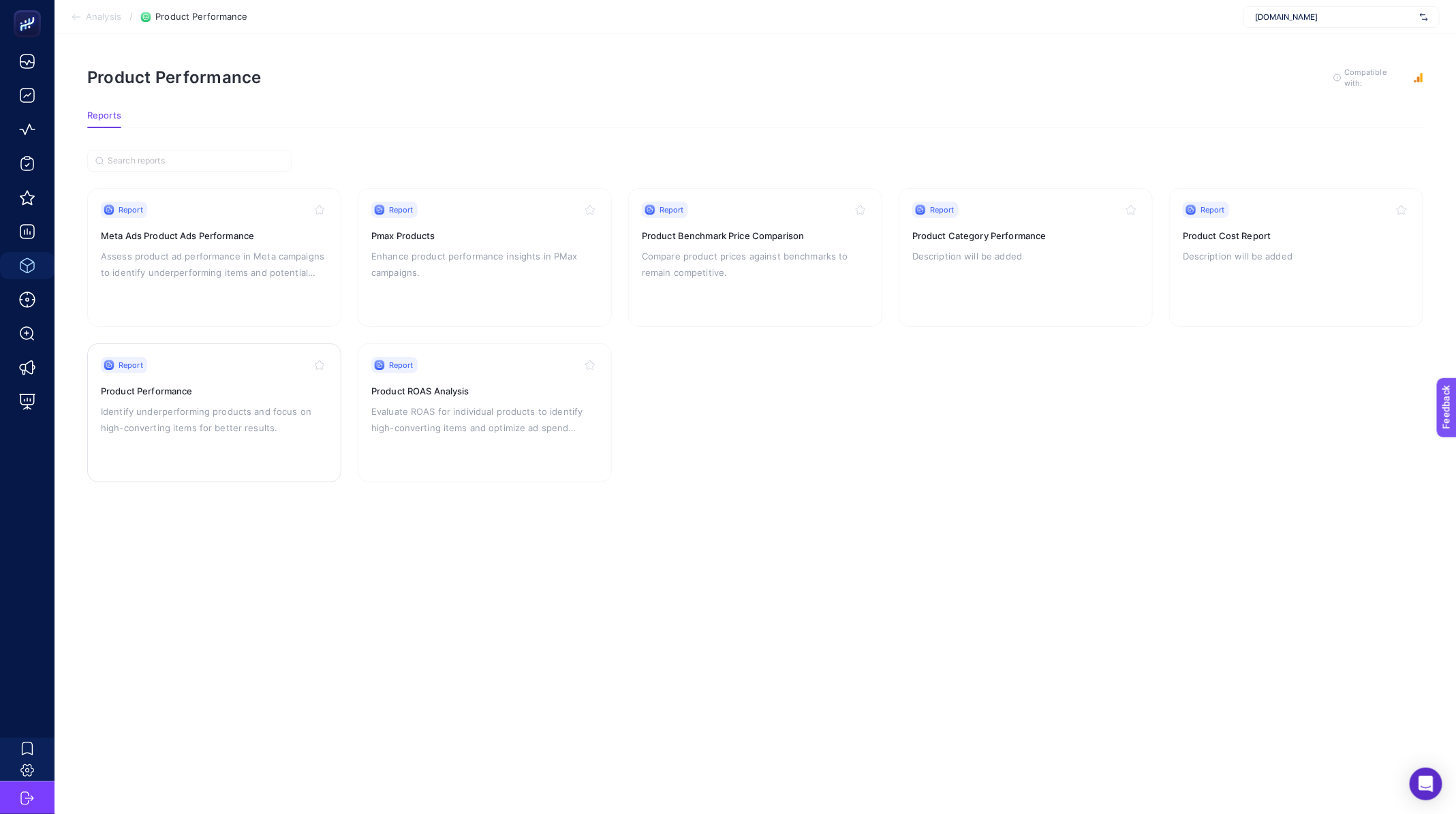
click at [230, 415] on p "Identify underperforming products and focus on high-converting items for better…" at bounding box center [214, 419] width 227 height 32
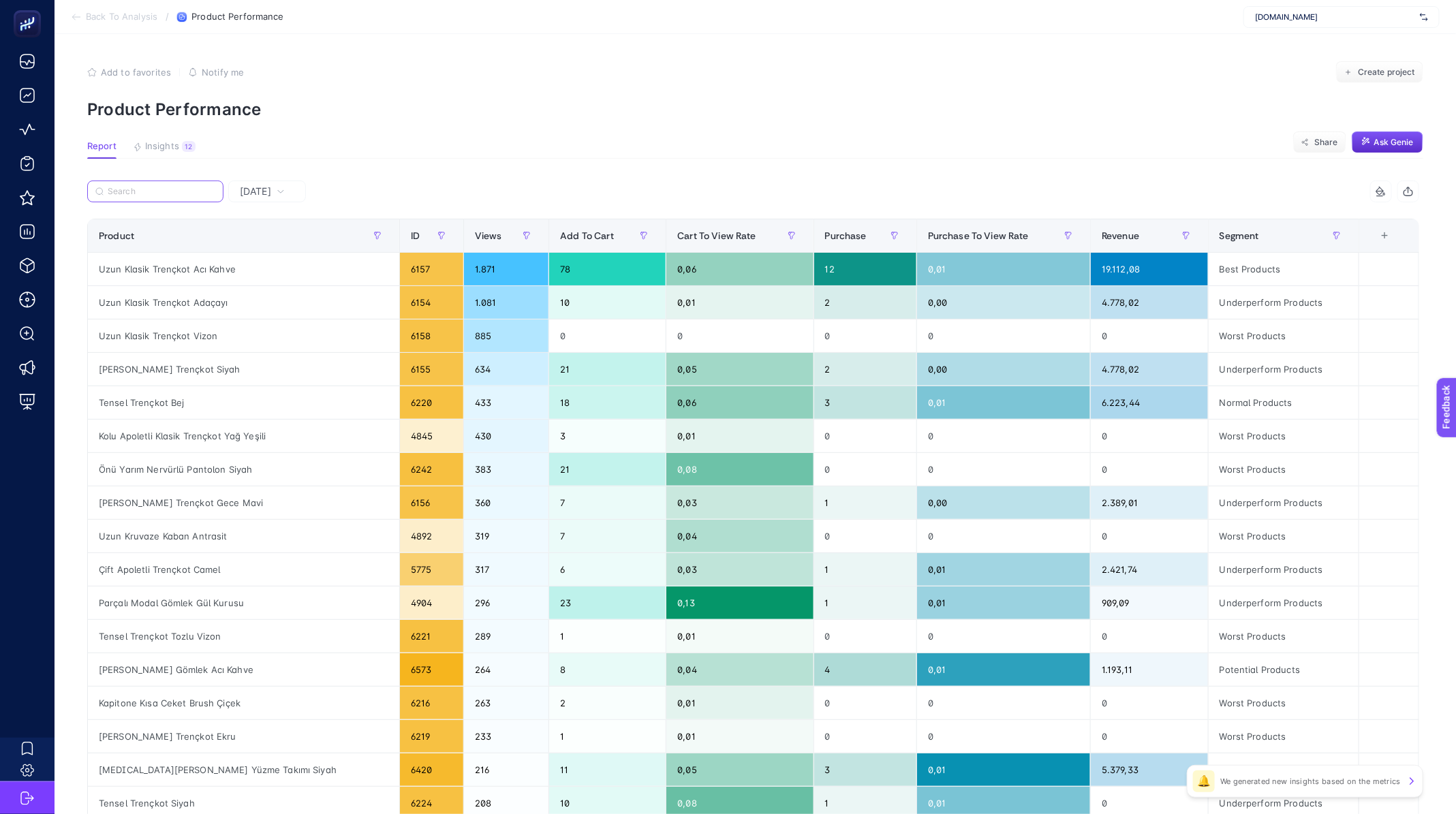
click at [158, 189] on input "Search" at bounding box center [161, 192] width 108 height 10
paste input "[PERSON_NAME] Gömlek Acı Kahve"
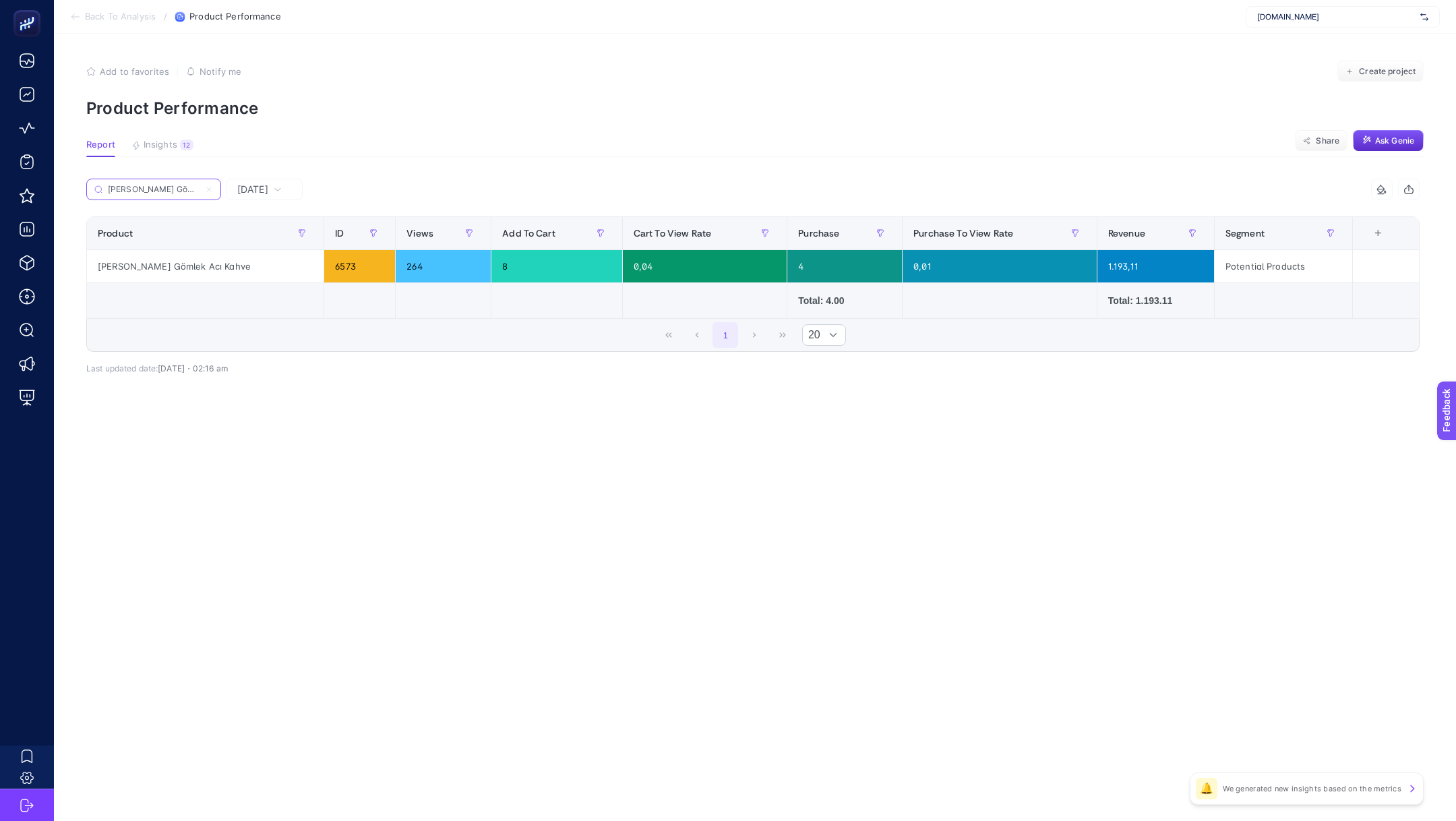
scroll to position [0, 28]
type input "[PERSON_NAME] Gömlek Acı Kahve"
click at [677, 500] on article "Add to favorites false Notify me Create project Product Performance Report Insi…" at bounding box center [755, 427] width 1402 height 787
click at [170, 189] on input "[PERSON_NAME] Gömlek Acı Kahve" at bounding box center [160, 190] width 106 height 10
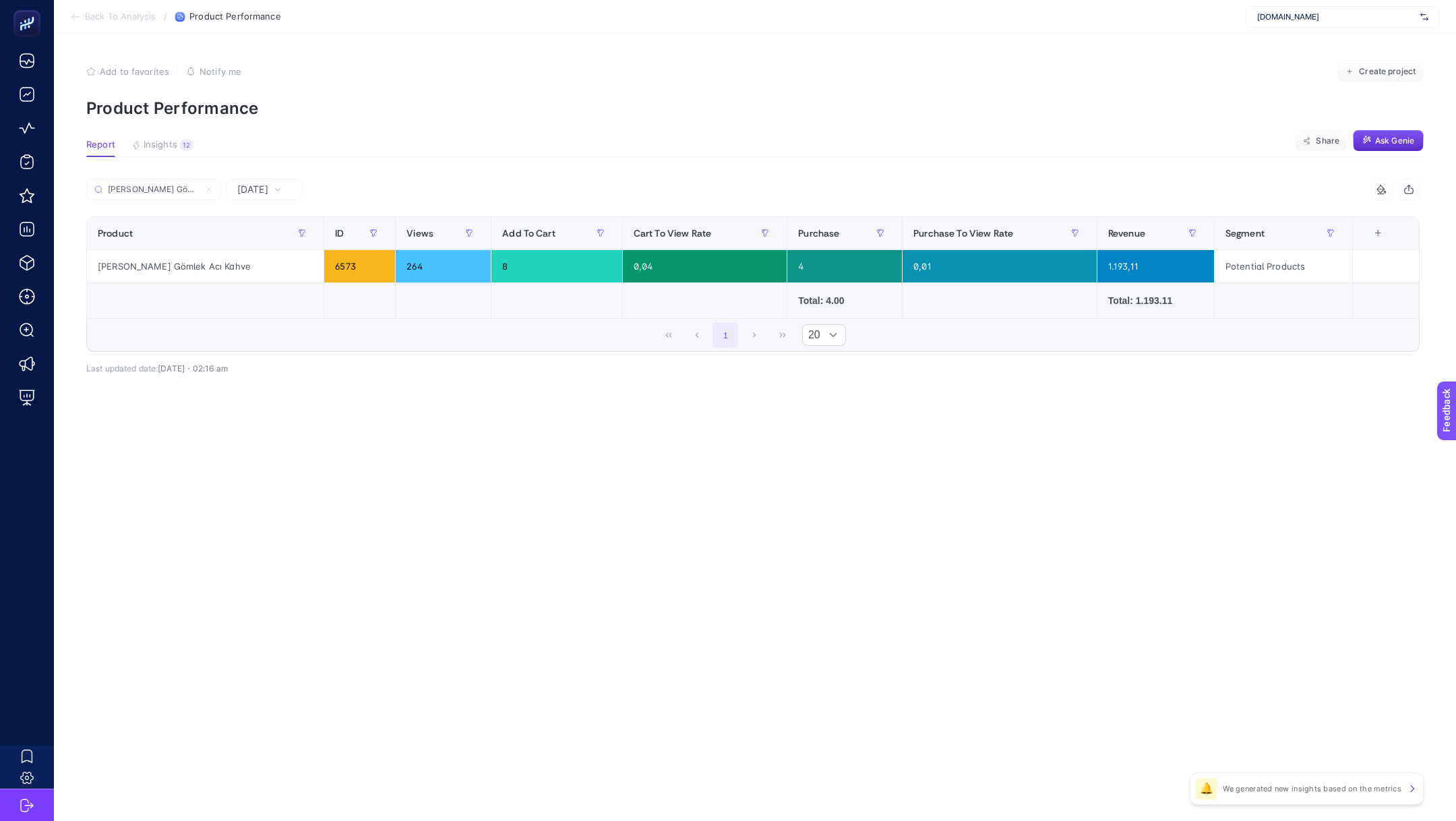
click at [260, 189] on span "[DATE]" at bounding box center [252, 190] width 31 height 13
click at [263, 236] on li "Last 7 Days" at bounding box center [264, 241] width 69 height 24
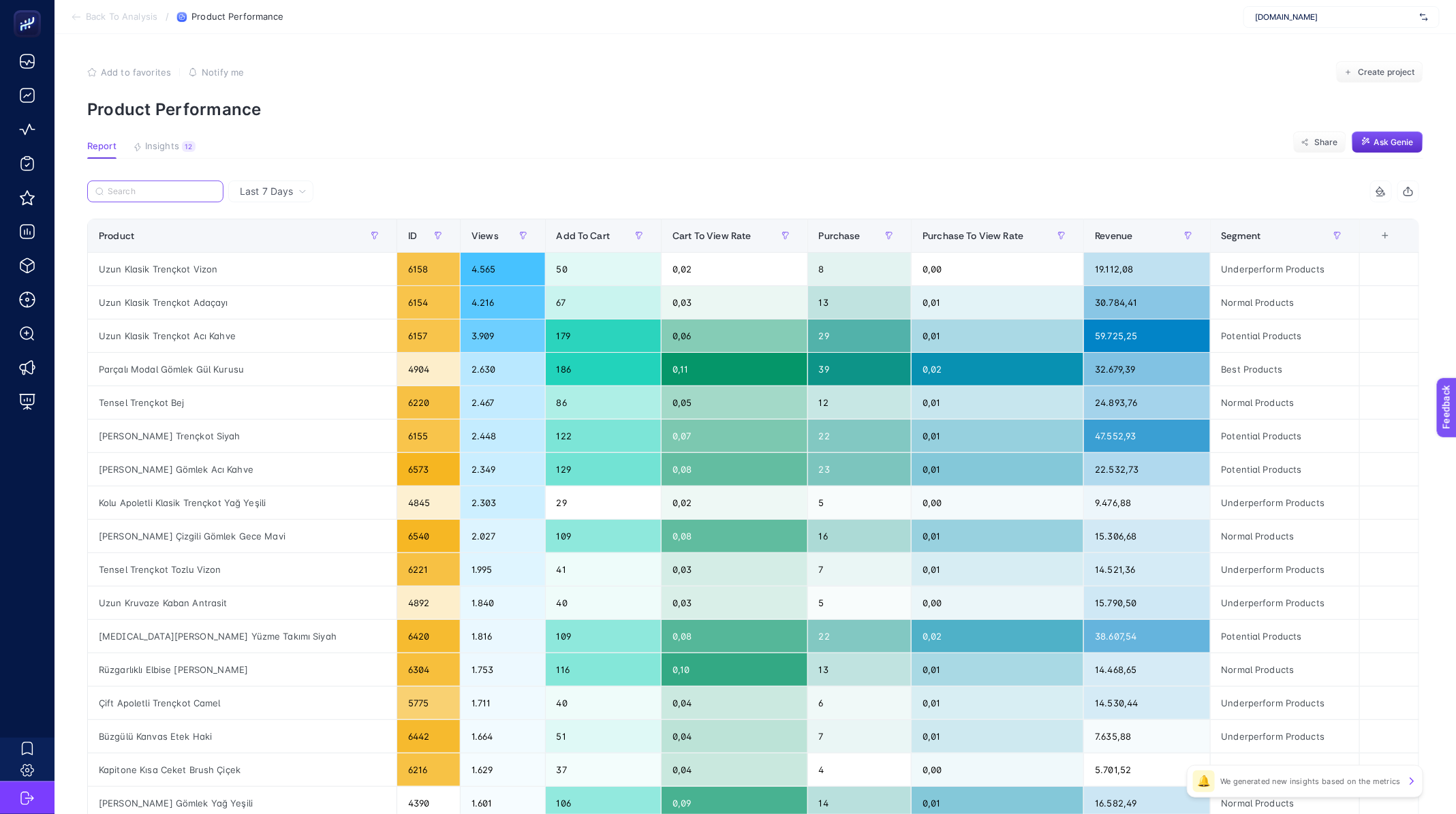
click at [150, 192] on input "Search" at bounding box center [161, 192] width 108 height 10
paste input "Scuba Bomber Ceket Gri"
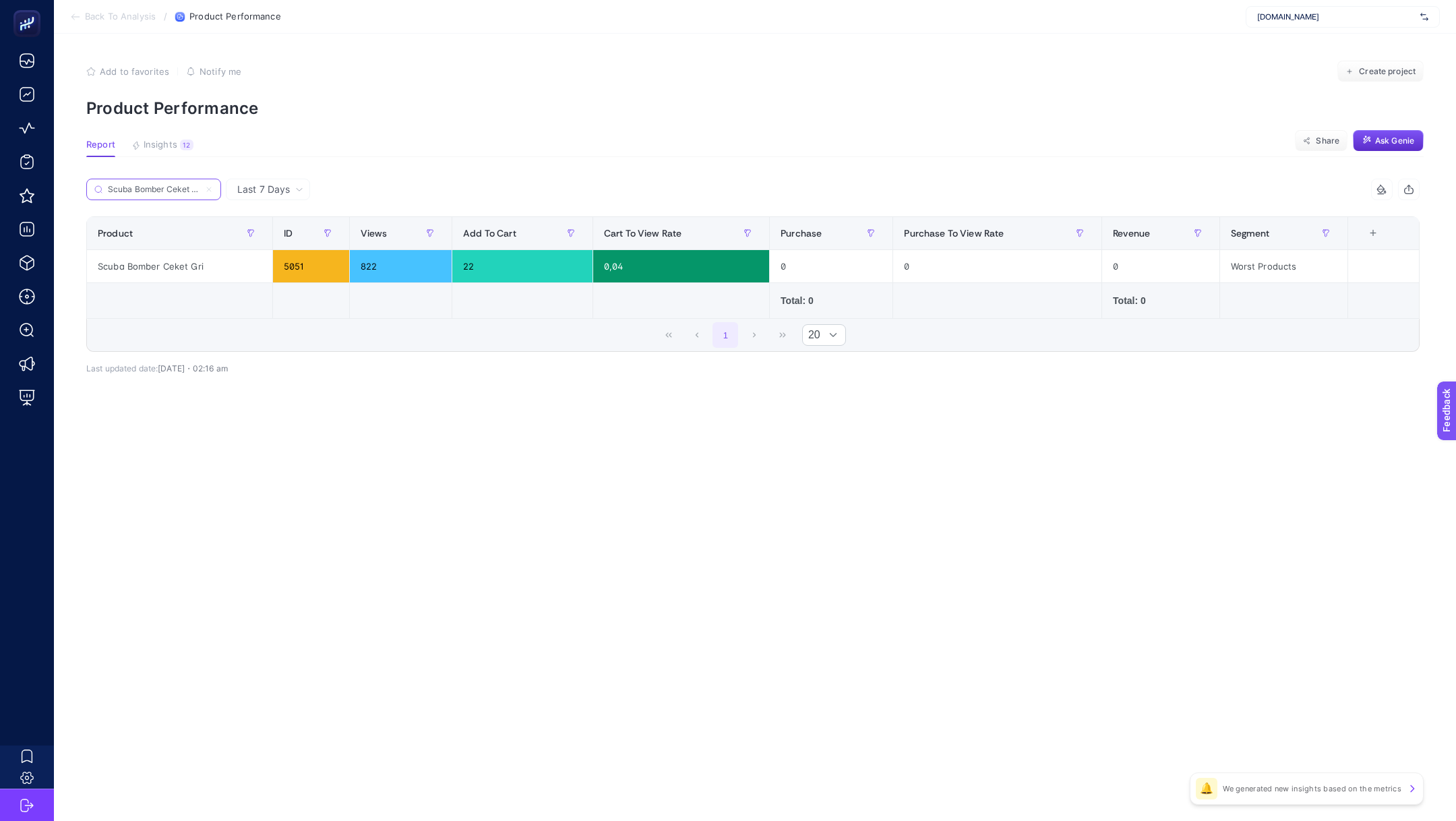
click at [135, 184] on input "Scuba Bomber Ceket Gri" at bounding box center [154, 190] width 92 height 10
paste input "[PERSON_NAME] Gömlek Acı Kahve"
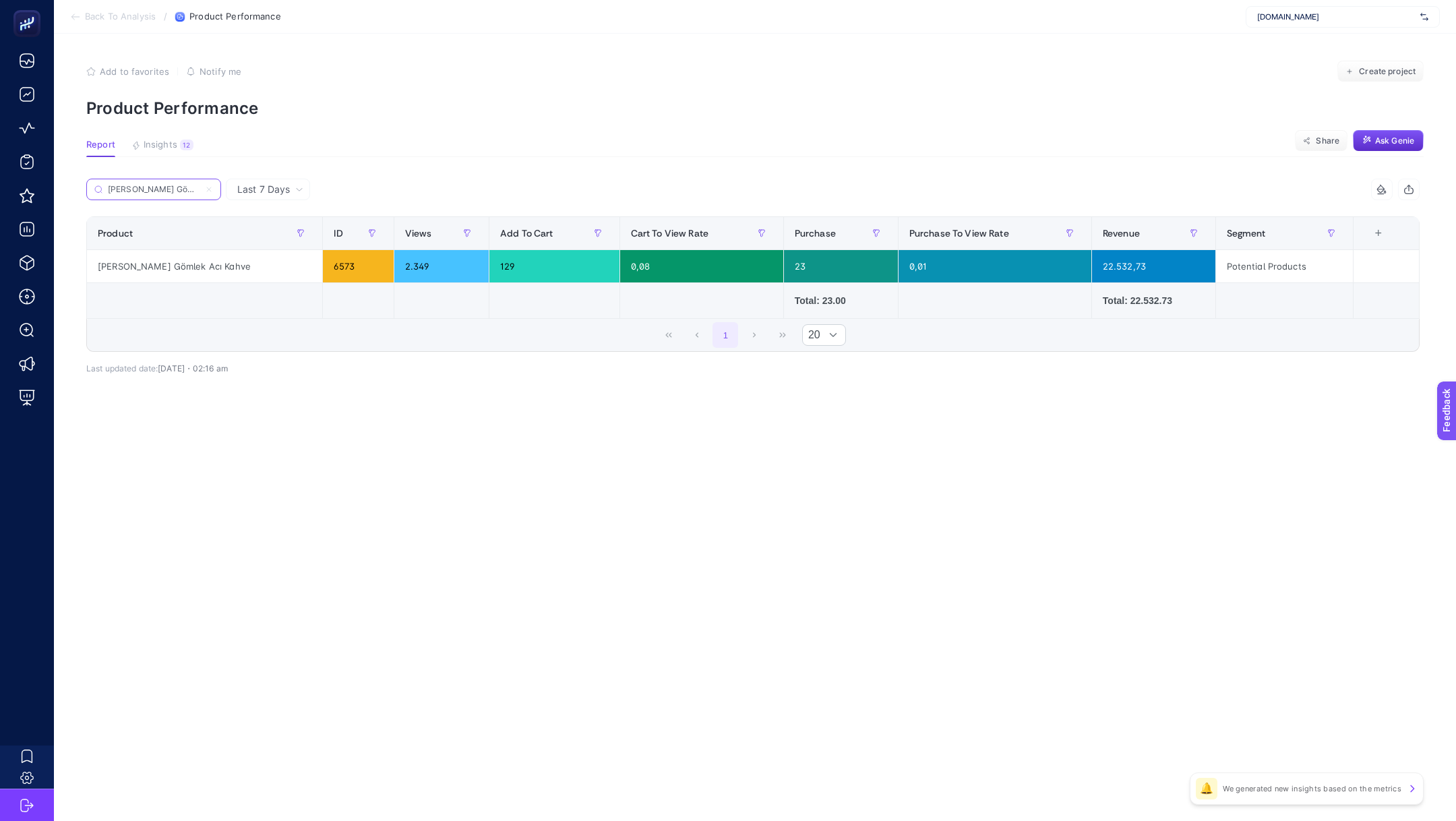
scroll to position [0, 28]
type input "[PERSON_NAME] Gömlek Acı Kahve"
click at [414, 486] on article "Add to favorites false Notify me Create project Product Performance Report Insi…" at bounding box center [755, 427] width 1402 height 787
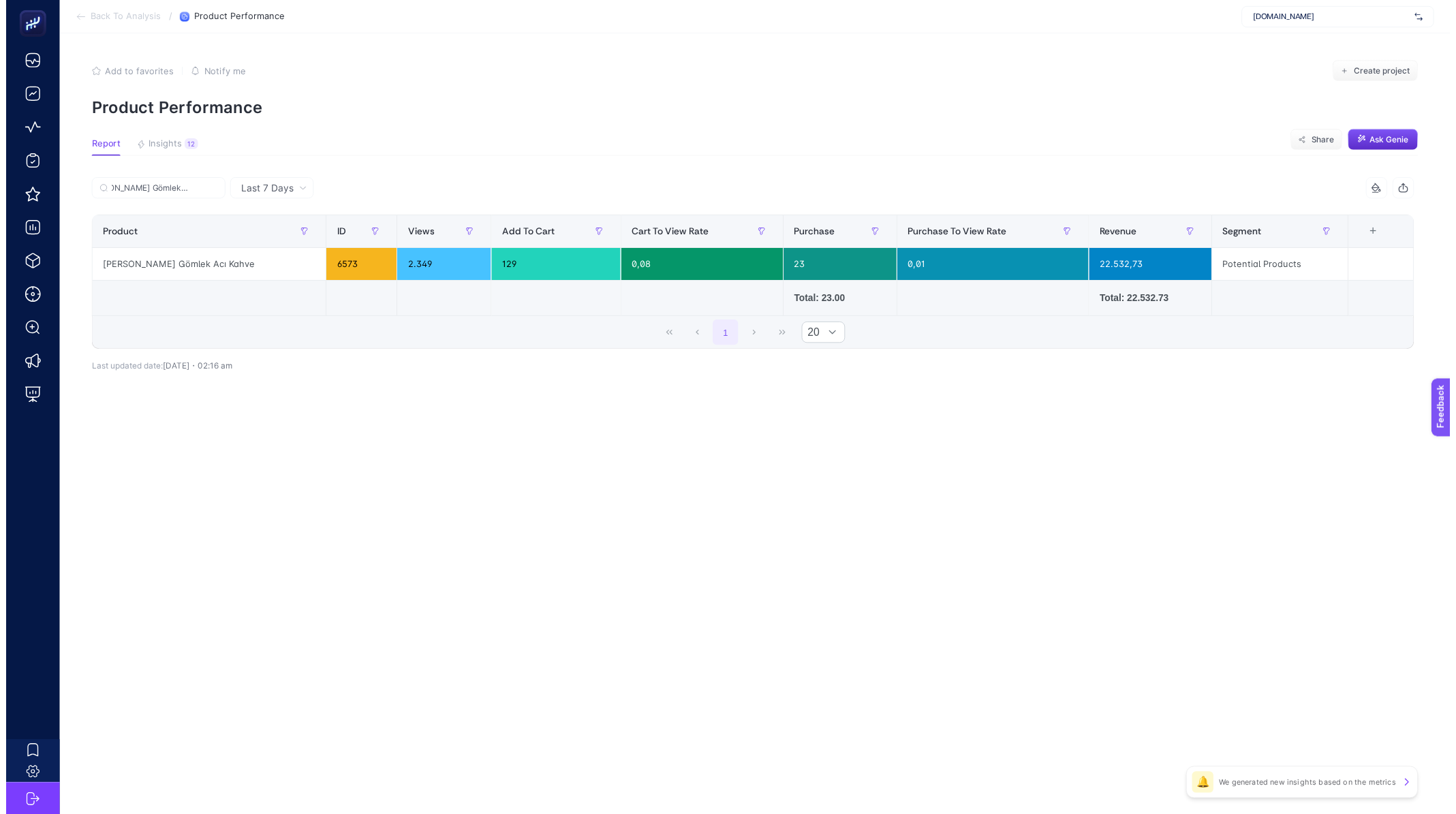
scroll to position [0, 0]
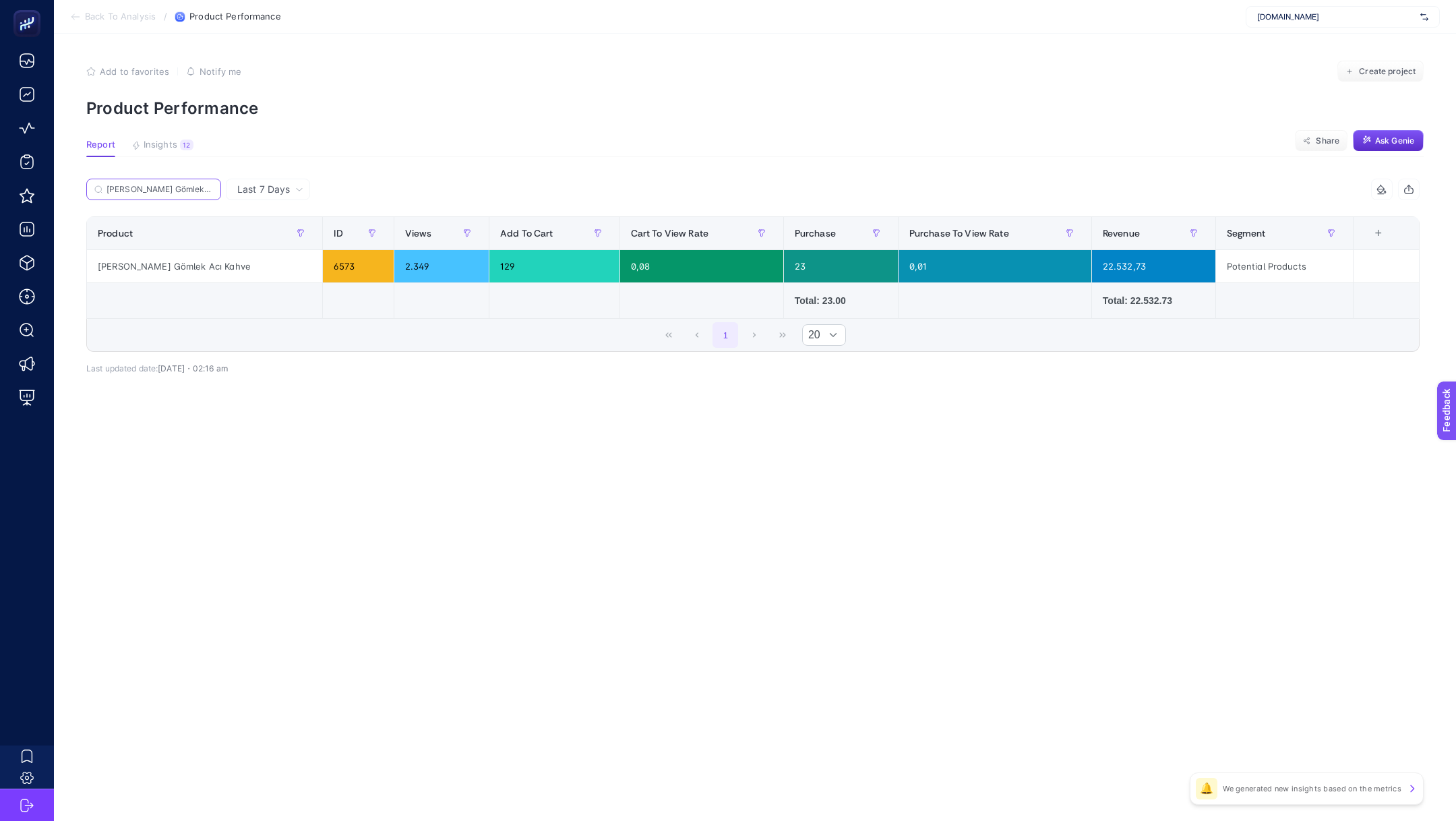
click at [203, 192] on input "[PERSON_NAME] Gömlek Acı Kahve" at bounding box center [160, 190] width 106 height 10
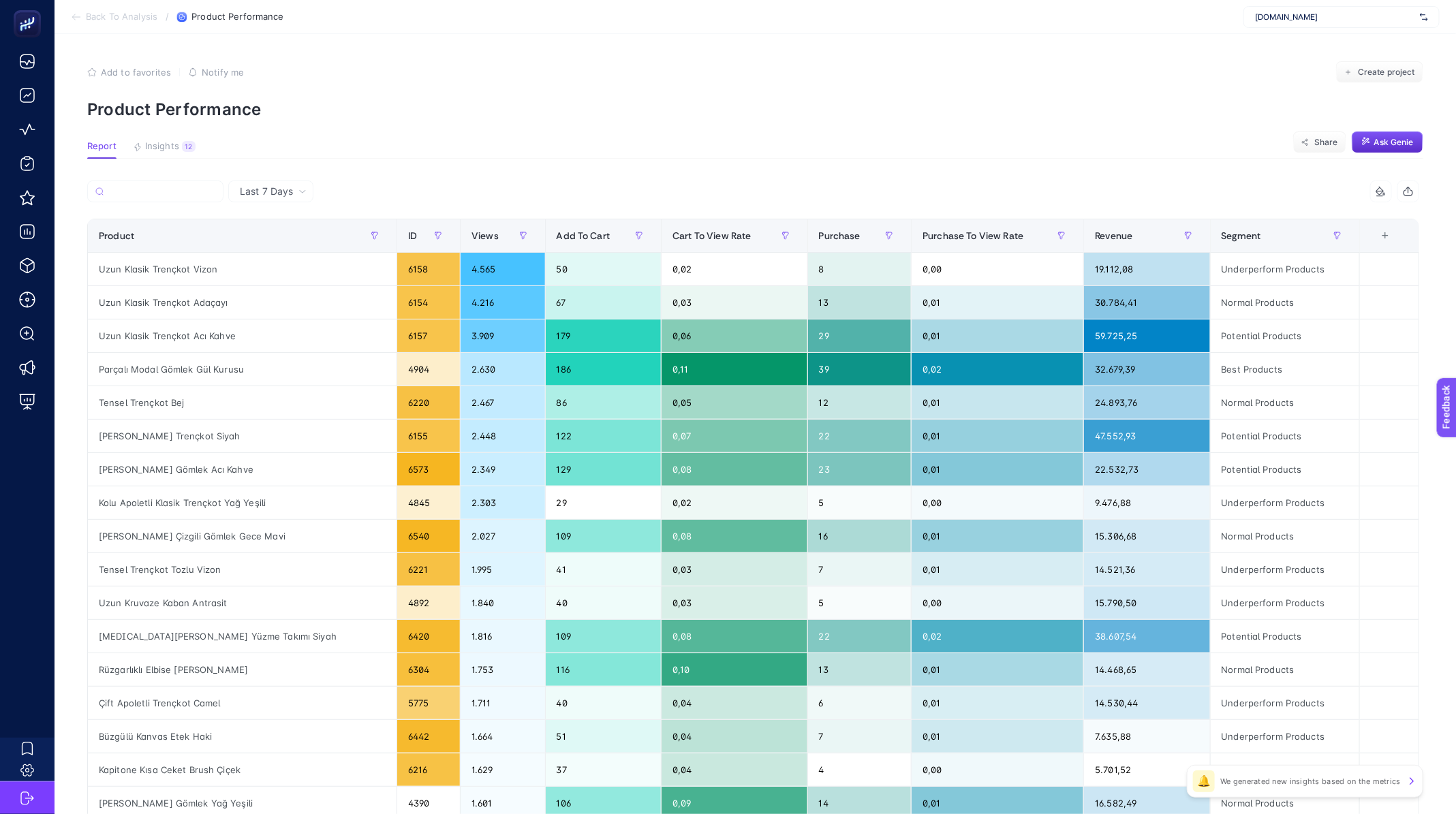
click at [475, 174] on article "Add to favorites false Notify me Create project Product Performance Report Insi…" at bounding box center [755, 566] width 1401 height 1064
click at [819, 228] on div "Purchase" at bounding box center [859, 236] width 82 height 22
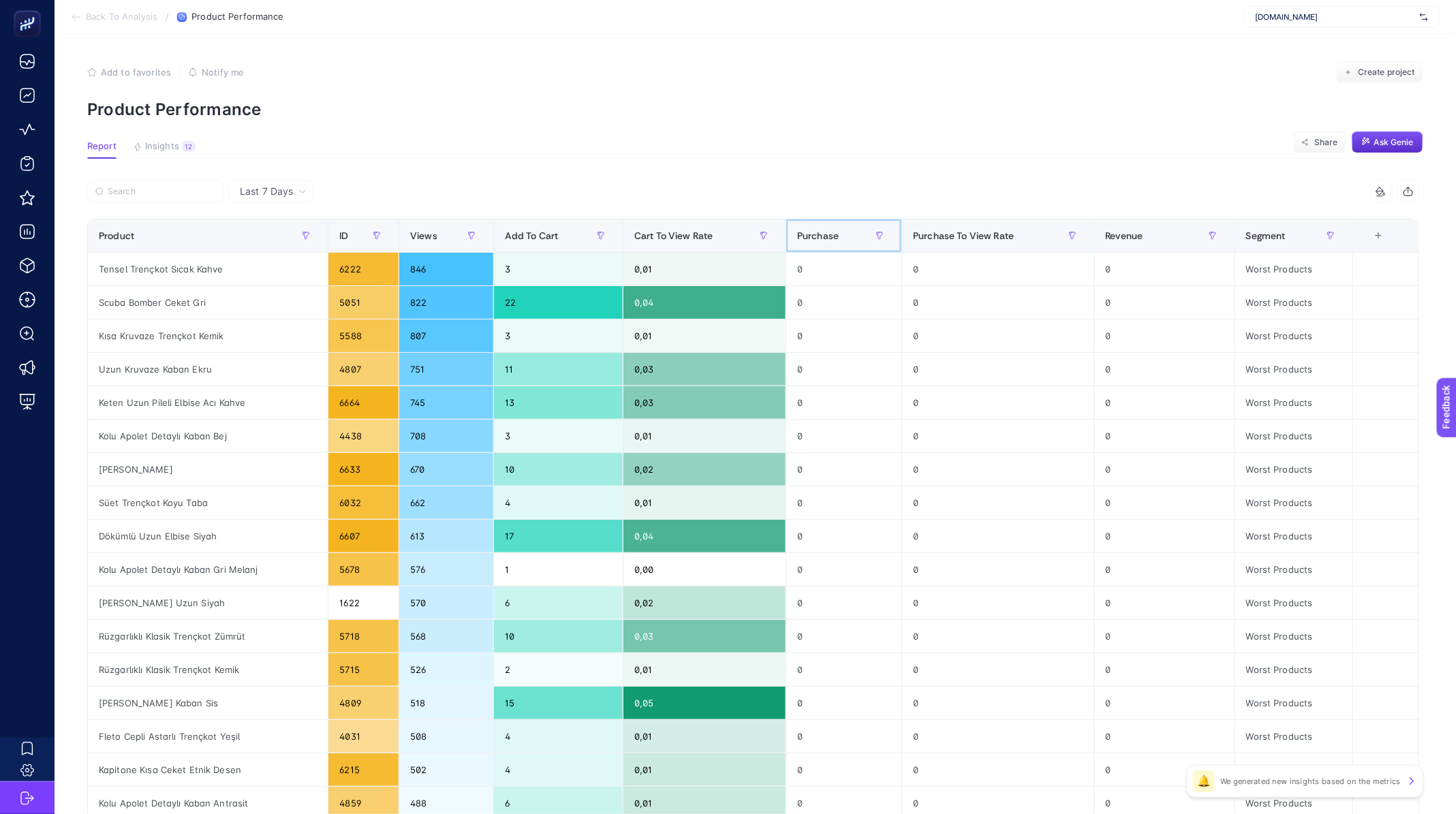
click at [788, 228] on th "Purchase" at bounding box center [844, 236] width 116 height 33
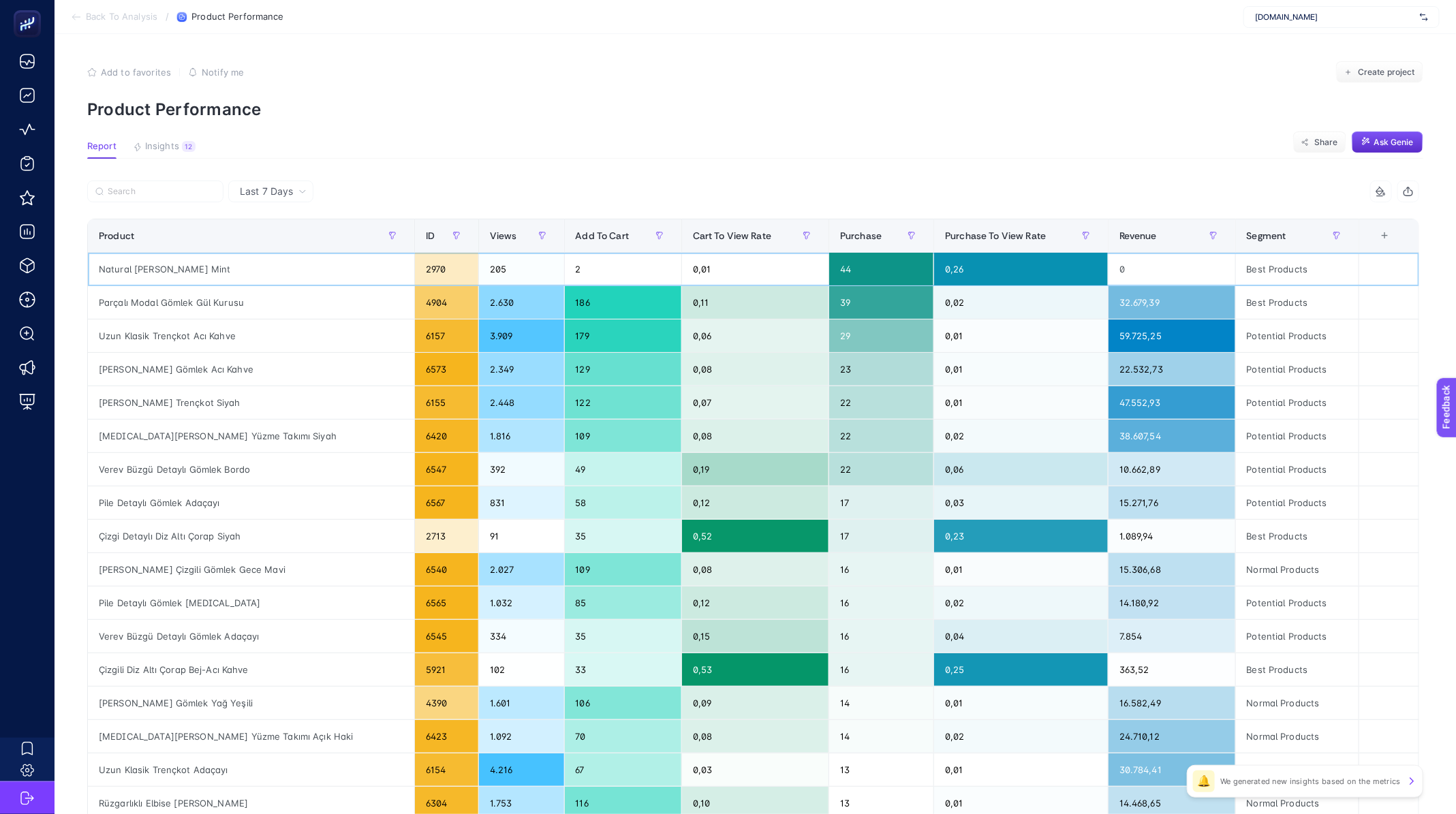
click at [139, 267] on div "Natural [PERSON_NAME] Mint" at bounding box center [251, 269] width 326 height 32
click at [188, 304] on div "Parçalı Modal Gömlek Gül Kurusu" at bounding box center [251, 302] width 326 height 32
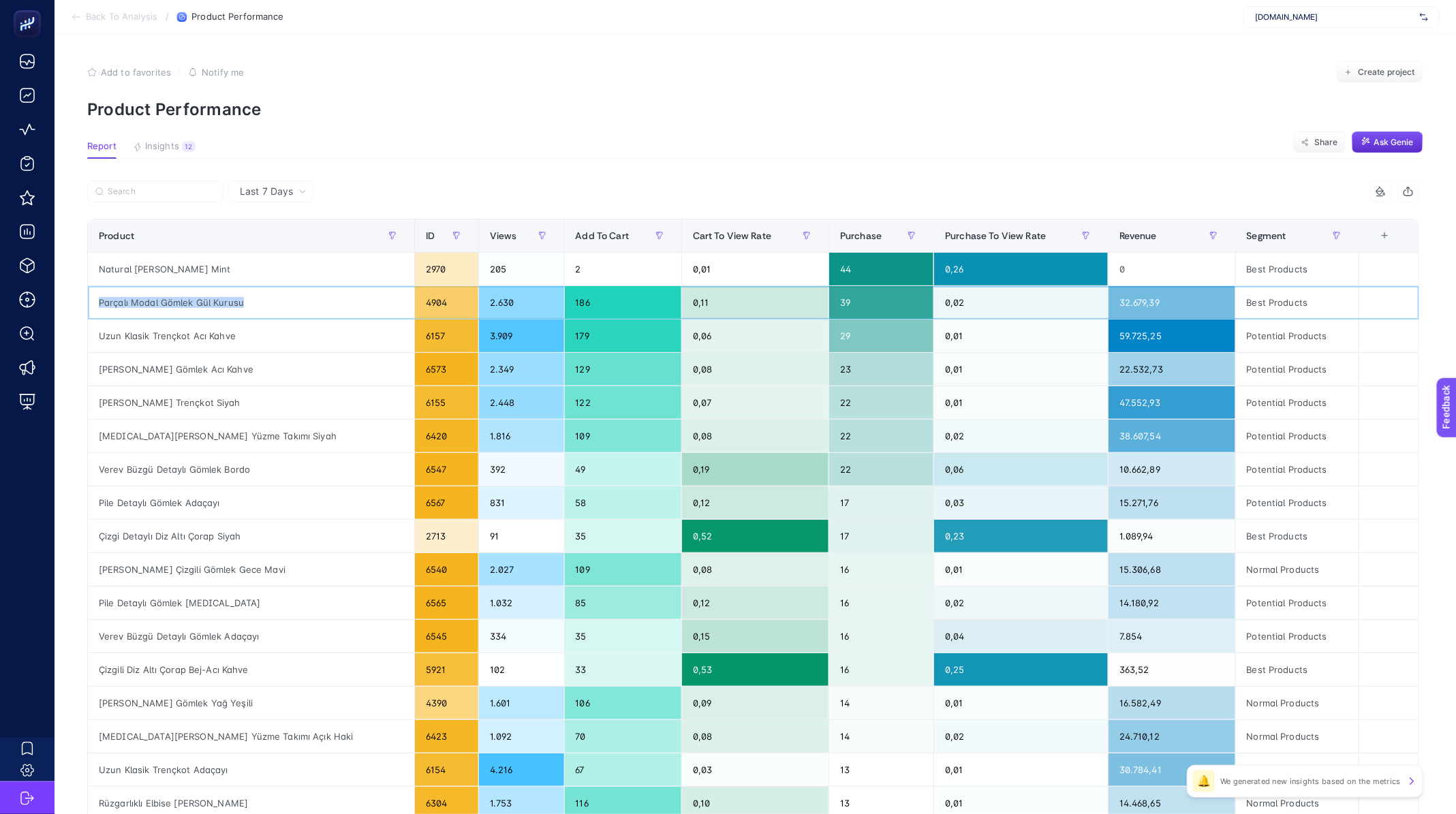
click at [188, 304] on div "Parçalı Modal Gömlek Gül Kurusu" at bounding box center [251, 302] width 326 height 32
click at [1161, 236] on div "Revenue" at bounding box center [1172, 236] width 105 height 22
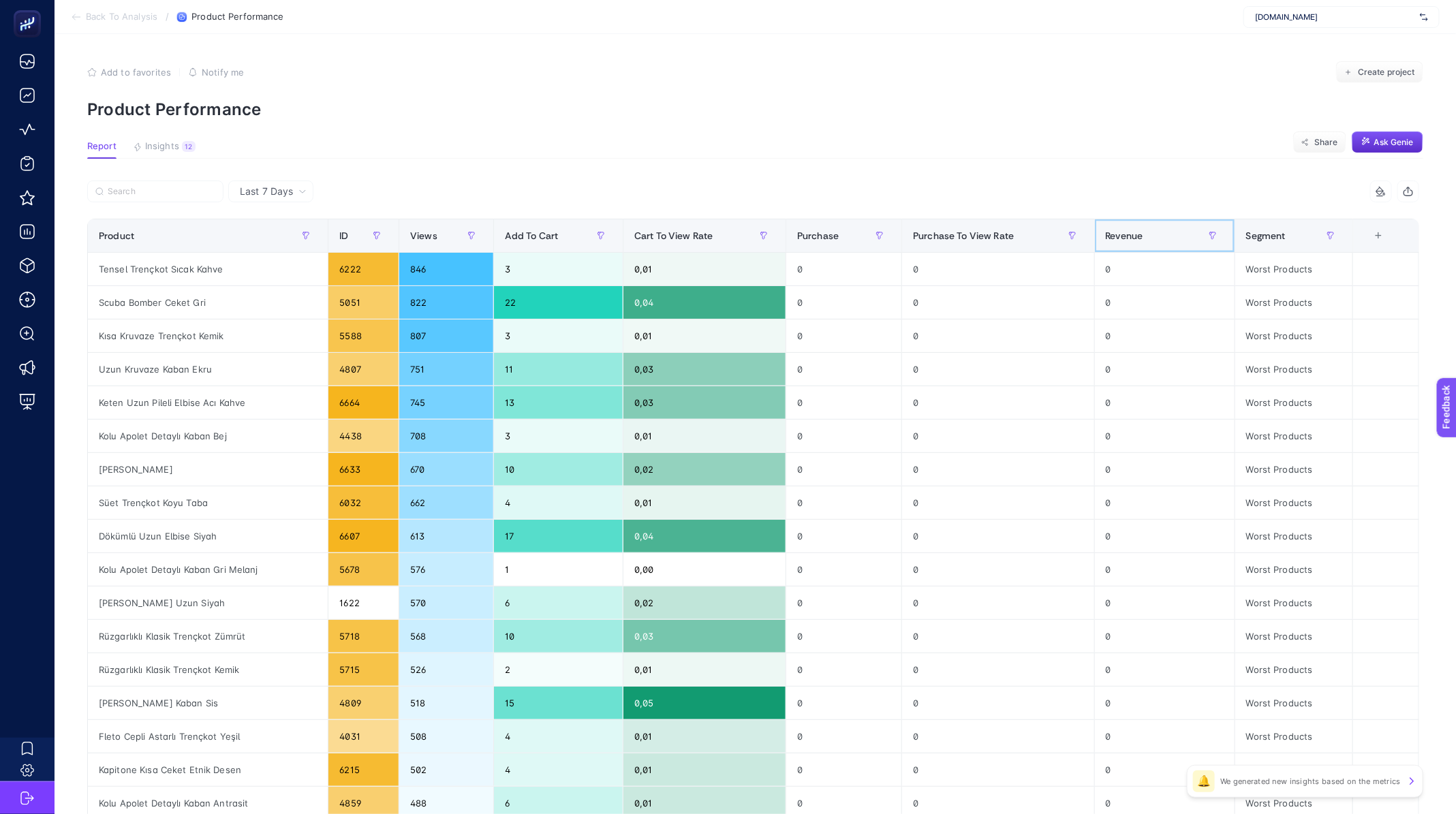
click at [1161, 236] on div "Revenue" at bounding box center [1165, 236] width 118 height 22
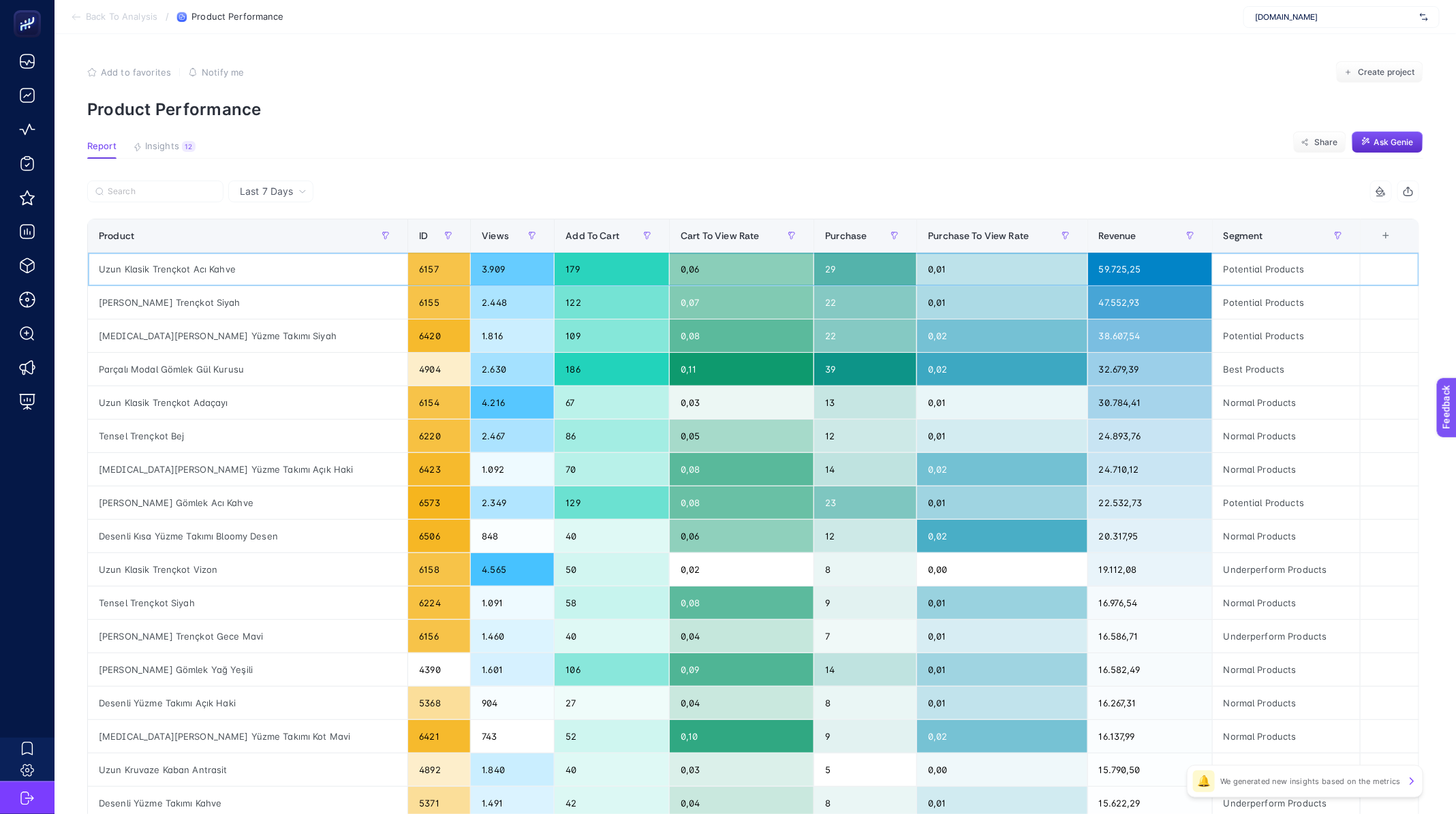
click at [192, 267] on div "Uzun Klasik Trençkot Acı Kahve" at bounding box center [248, 269] width 320 height 32
click at [201, 301] on div "[PERSON_NAME] Trençkot Siyah" at bounding box center [248, 302] width 320 height 32
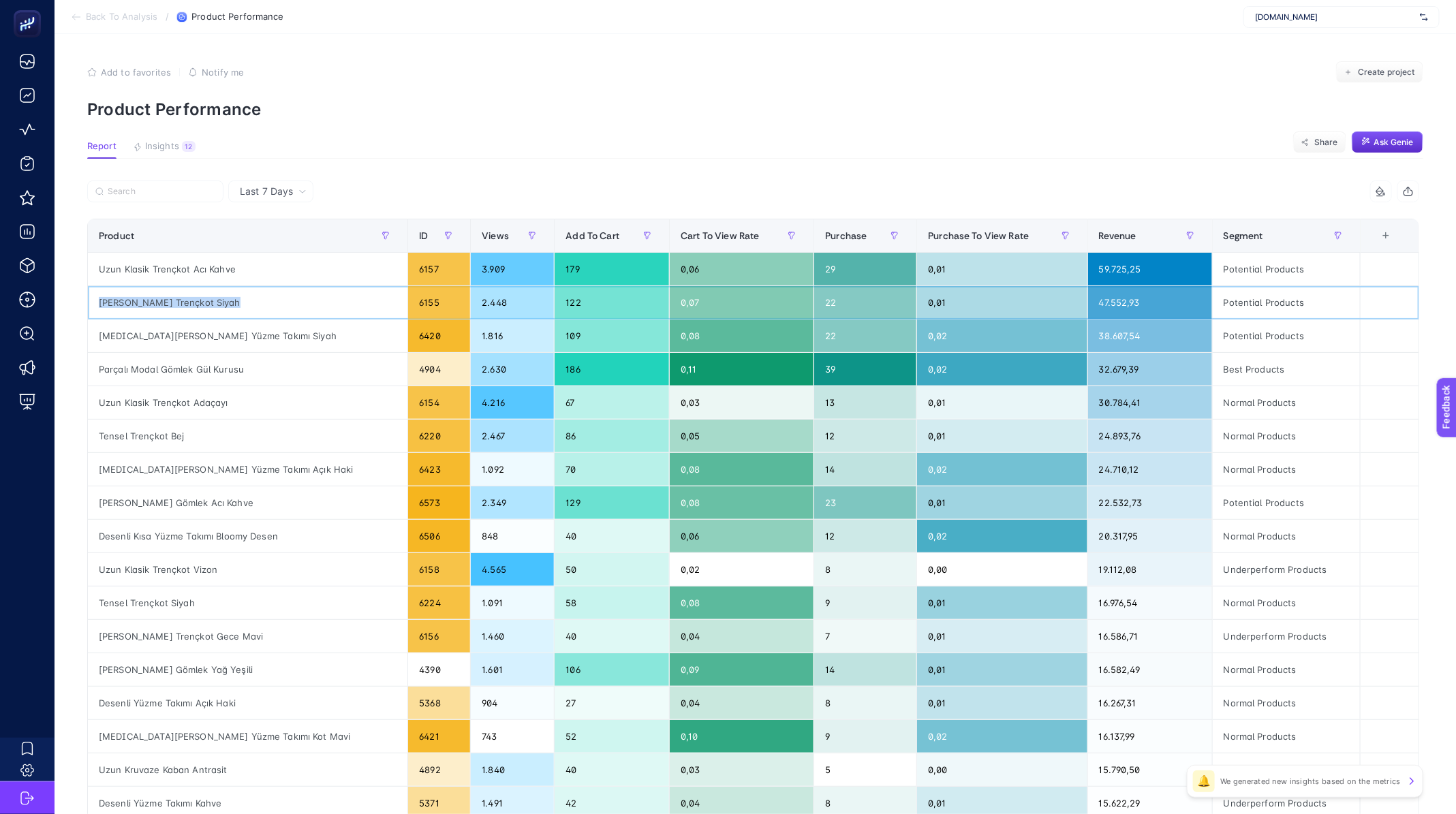
click at [201, 301] on div "[PERSON_NAME] Trençkot Siyah" at bounding box center [248, 302] width 320 height 32
click at [148, 339] on div "[MEDICAL_DATA][PERSON_NAME] Yüzme Takımı Siyah" at bounding box center [248, 336] width 320 height 32
copy tr "[MEDICAL_DATA][PERSON_NAME] Yüzme Takımı Siyah"
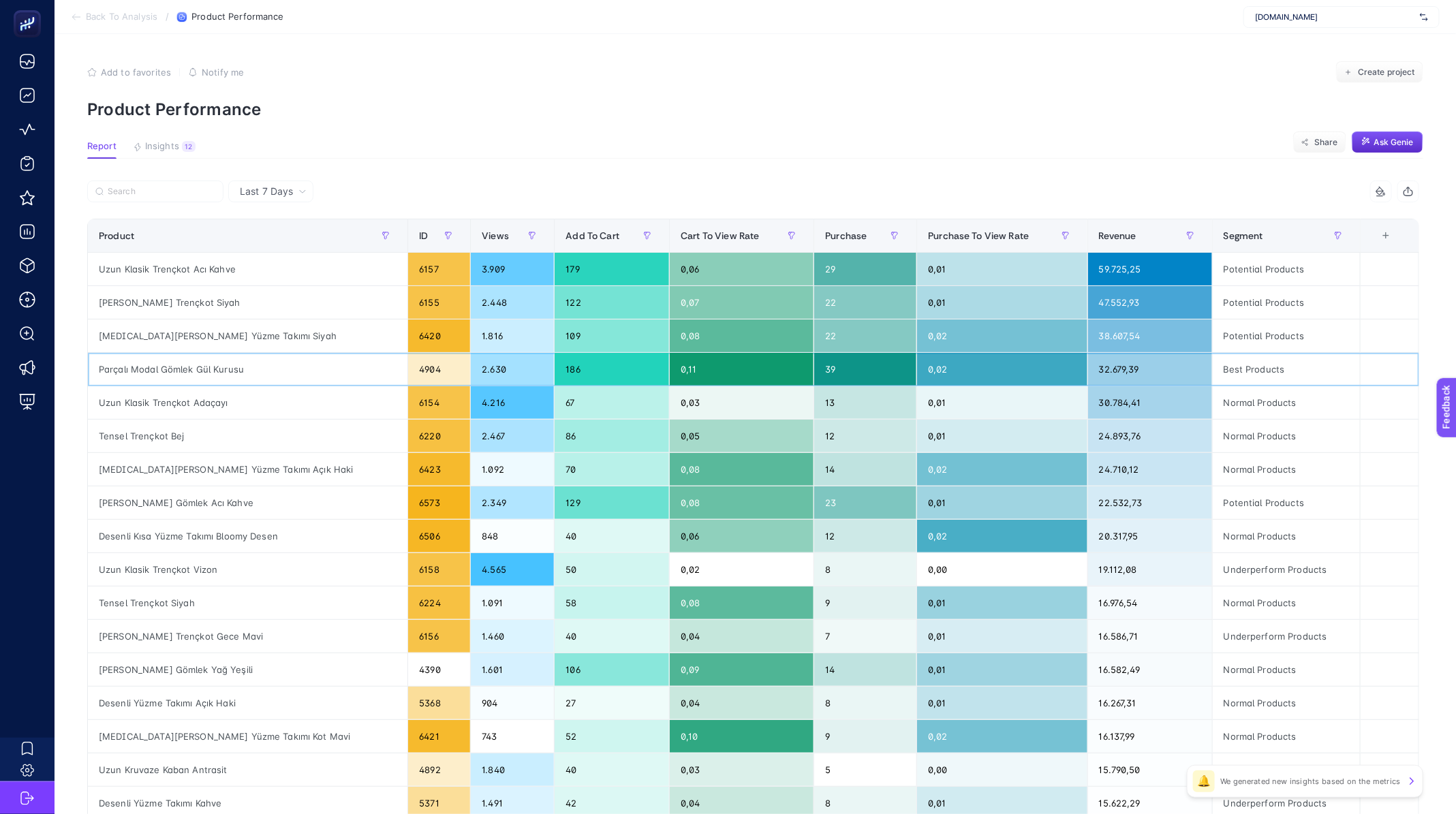
click at [194, 370] on div "Parçalı Modal Gömlek Gül Kurusu" at bounding box center [248, 369] width 320 height 32
click at [195, 369] on div "Parçalı Modal Gömlek Gül Kurusu" at bounding box center [248, 369] width 320 height 32
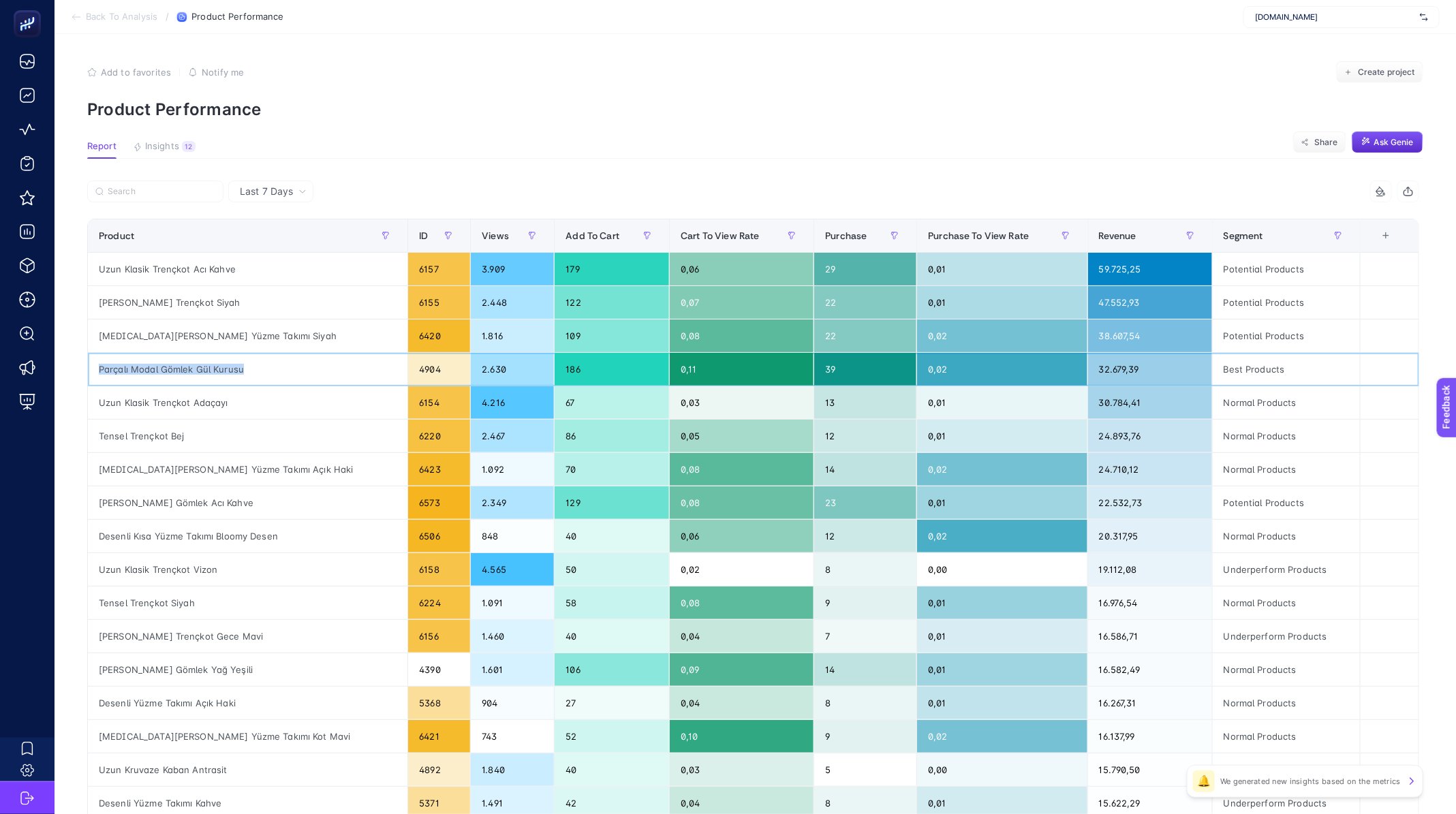
click at [195, 369] on div "Parçalı Modal Gömlek Gül Kurusu" at bounding box center [248, 369] width 320 height 32
click at [150, 363] on div "Parçalı Modal Gömlek Gül Kurusu" at bounding box center [248, 369] width 320 height 32
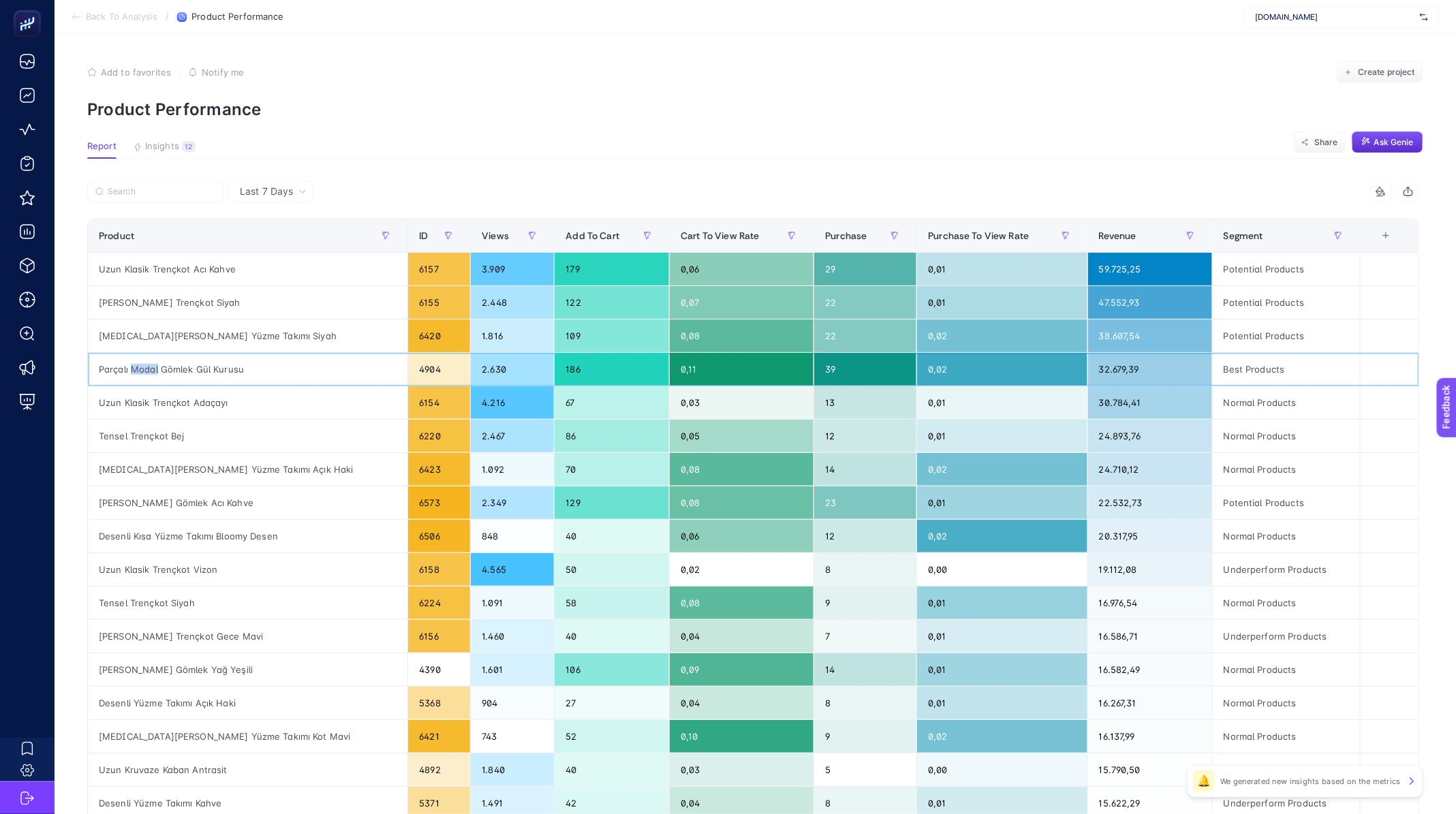
click at [150, 363] on div "Parçalı Modal Gömlek Gül Kurusu" at bounding box center [248, 369] width 320 height 32
click at [155, 362] on div "Parçalı Modal Gömlek Gül Kurusu" at bounding box center [248, 369] width 320 height 32
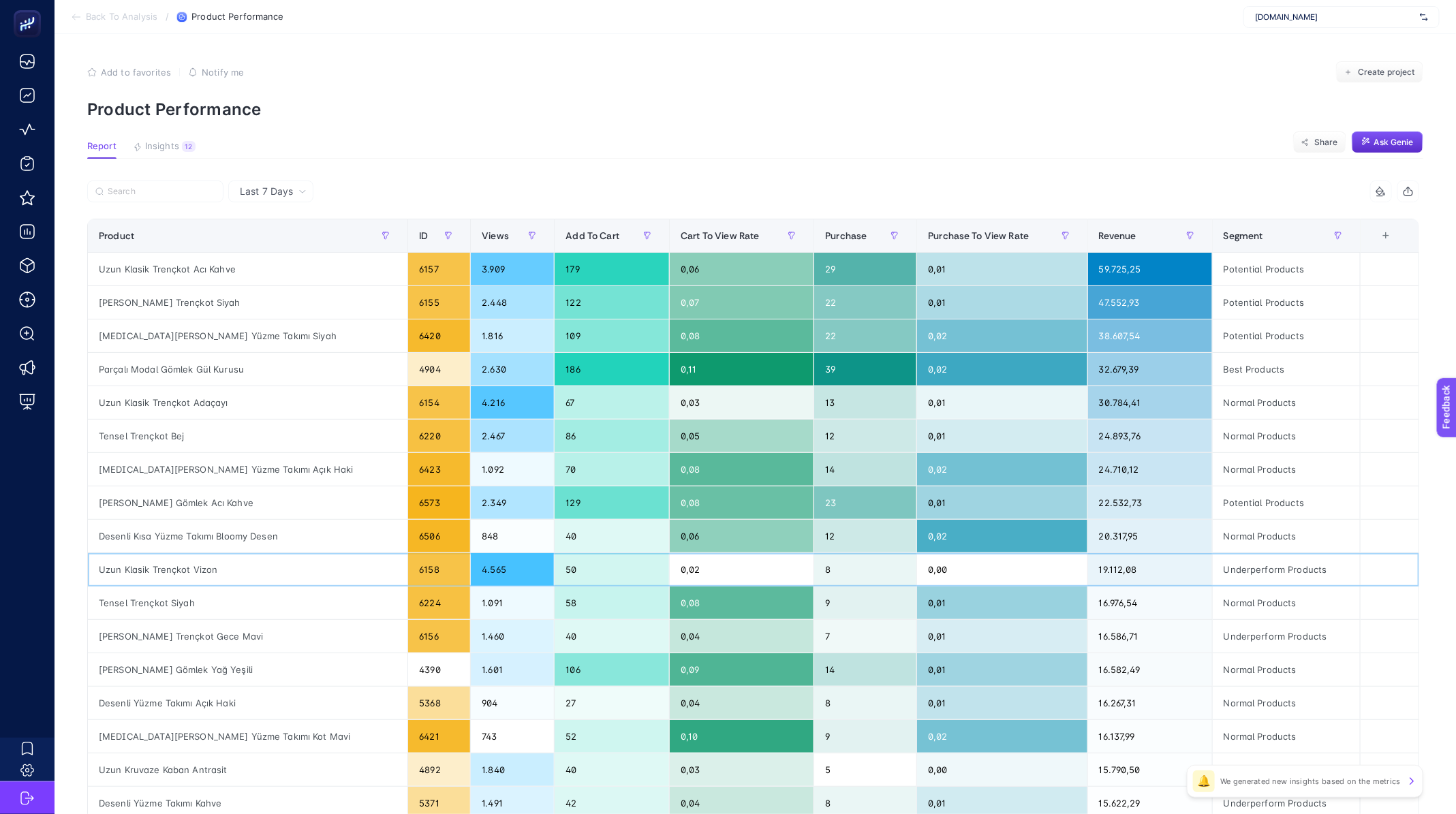
click at [1284, 573] on div "Underperform Products" at bounding box center [1287, 569] width 147 height 32
click at [1269, 569] on div "Underperform Products" at bounding box center [1287, 569] width 147 height 32
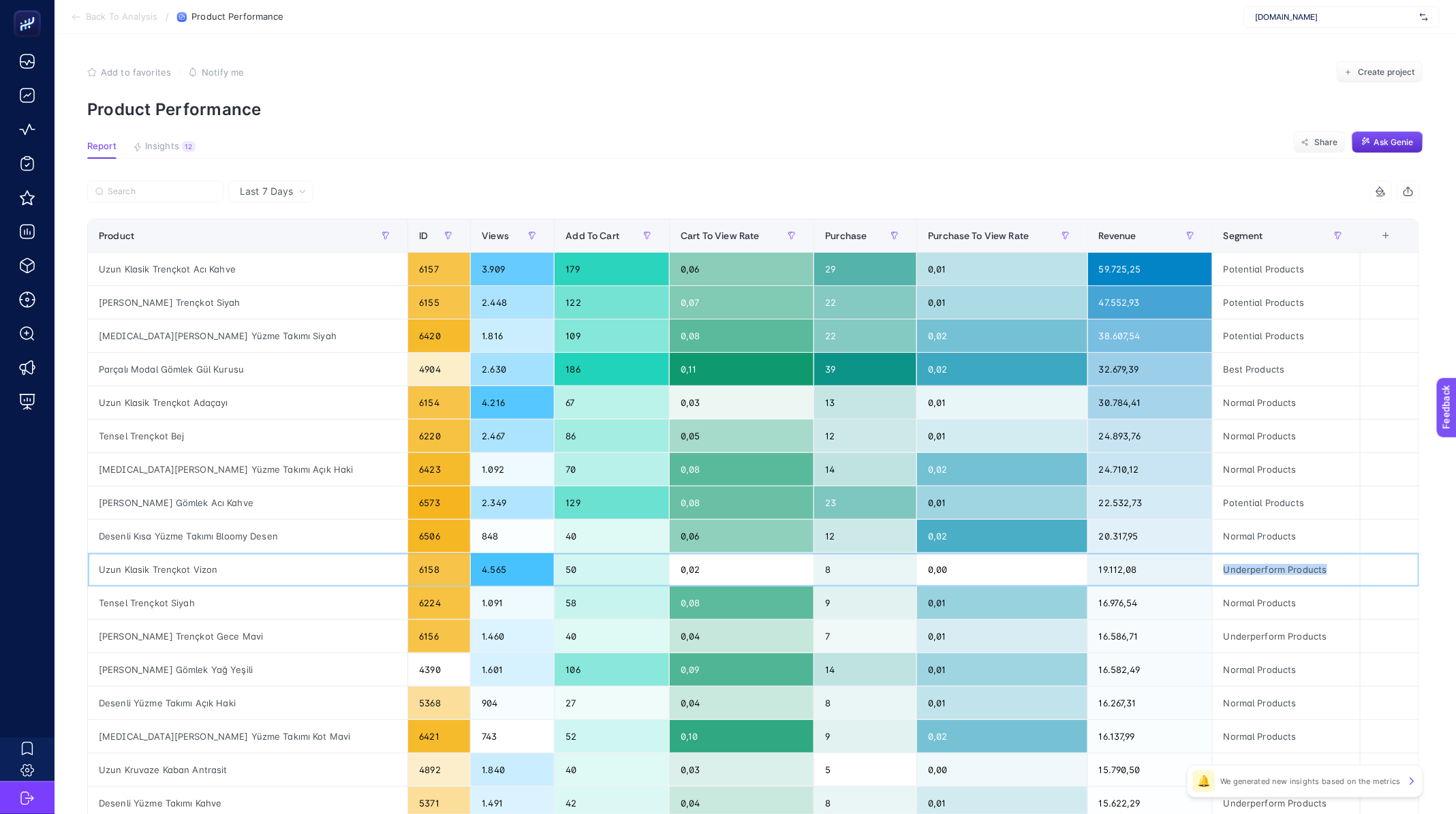
click at [1269, 569] on div "Underperform Products" at bounding box center [1287, 569] width 147 height 32
click at [147, 194] on input "Search" at bounding box center [161, 192] width 108 height 10
paste input "Underperform Products"
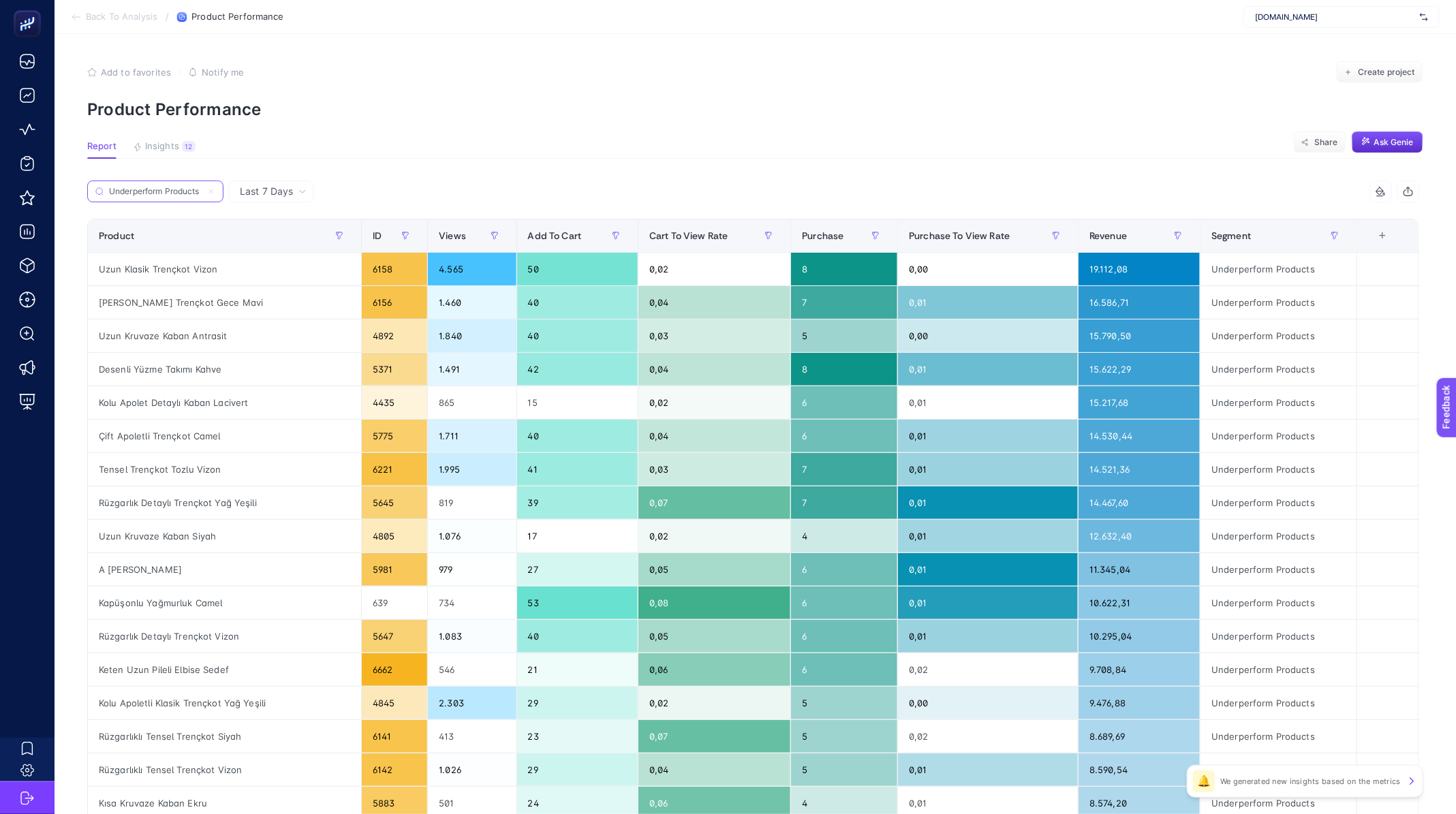
type input "Underperform Products"
click at [122, 297] on div "[PERSON_NAME] Trençkot Gece Mavi" at bounding box center [224, 302] width 273 height 32
click at [177, 339] on div "Uzun Kruvaze Kaban Antrasit" at bounding box center [224, 336] width 273 height 32
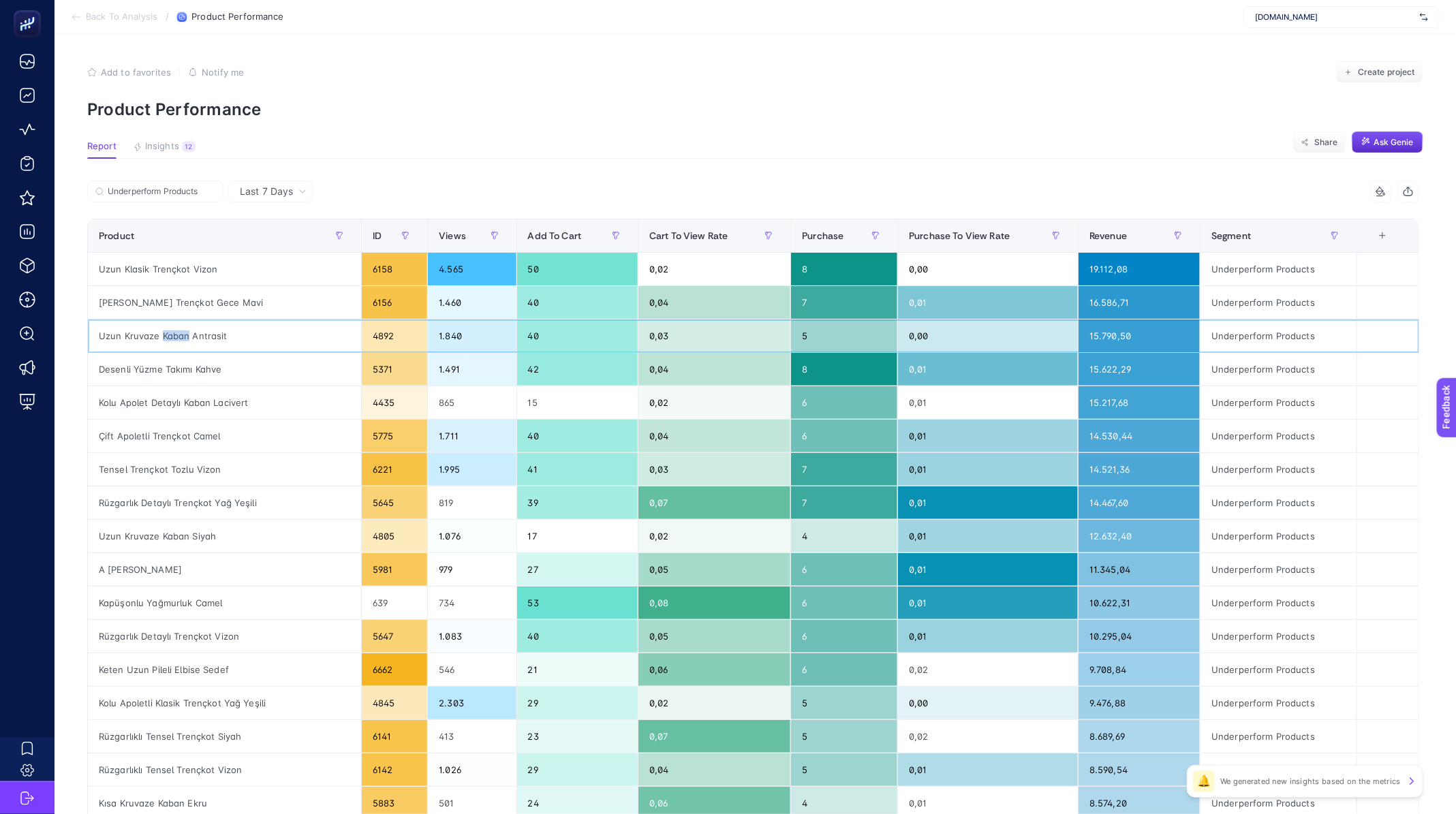
click at [177, 339] on div "Uzun Kruvaze Kaban Antrasit" at bounding box center [224, 336] width 273 height 32
click at [179, 272] on div "Uzun Klasik Trençkot Vizon" at bounding box center [224, 269] width 273 height 32
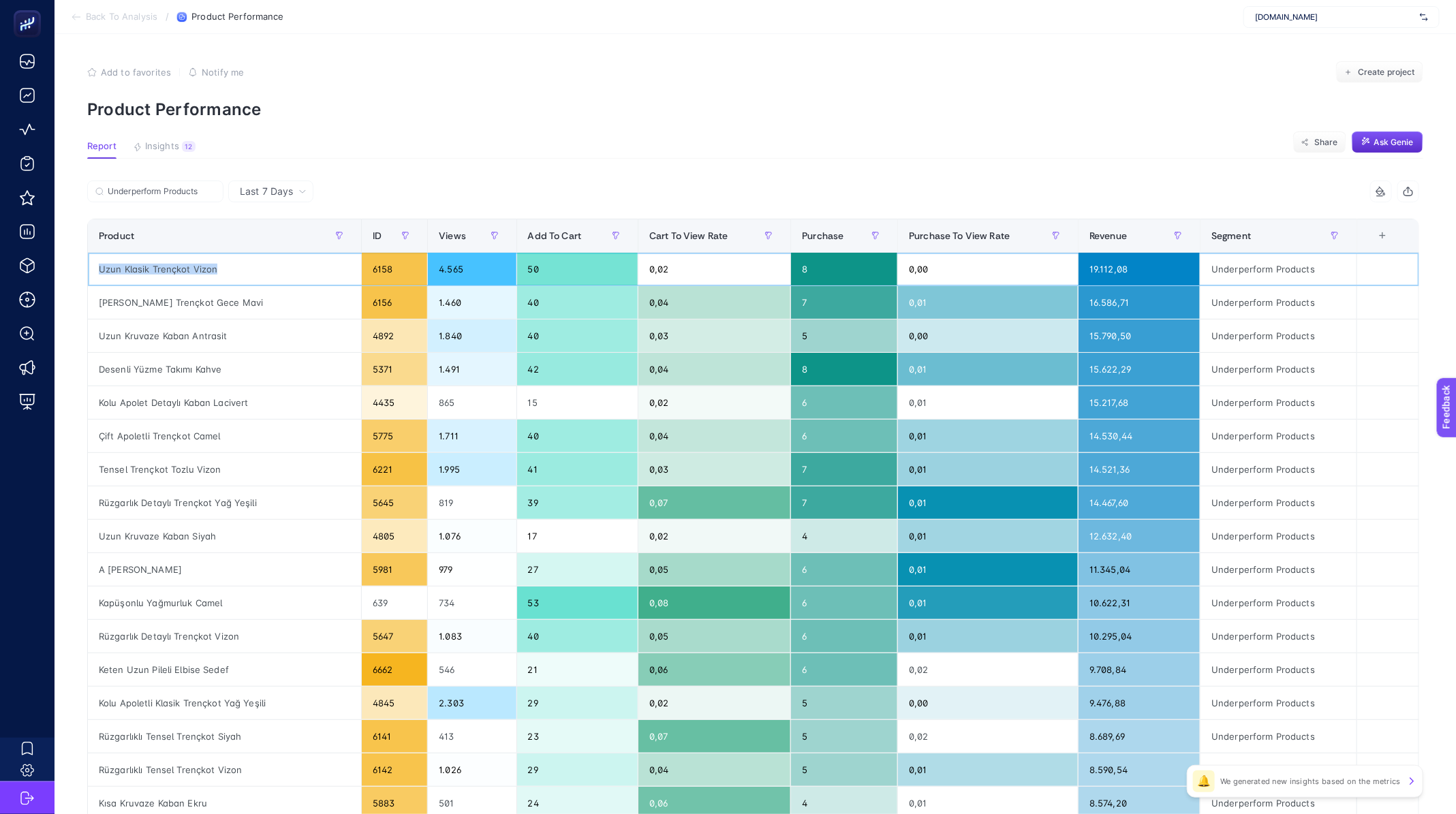
copy tr "Uzun Klasik Trençkot Vizon"
click at [198, 320] on div "Uzun Kruvaze Kaban Antrasit" at bounding box center [224, 336] width 273 height 32
click at [210, 291] on div "[PERSON_NAME] Trençkot Gece Mavi" at bounding box center [224, 302] width 273 height 32
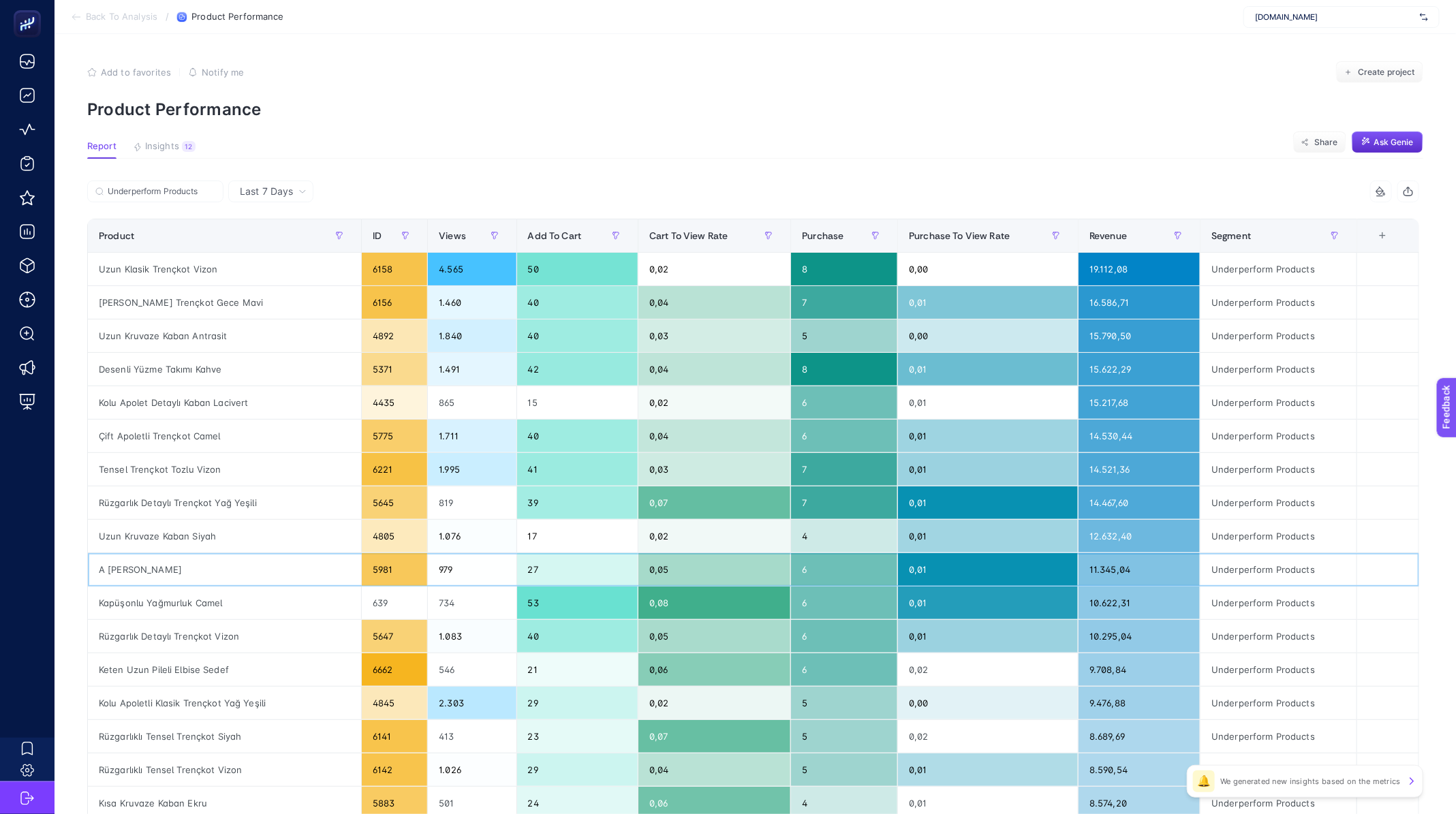
click at [189, 569] on div "A [PERSON_NAME]" at bounding box center [224, 569] width 273 height 32
copy tr "A [PERSON_NAME]"
click at [159, 594] on div "Kapüşonlu Yağmurluk Camel" at bounding box center [224, 603] width 273 height 32
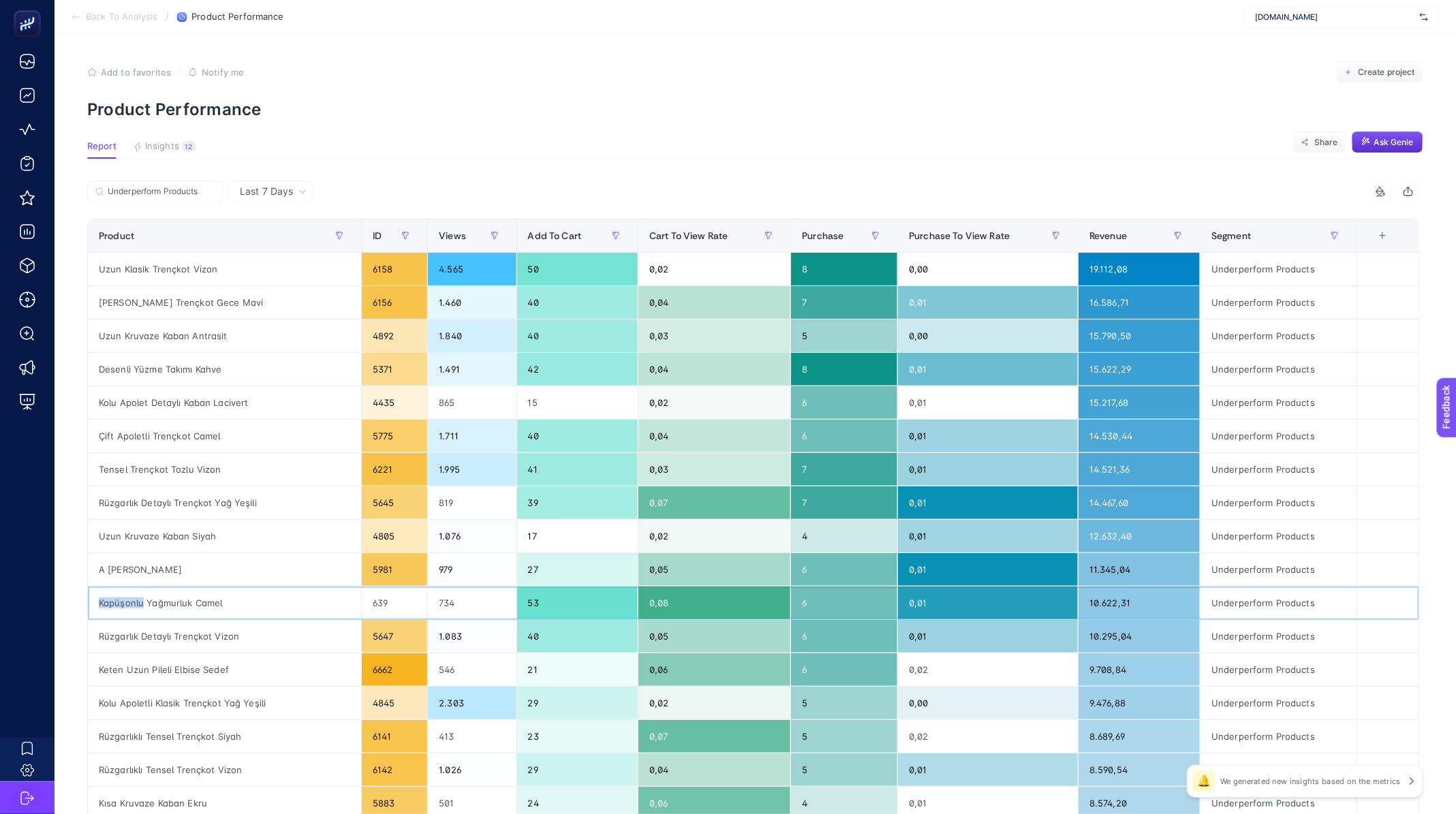
click at [159, 594] on div "Kapüşonlu Yağmurluk Camel" at bounding box center [224, 603] width 273 height 32
click at [169, 294] on div "[PERSON_NAME] Trençkot Gece Mavi" at bounding box center [224, 302] width 273 height 32
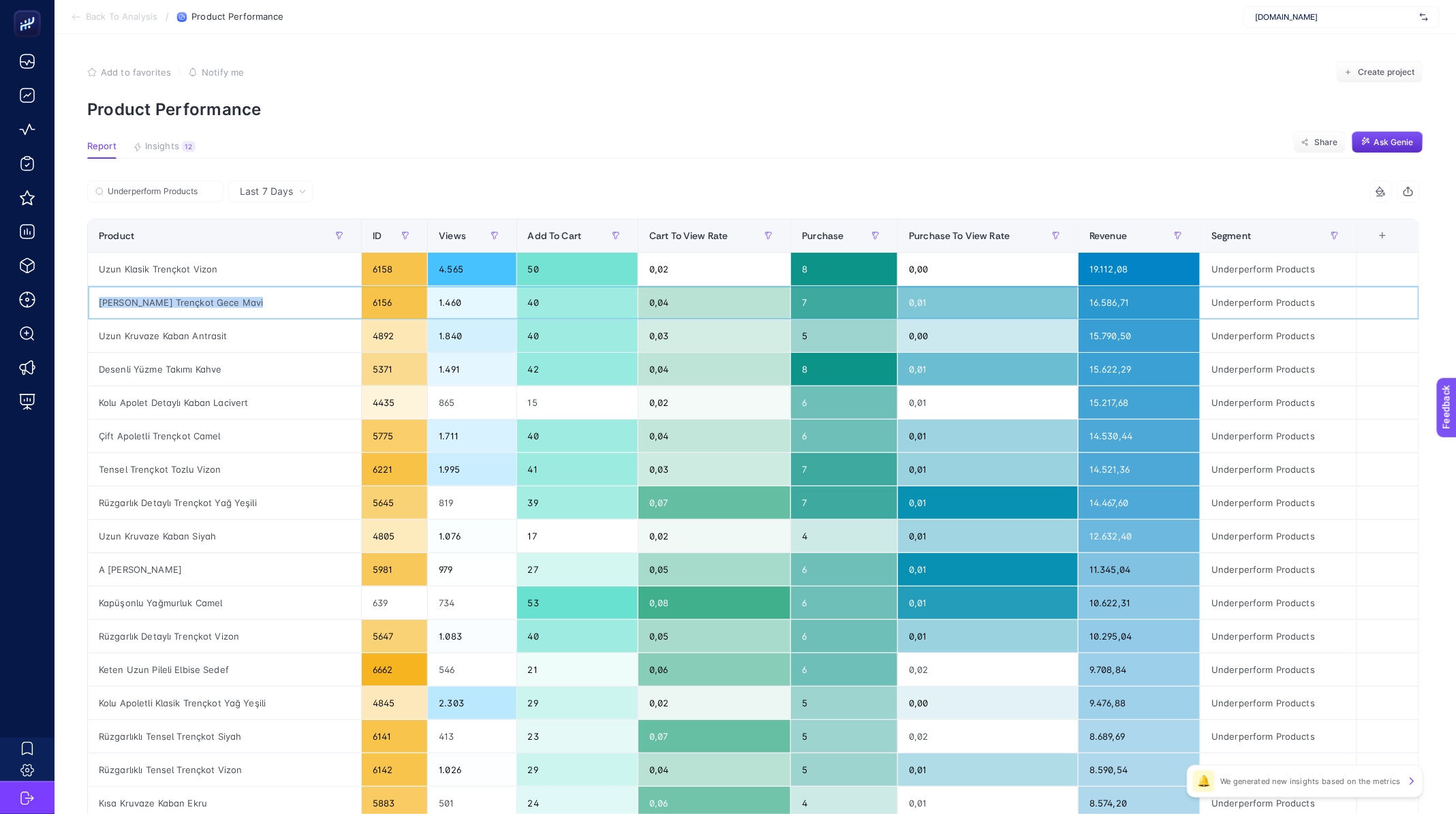
copy tr "[PERSON_NAME] Trençkot Gece Mavi"
click at [172, 501] on div "Rüzgarlık Detaylı Trençkot Yağ Yeşili" at bounding box center [224, 502] width 273 height 32
click at [166, 523] on div "Uzun Kruvaze Kaban Siyah" at bounding box center [224, 536] width 273 height 32
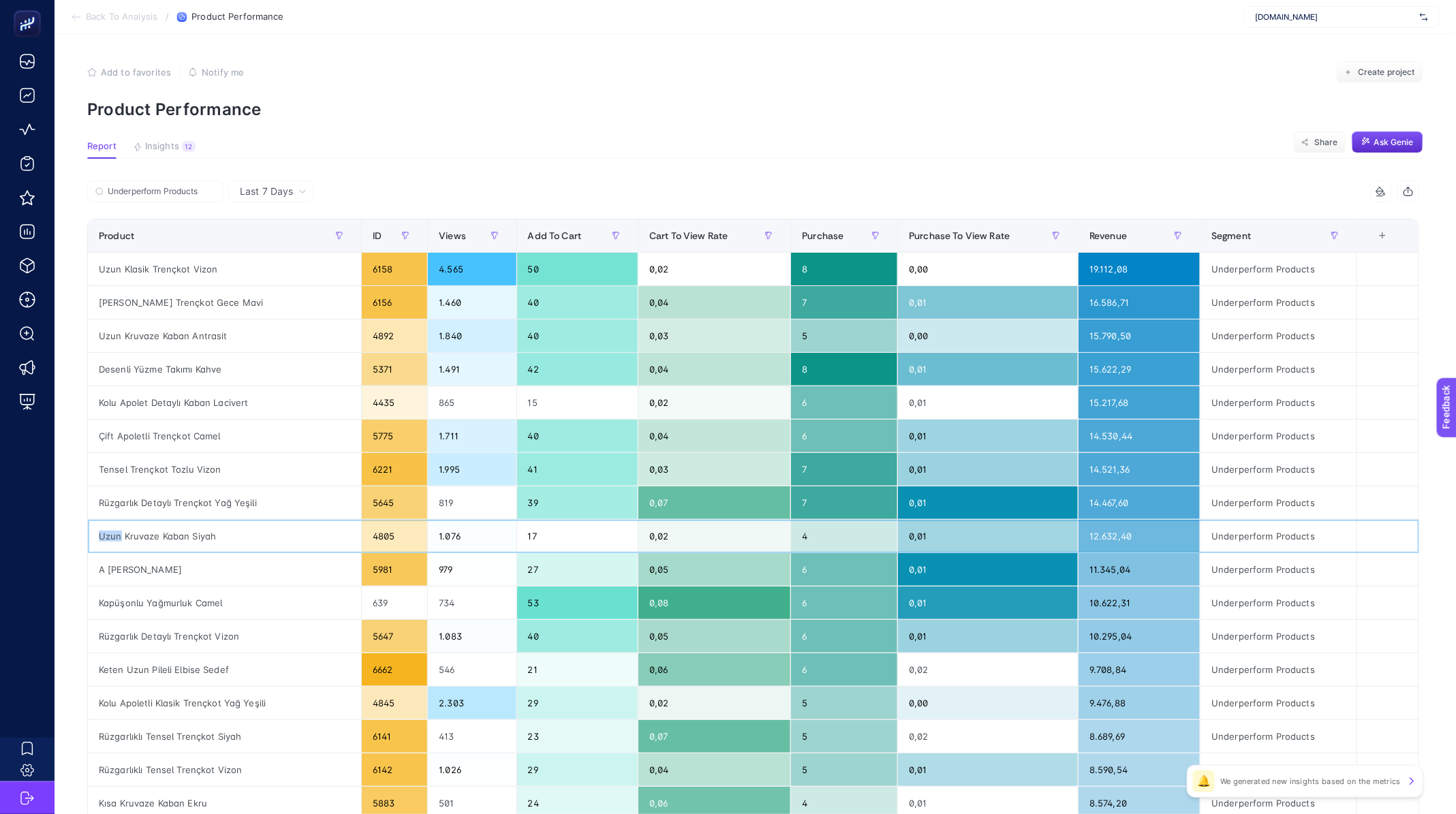
click at [166, 523] on div "Uzun Kruvaze Kaban Siyah" at bounding box center [224, 536] width 273 height 32
click at [142, 570] on div "A [PERSON_NAME]" at bounding box center [224, 569] width 273 height 32
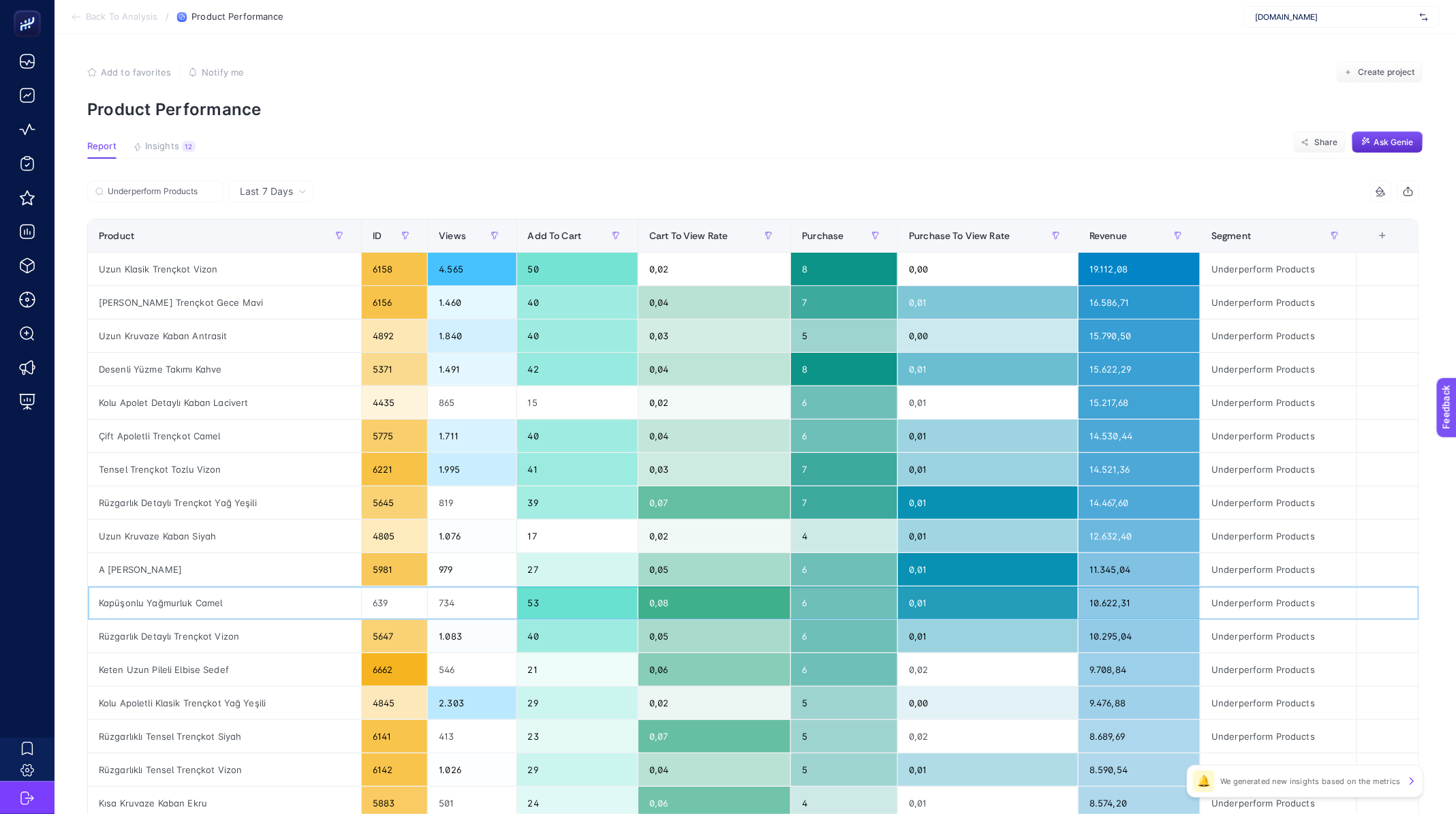
click at [143, 597] on div "Kapüşonlu Yağmurluk Camel" at bounding box center [224, 603] width 273 height 32
click at [140, 670] on div "Keten Uzun Pileli Elbise Sedef" at bounding box center [224, 670] width 273 height 32
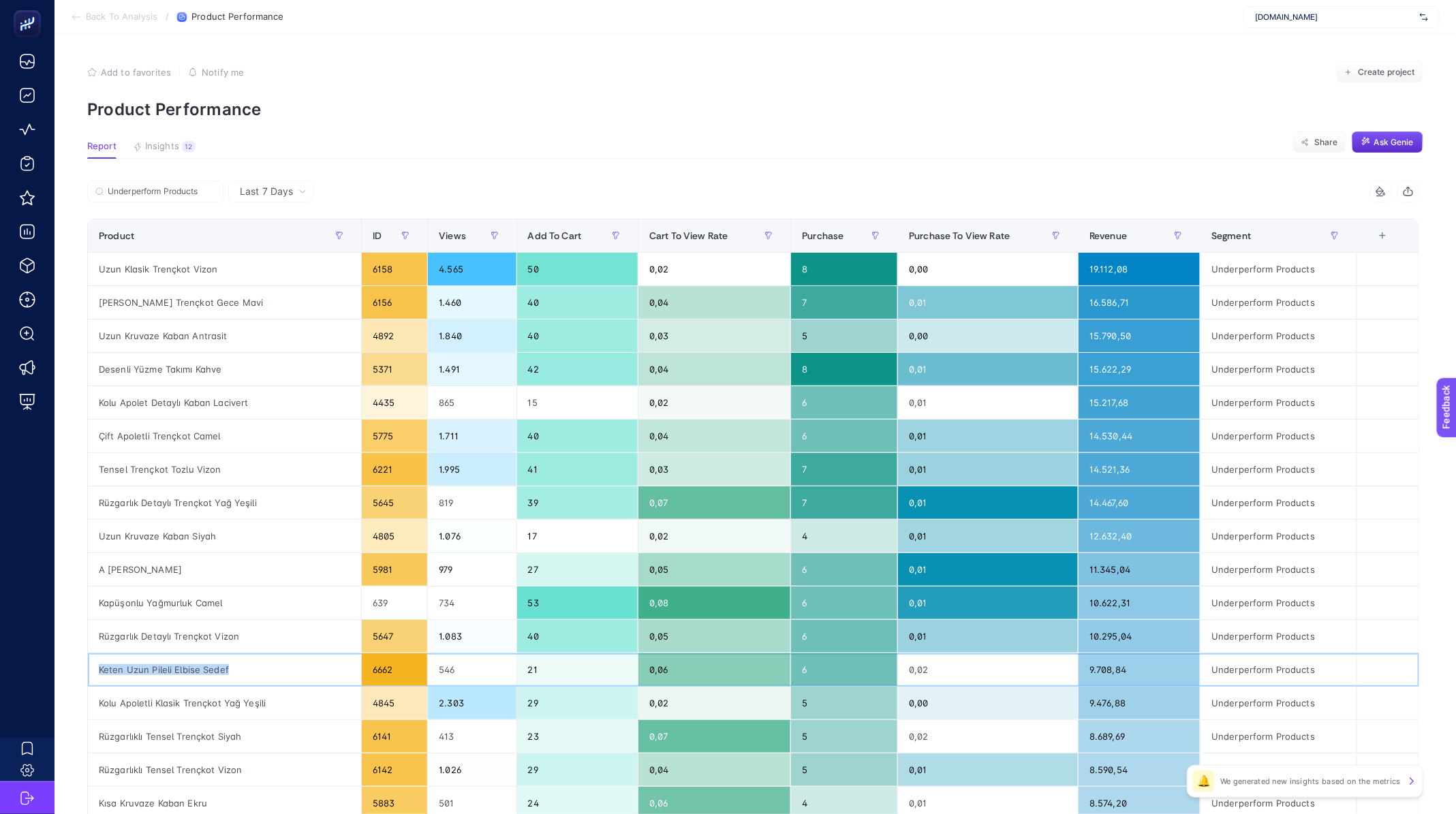
click at [140, 670] on div "Keten Uzun Pileli Elbise Sedef" at bounding box center [224, 670] width 273 height 32
copy tr "Keten Uzun Pileli Elbise Sedef"
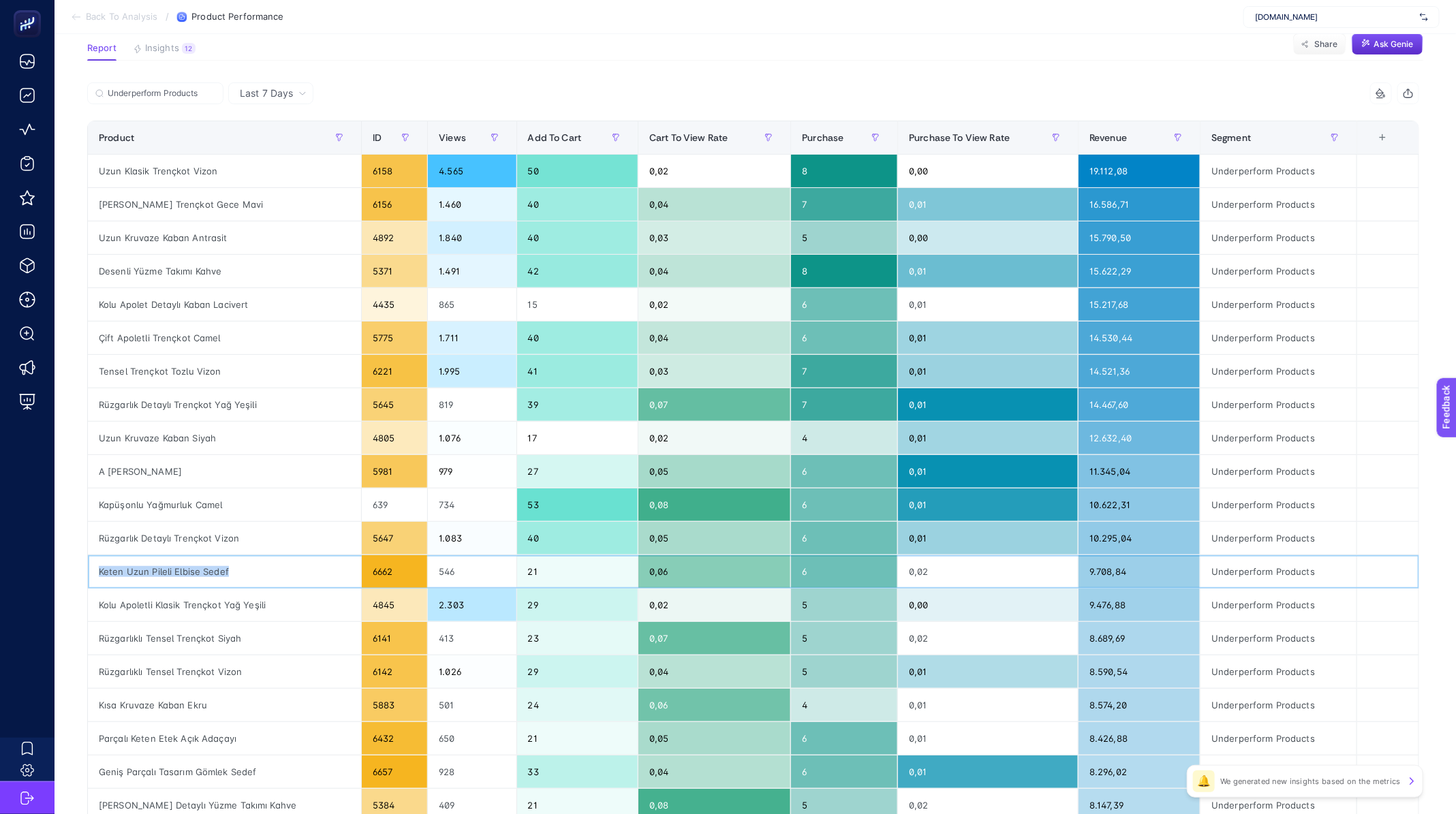
scroll to position [99, 0]
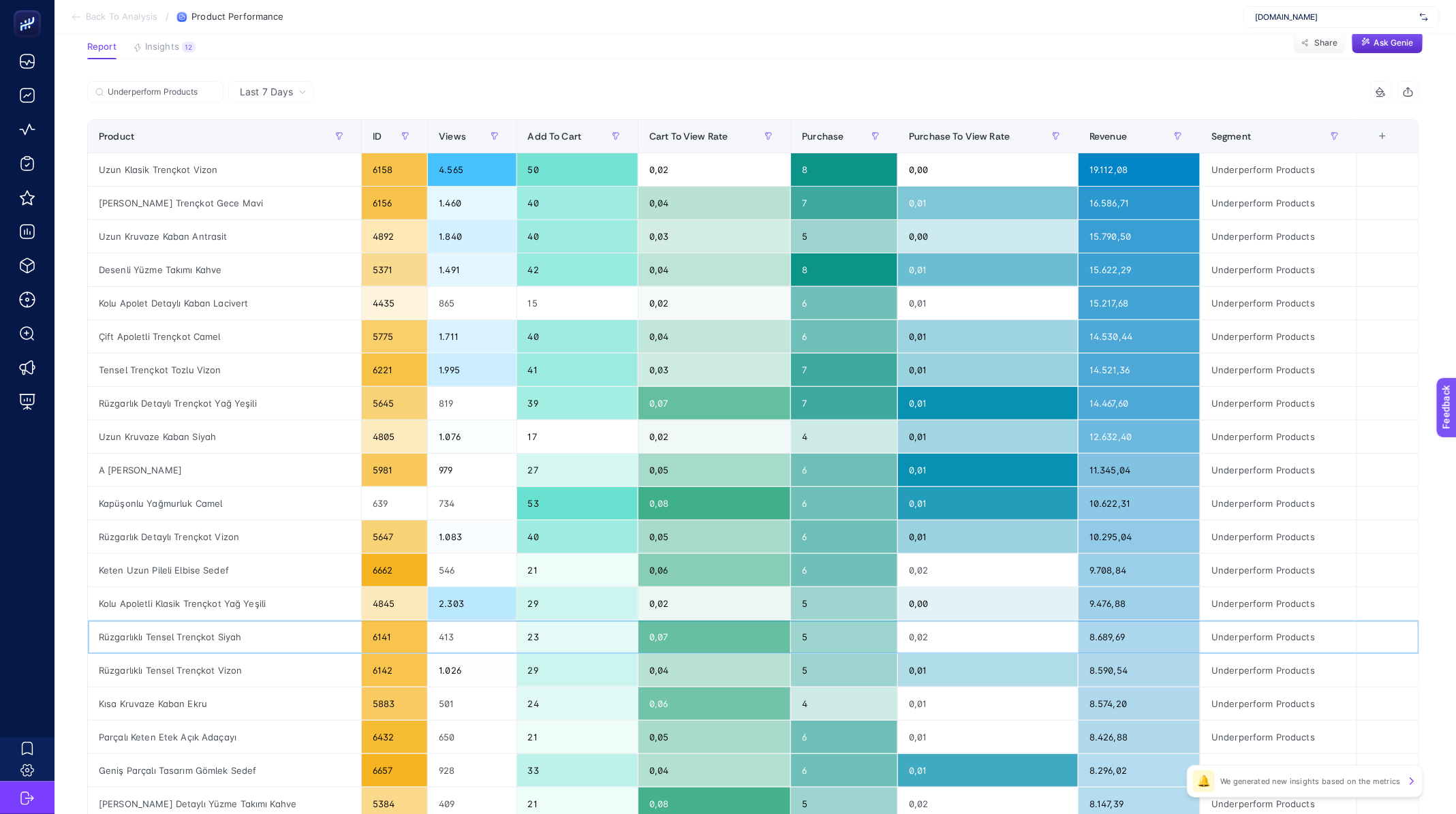
click at [197, 628] on div "Rüzgarlıklı Tensel Trençkot Siyah" at bounding box center [224, 636] width 273 height 32
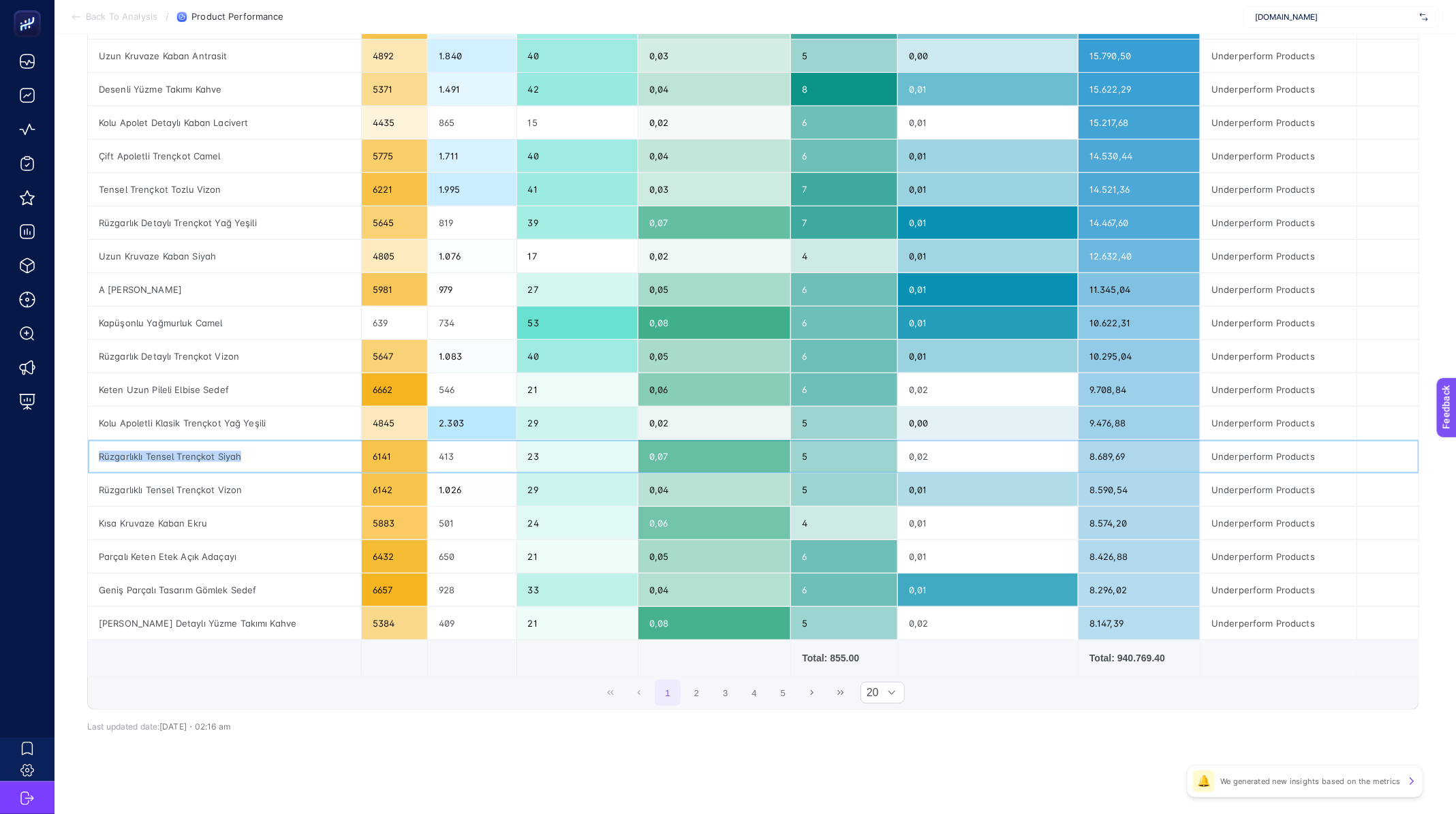
scroll to position [0, 0]
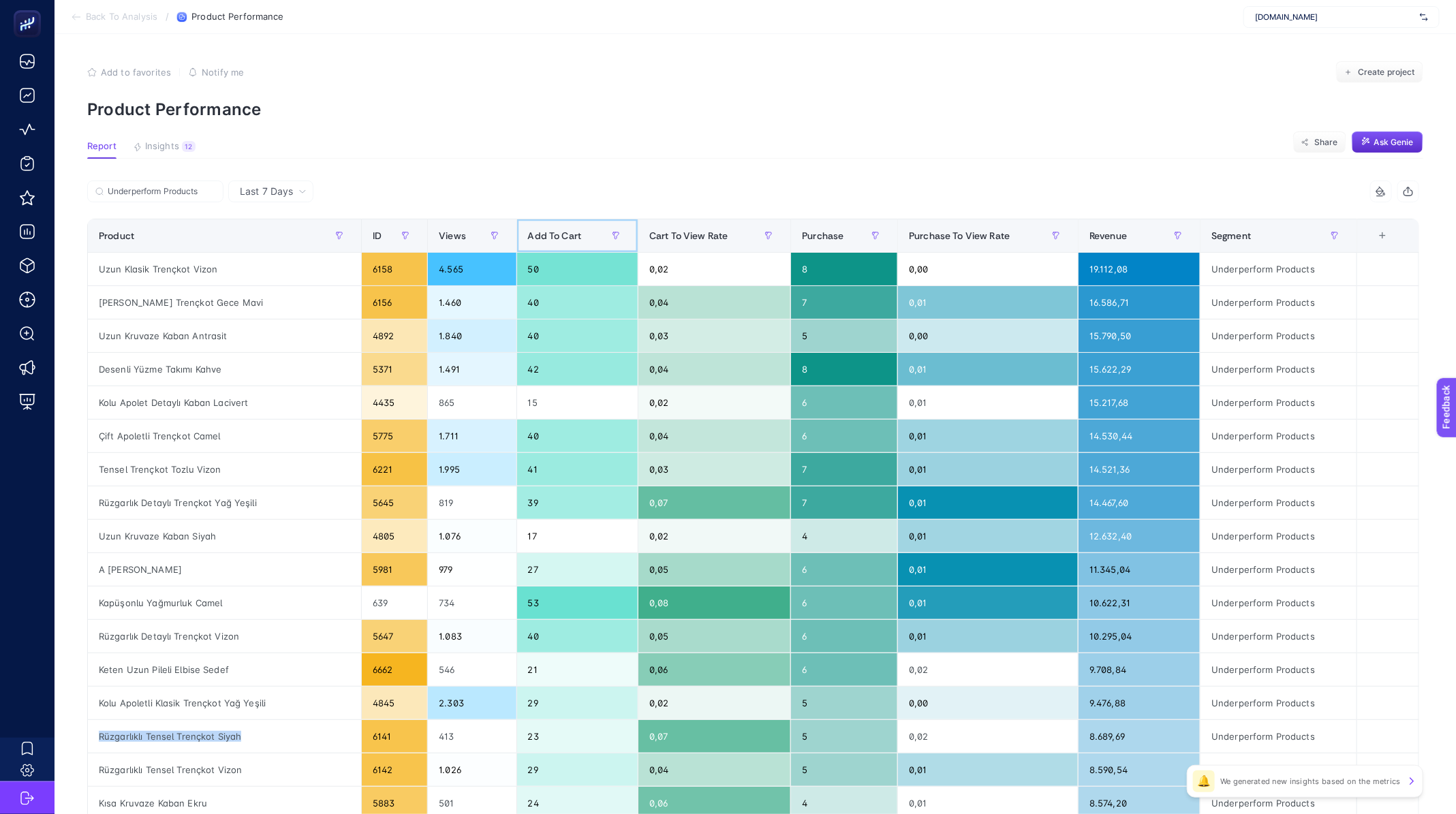
click at [528, 241] on span "Add To Cart" at bounding box center [555, 236] width 54 height 11
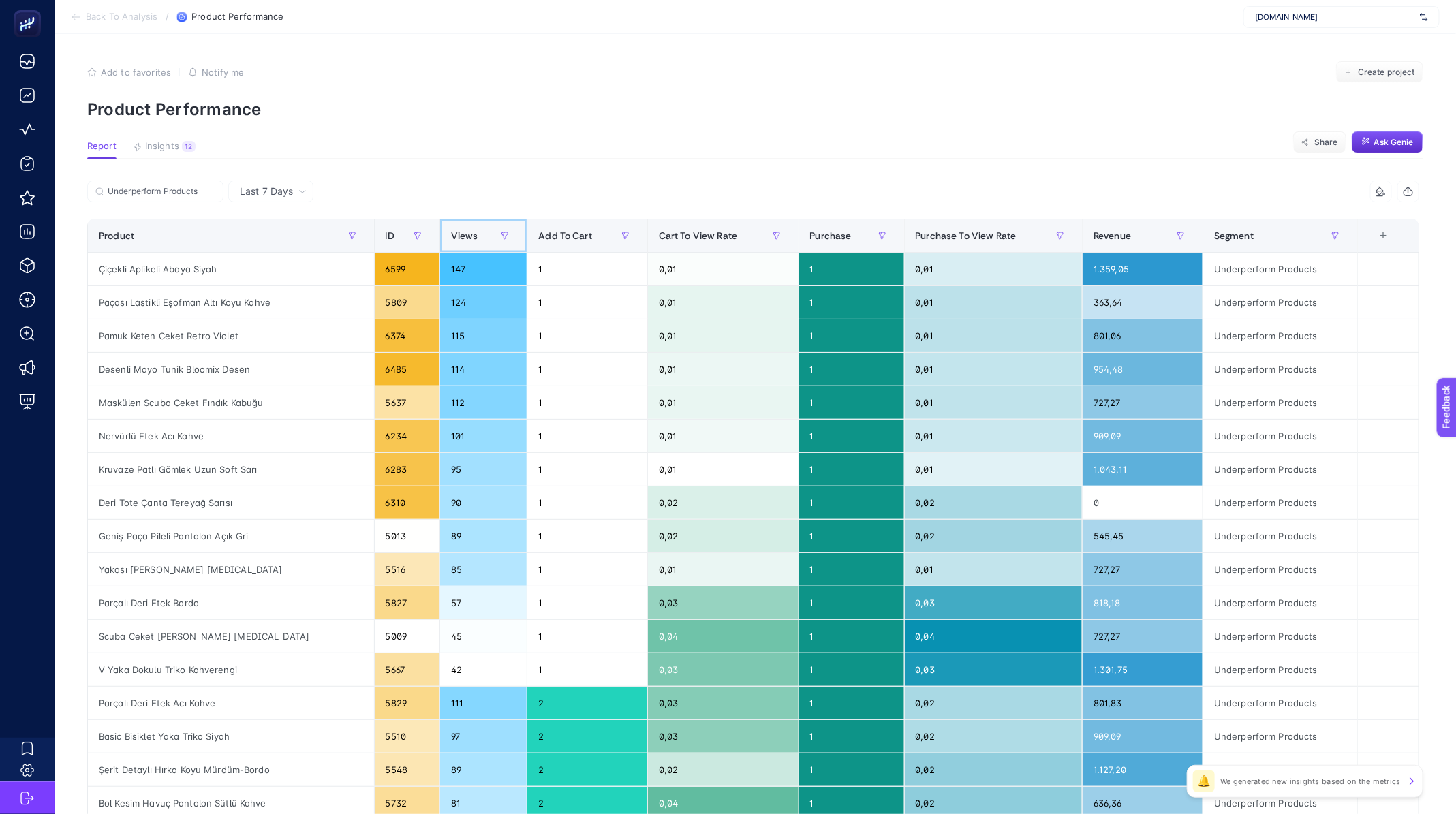
click at [451, 235] on span "Views" at bounding box center [464, 236] width 27 height 11
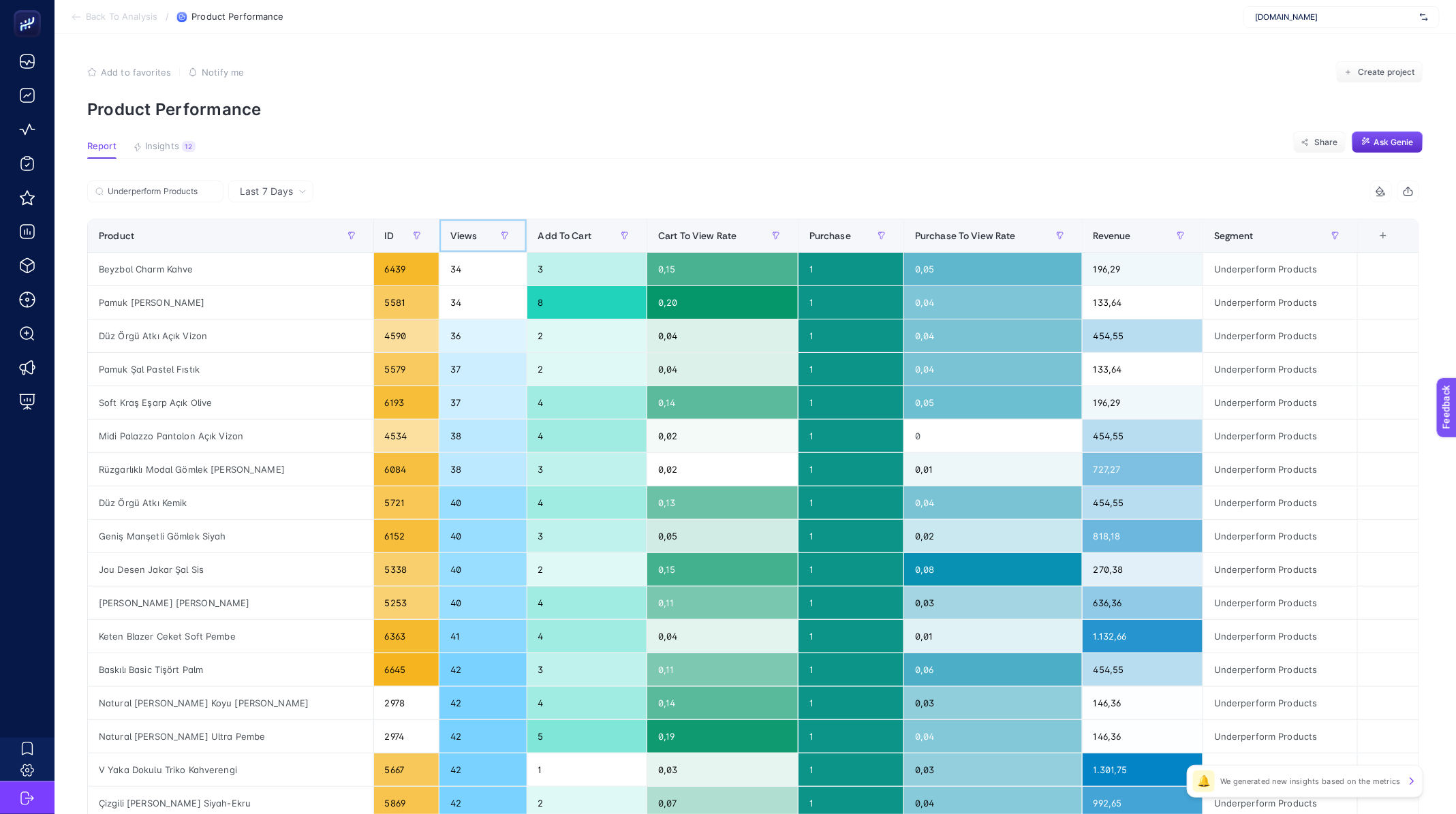
click at [450, 234] on span "Views" at bounding box center [463, 236] width 27 height 11
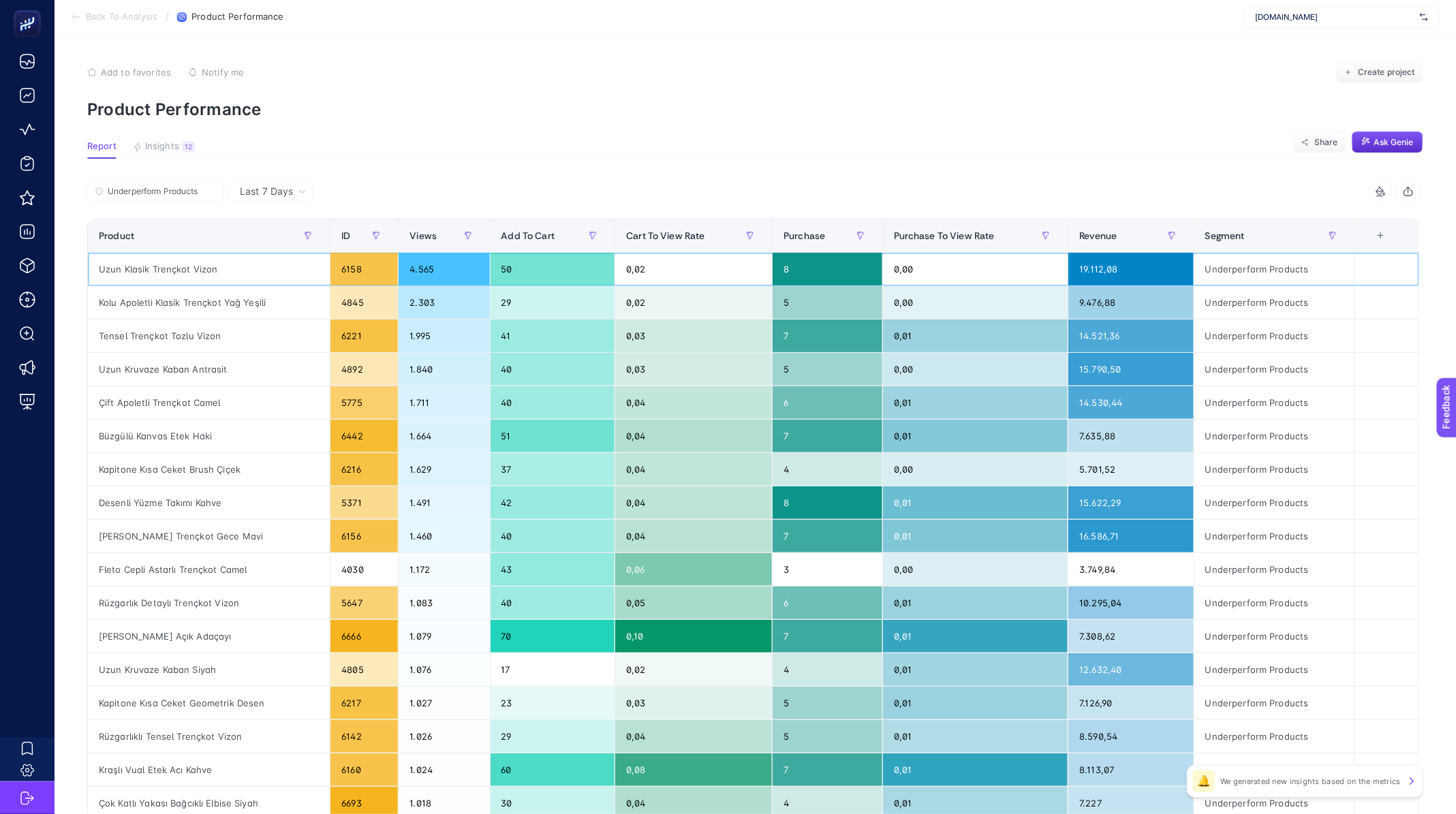
click at [179, 268] on div "Uzun Klasik Trençkot Vizon" at bounding box center [209, 269] width 242 height 32
copy tr "Uzun Klasik Trençkot Vizon"
click at [206, 298] on div "Kolu Apoletli Klasik Trençkot Yağ Yeşili" at bounding box center [209, 302] width 242 height 32
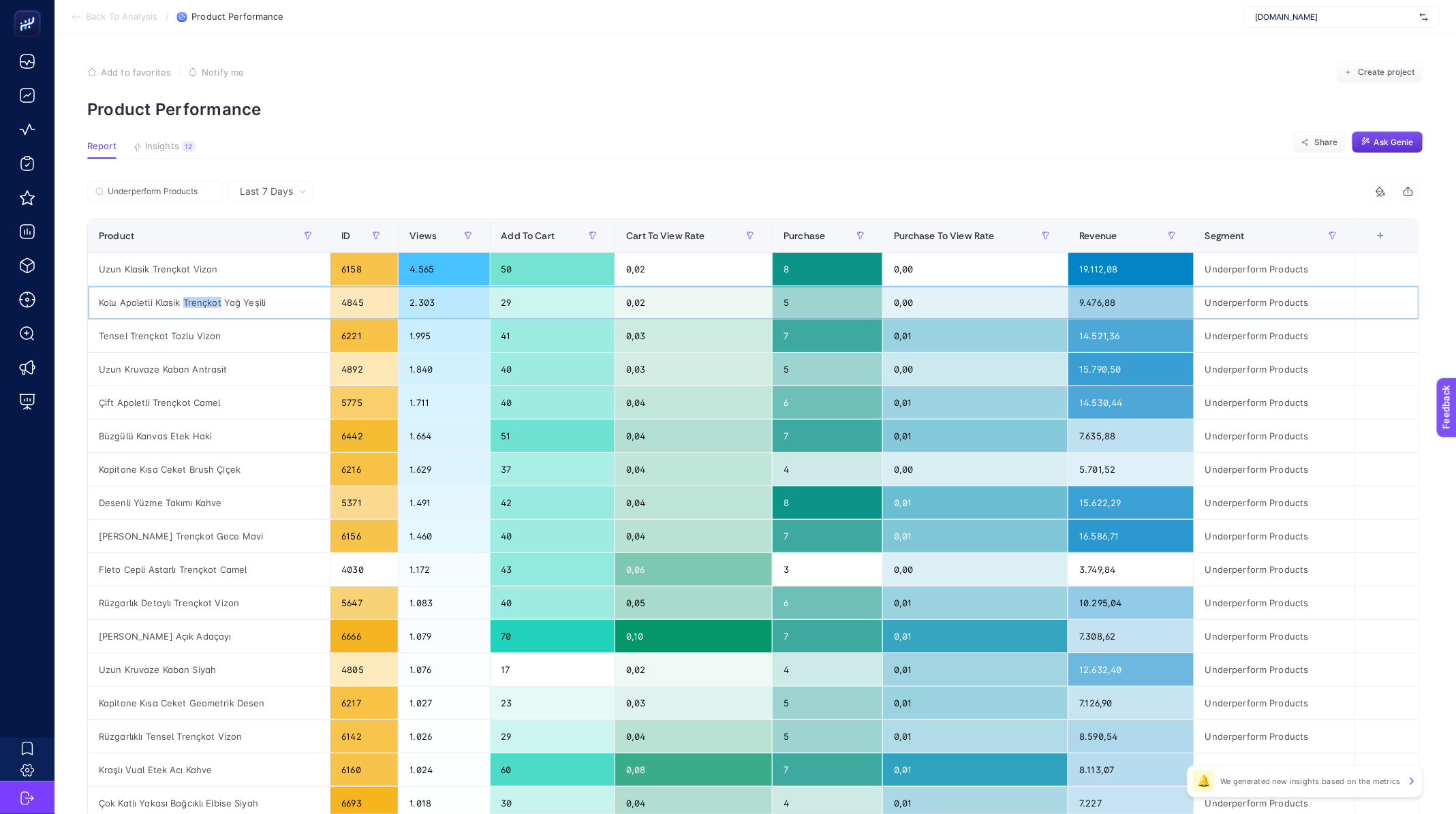
click at [206, 298] on div "Kolu Apoletli Klasik Trençkot Yağ Yeşili" at bounding box center [209, 302] width 242 height 32
copy tr "Kolu Apoletli Klasik Trençkot Yağ Yeşili"
click at [174, 337] on div "Tensel Trençkot Tozlu Vizon" at bounding box center [209, 336] width 242 height 32
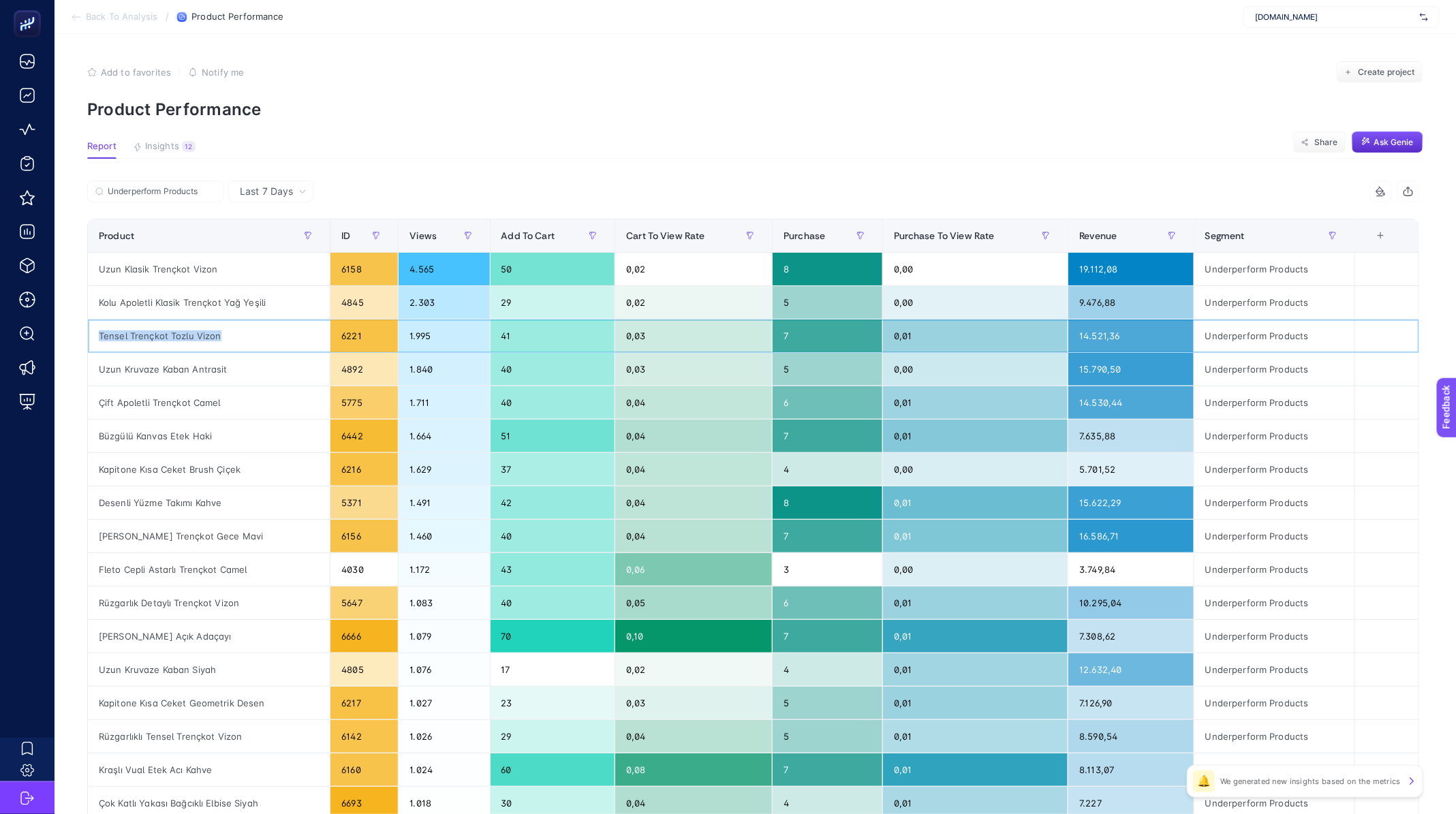
click at [174, 337] on div "Tensel Trençkot Tozlu Vizon" at bounding box center [209, 336] width 242 height 32
click at [193, 371] on div "Uzun Kruvaze Kaban Antrasit" at bounding box center [209, 369] width 242 height 32
copy tr "Uzun Kruvaze Kaban Antrasit"
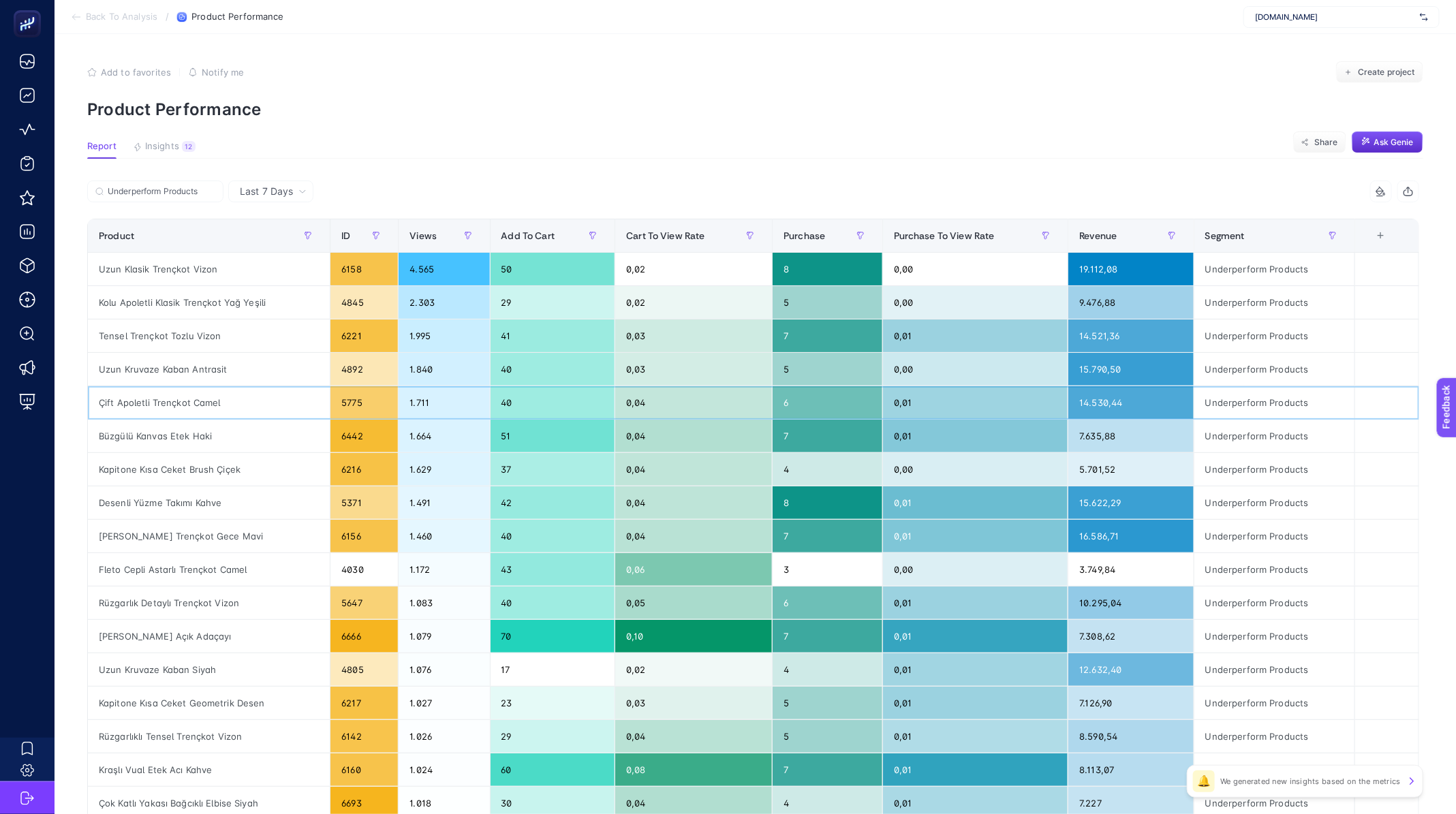
click at [185, 396] on div "Çift Apoletli Trençkot Camel" at bounding box center [209, 402] width 242 height 32
copy tr "Çift Apoletli Trençkot Camel"
click at [141, 192] on input "Underperform Products" at bounding box center [161, 192] width 108 height 10
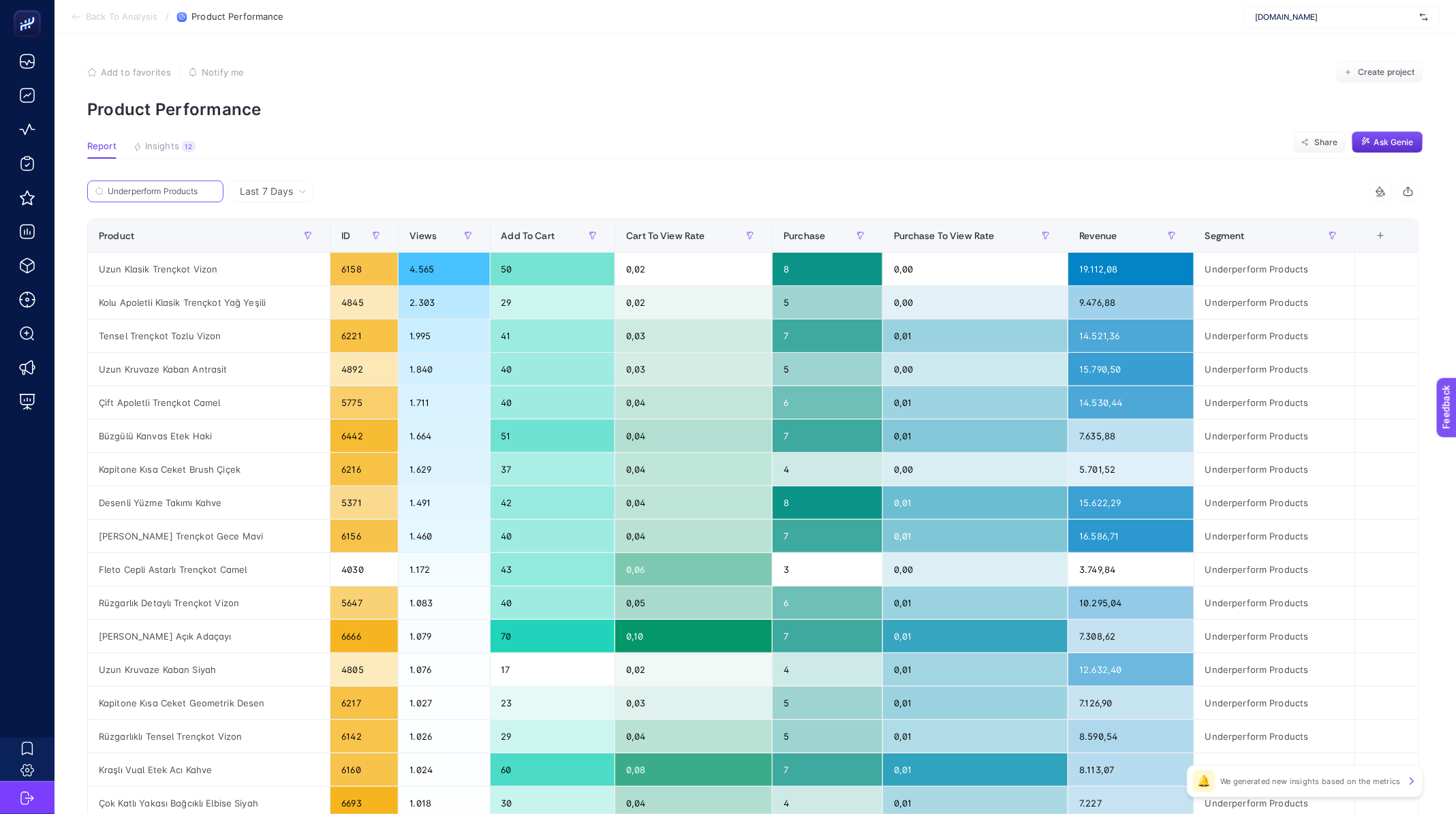
click at [141, 192] on input "Underperform Products" at bounding box center [161, 192] width 108 height 10
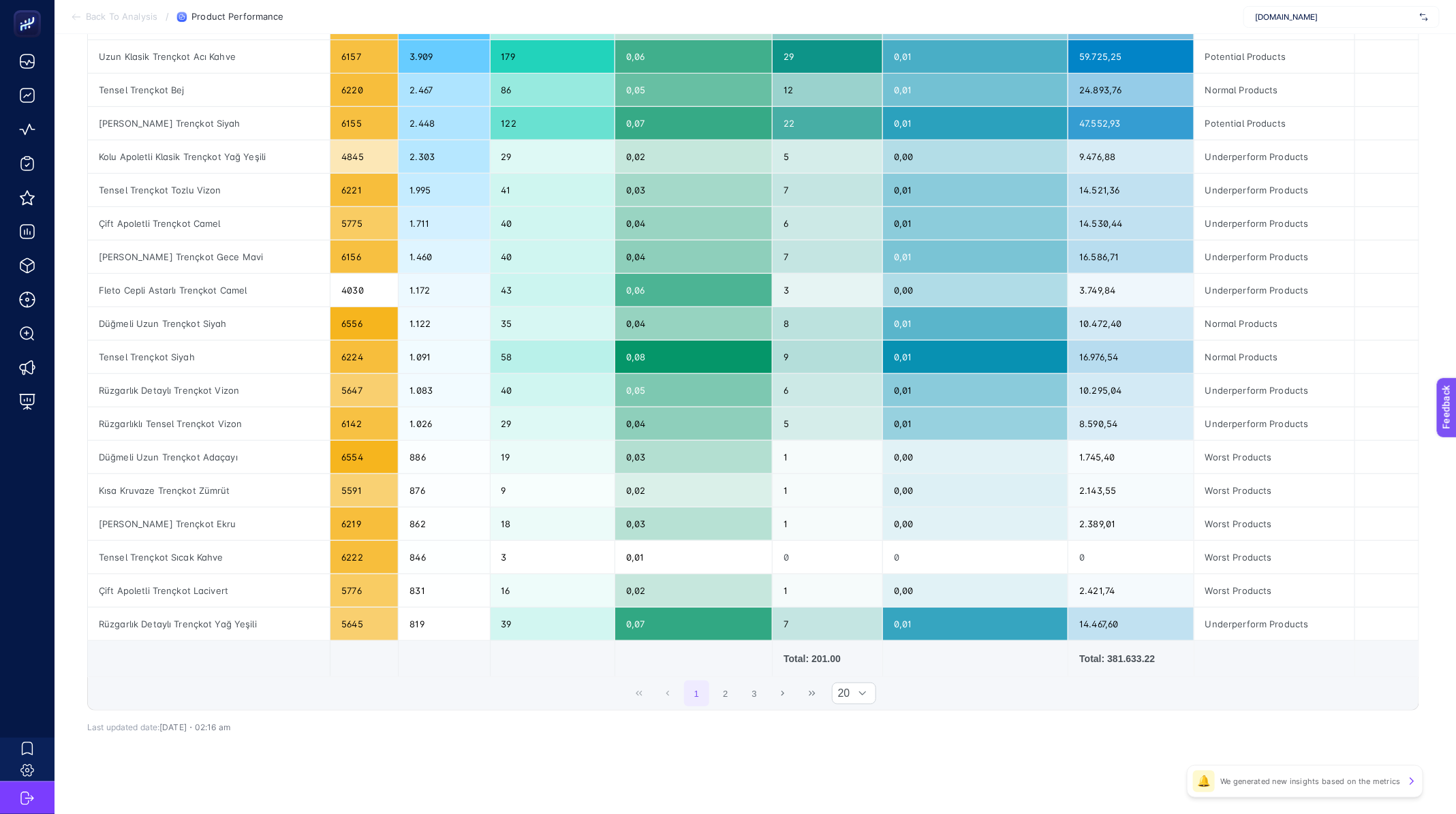
scroll to position [280, 0]
drag, startPoint x: 1117, startPoint y: 655, endPoint x: 1215, endPoint y: 659, distance: 98.1
click at [1215, 659] on tr "Total: 201.00 Total: 381.633.22" at bounding box center [753, 658] width 1331 height 36
click at [1134, 657] on div "Total: 381.633.22" at bounding box center [1131, 658] width 103 height 13
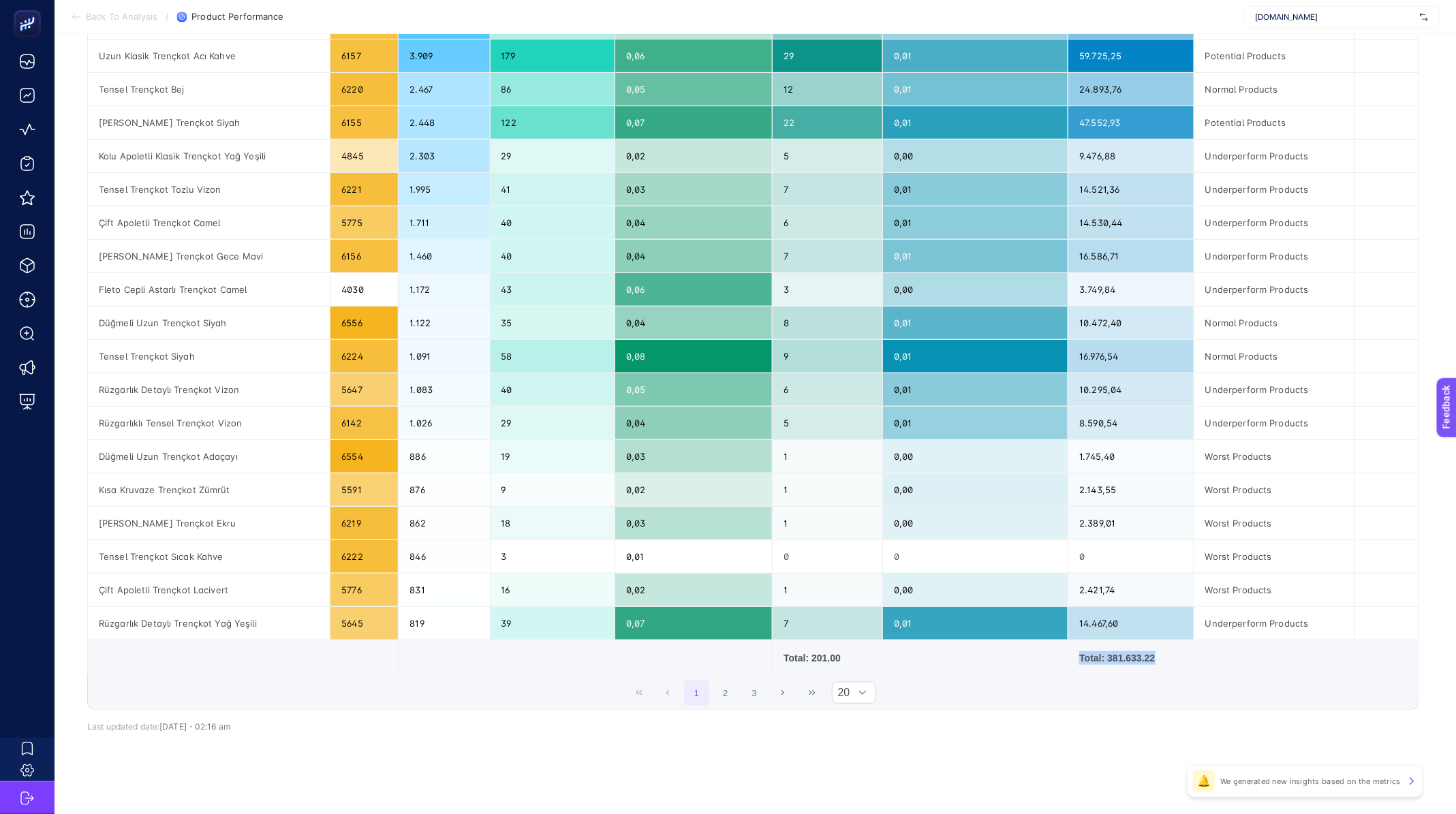
click at [1134, 657] on div "Total: 381.633.22" at bounding box center [1131, 658] width 103 height 13
click at [1149, 657] on div "Total: 381.633.22" at bounding box center [1131, 658] width 103 height 13
click at [1155, 655] on div "Total: 381.633.22" at bounding box center [1131, 658] width 103 height 13
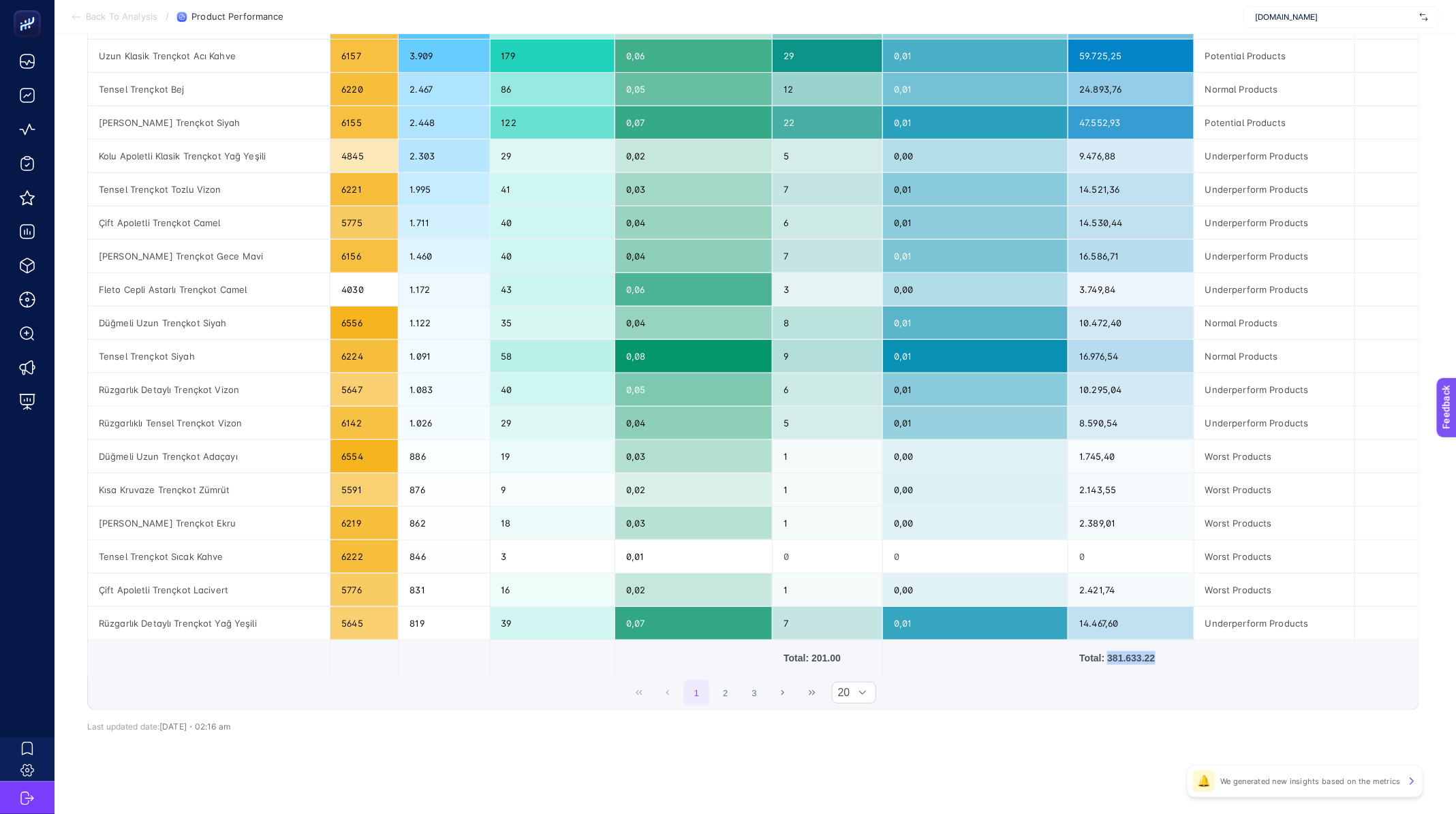
click at [1155, 655] on div "Total: 381.633.22" at bounding box center [1131, 658] width 103 height 13
click at [1143, 658] on div "Total: 381.633.22" at bounding box center [1131, 658] width 103 height 13
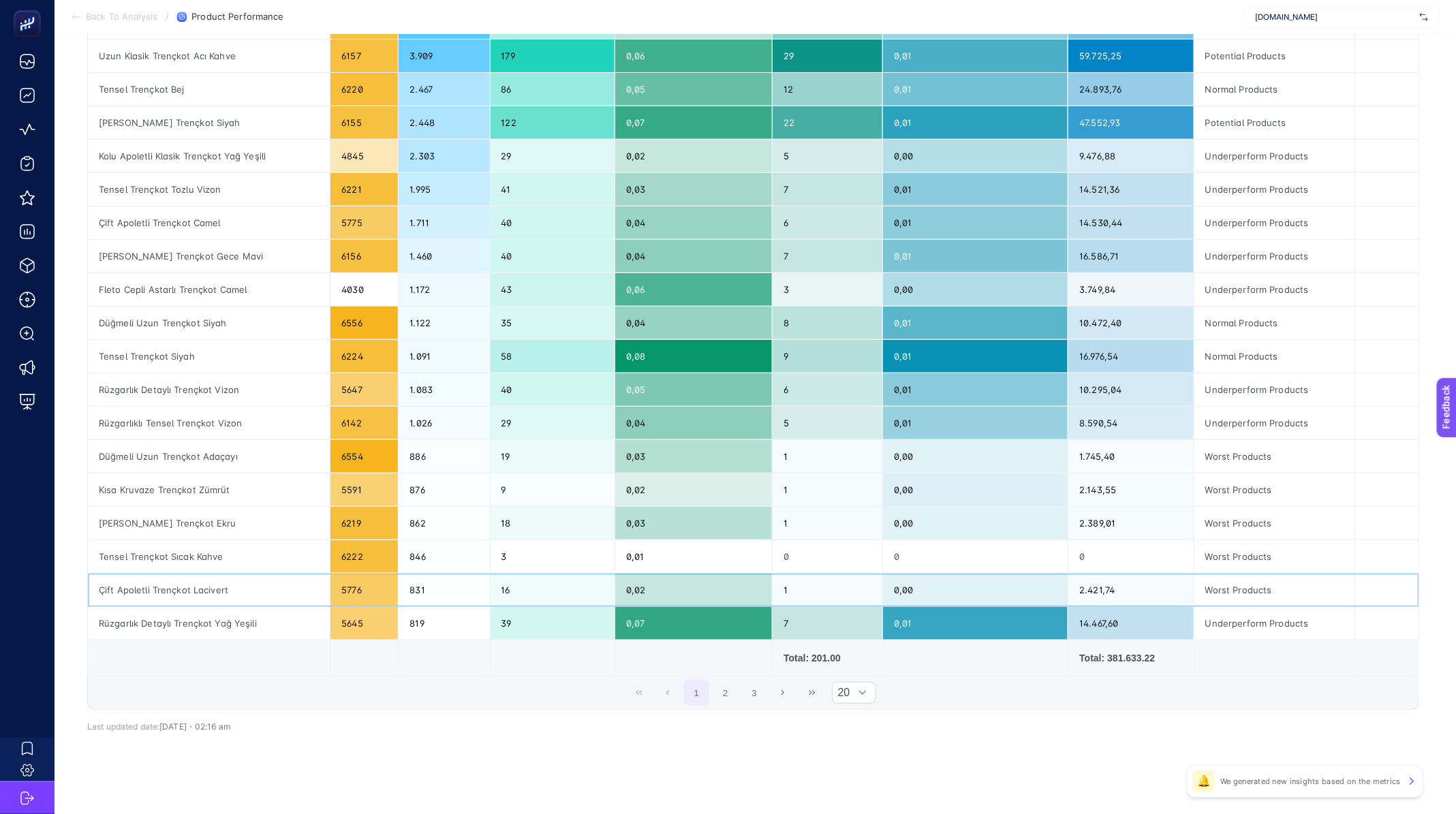
click at [1231, 592] on div "Worst Products" at bounding box center [1275, 589] width 161 height 32
click at [1238, 588] on div "Worst Products" at bounding box center [1275, 589] width 161 height 32
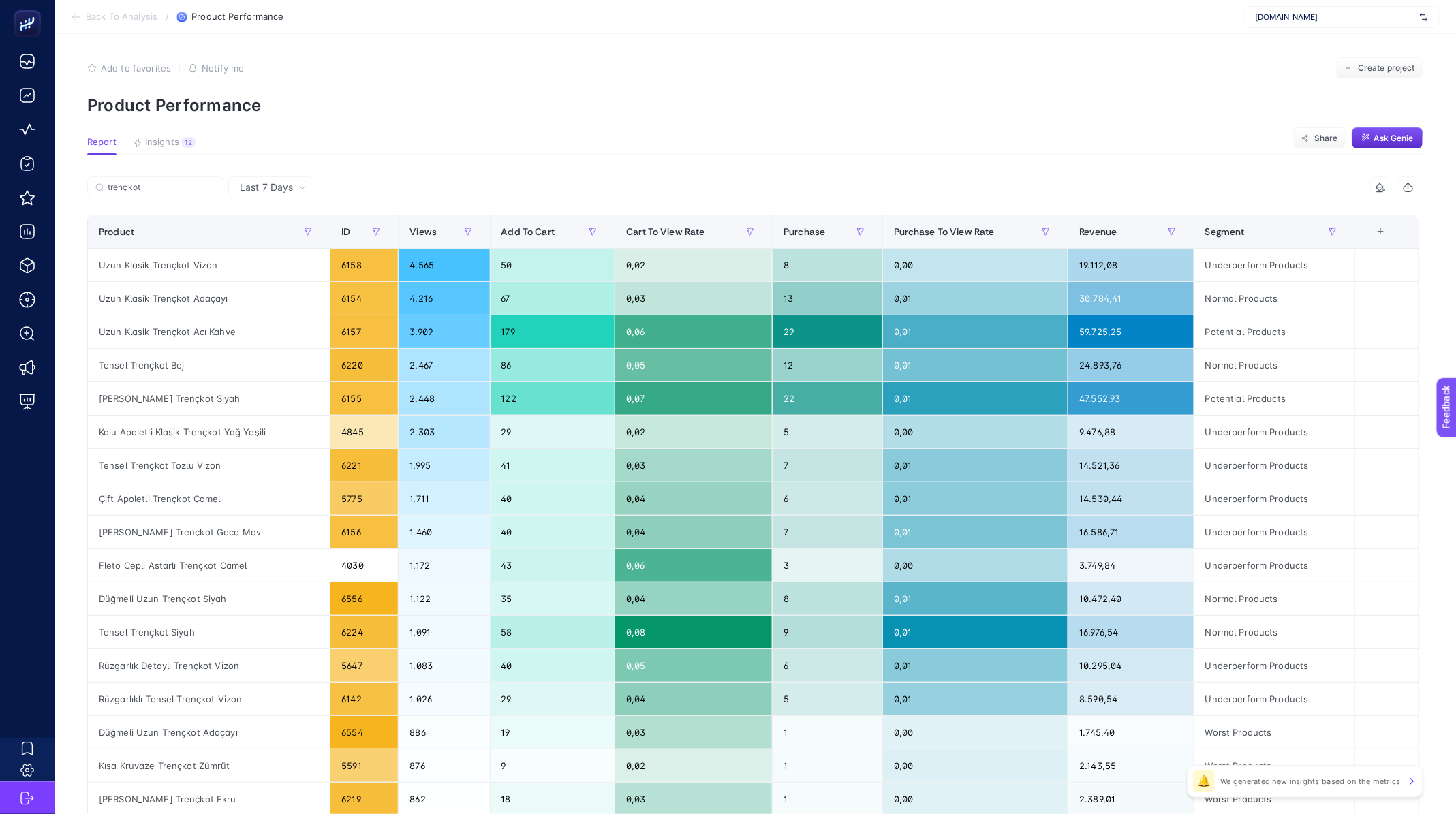
scroll to position [0, 0]
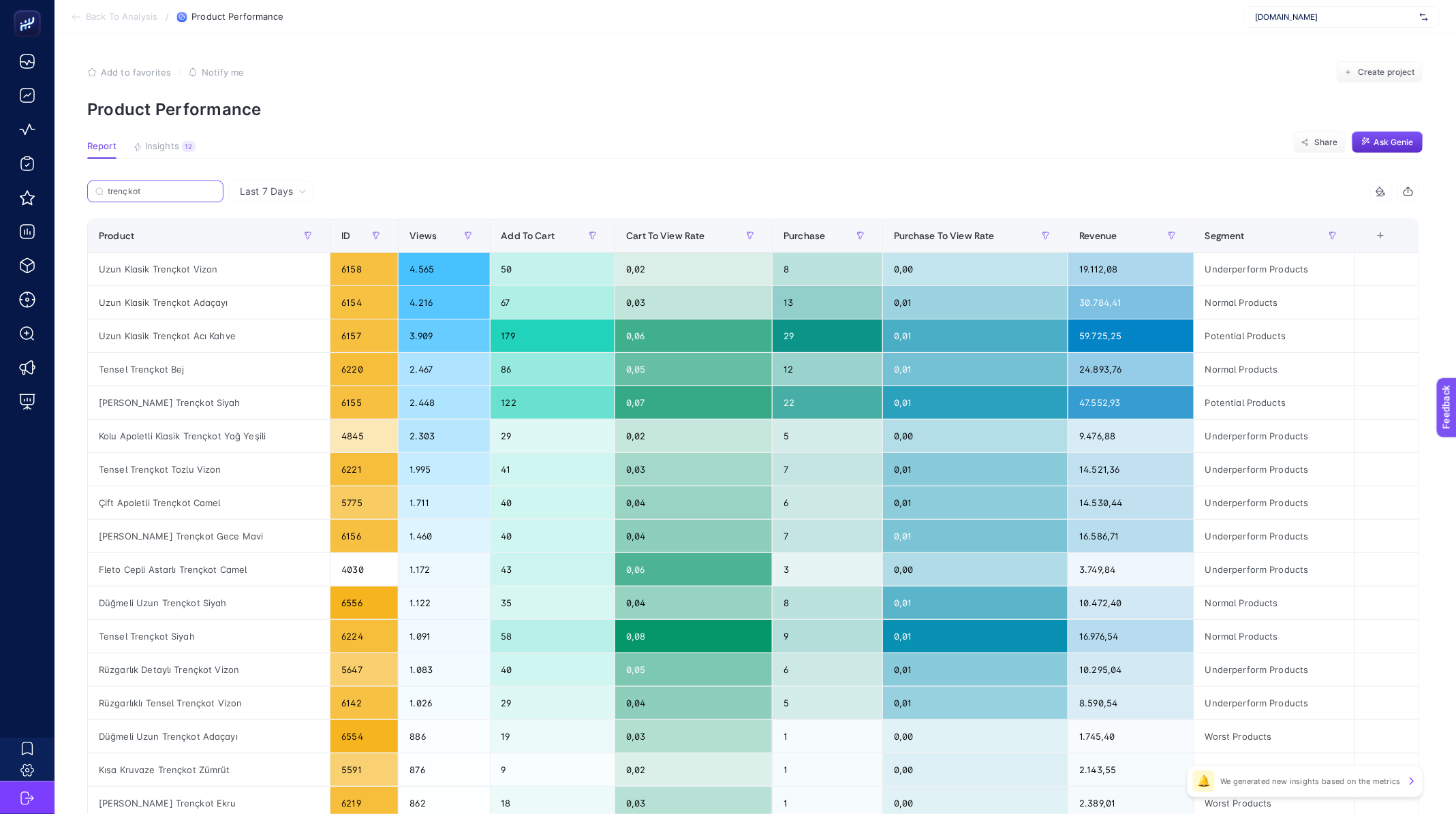
click at [154, 186] on input "trençkot" at bounding box center [161, 192] width 108 height 10
paste input "Worst Products"
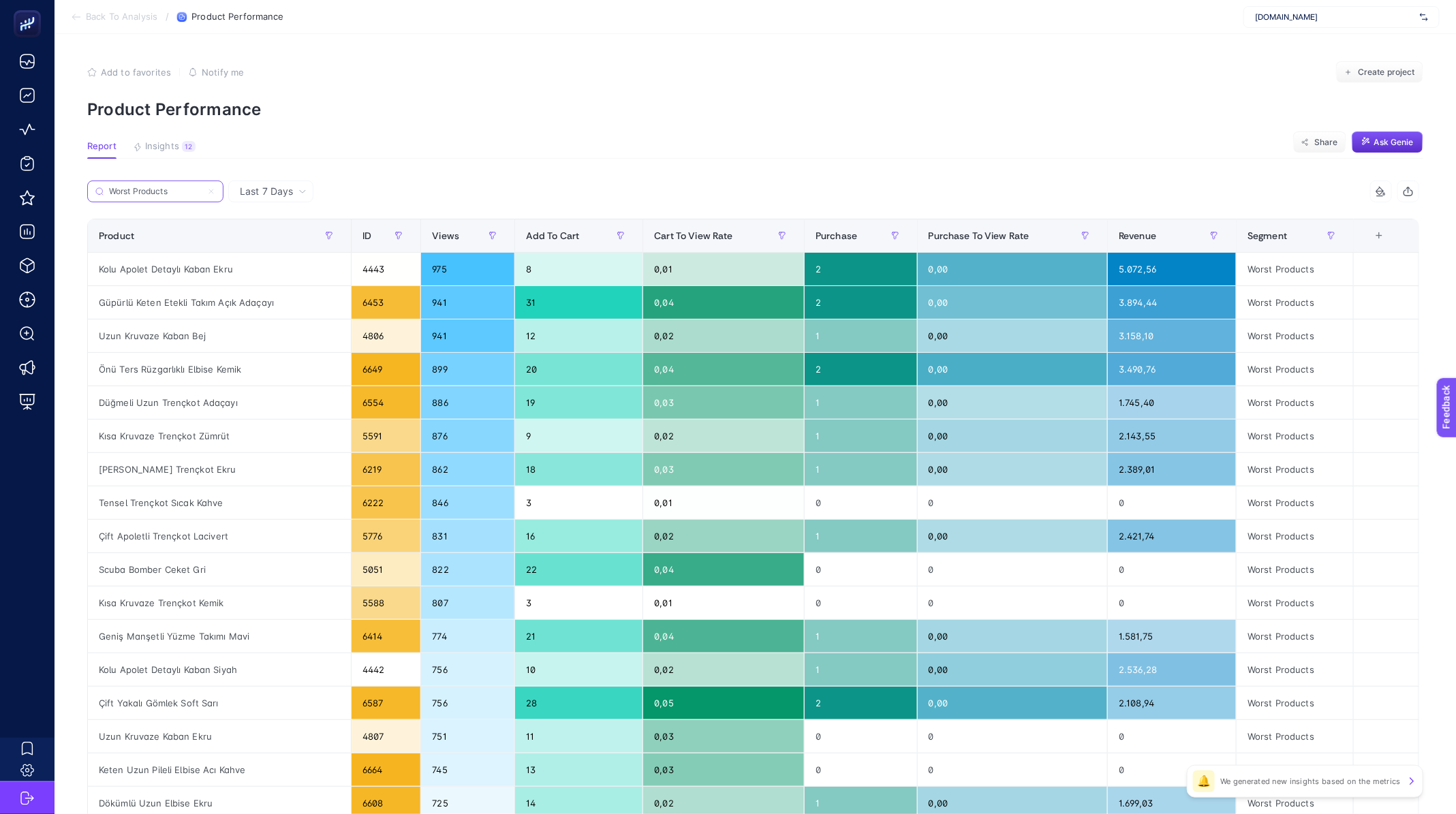
type input "Worst Products"
click at [165, 270] on div "Kolu Apolet Detaylı Kaban Ekru" at bounding box center [219, 269] width 263 height 32
click at [152, 304] on div "Güpürlü Keten Etekli Takım Açık Adaçayı" at bounding box center [219, 302] width 263 height 32
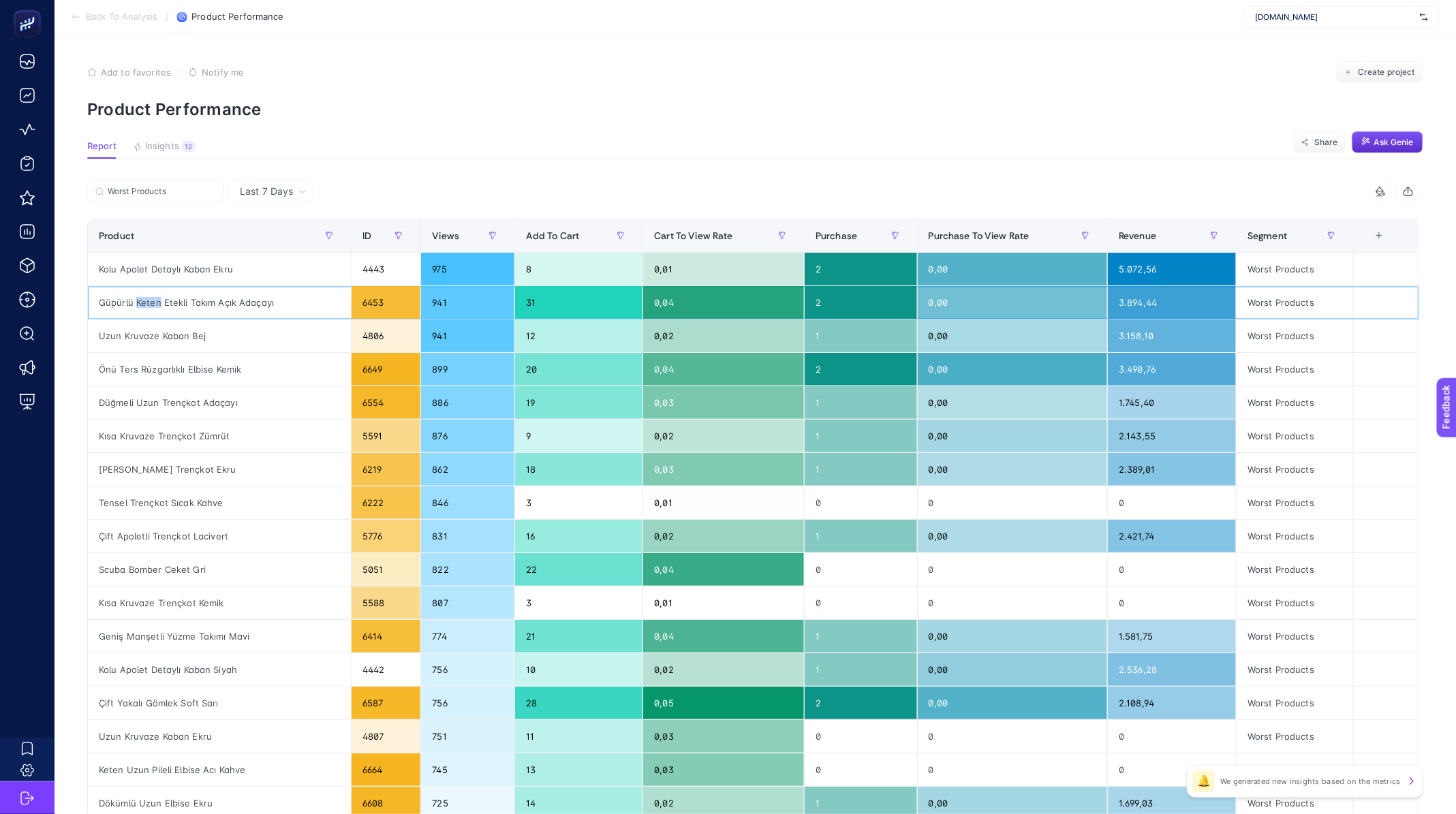
click at [152, 304] on div "Güpürlü Keten Etekli Takım Açık Adaçayı" at bounding box center [219, 302] width 263 height 32
click at [187, 508] on div "Tensel Trençkot Sıcak Kahve" at bounding box center [219, 502] width 263 height 32
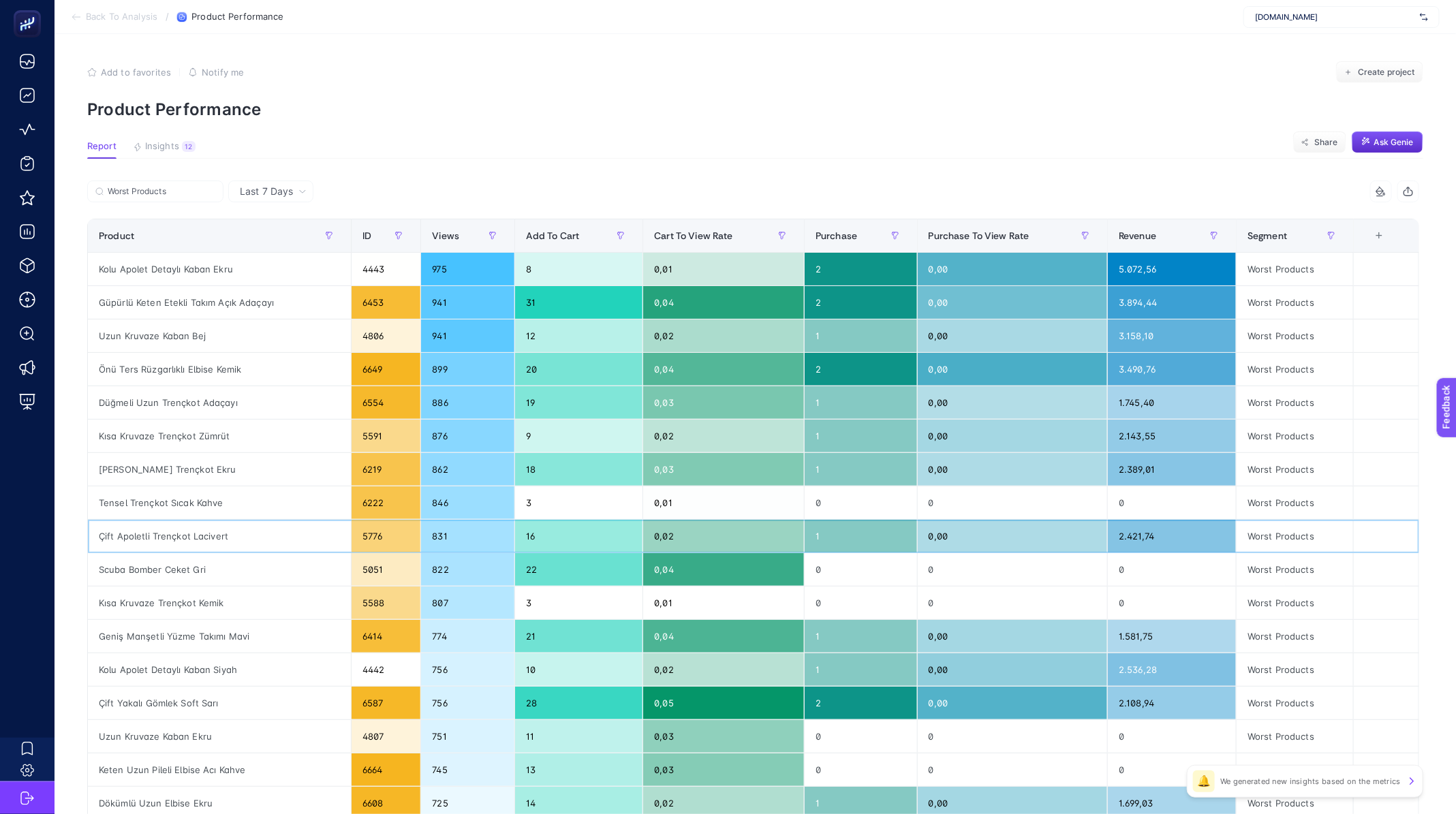
click at [196, 538] on div "Çift Apoletli Trençkot Lacivert" at bounding box center [219, 536] width 263 height 32
click at [169, 582] on div "Scuba Bomber Ceket Gri" at bounding box center [219, 569] width 263 height 32
click at [176, 566] on div "Scuba Bomber Ceket Gri" at bounding box center [219, 569] width 263 height 32
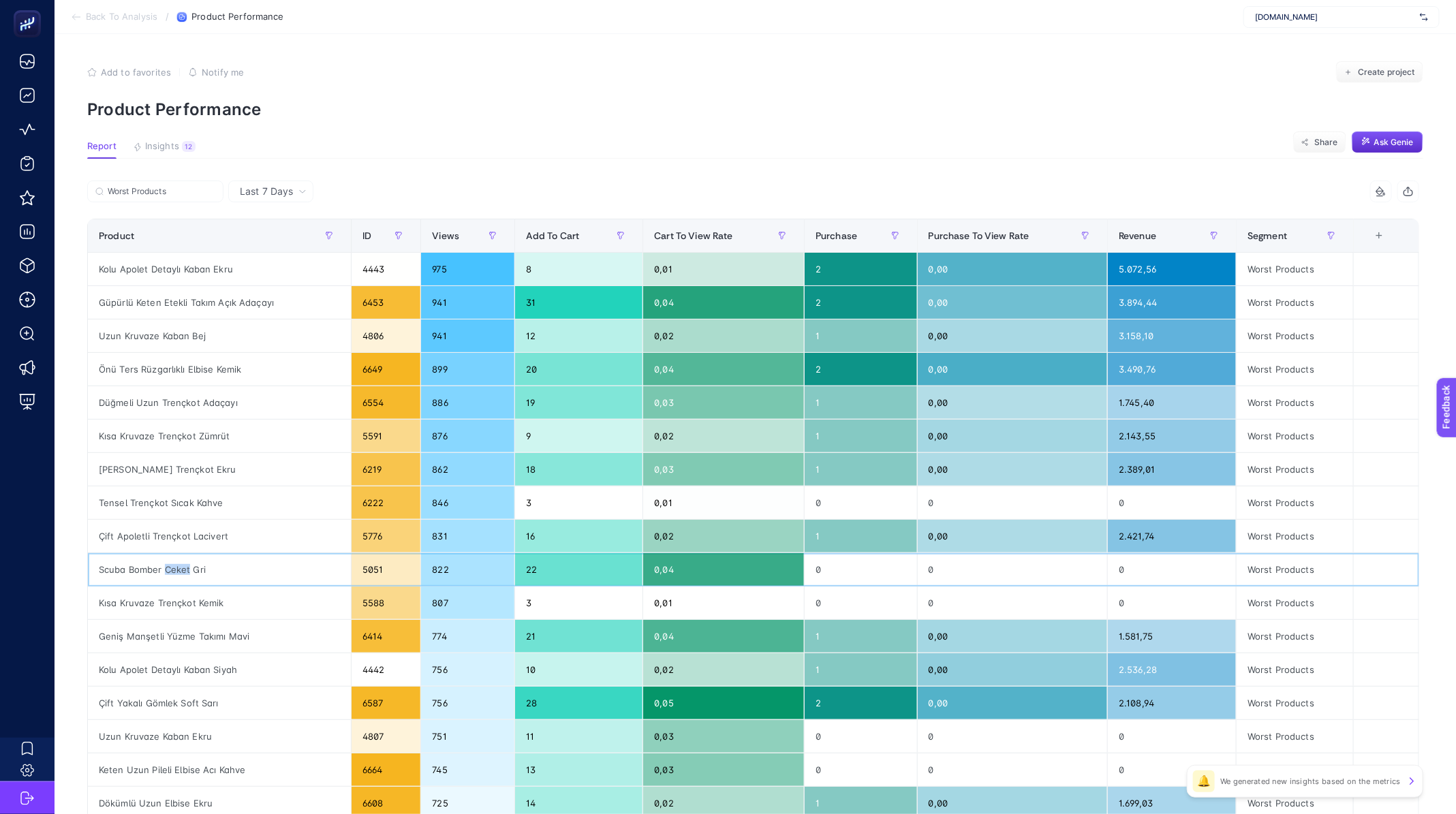
click at [176, 566] on div "Scuba Bomber Ceket Gri" at bounding box center [219, 569] width 263 height 32
click at [168, 607] on div "Kısa Kruvaze Trençkot Kemik" at bounding box center [219, 603] width 263 height 32
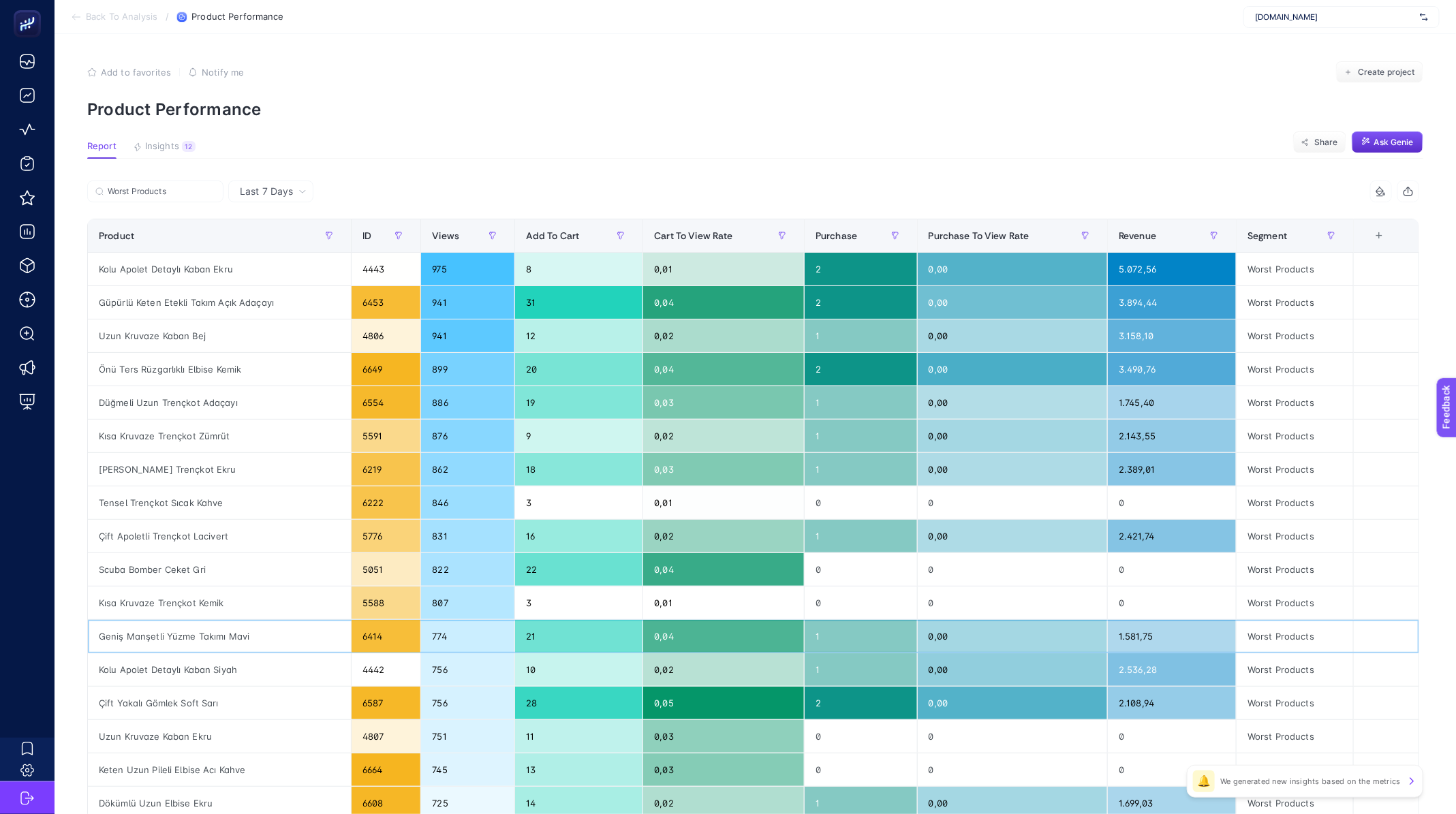
click at [158, 639] on div "Geniş Manşetli Yüzme Takımı Mavi" at bounding box center [219, 636] width 263 height 32
click at [193, 736] on div "Uzun Kruvaze Kaban Ekru" at bounding box center [219, 736] width 263 height 32
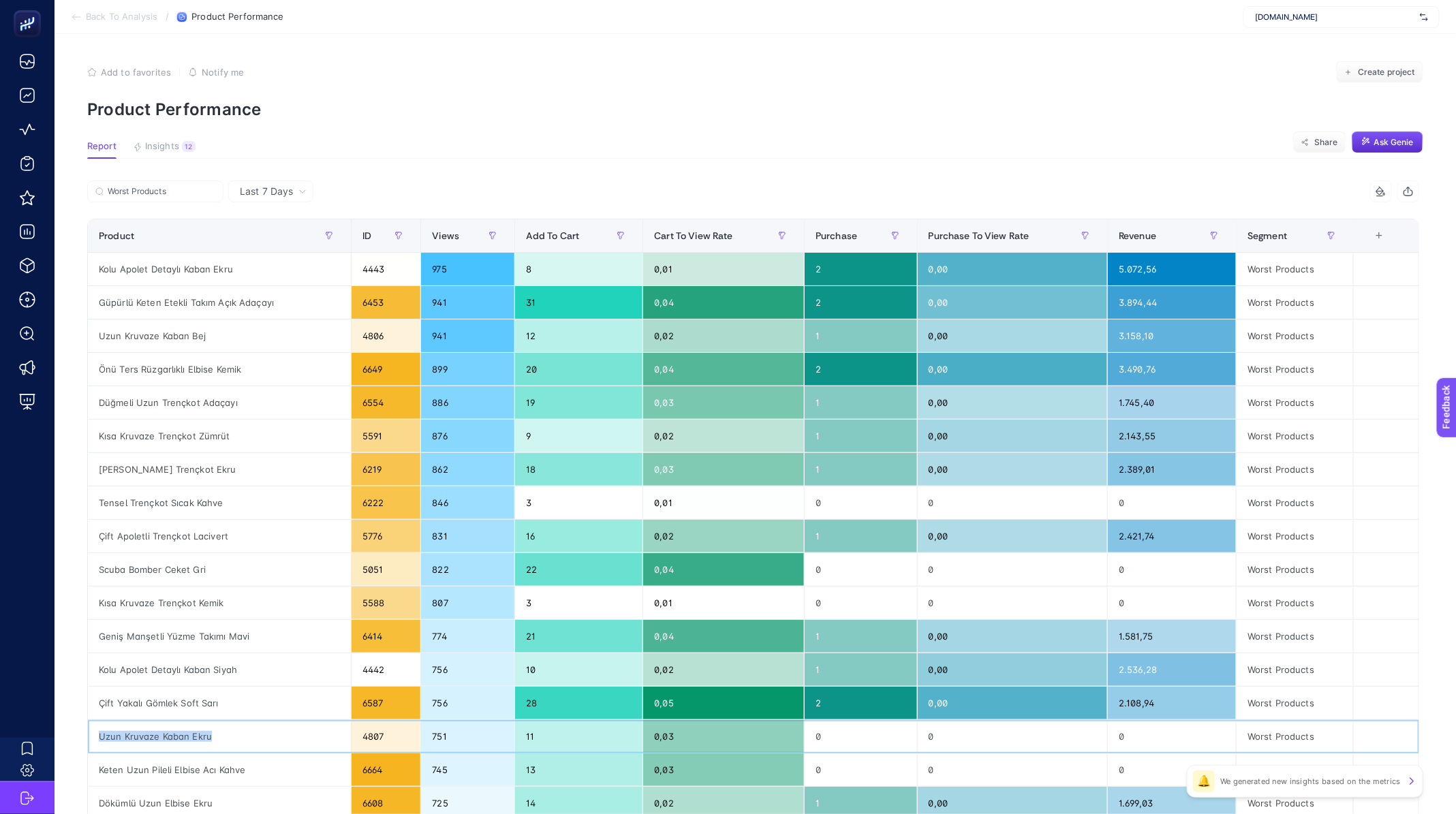
click at [193, 736] on div "Uzun Kruvaze Kaban Ekru" at bounding box center [219, 736] width 263 height 32
click at [102, 17] on span "Back To Analysis" at bounding box center [121, 17] width 71 height 11
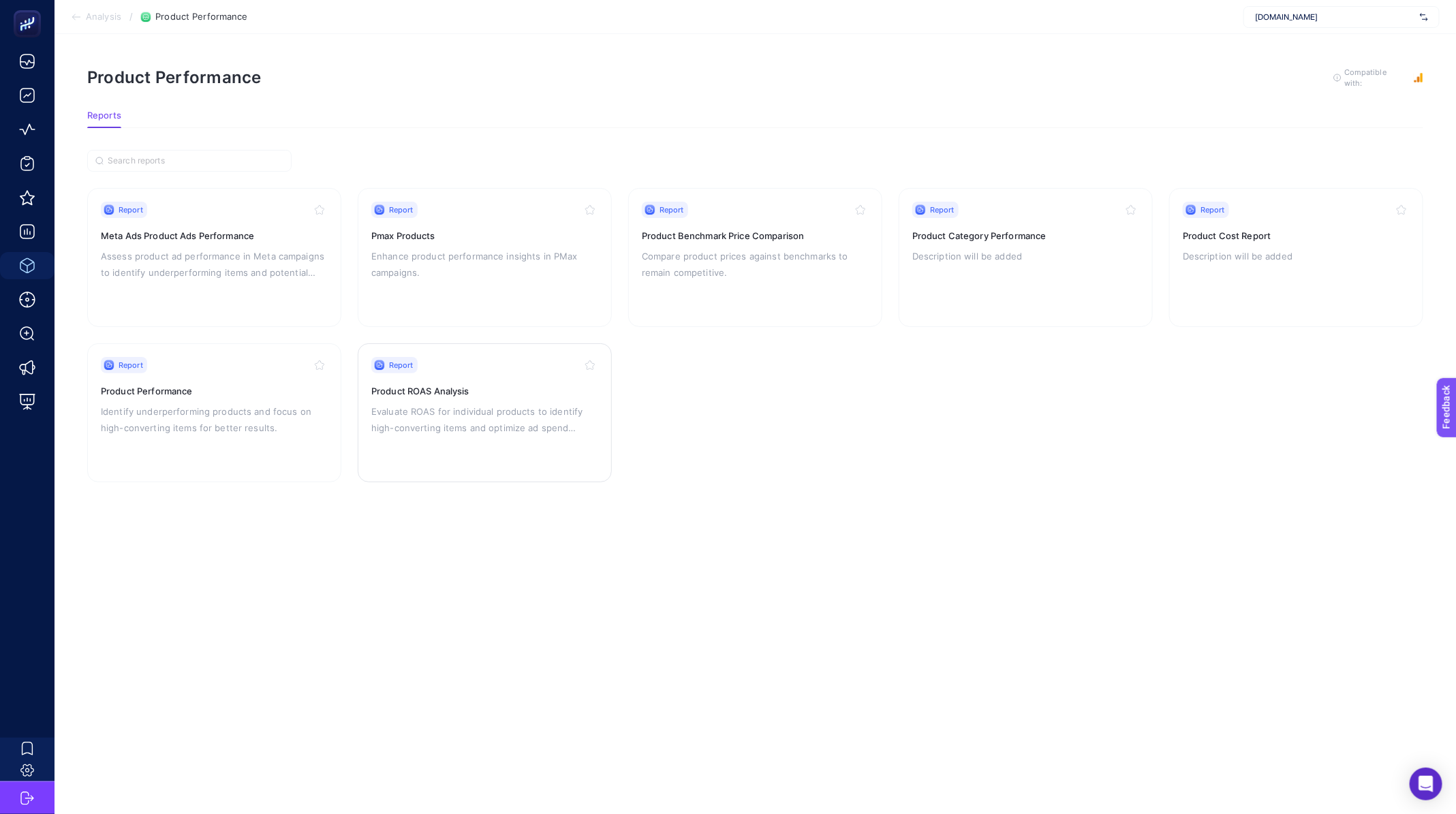
click at [429, 408] on p "Evaluate ROAS for individual products to identify high-converting items and opt…" at bounding box center [485, 419] width 227 height 32
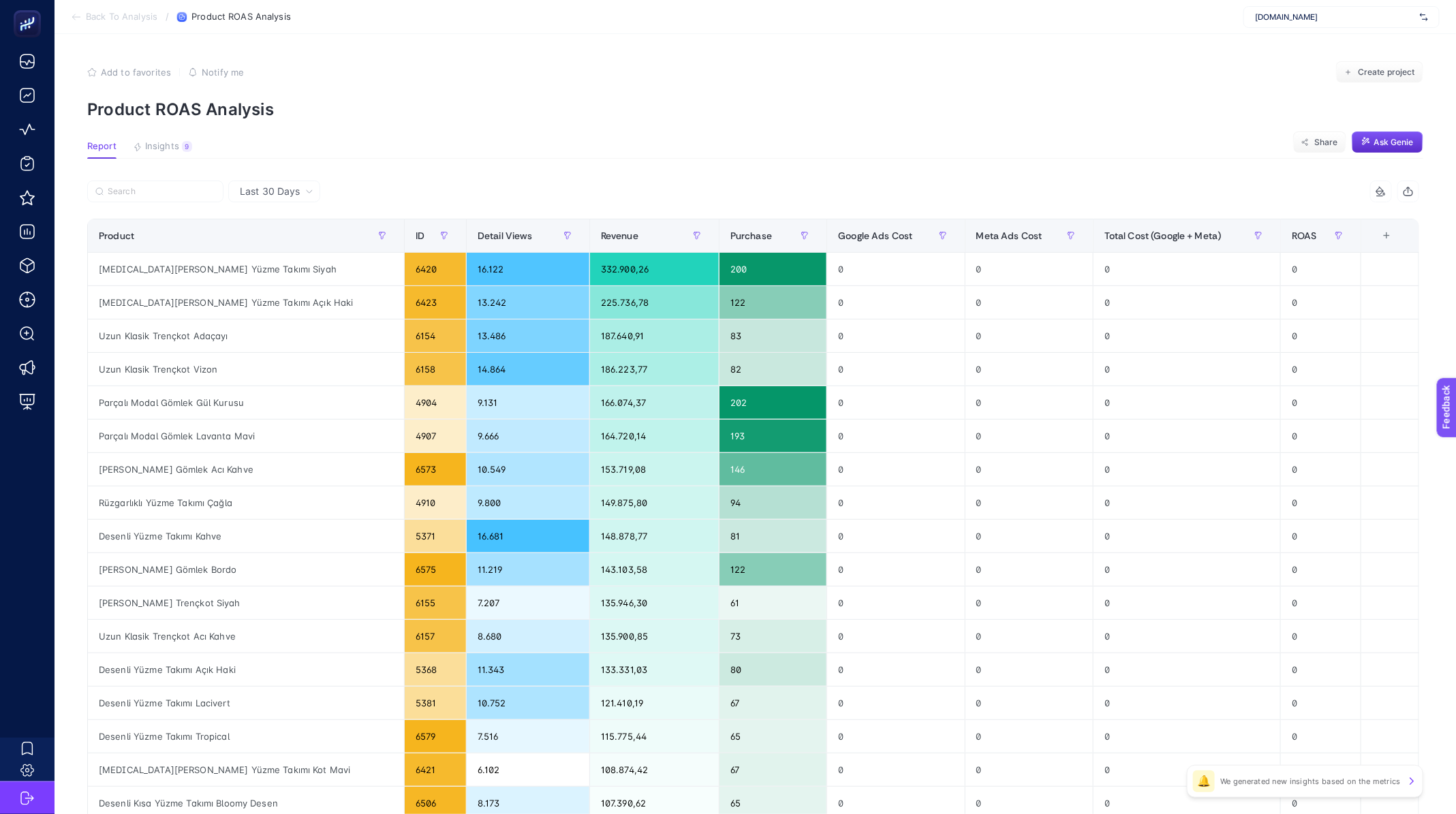
click at [286, 179] on article "Add to favorites false Notify me Create project Product ROAS Analysis Report In…" at bounding box center [755, 566] width 1401 height 1064
click at [285, 190] on span "Last 30 Days" at bounding box center [269, 192] width 60 height 13
click at [290, 248] on li "Last 7 Days" at bounding box center [274, 244] width 84 height 24
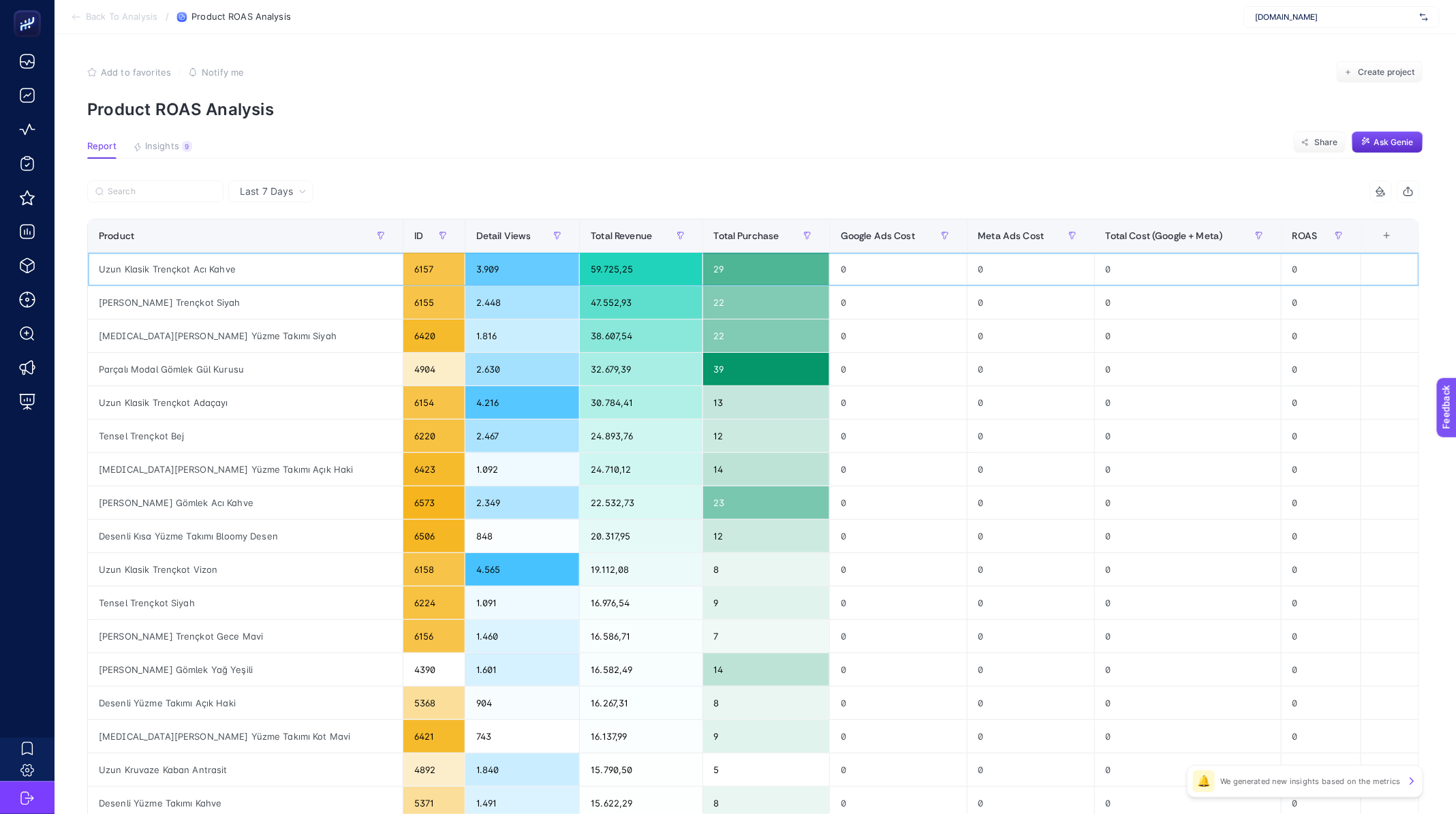
click at [580, 257] on div "59.725,25" at bounding box center [640, 269] width 122 height 32
click at [580, 269] on div "59.725,25" at bounding box center [640, 269] width 122 height 32
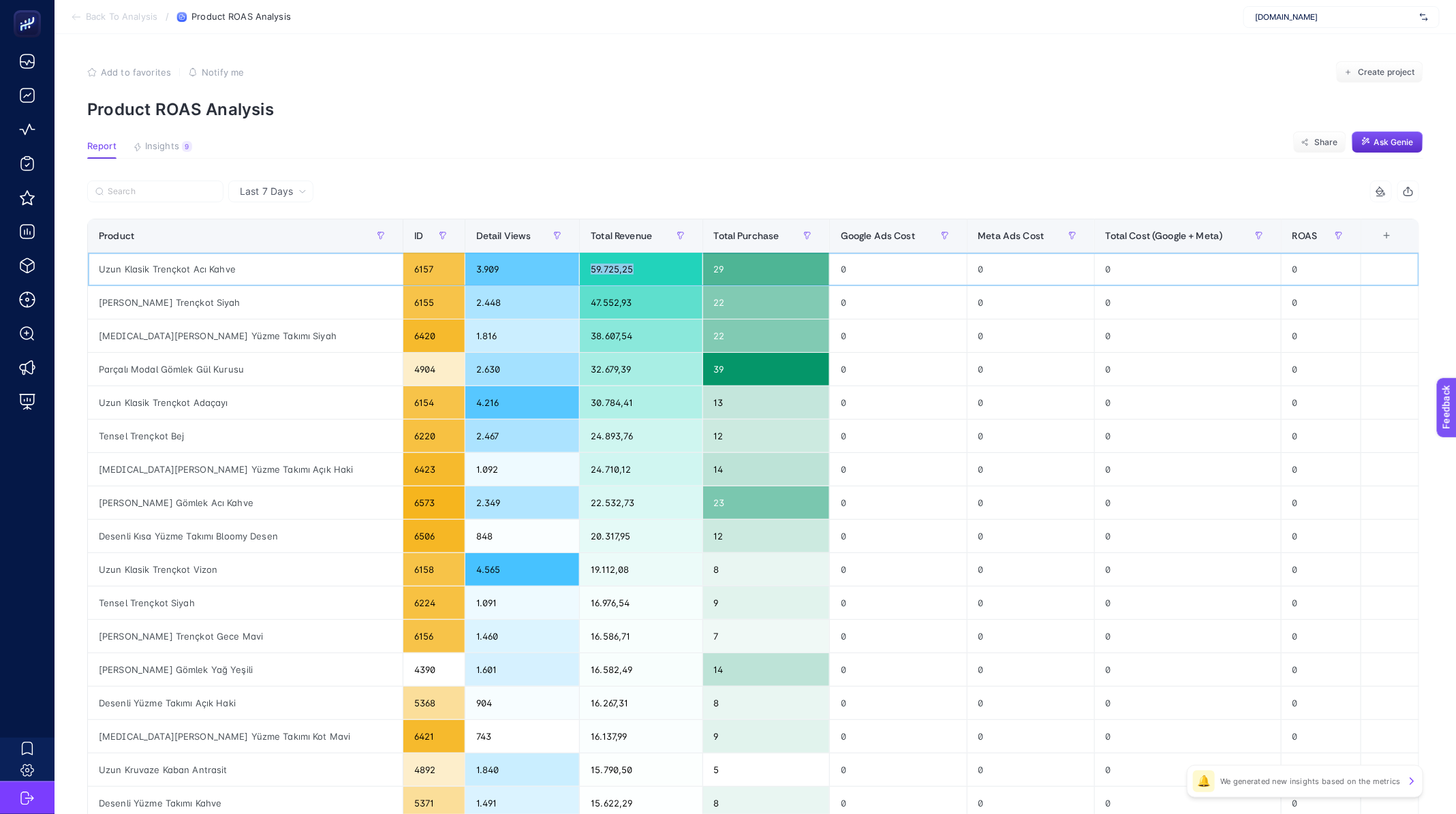
click at [580, 269] on div "59.725,25" at bounding box center [640, 269] width 122 height 32
click at [580, 270] on div "59.725,25" at bounding box center [640, 269] width 122 height 32
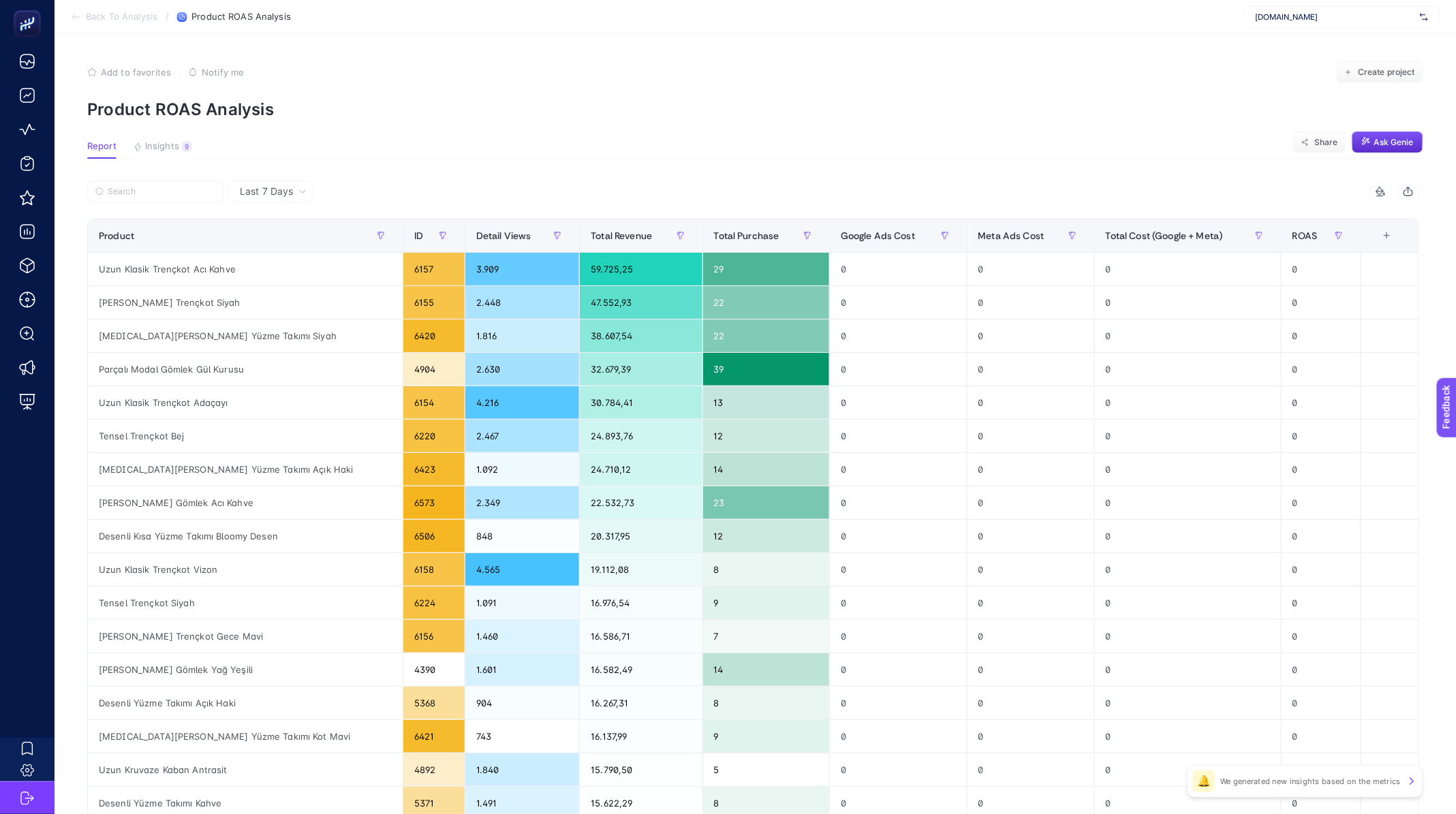
click at [108, 20] on span "Back To Analysis" at bounding box center [121, 17] width 71 height 11
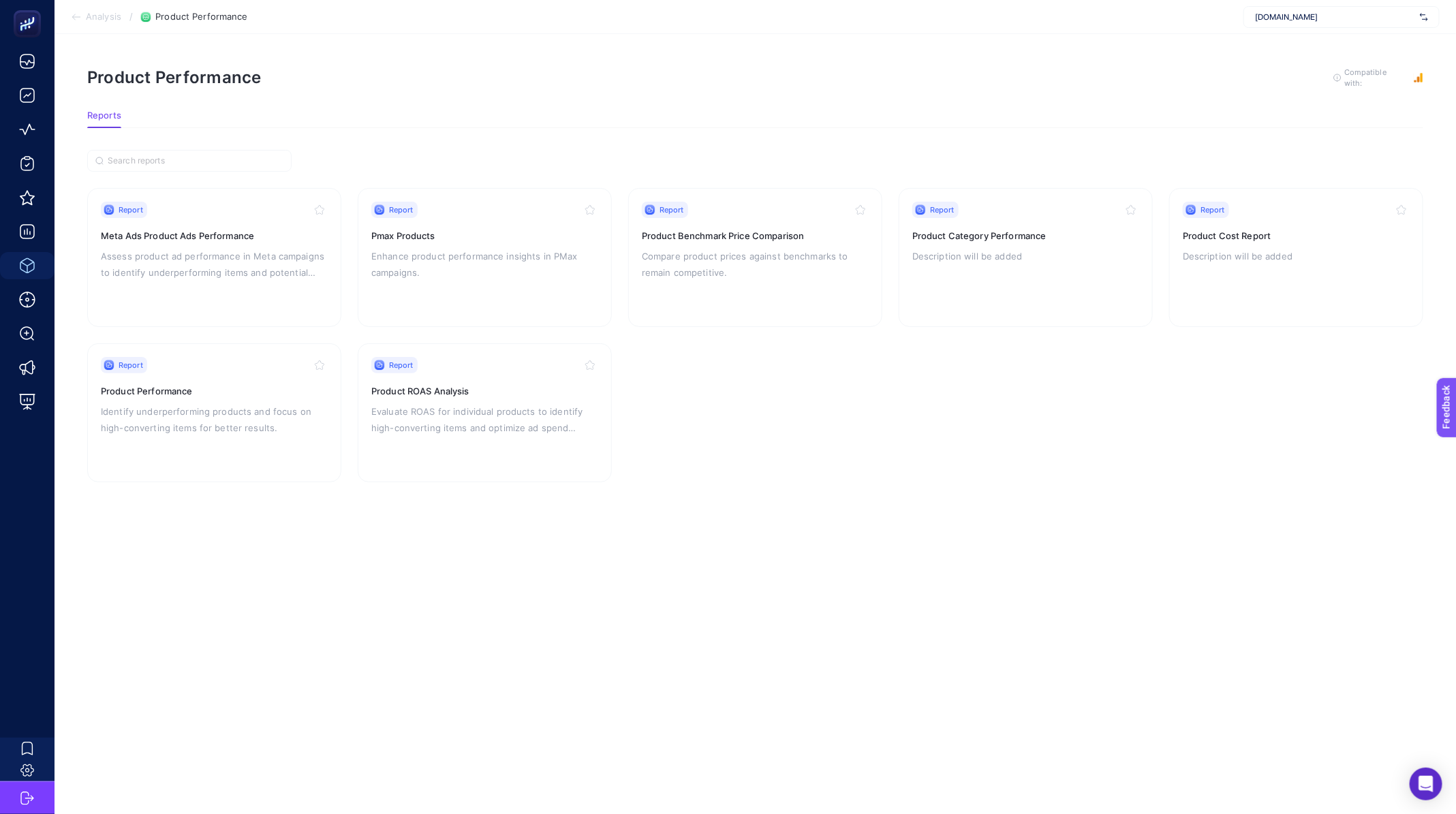
click at [753, 387] on section "Report Meta Ads Product Ads Performance Assess product ad performance in Meta c…" at bounding box center [755, 334] width 1336 height 294
click at [98, 21] on span "Analysis" at bounding box center [103, 17] width 35 height 11
